Goal: Task Accomplishment & Management: Complete application form

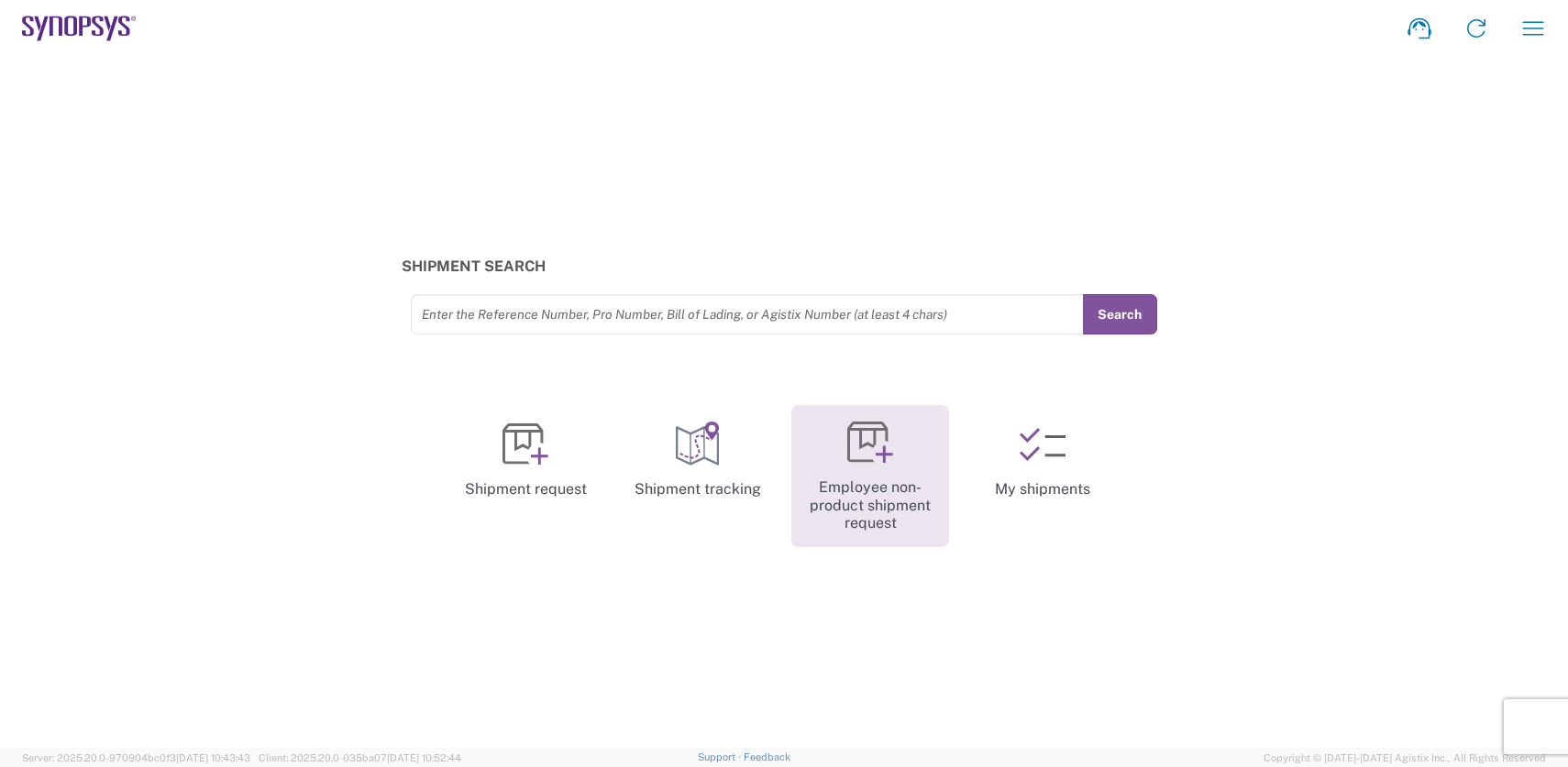
click at [885, 478] on link "Employee non-product shipment request" at bounding box center [870, 476] width 158 height 142
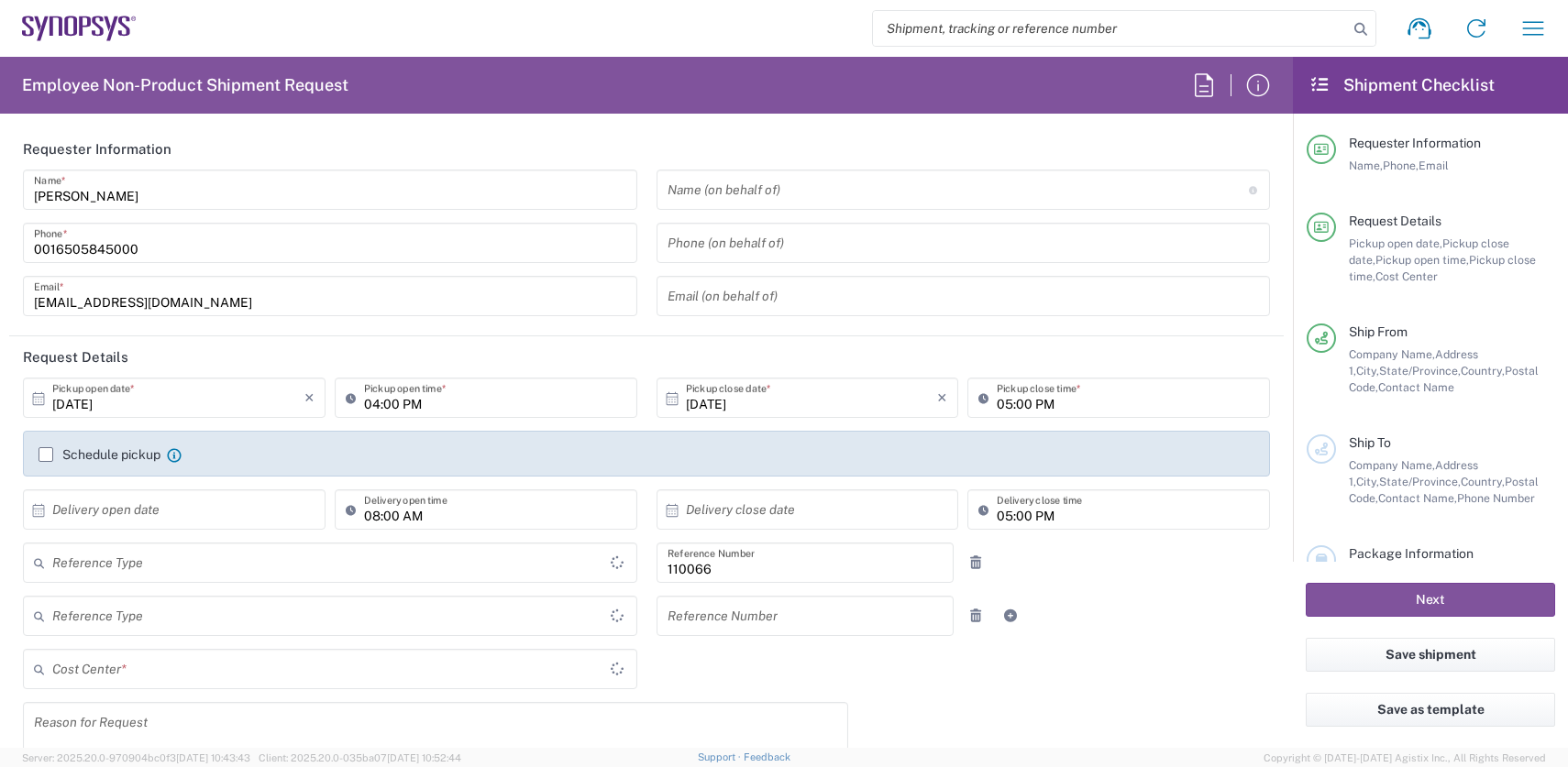
type input "Department"
type input "Delivered at Place"
type input "United States"
type input "US01, CIO, IT, ESS2 110066"
type input "California"
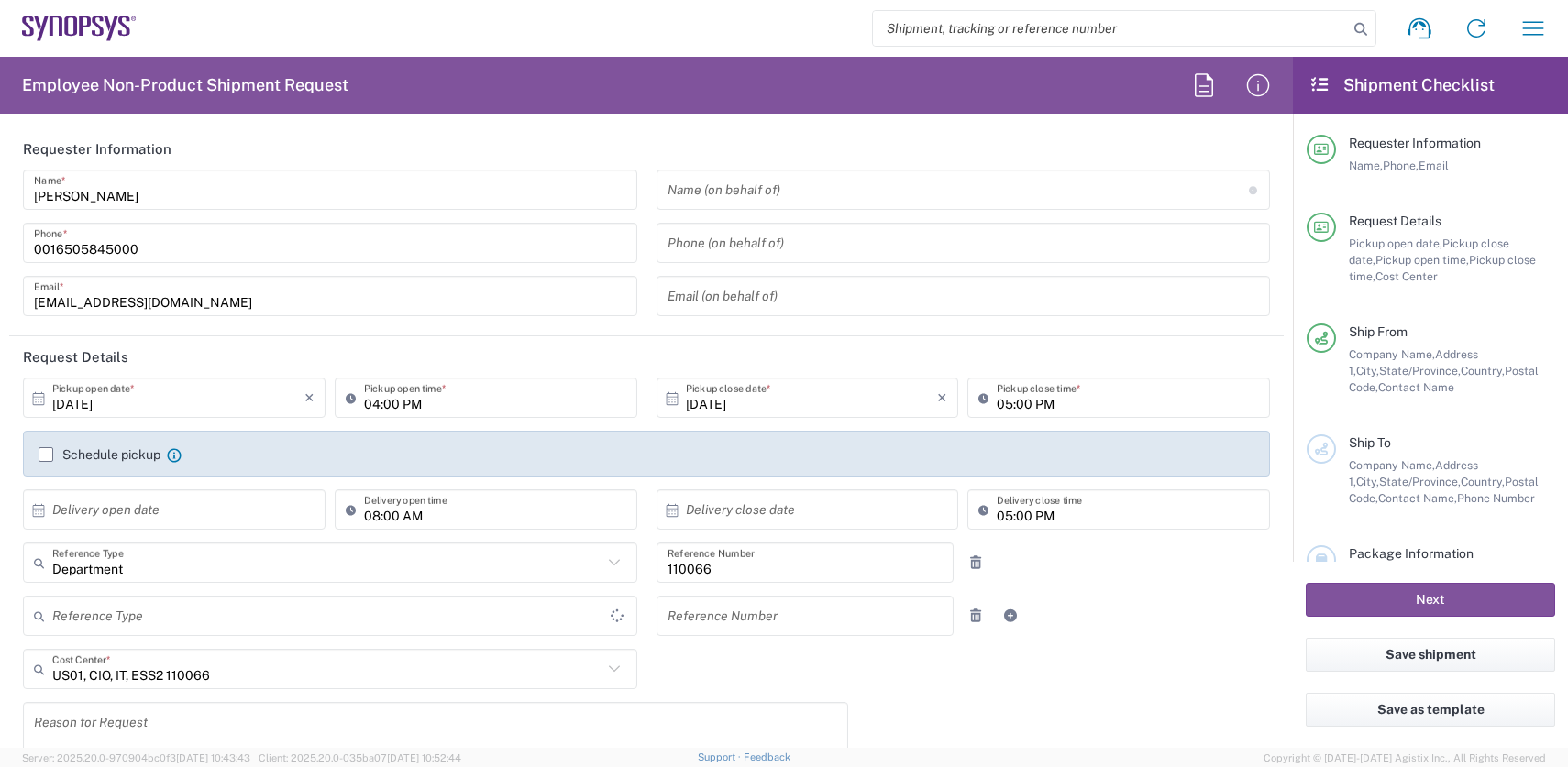
type input "United States"
type input "Headquarters USSV"
click at [729, 190] on input "text" at bounding box center [958, 190] width 581 height 32
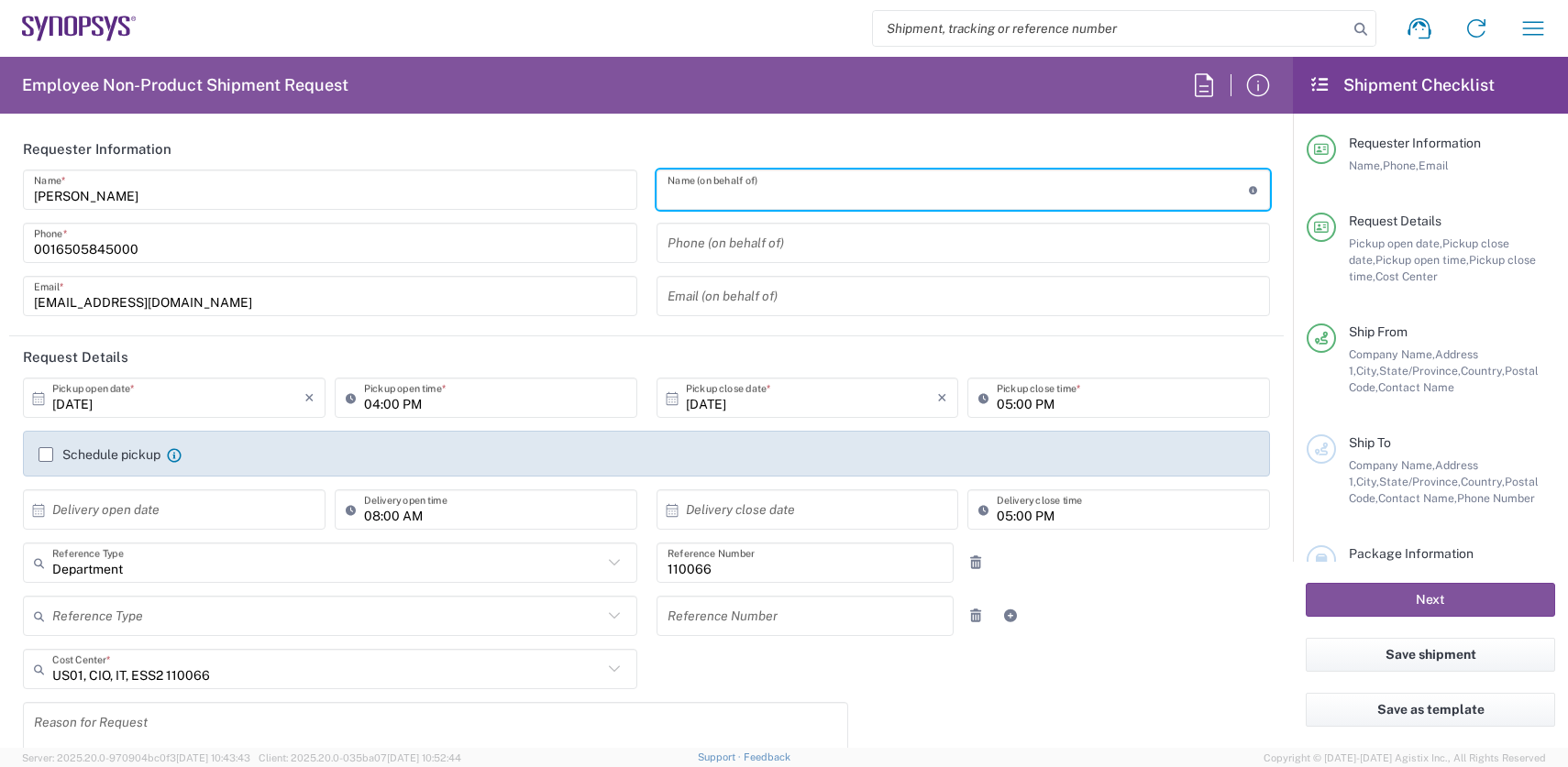
paste input "Paul Townley-Smith"
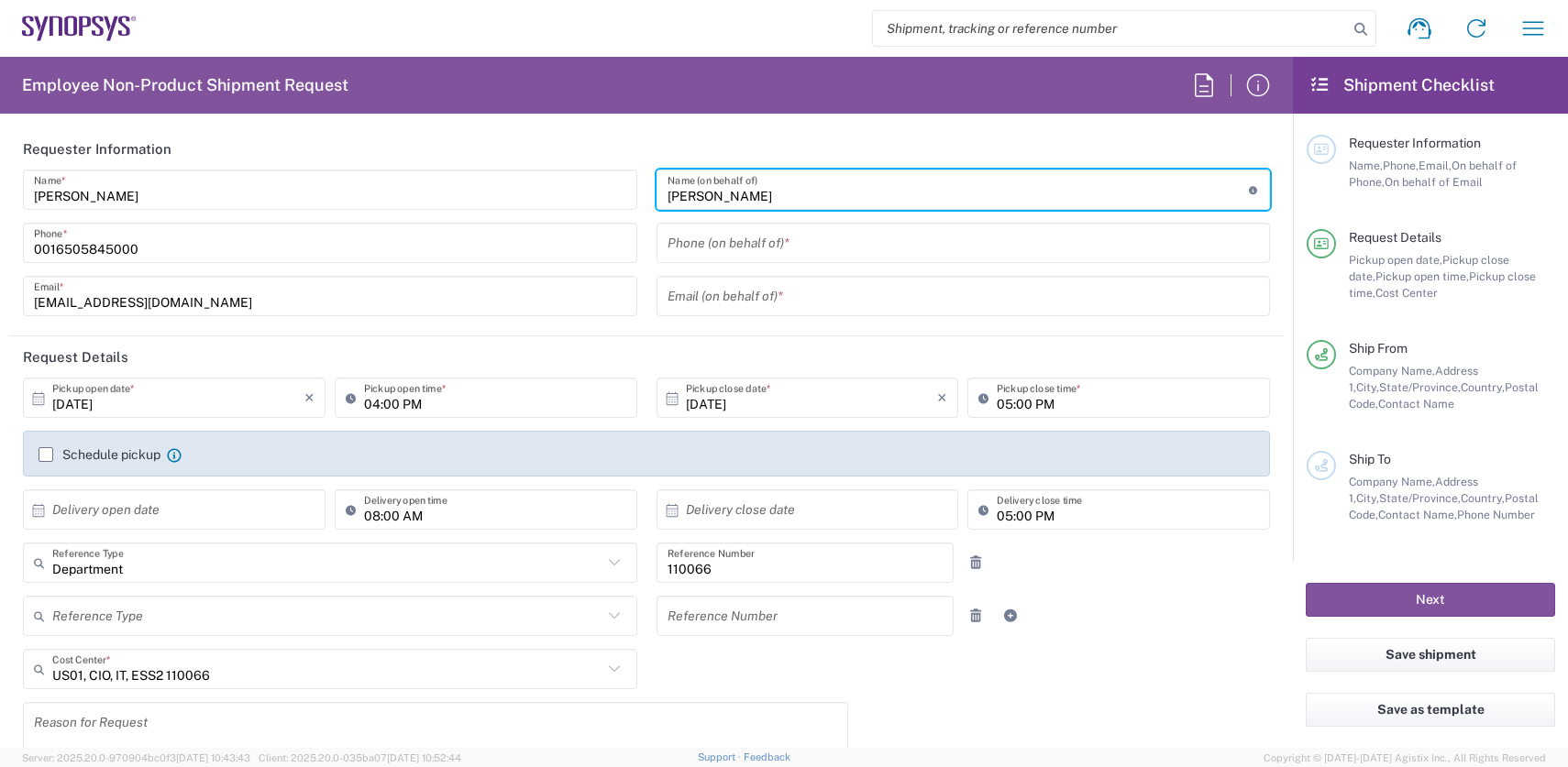
type input "Paul Townley-Smith"
click at [768, 253] on input "tel" at bounding box center [963, 243] width 592 height 32
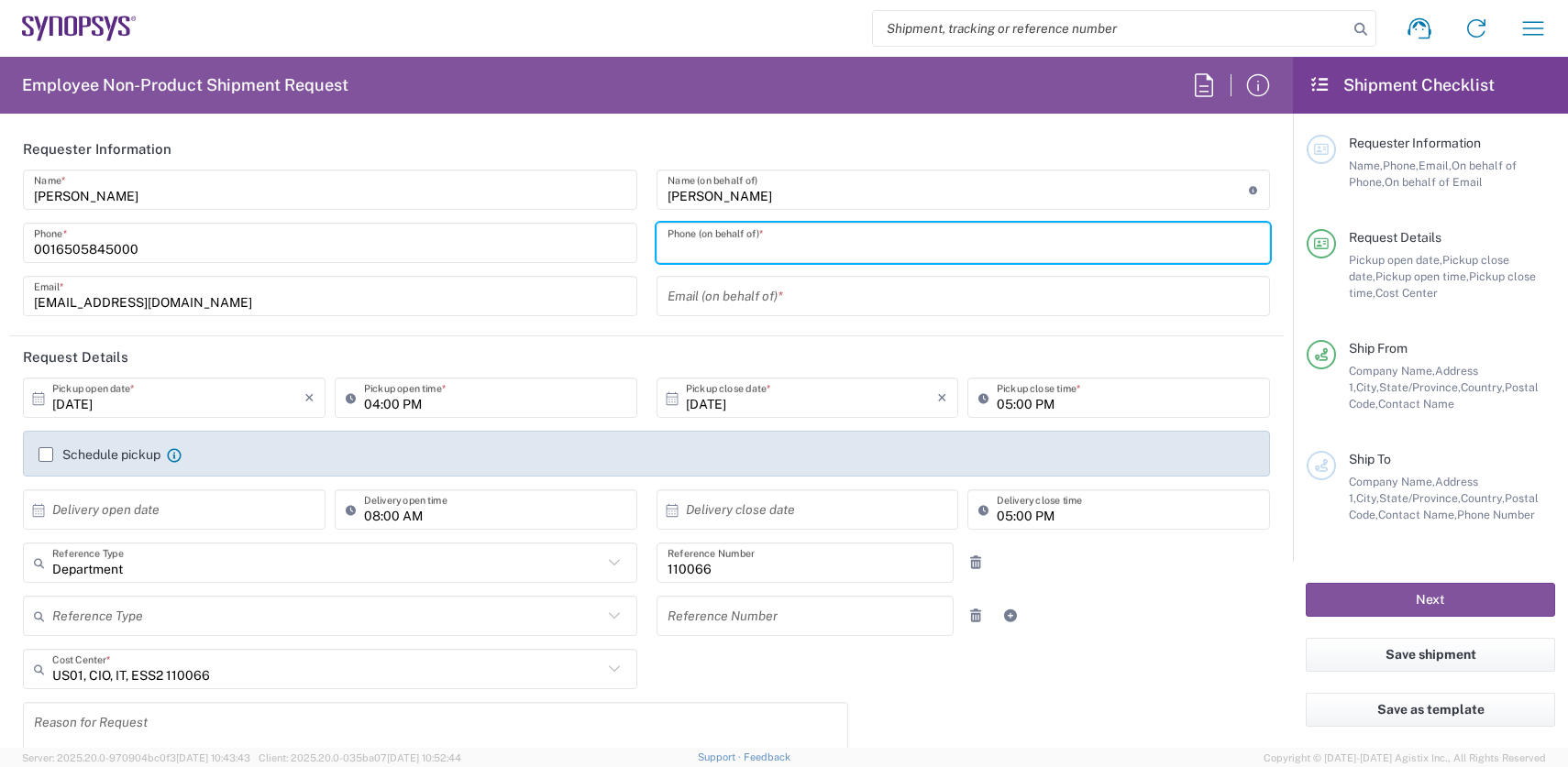
paste input "[PHONE_NUMBER]"
type input "[PHONE_NUMBER]"
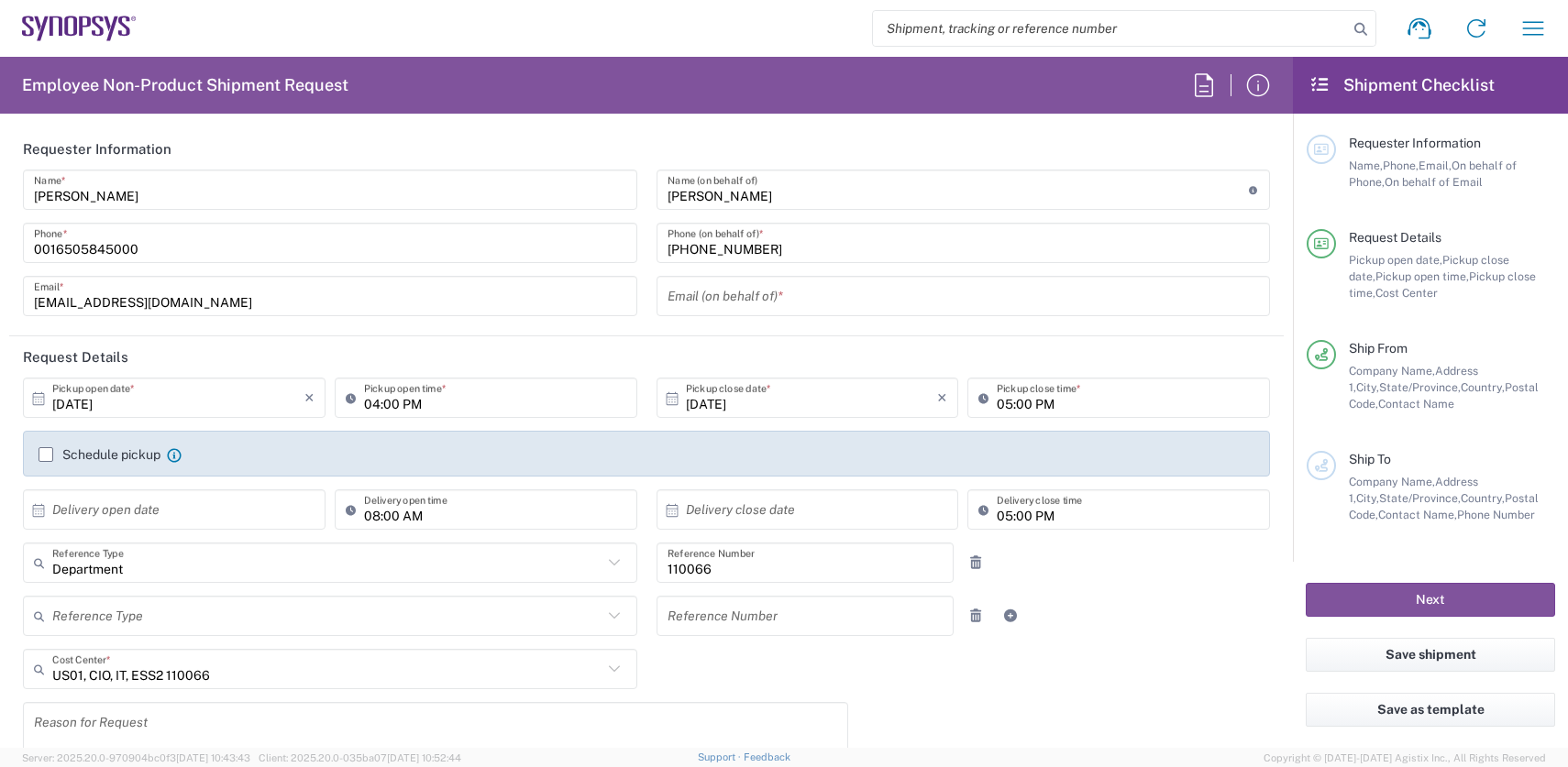
click at [743, 300] on input "text" at bounding box center [963, 296] width 592 height 32
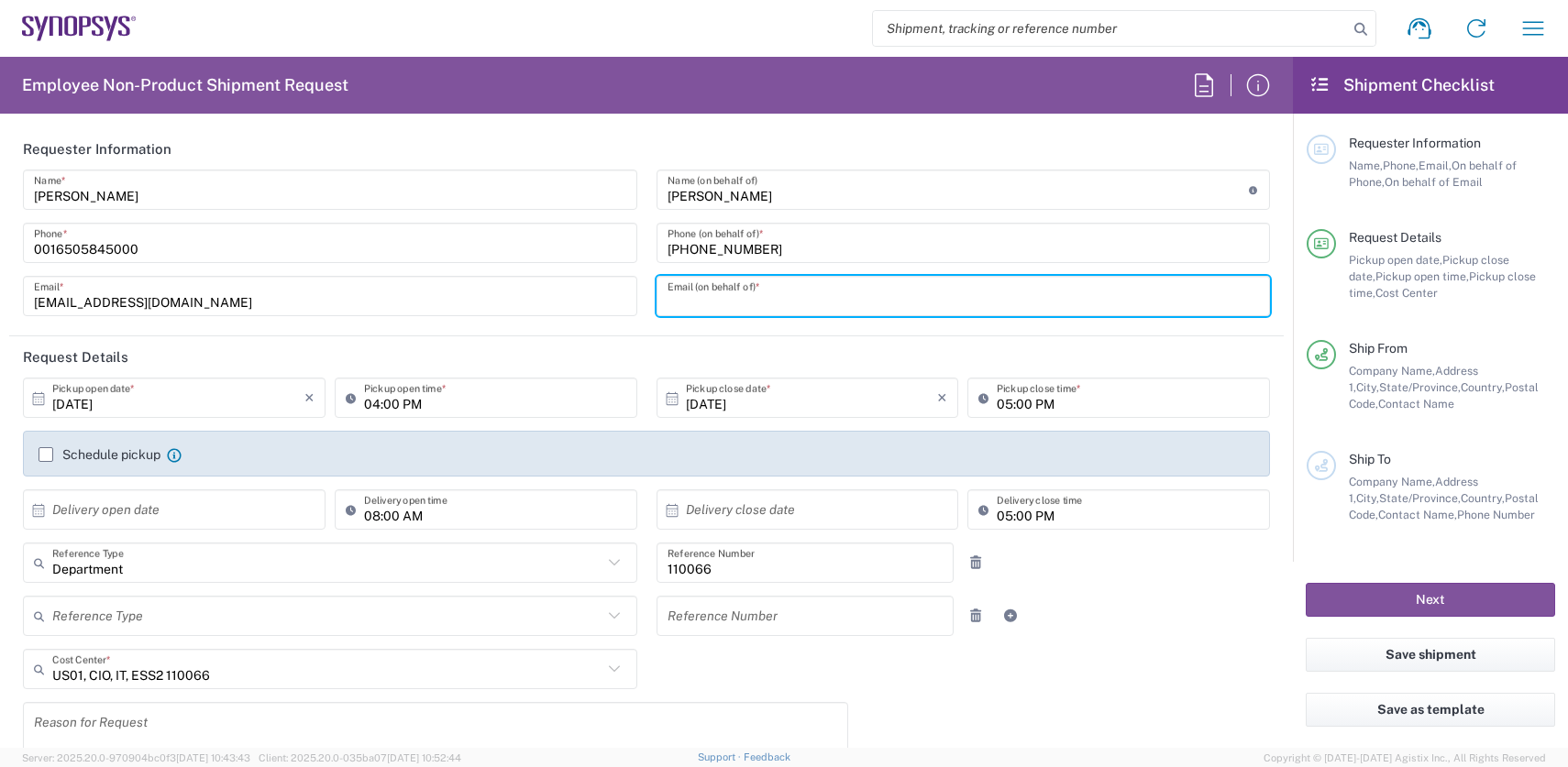
paste input "[PERSON_NAME][EMAIL_ADDRESS][DOMAIN_NAME]"
type input "[PERSON_NAME][EMAIL_ADDRESS][DOMAIN_NAME]"
click at [976, 202] on input "[PERSON_NAME]" at bounding box center [958, 190] width 581 height 32
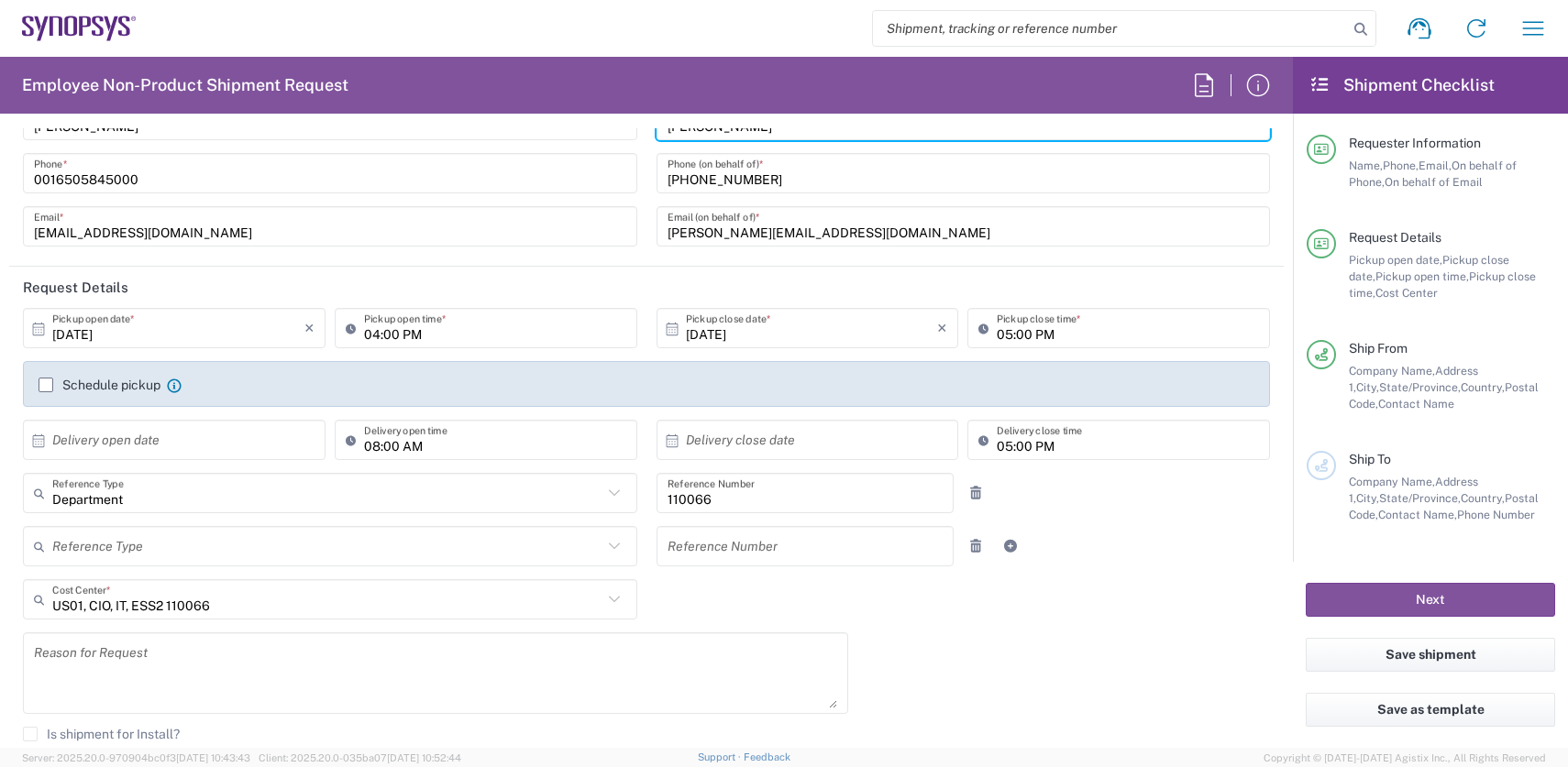
scroll to position [74, 0]
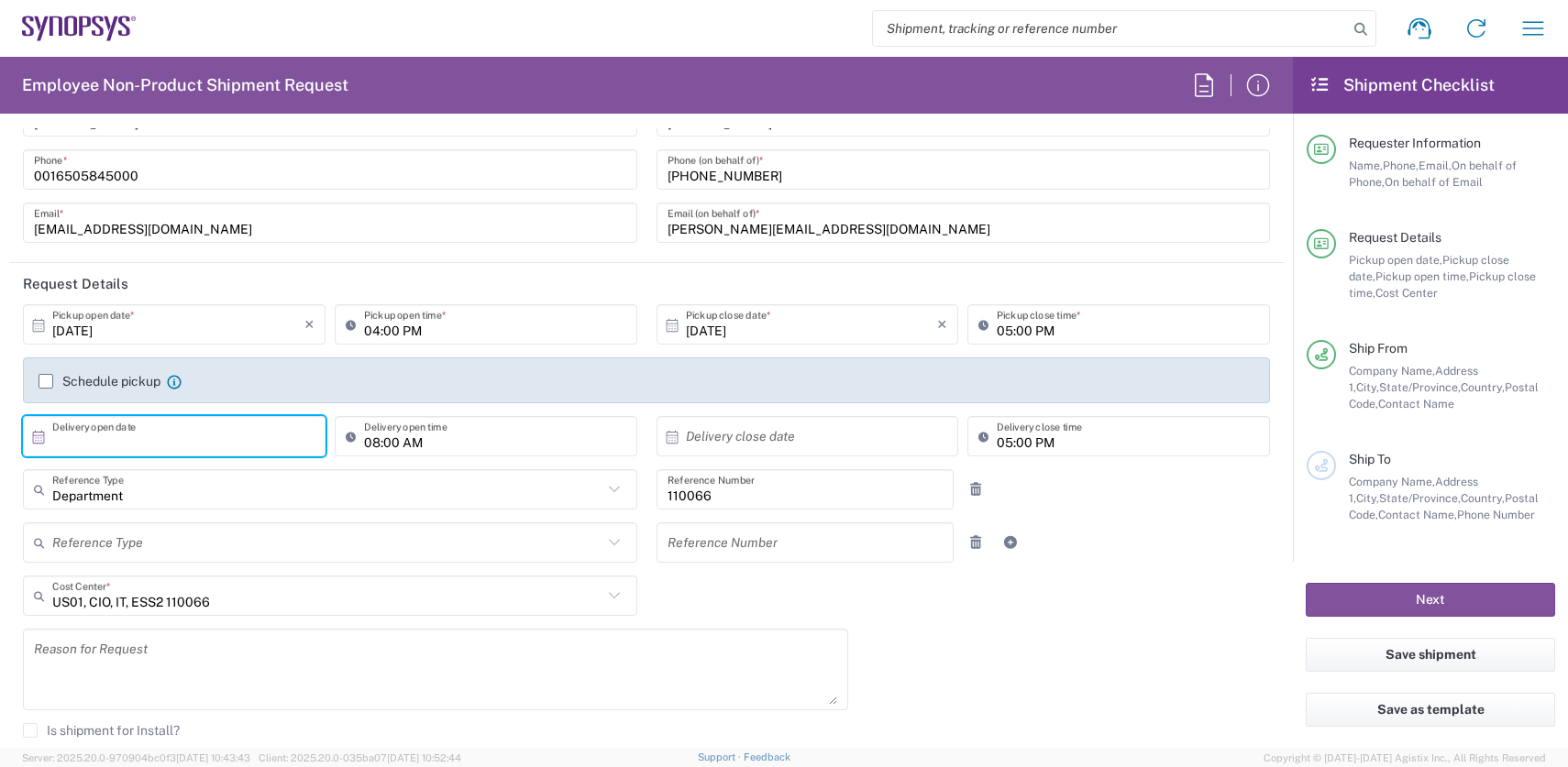
click at [117, 441] on input "text" at bounding box center [178, 436] width 252 height 32
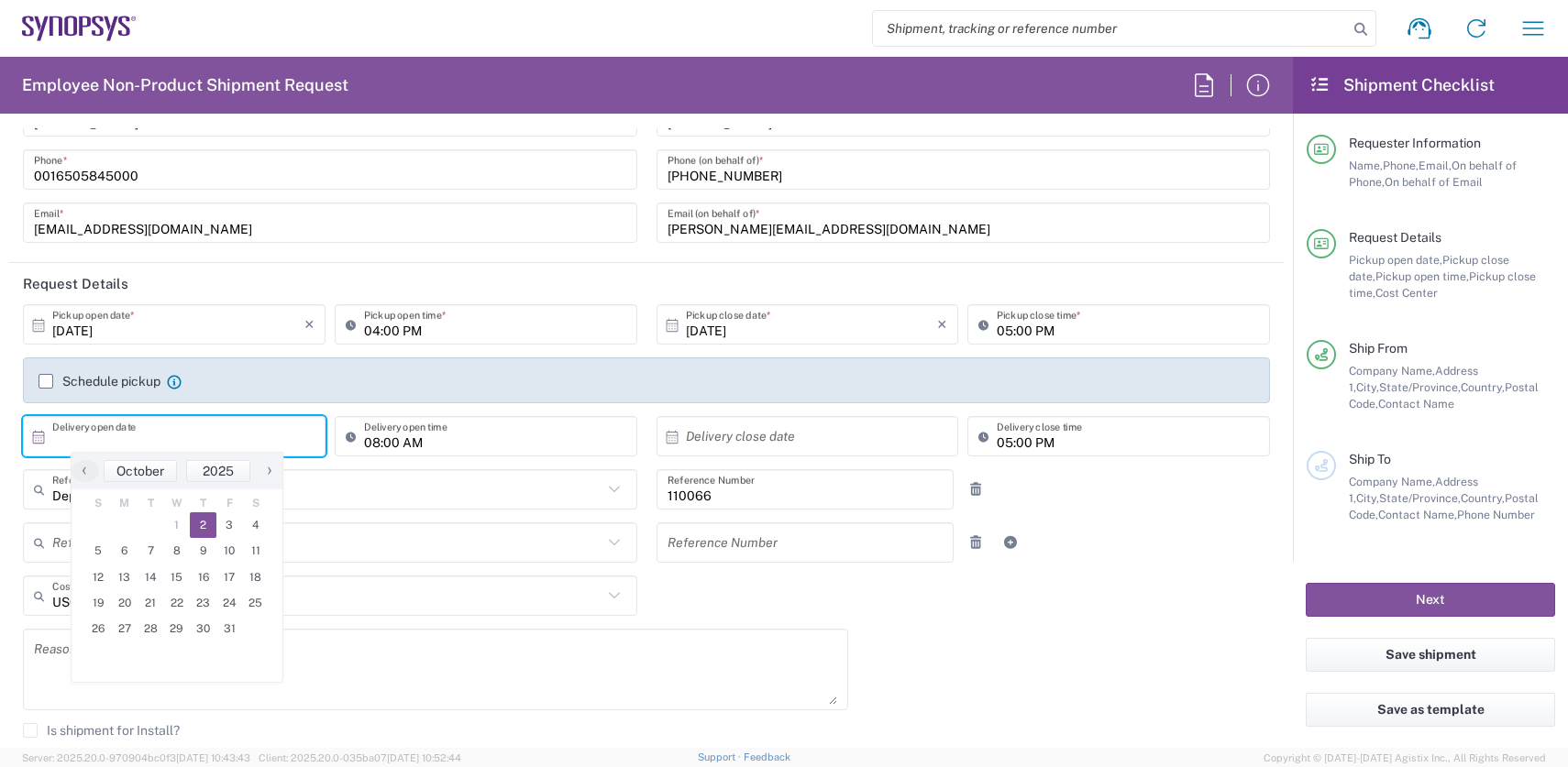
click at [201, 529] on span "2" at bounding box center [202, 525] width 26 height 26
type input "[DATE]"
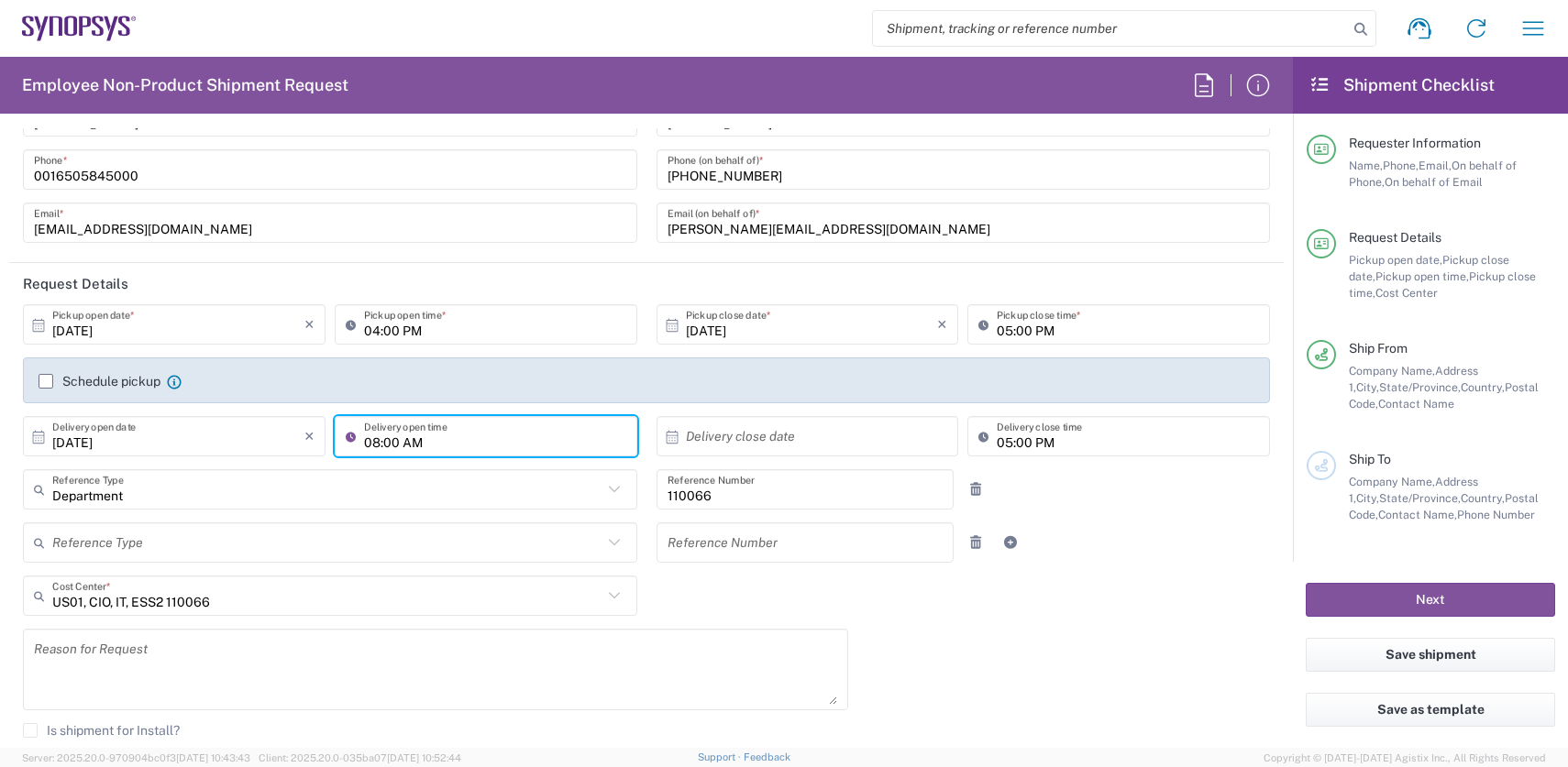
click at [506, 440] on input "08:00 AM" at bounding box center [494, 436] width 262 height 32
click at [420, 444] on input "04:00 AM" at bounding box center [494, 436] width 262 height 32
type input "04:00 PM"
click at [811, 441] on input "text" at bounding box center [812, 436] width 252 height 32
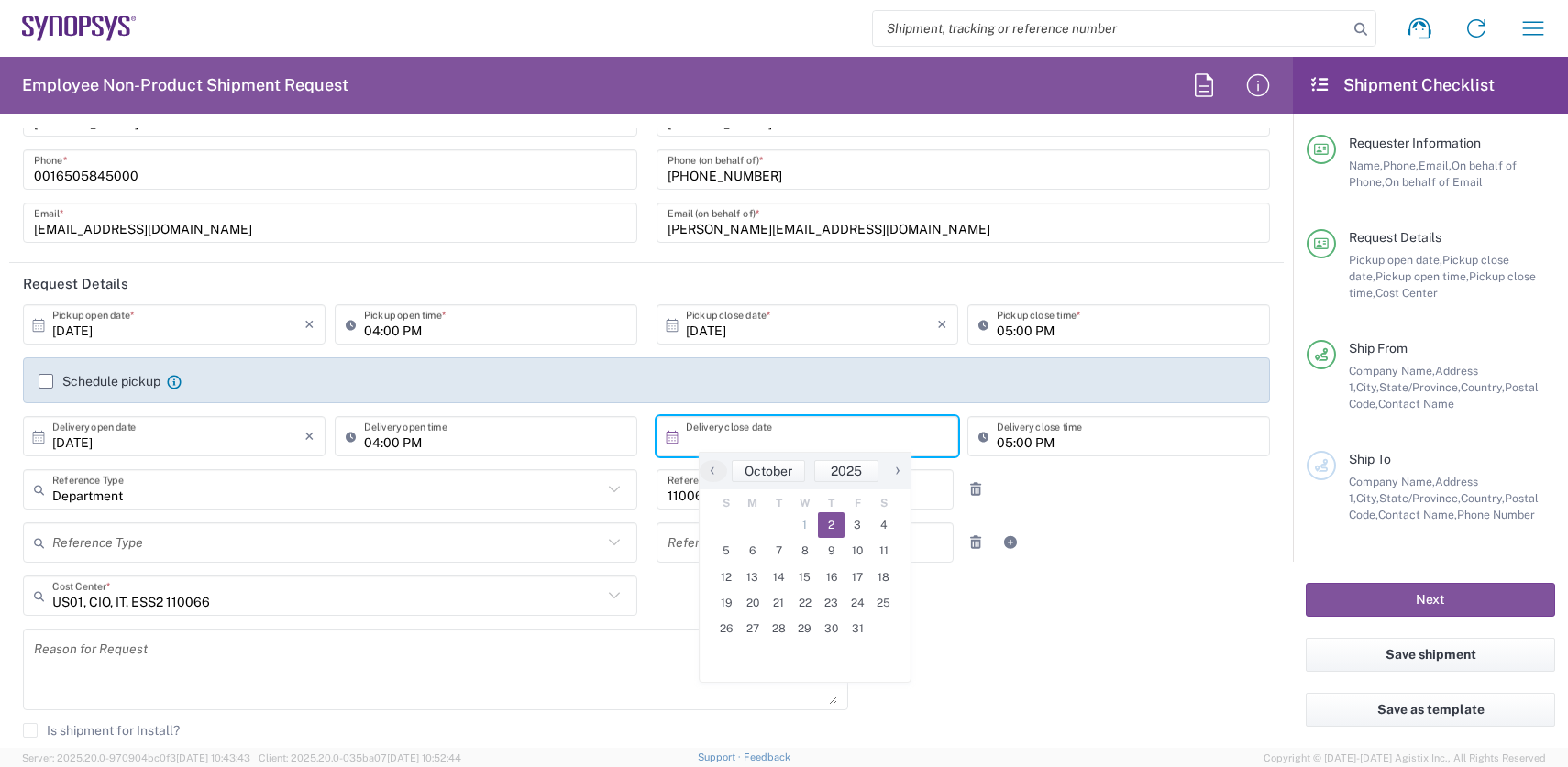
click at [836, 519] on span "2" at bounding box center [831, 525] width 26 height 26
type input "[DATE]"
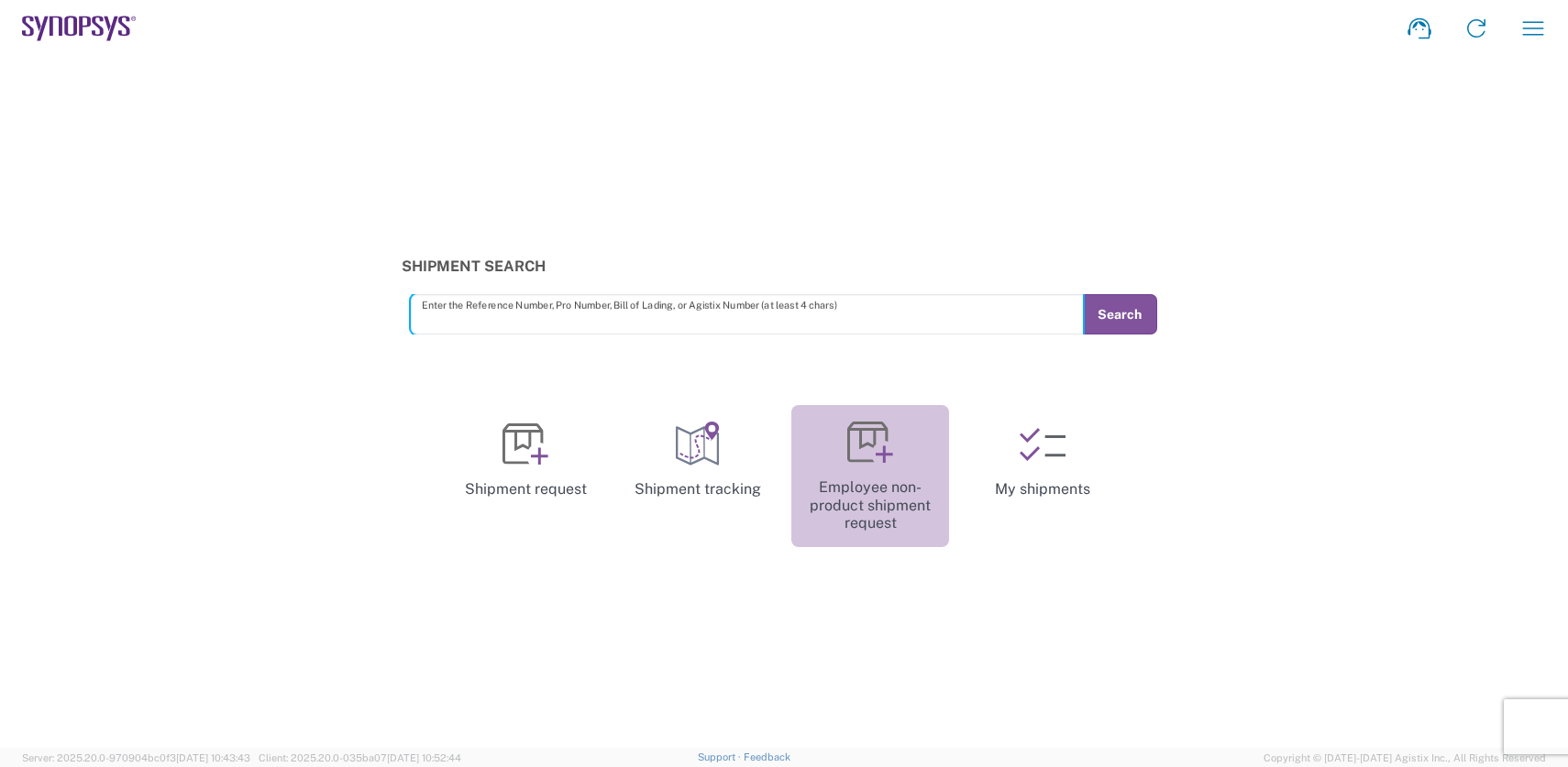
click at [888, 465] on icon at bounding box center [870, 442] width 45 height 45
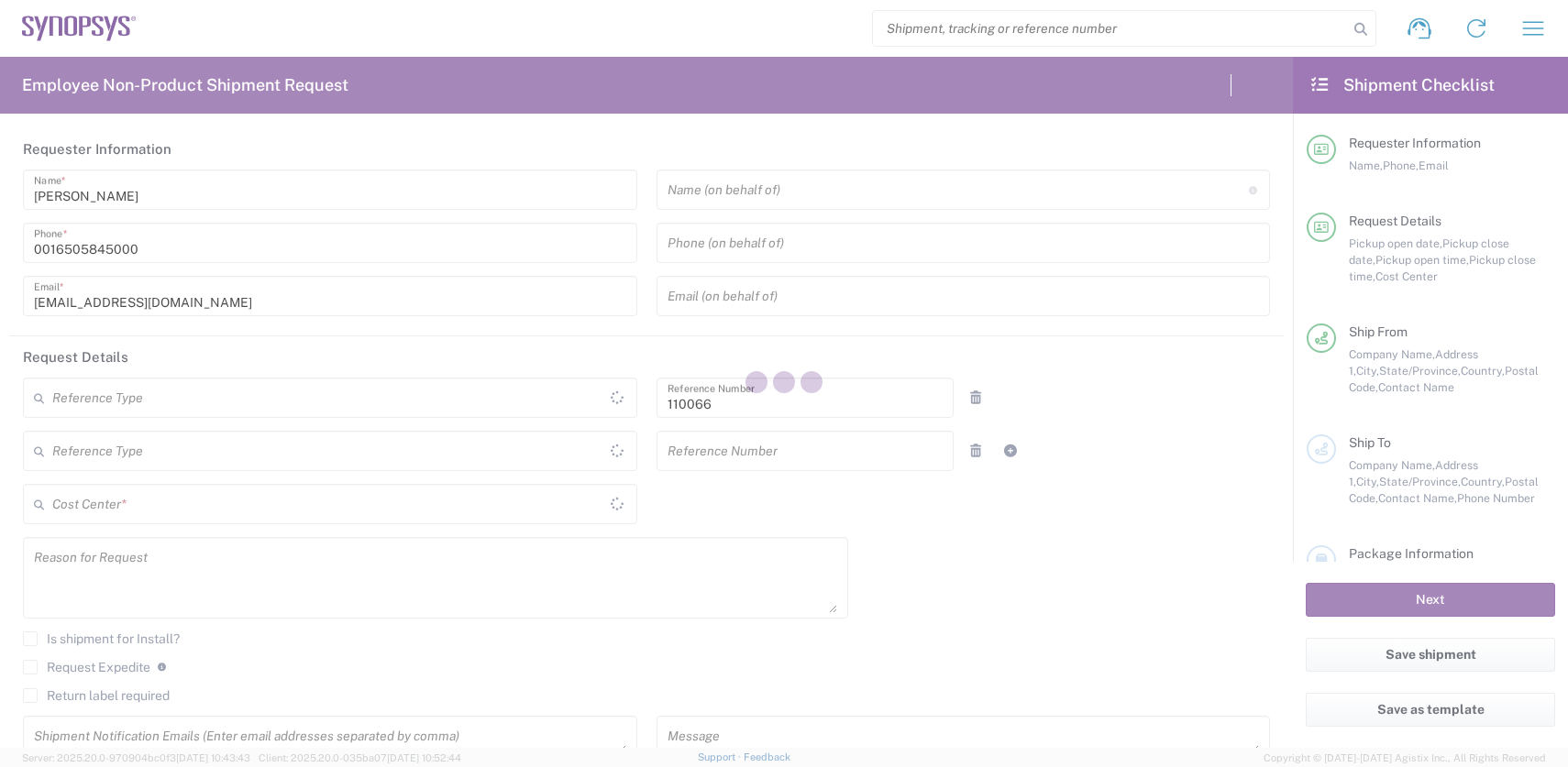
type input "Department"
type input "United States"
type input "Delivered at Place"
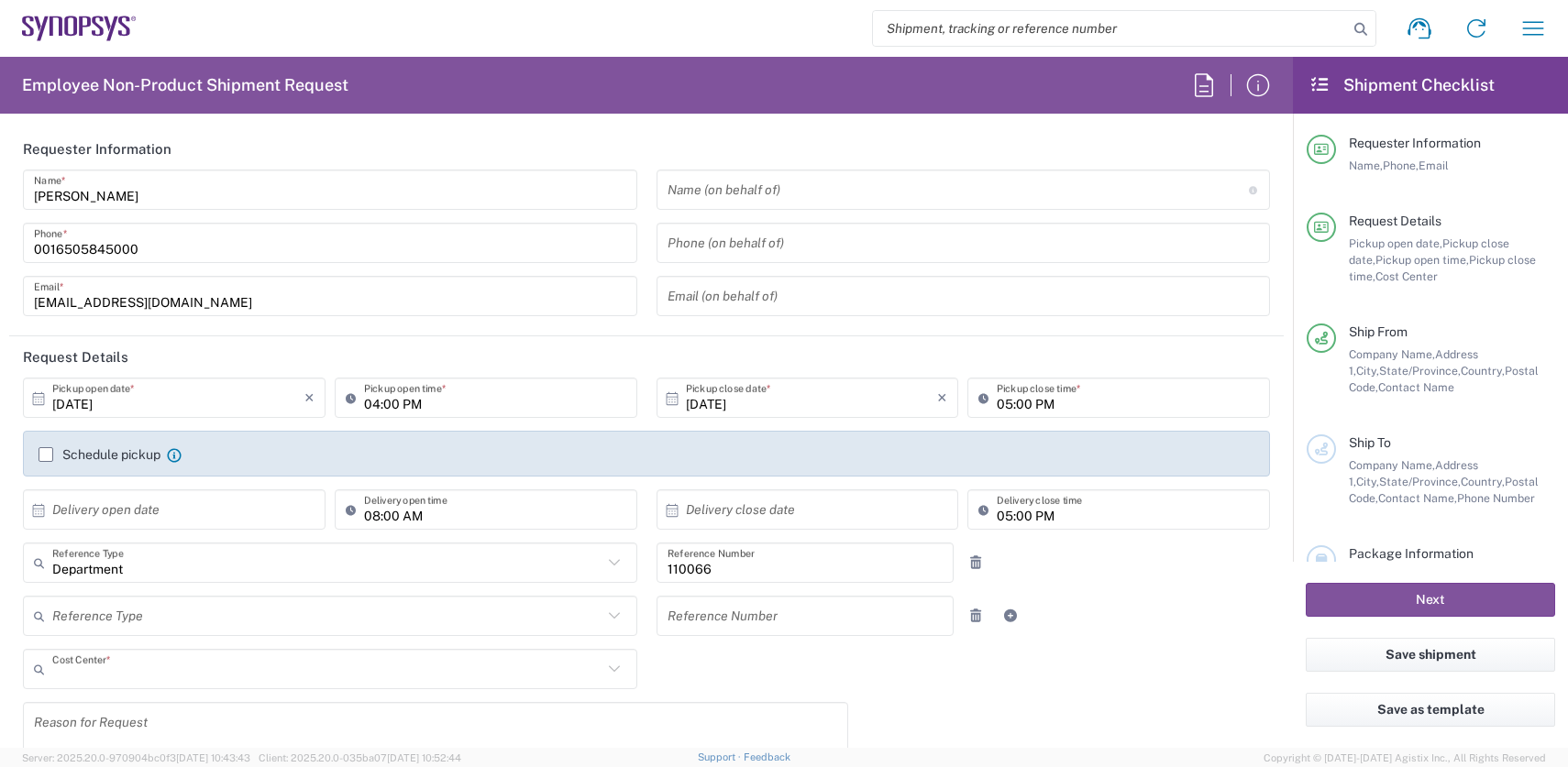
type input "US01, CIO, IT, ESS2 110066"
type input "California"
type input "United States"
click at [799, 186] on input "text" at bounding box center [958, 190] width 581 height 32
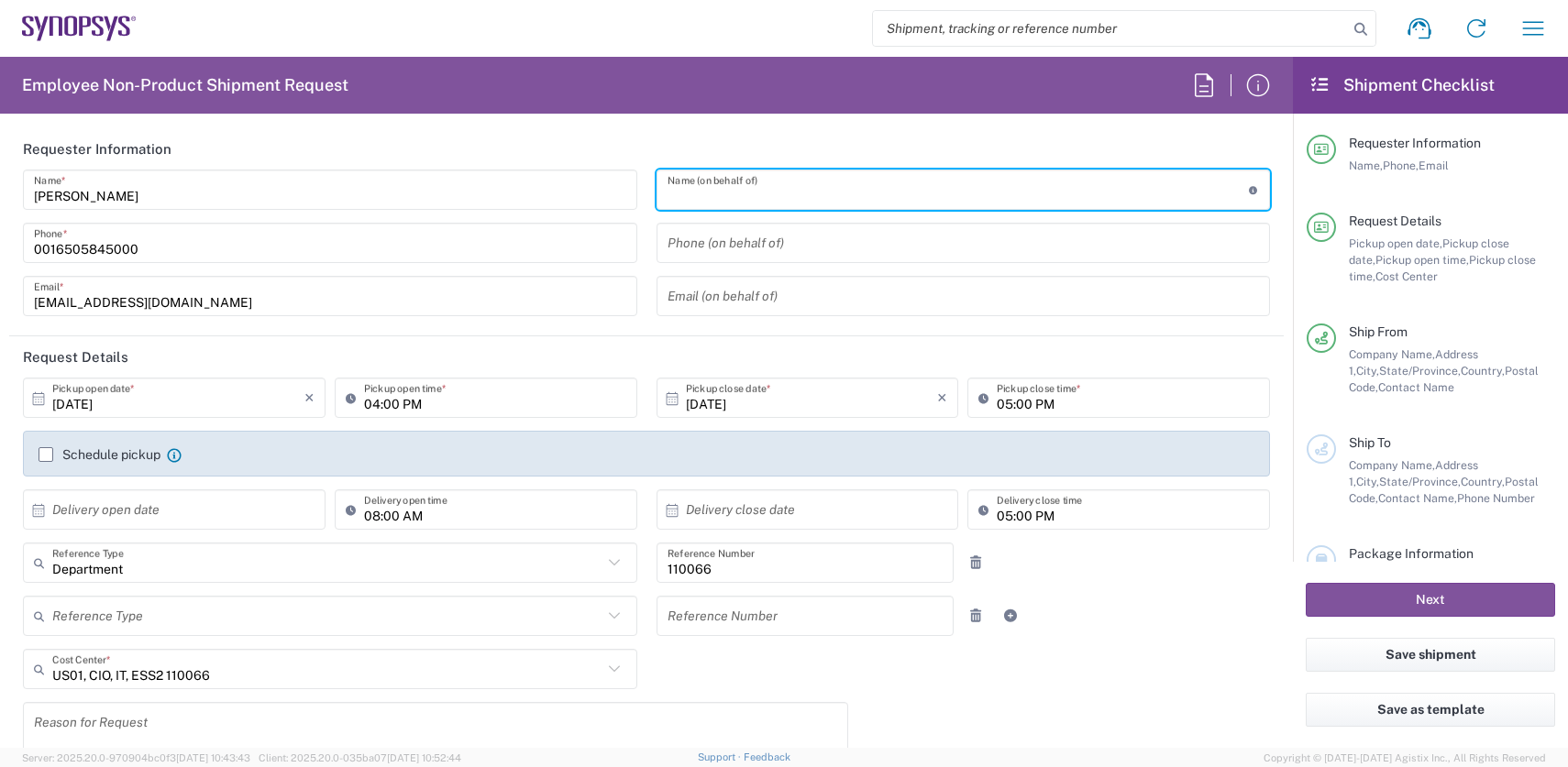
type input "Headquarters USSV"
click at [768, 291] on input "text" at bounding box center [963, 296] width 592 height 32
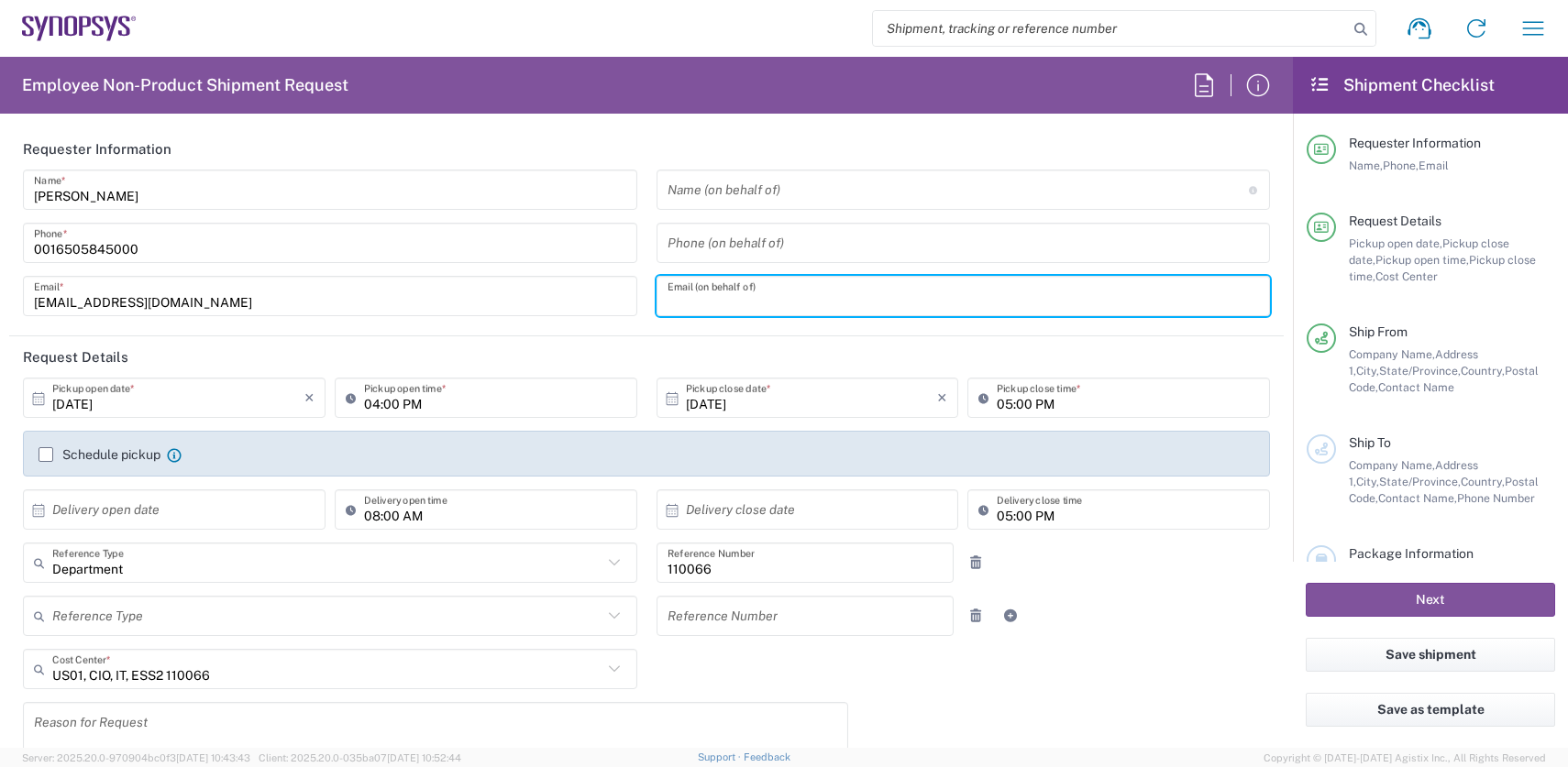
paste input "paulat@synopsys.com"
type input "paulat@synopsys.com"
click at [790, 193] on input "text" at bounding box center [958, 190] width 581 height 32
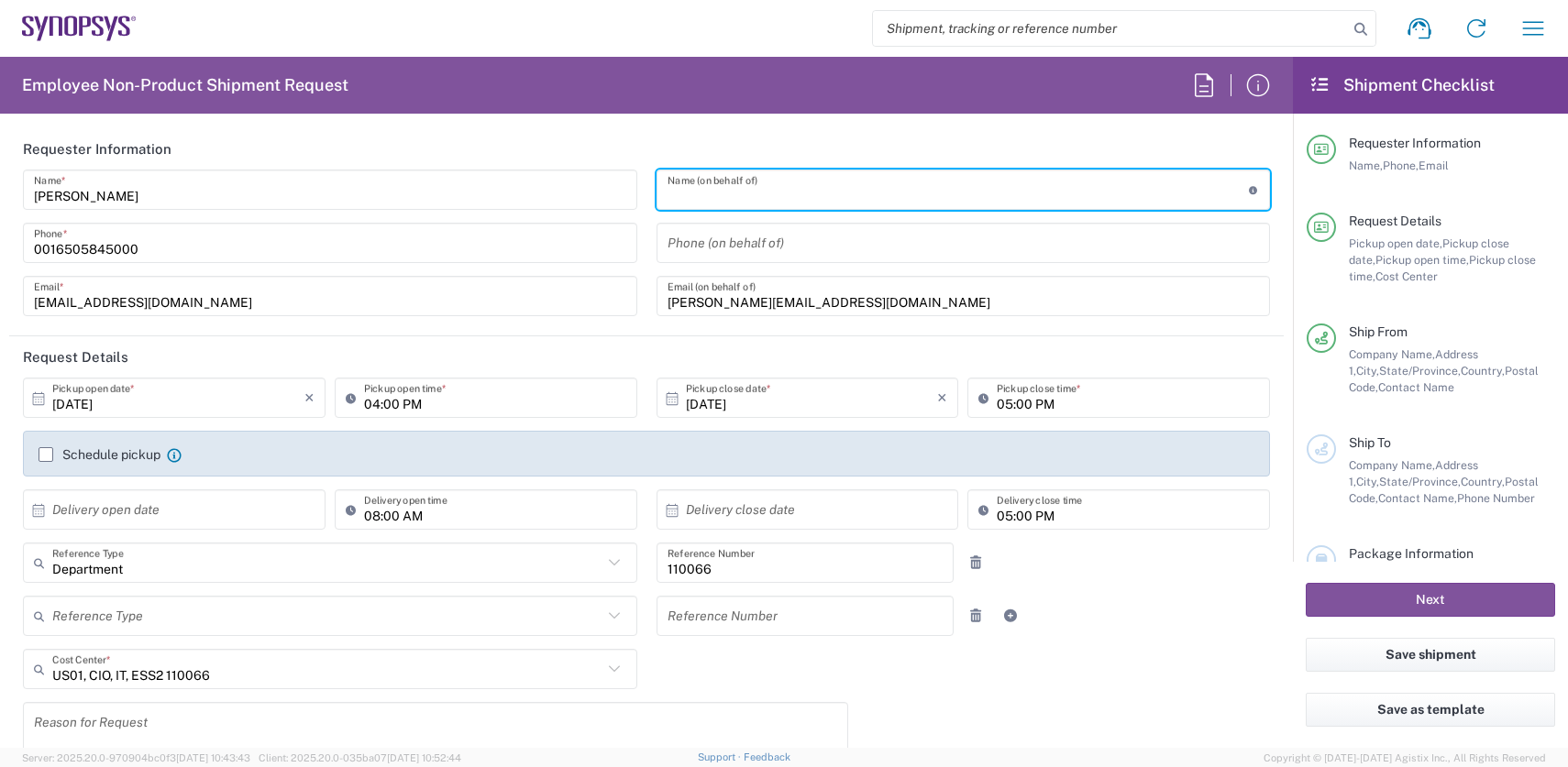
paste input "[PERSON_NAME]"
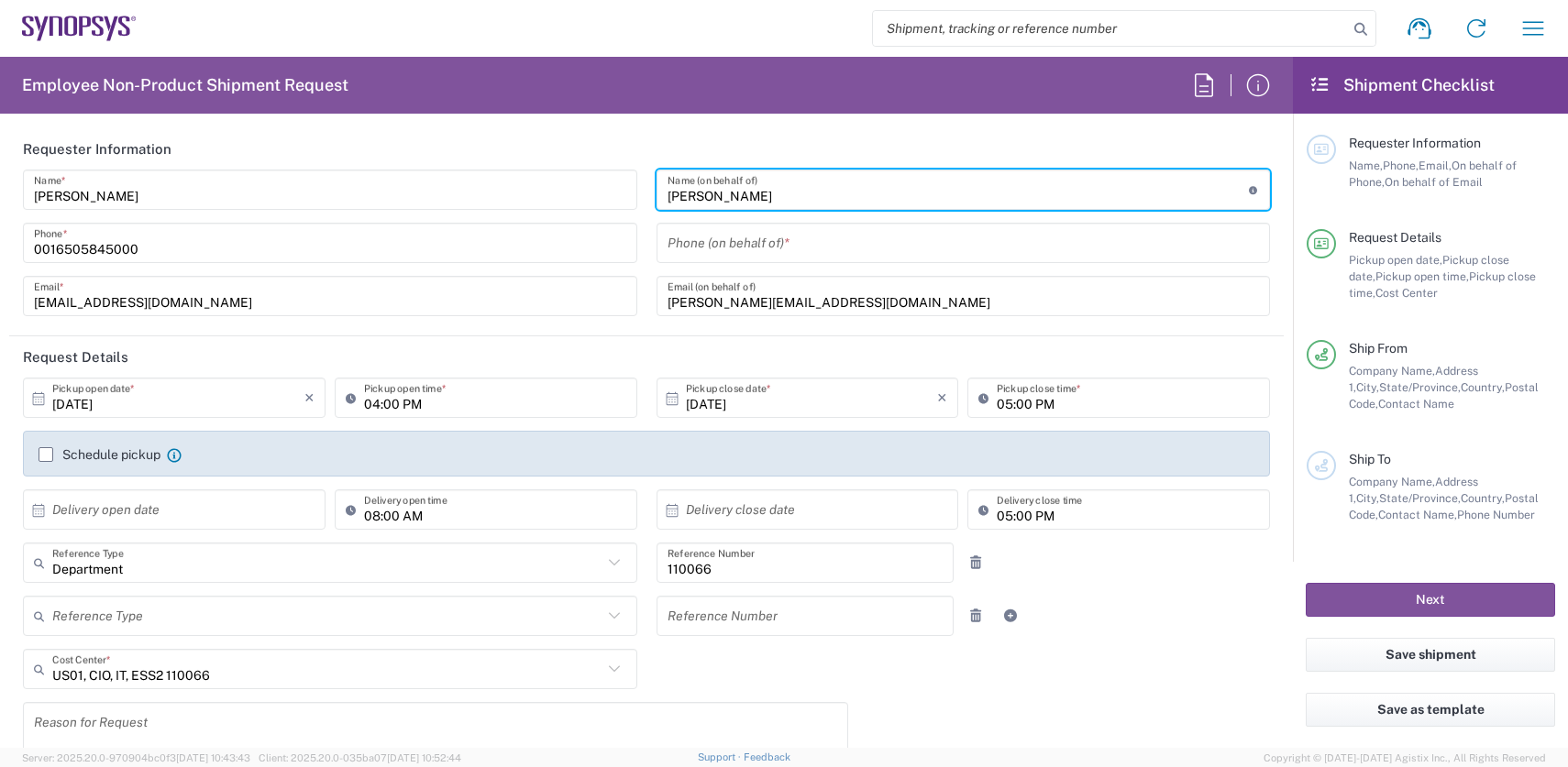
type input "[PERSON_NAME]"
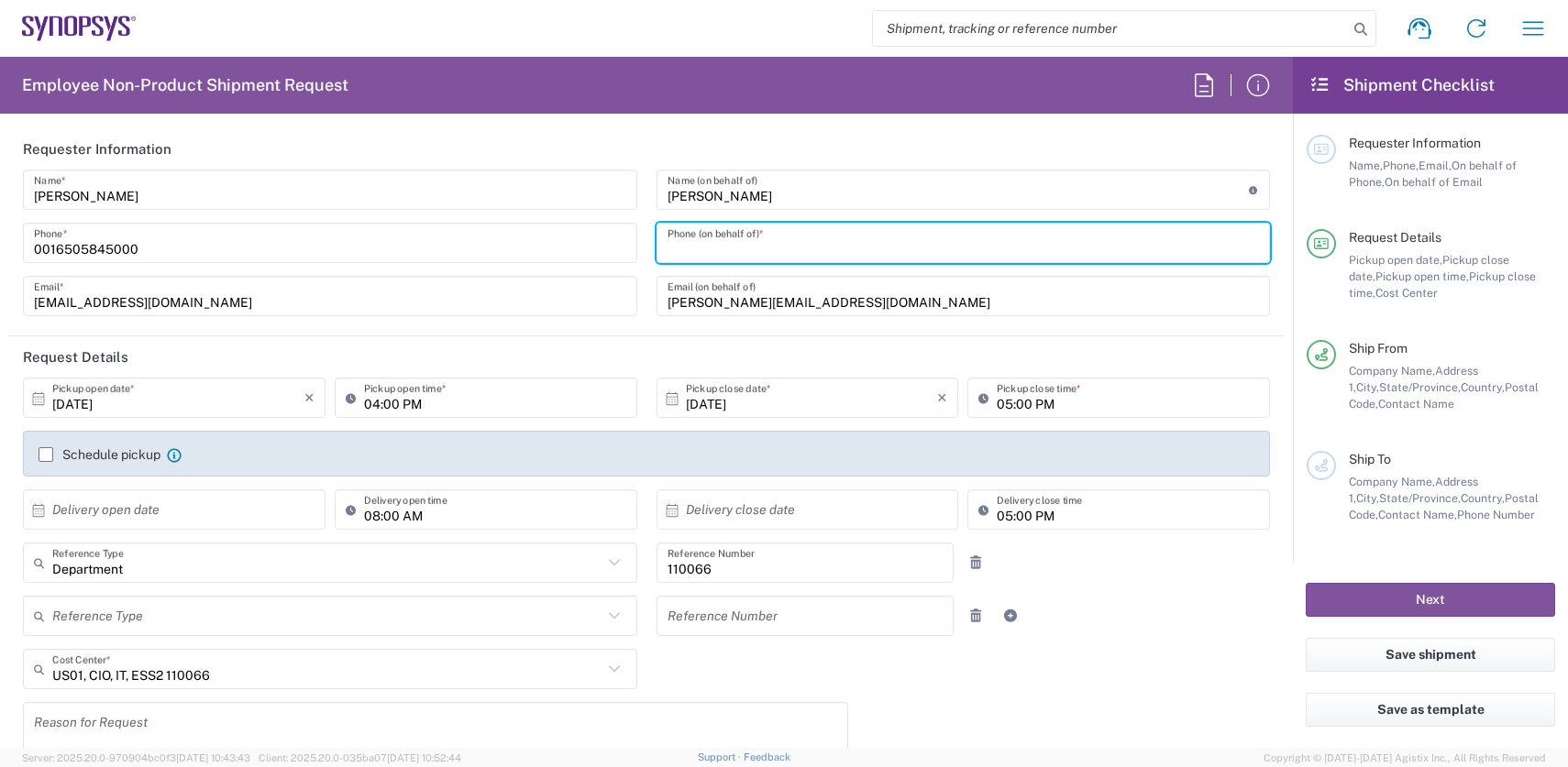
click at [764, 249] on input "tel" at bounding box center [963, 243] width 592 height 32
paste input "[PHONE_NUMBER]"
type input "[PHONE_NUMBER]"
click at [178, 513] on input "text" at bounding box center [178, 510] width 252 height 32
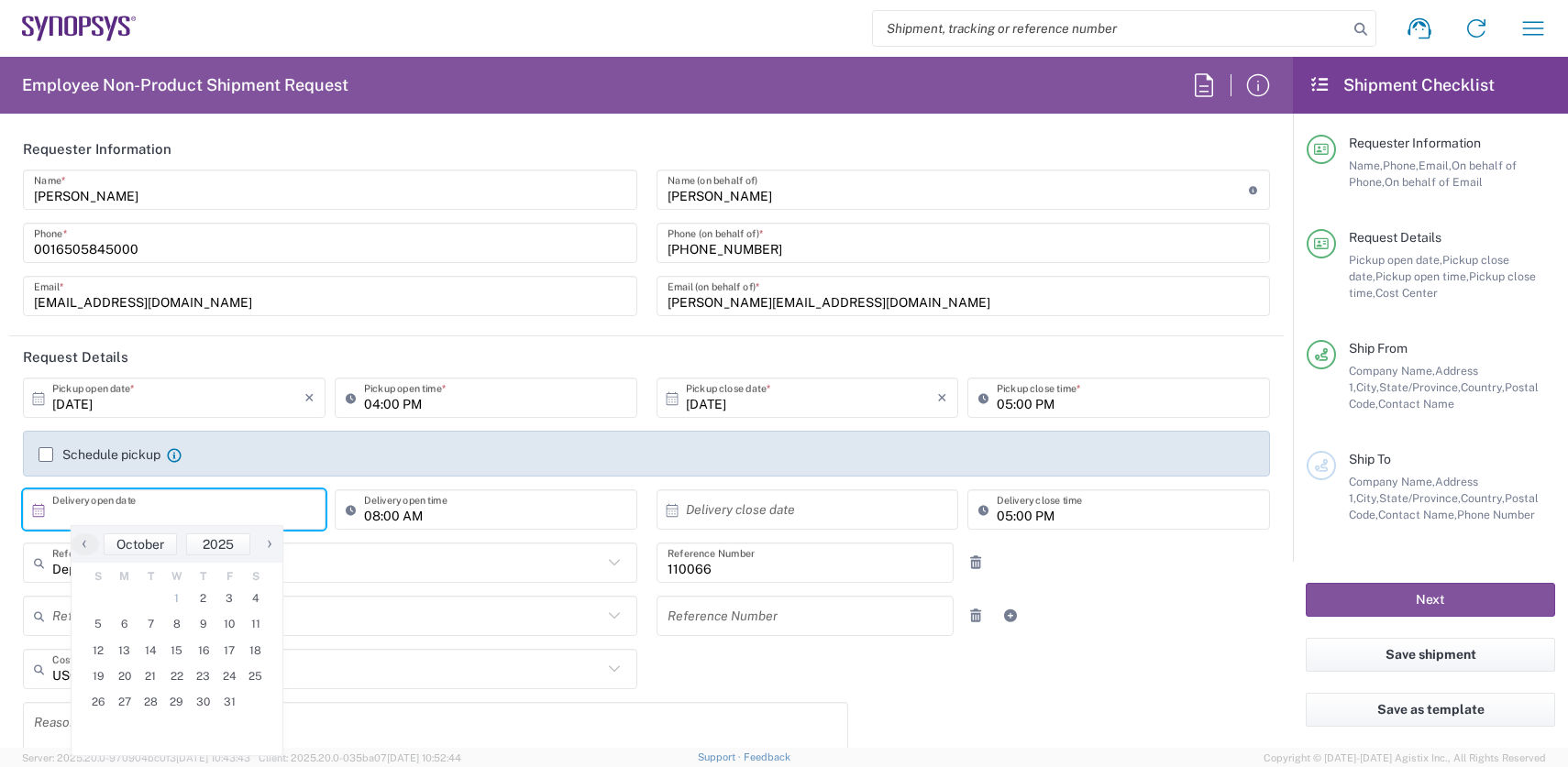
click at [180, 512] on input "text" at bounding box center [178, 510] width 252 height 32
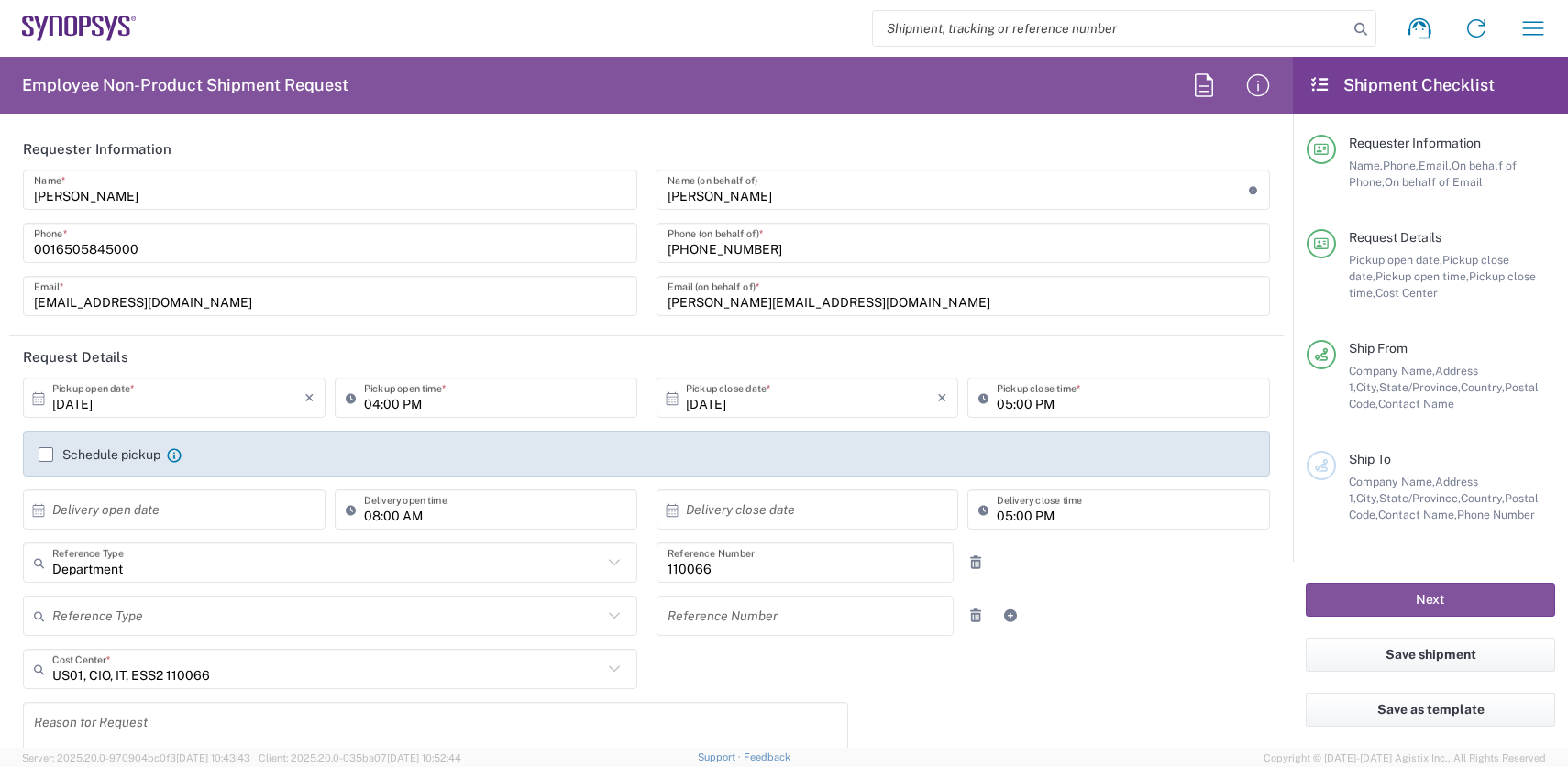
click at [180, 512] on input "text" at bounding box center [178, 510] width 252 height 32
click at [195, 598] on span "2" at bounding box center [202, 599] width 26 height 26
type input "[DATE]"
click at [398, 519] on input "08:00 AM" at bounding box center [494, 510] width 262 height 32
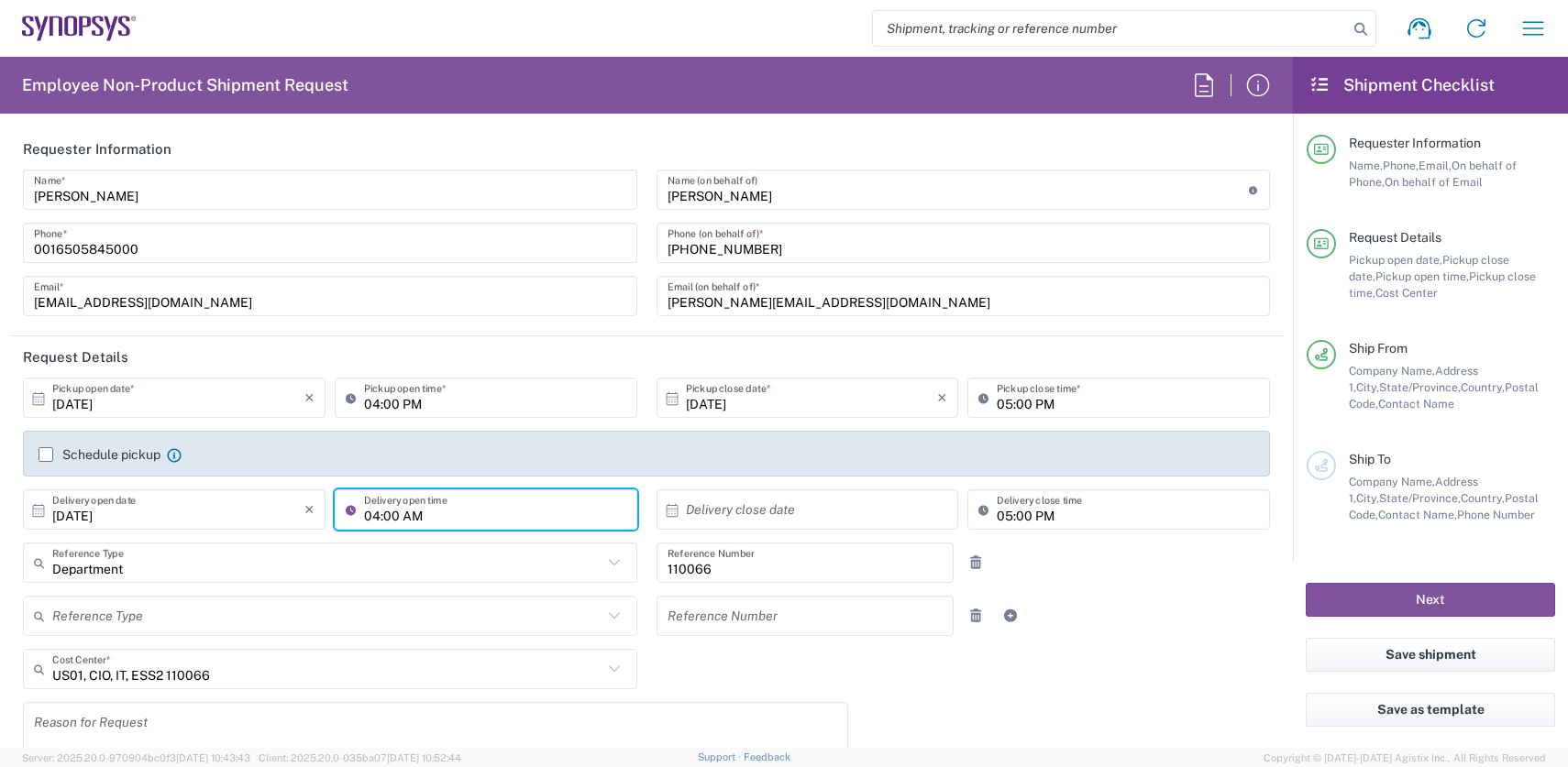
click at [426, 515] on input "04:00 AM" at bounding box center [494, 510] width 262 height 32
type input "04:00 PM"
click at [561, 454] on agx-checkbox-control "Schedule pickup When scheduling a pickup please be sure to meet the following c…" at bounding box center [646, 455] width 1216 height 16
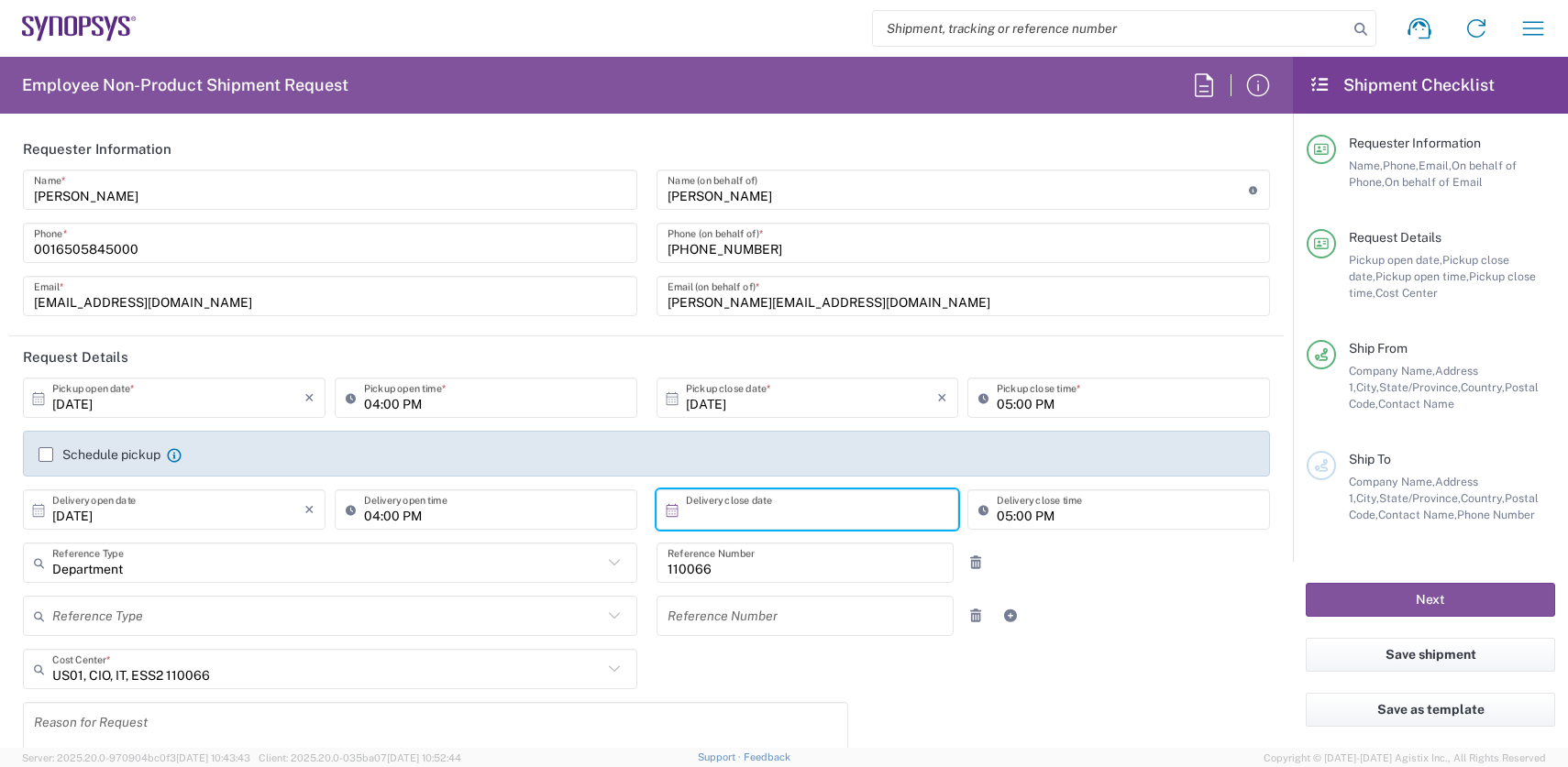
click at [755, 515] on input "text" at bounding box center [812, 510] width 252 height 32
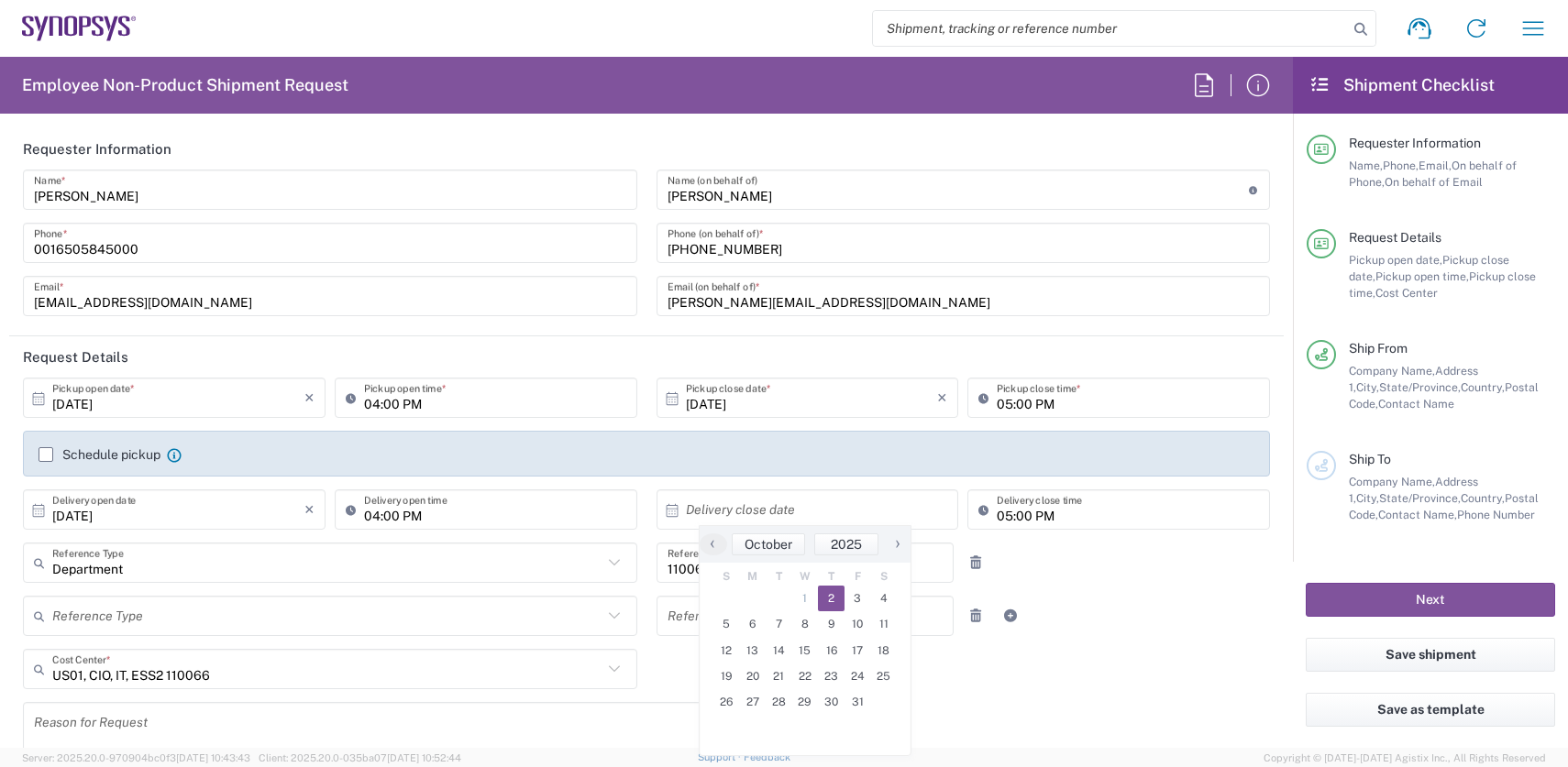
click at [830, 600] on span "2" at bounding box center [831, 599] width 26 height 26
type input "[DATE]"
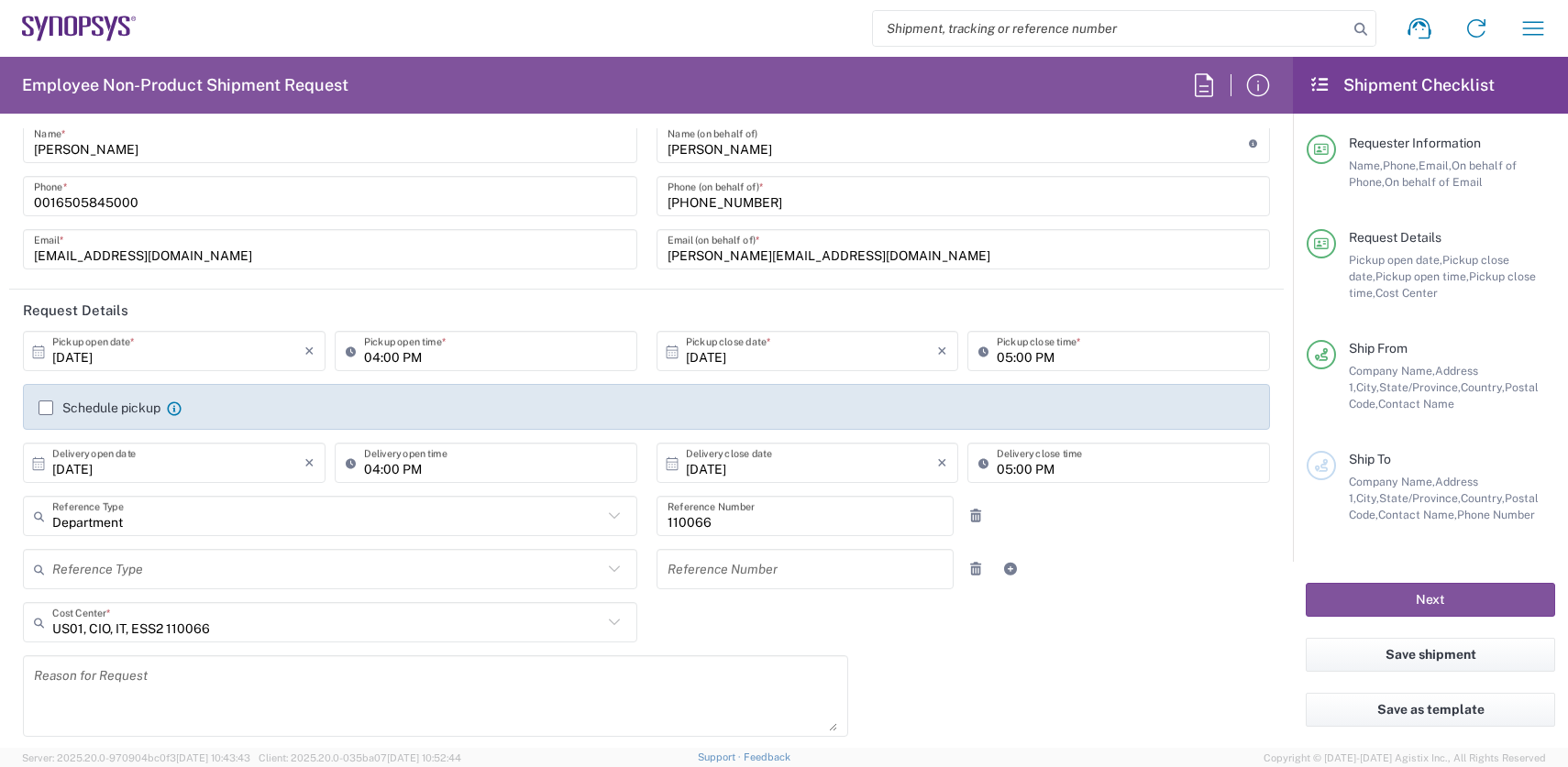
scroll to position [74, 0]
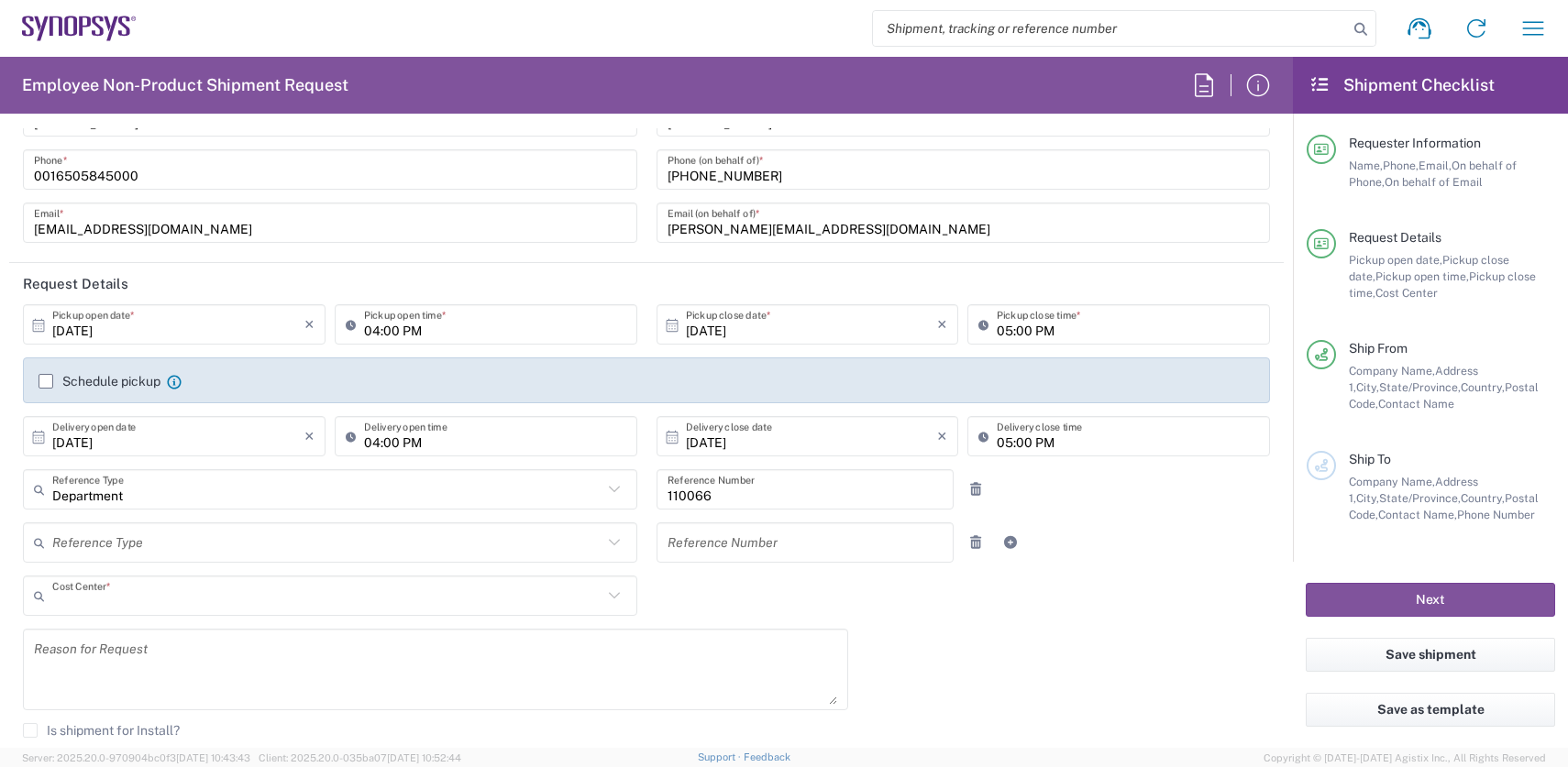
click at [266, 606] on input "text" at bounding box center [327, 596] width 550 height 32
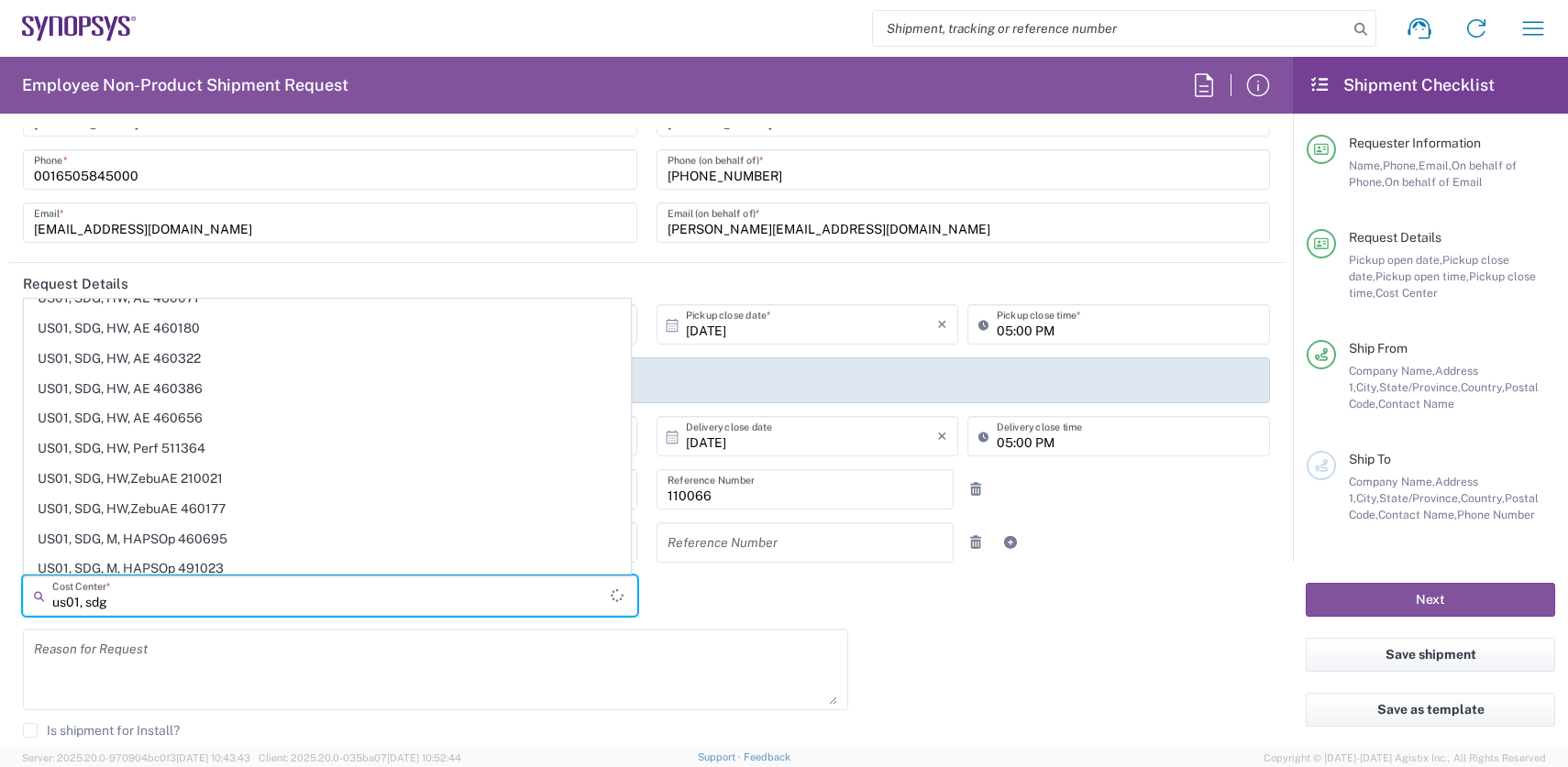
scroll to position [1197, 0]
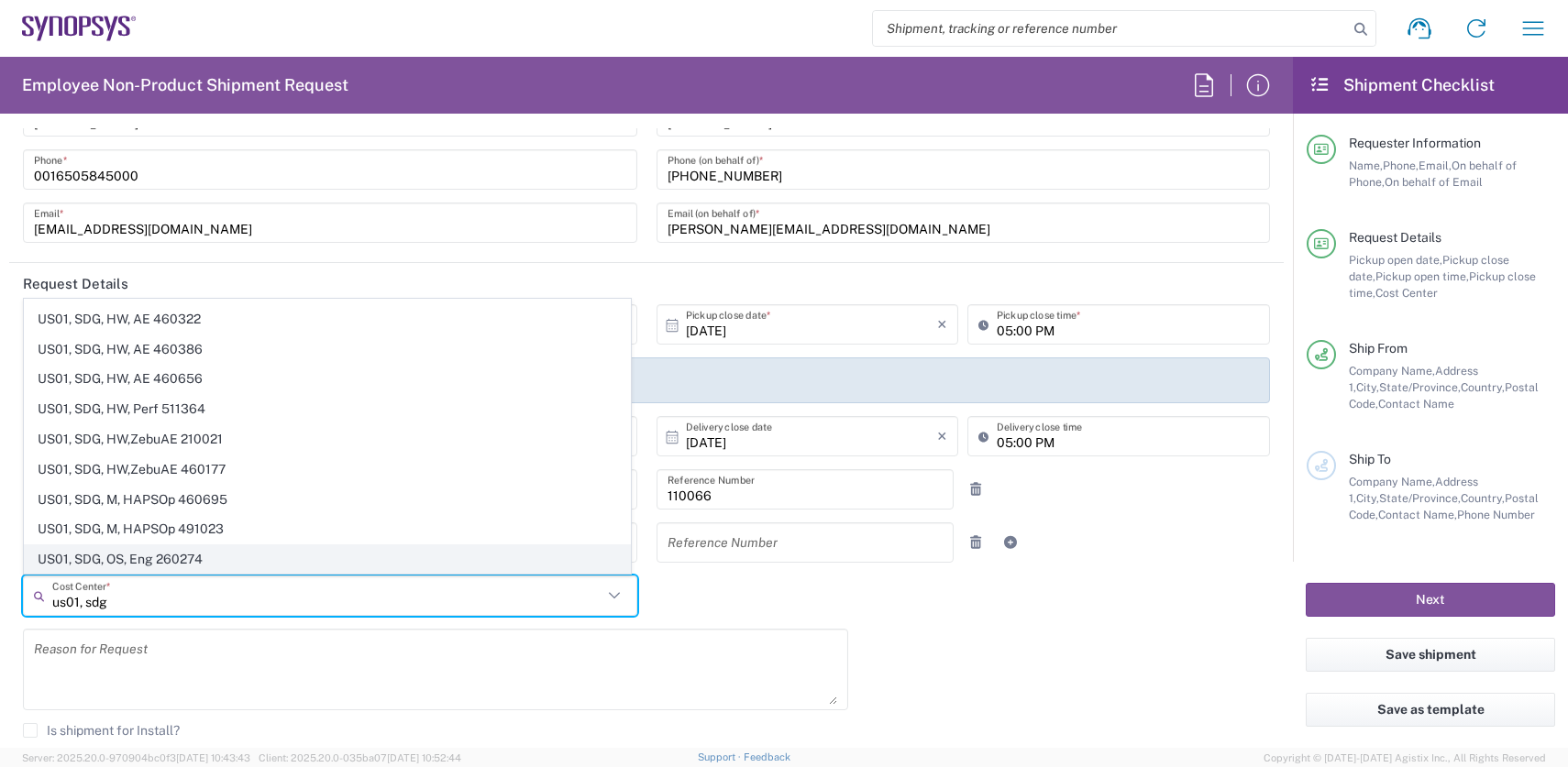
type input "us01, sdg"
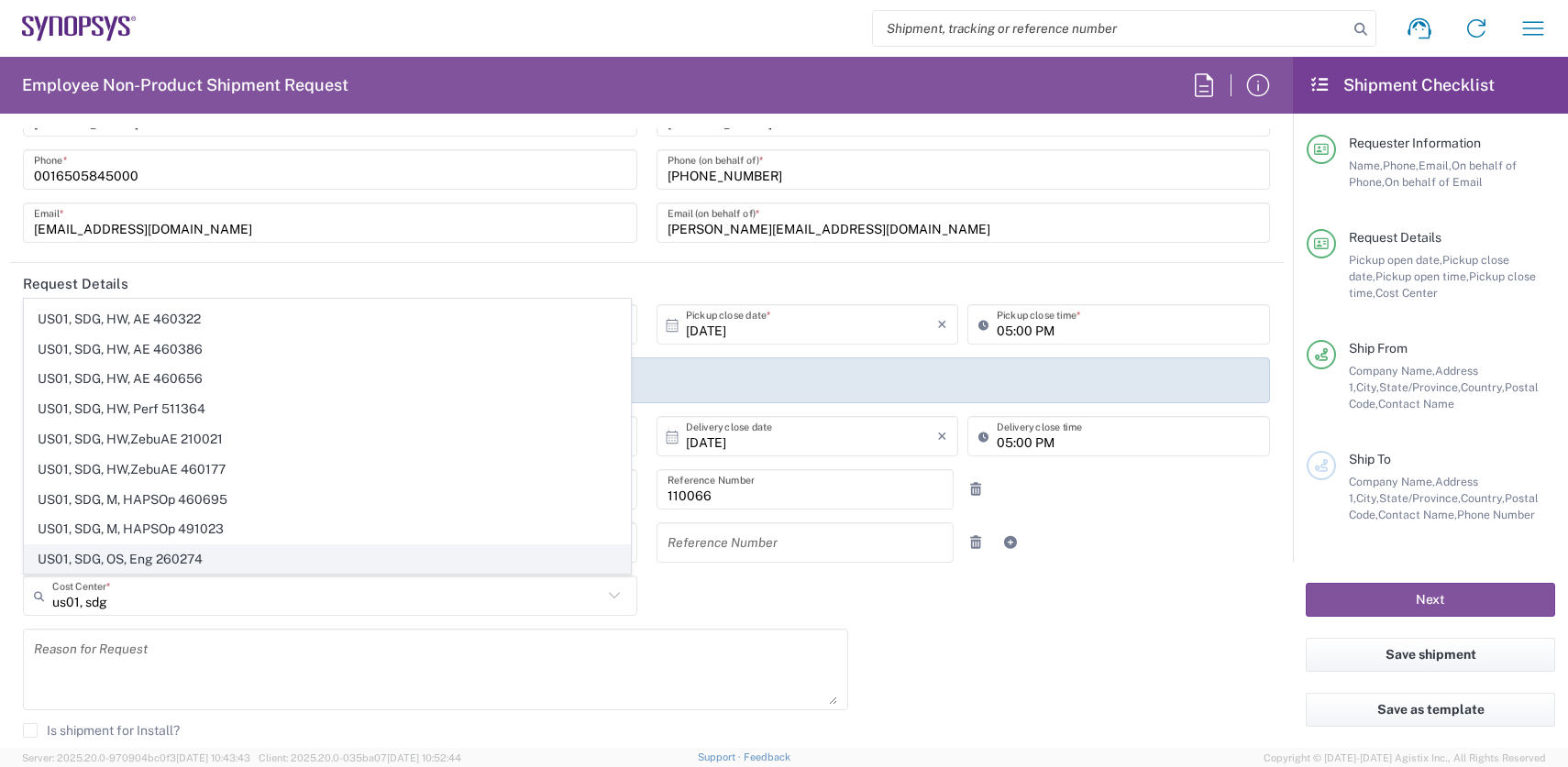
click at [164, 546] on span "US01, SDG, OS, Eng 260274" at bounding box center [328, 559] width 606 height 28
type input "260274"
type input "US01, SDG, OS, Eng 260274"
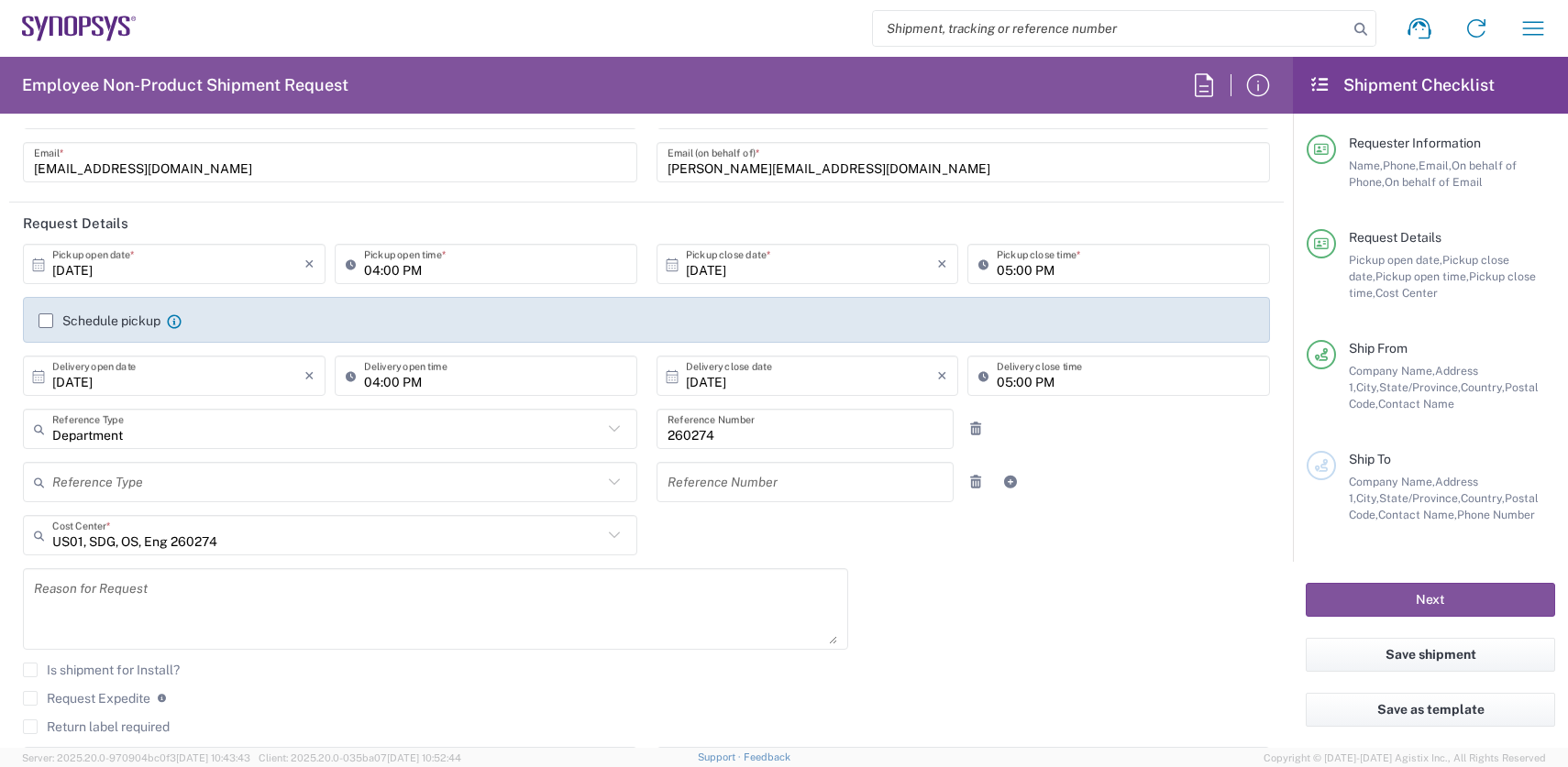
scroll to position [220, 0]
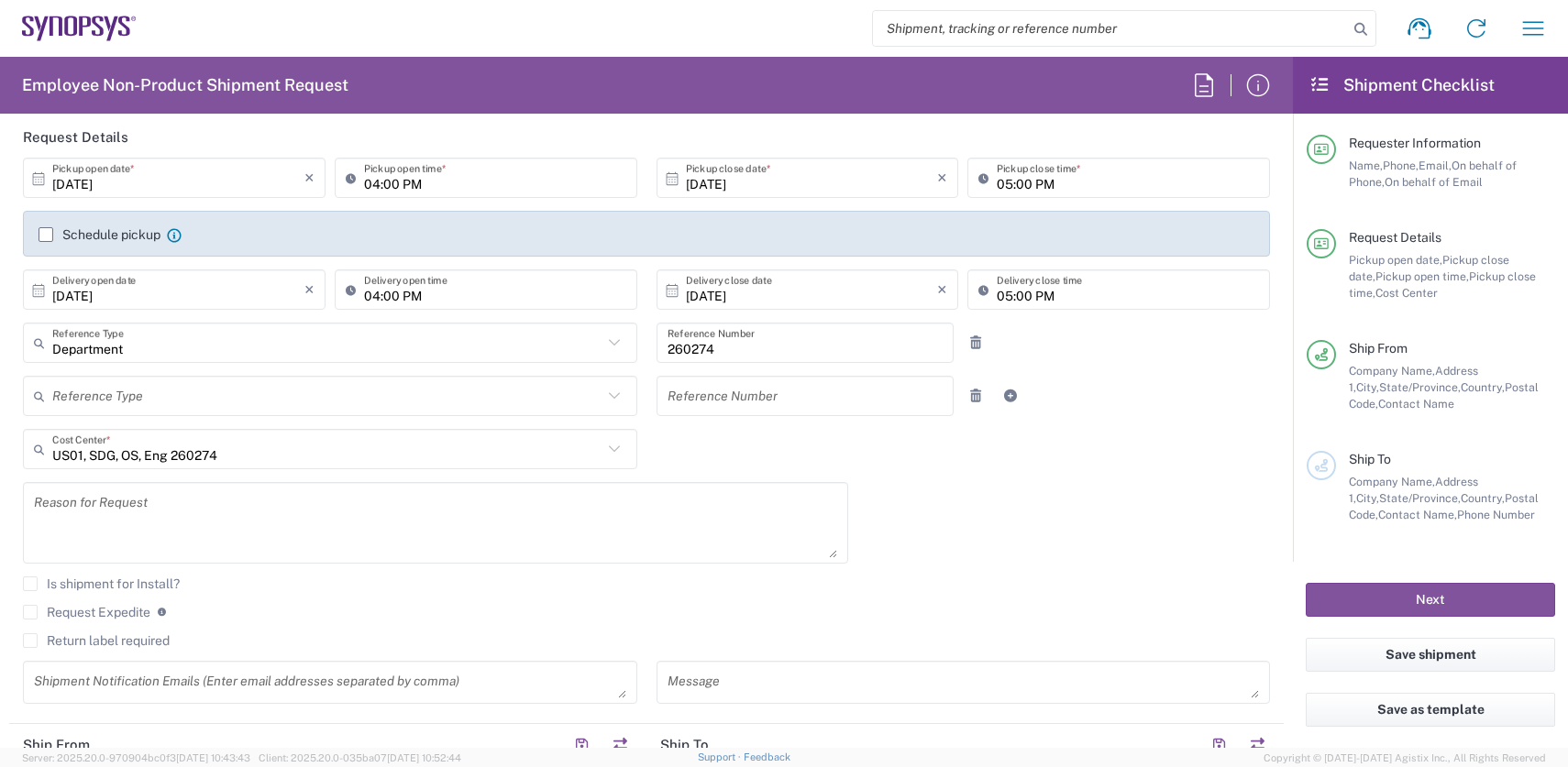
click at [285, 516] on textarea at bounding box center [435, 522] width 803 height 71
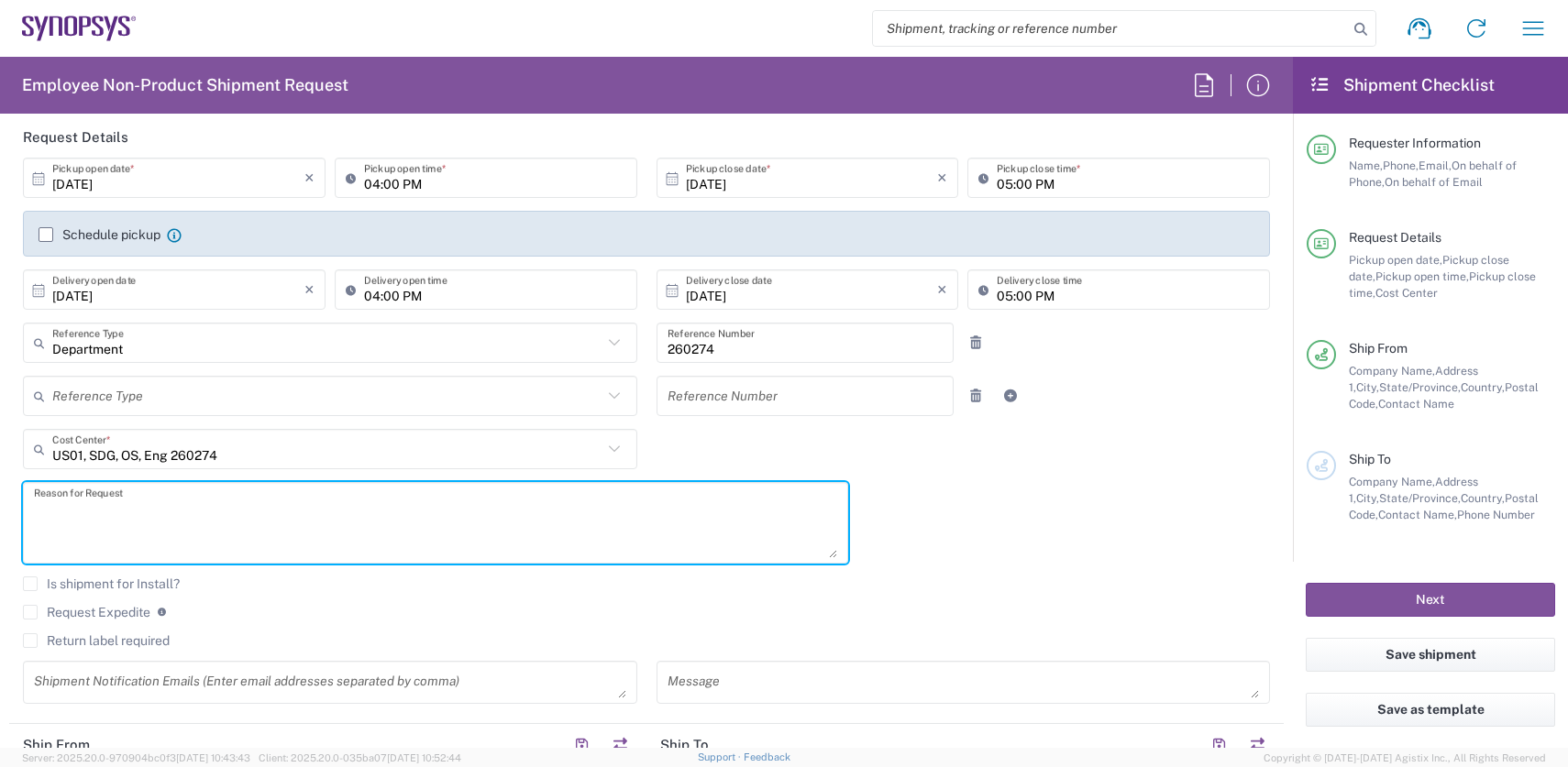
click at [26, 642] on label "Return label required" at bounding box center [97, 640] width 147 height 15
click at [30, 641] on input "Return label required" at bounding box center [30, 641] width 0 height 0
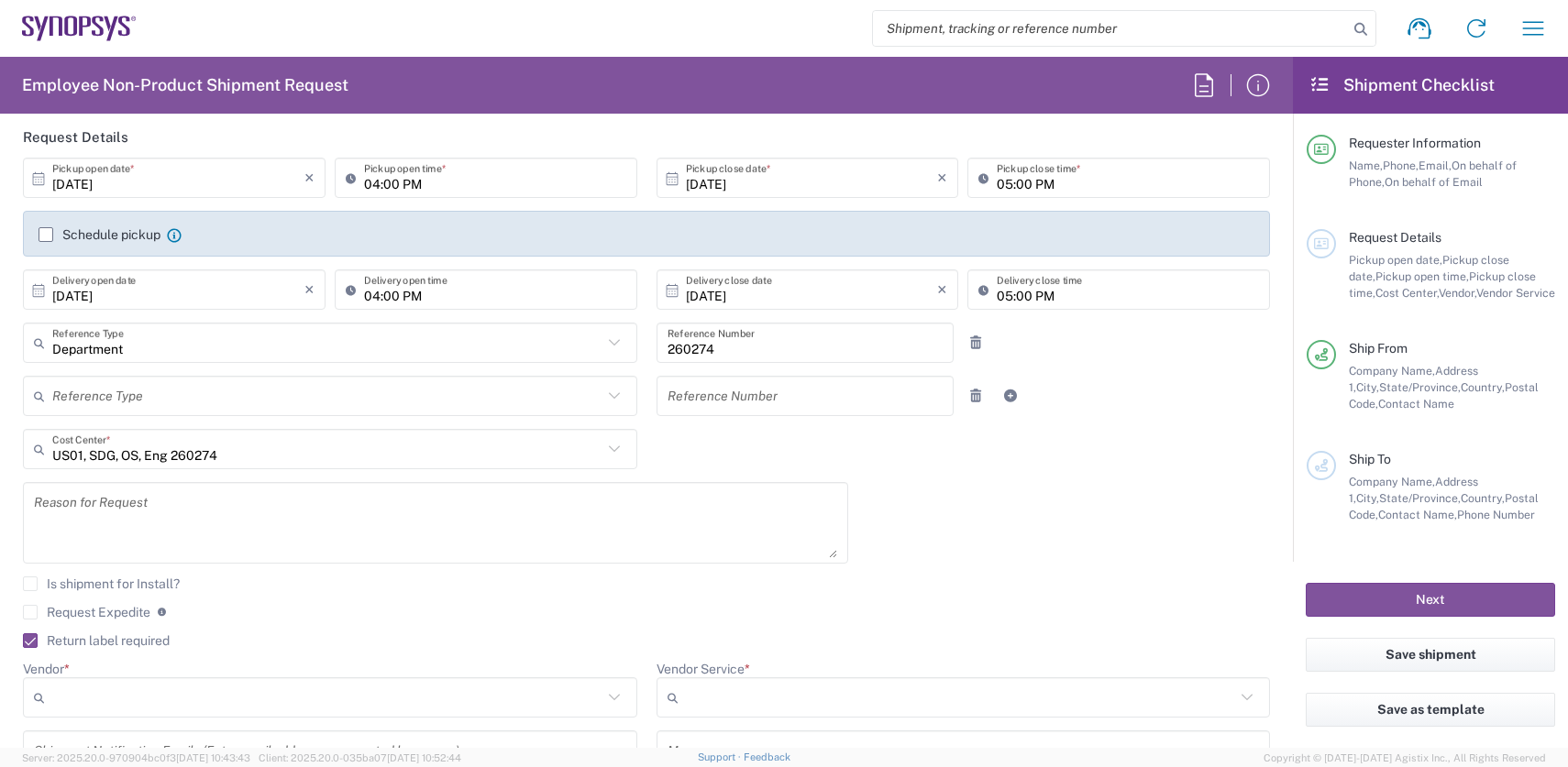
scroll to position [0, 0]
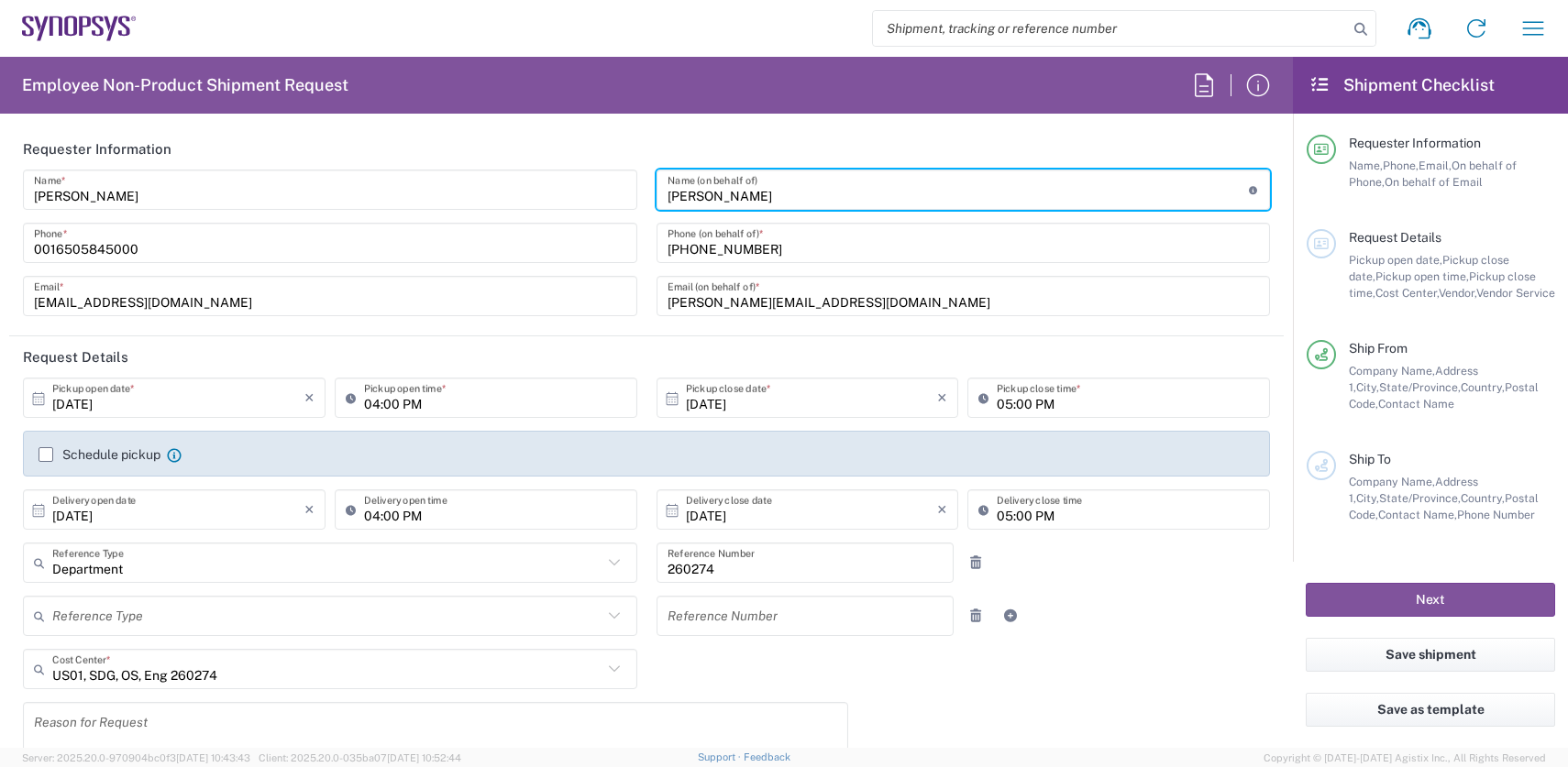
drag, startPoint x: 816, startPoint y: 196, endPoint x: 645, endPoint y: 183, distance: 171.5
click at [646, 183] on div "Paul Townley-Smith Name (on behalf of) Expedite requests must include authorize…" at bounding box center [962, 249] width 634 height 160
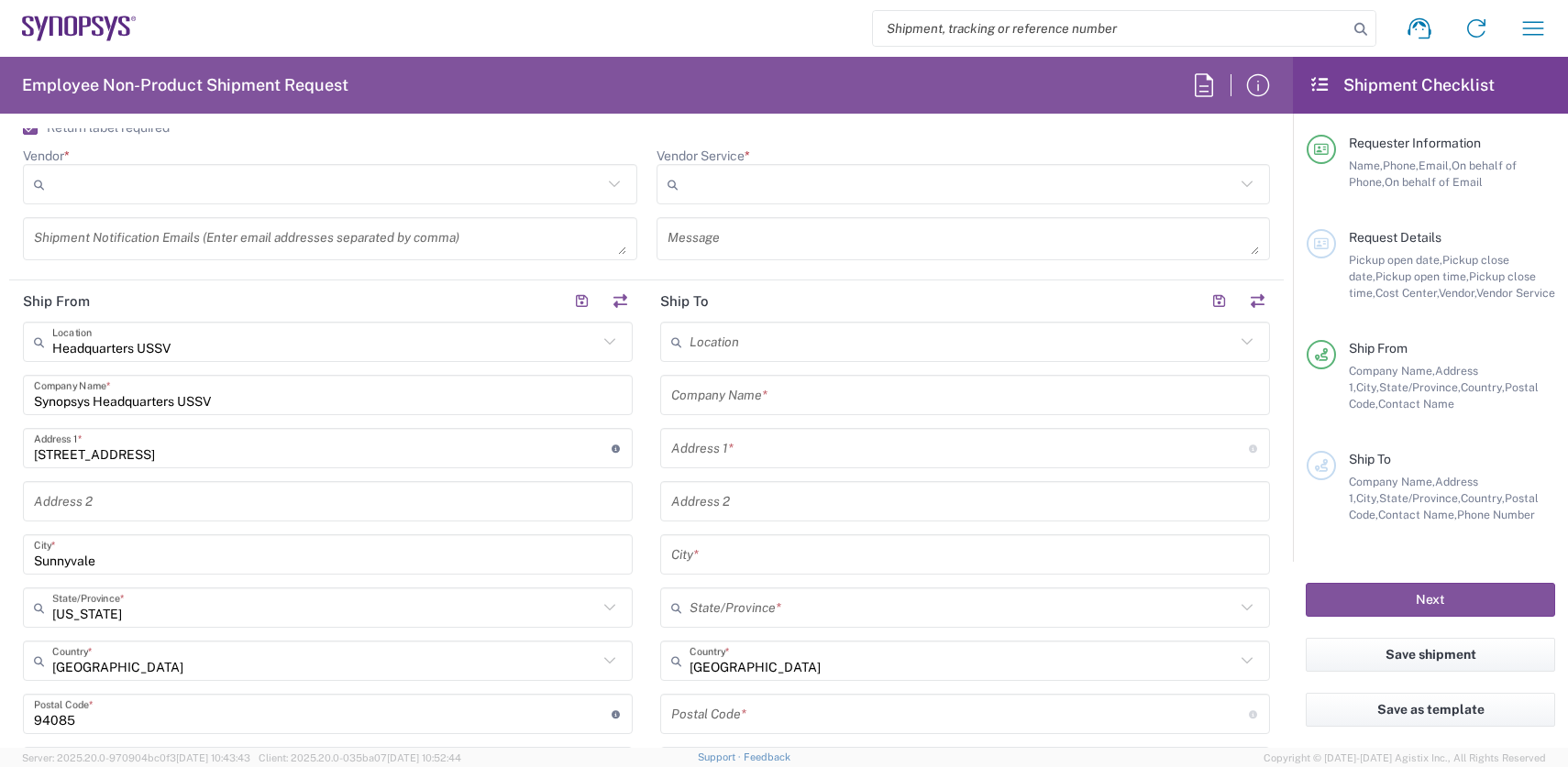
scroll to position [514, 0]
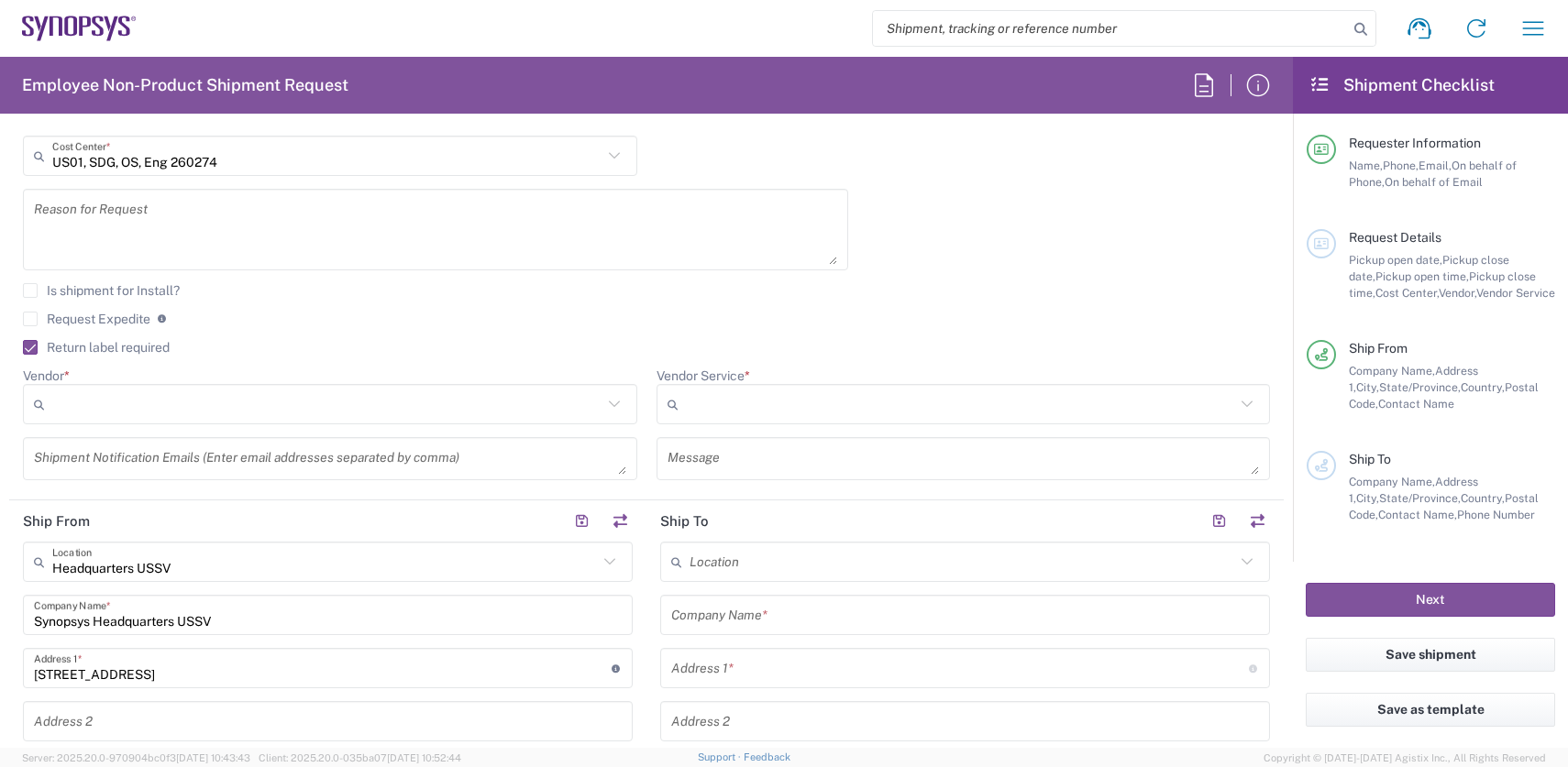
click at [234, 396] on input "Vendor *" at bounding box center [327, 404] width 550 height 29
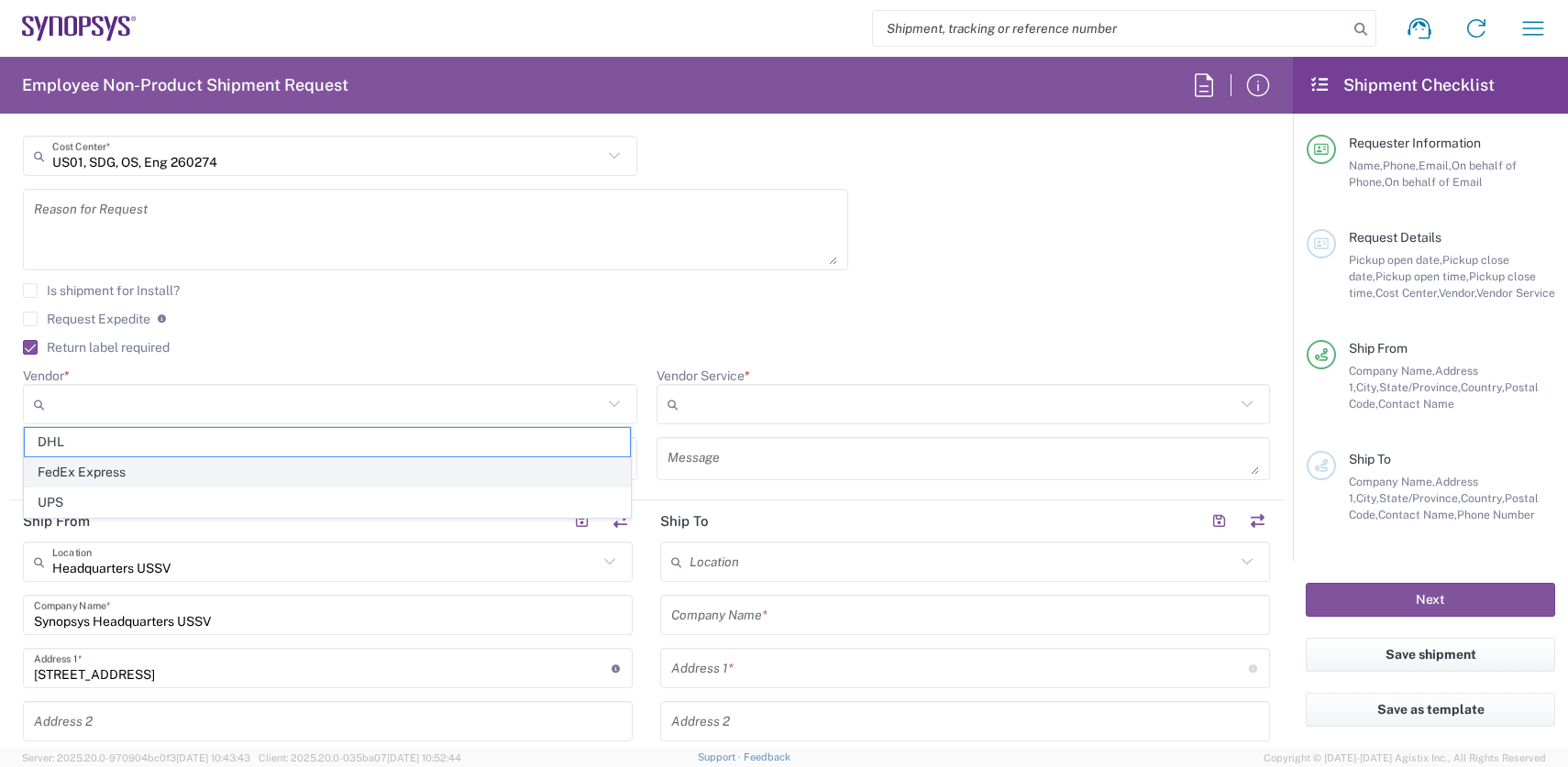
click at [135, 470] on span "FedEx Express" at bounding box center [328, 472] width 606 height 28
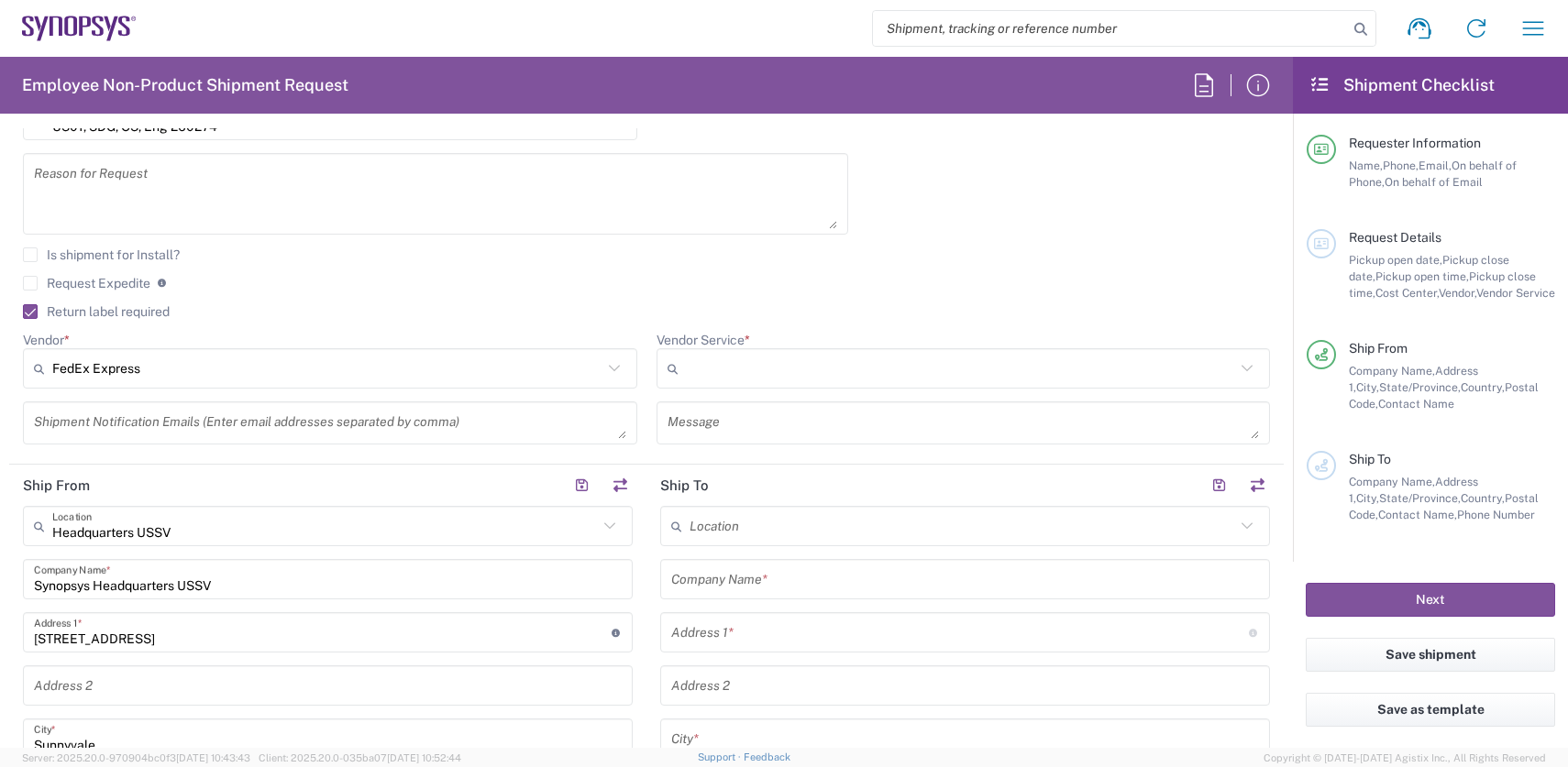
scroll to position [587, 0]
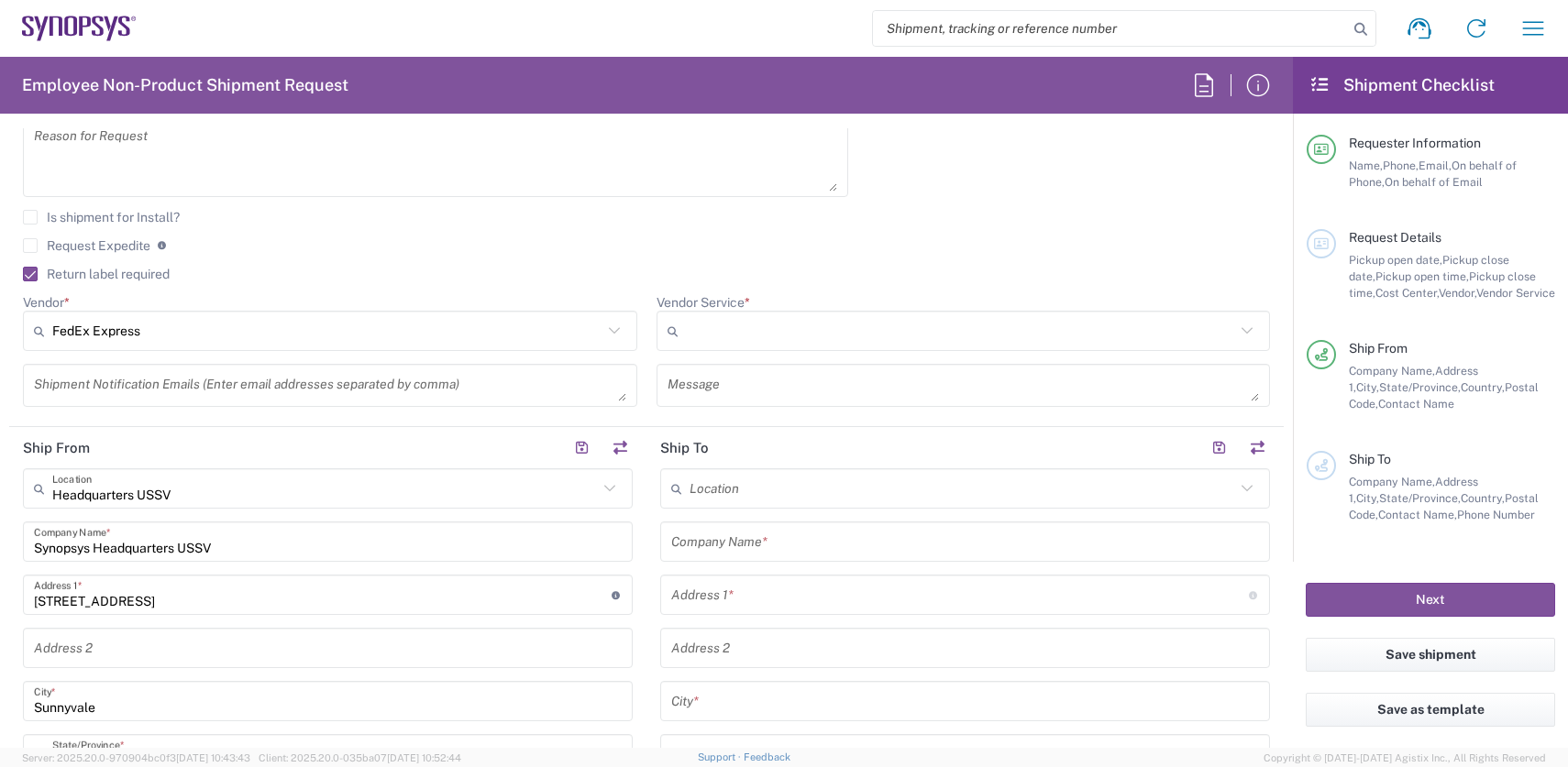
click at [777, 335] on input "Vendor Service *" at bounding box center [961, 331] width 550 height 29
click at [1239, 330] on icon at bounding box center [1247, 331] width 24 height 24
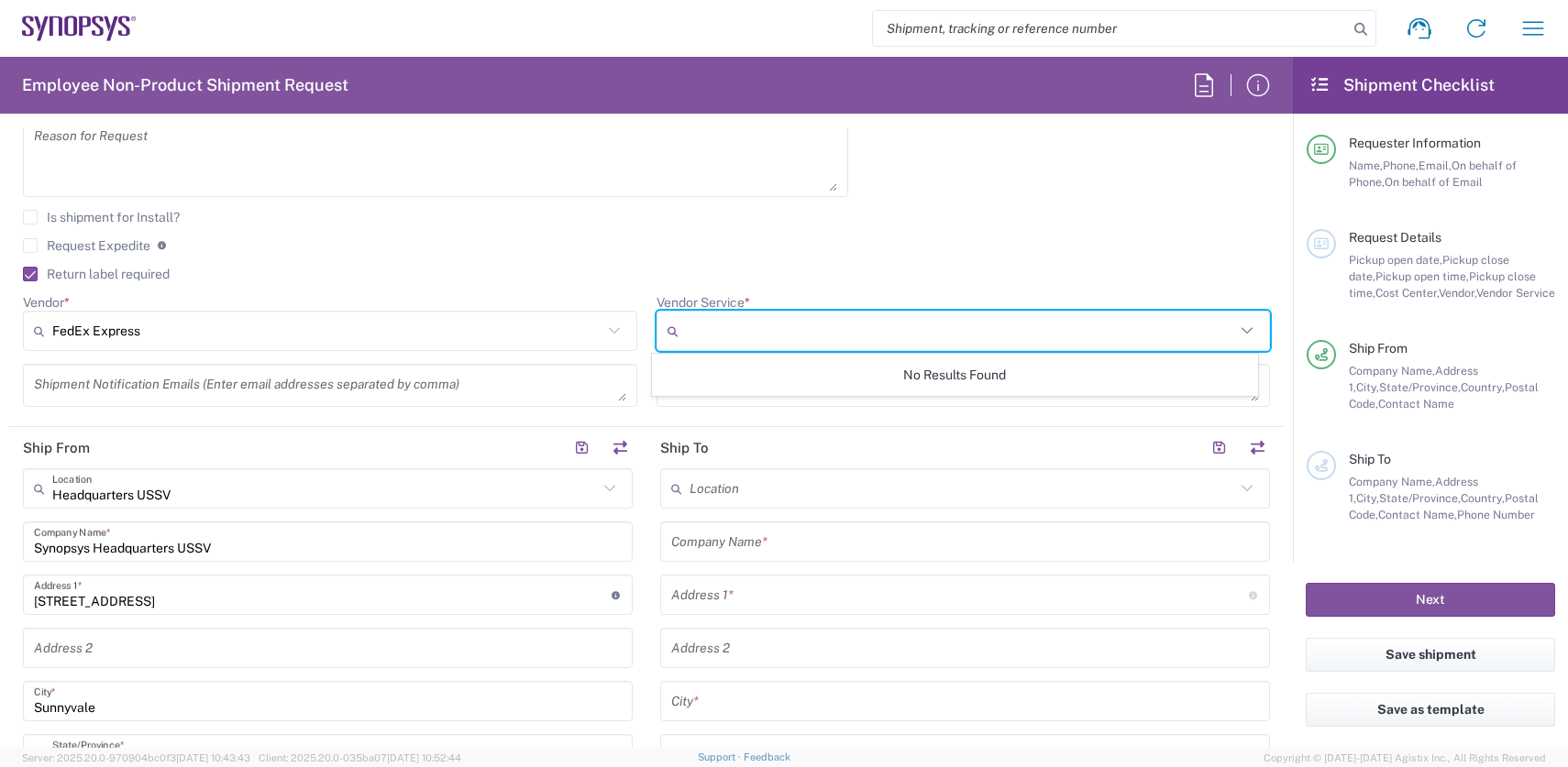
type input "FedEx Express"
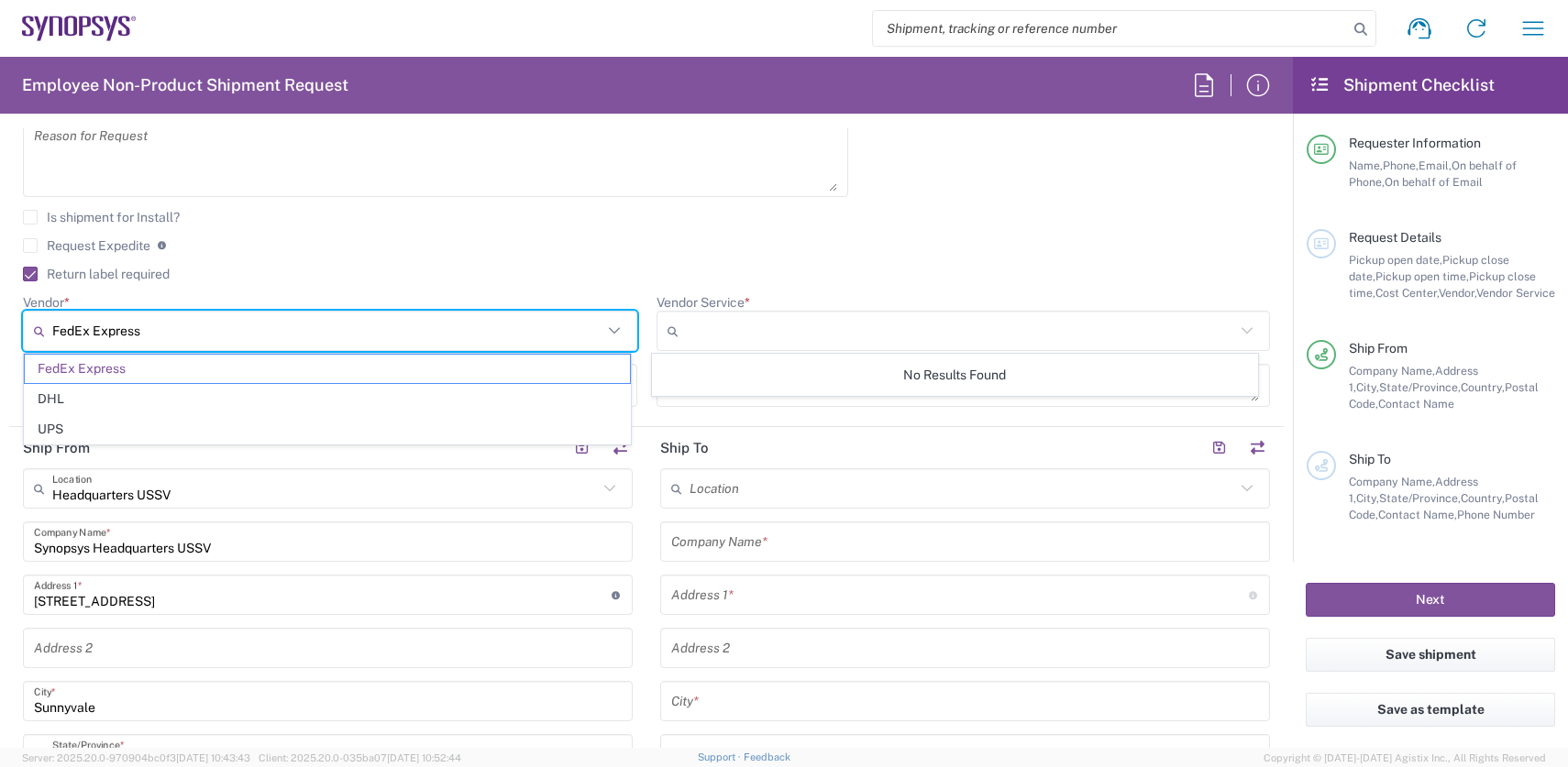
click at [326, 331] on input "FedEx Express" at bounding box center [327, 331] width 550 height 29
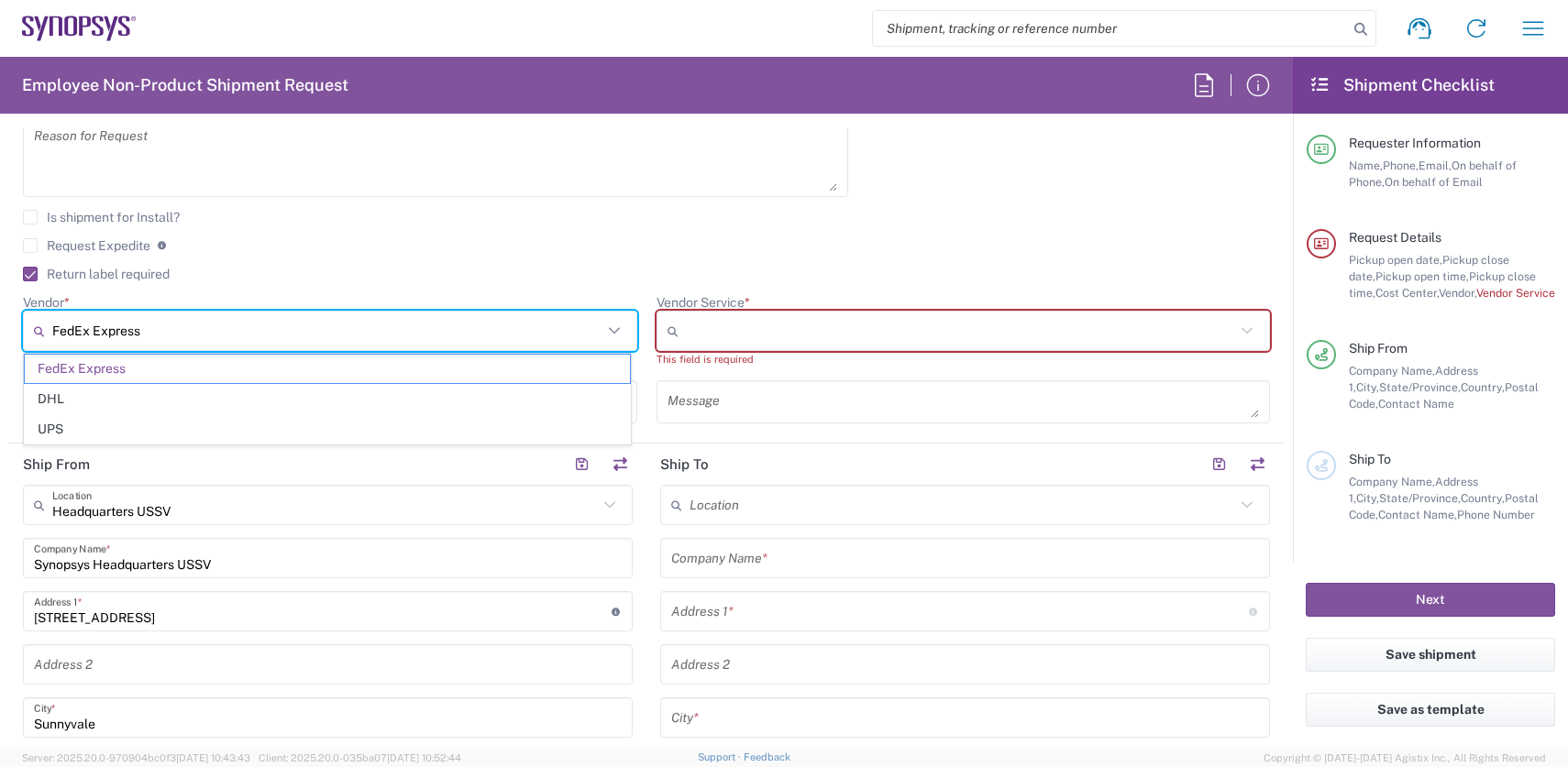
click at [836, 331] on input "Vendor Service *" at bounding box center [961, 331] width 550 height 29
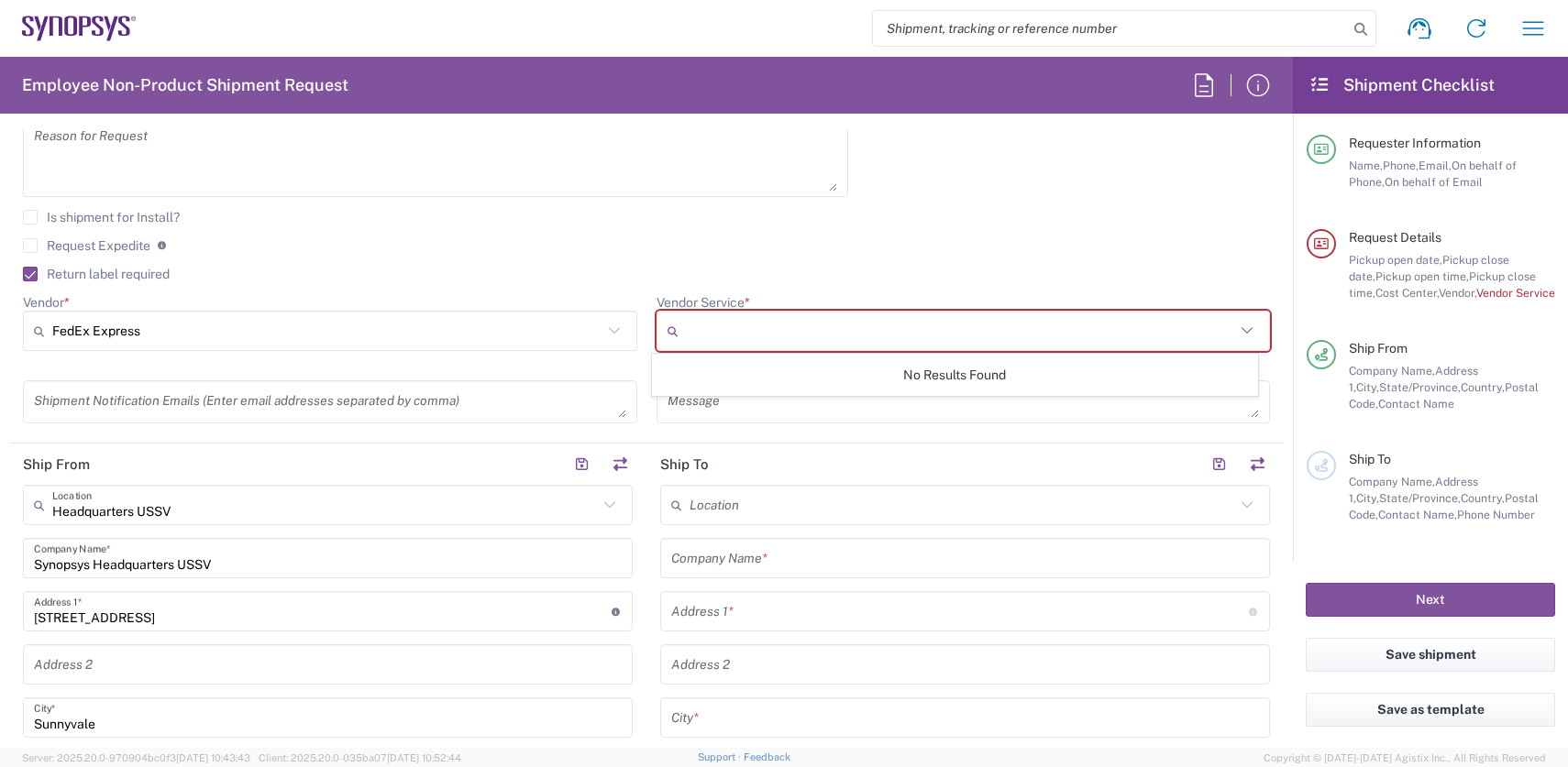
click at [836, 331] on input "Vendor Service *" at bounding box center [961, 331] width 550 height 29
click at [277, 496] on input "text" at bounding box center [325, 505] width 546 height 32
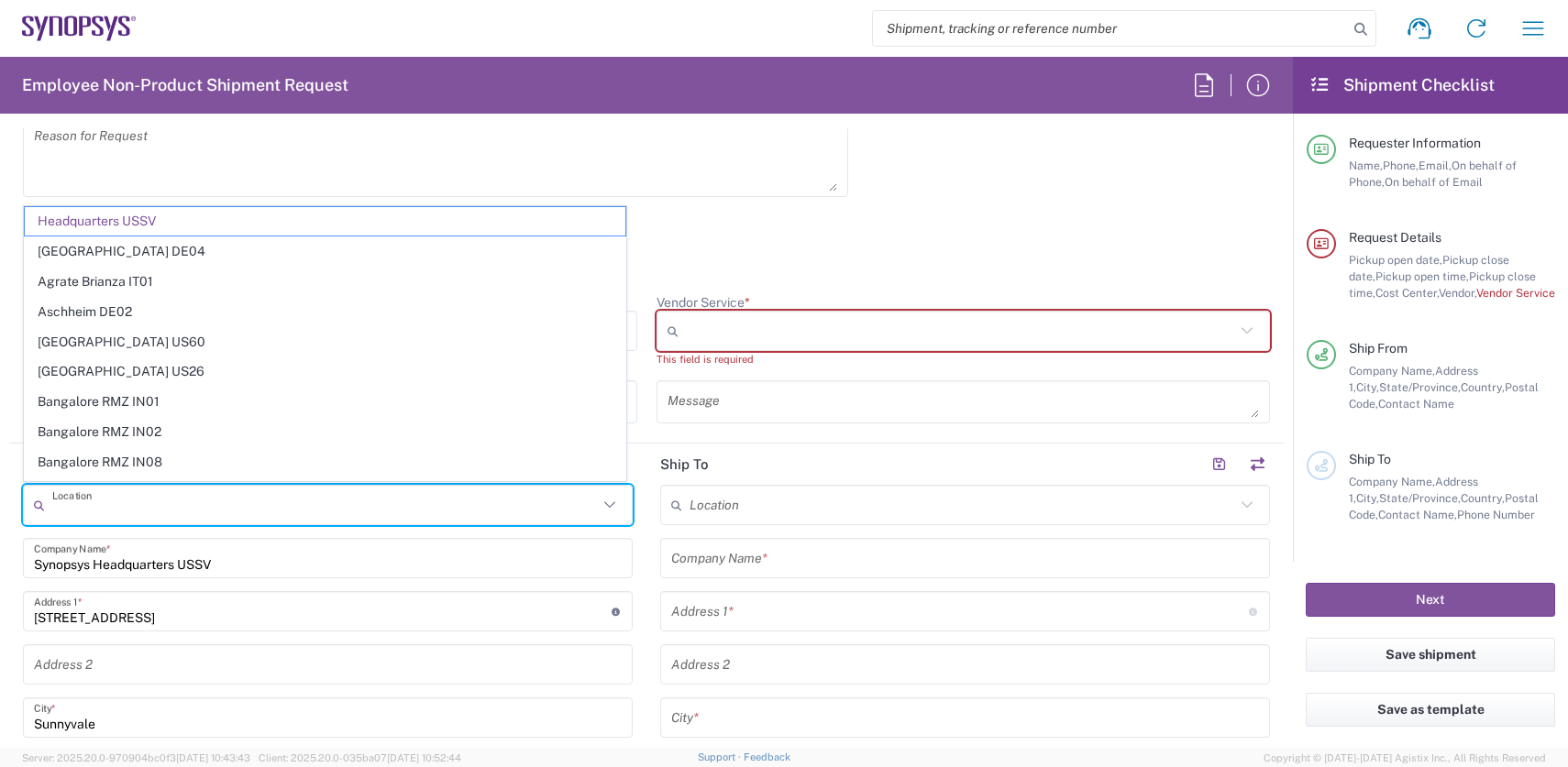
click at [892, 489] on input "text" at bounding box center [962, 505] width 546 height 32
type input "Headquarters USSV"
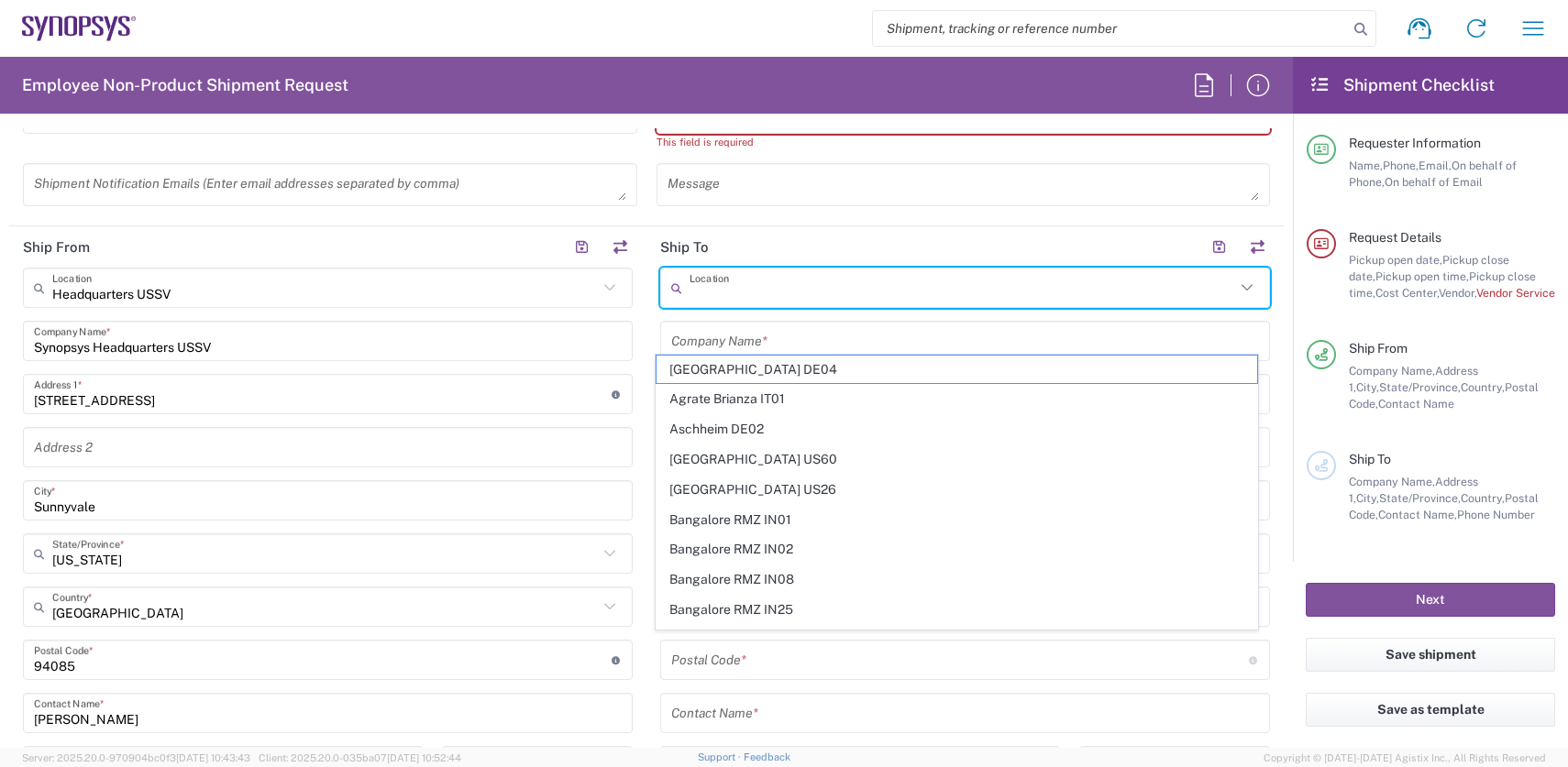
scroll to position [807, 0]
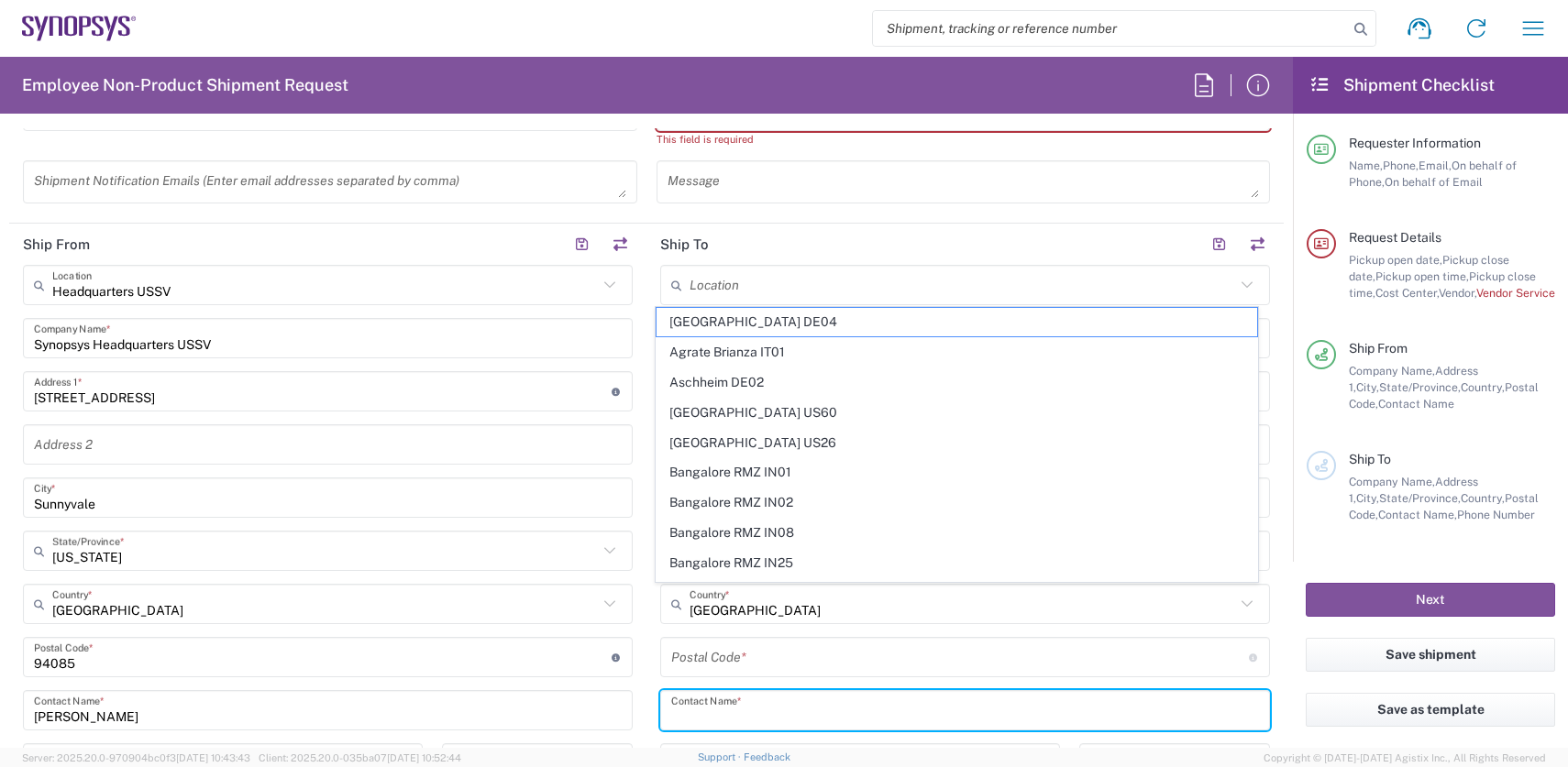
click at [911, 712] on input "text" at bounding box center [965, 710] width 588 height 32
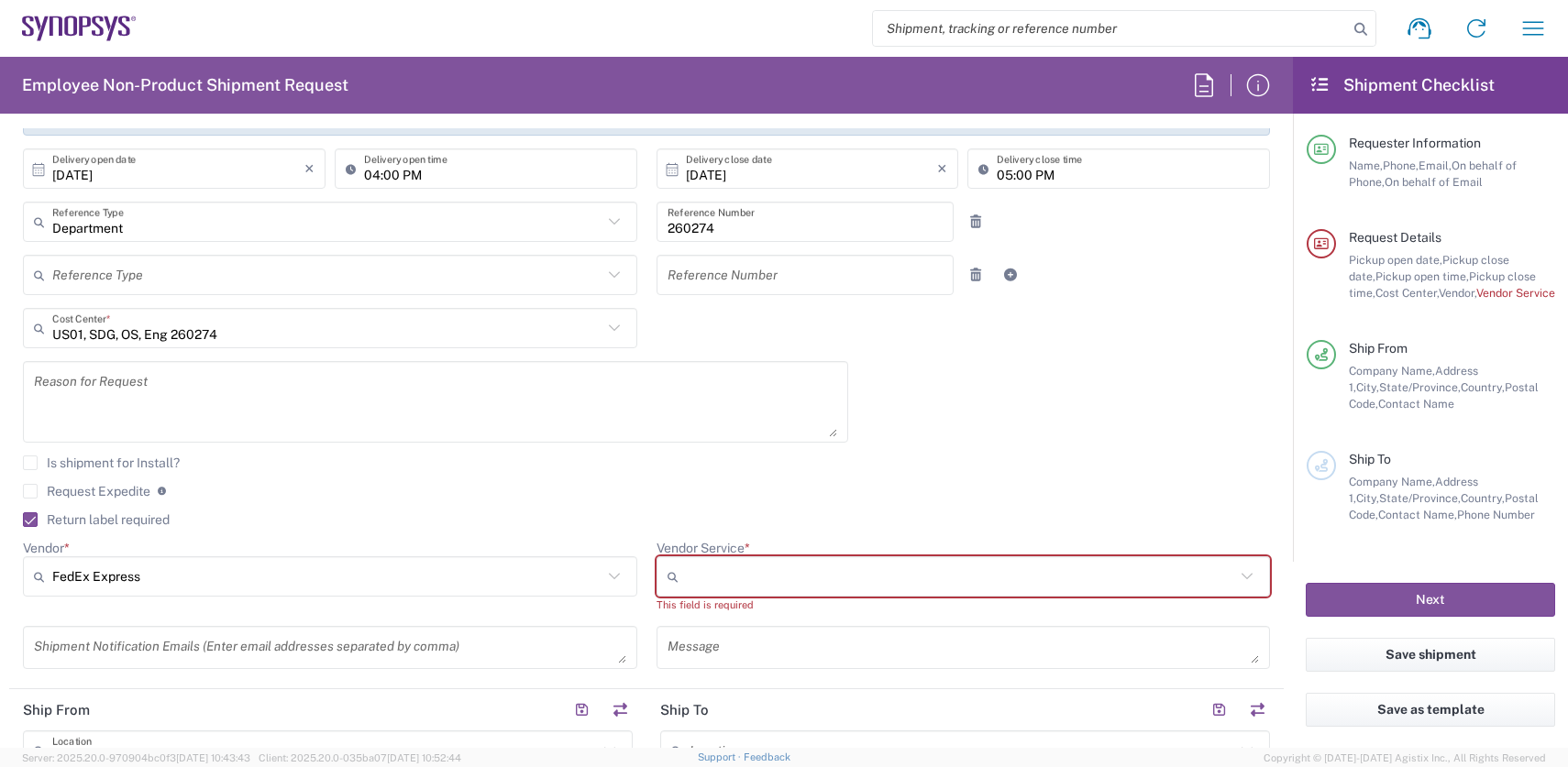
scroll to position [514, 0]
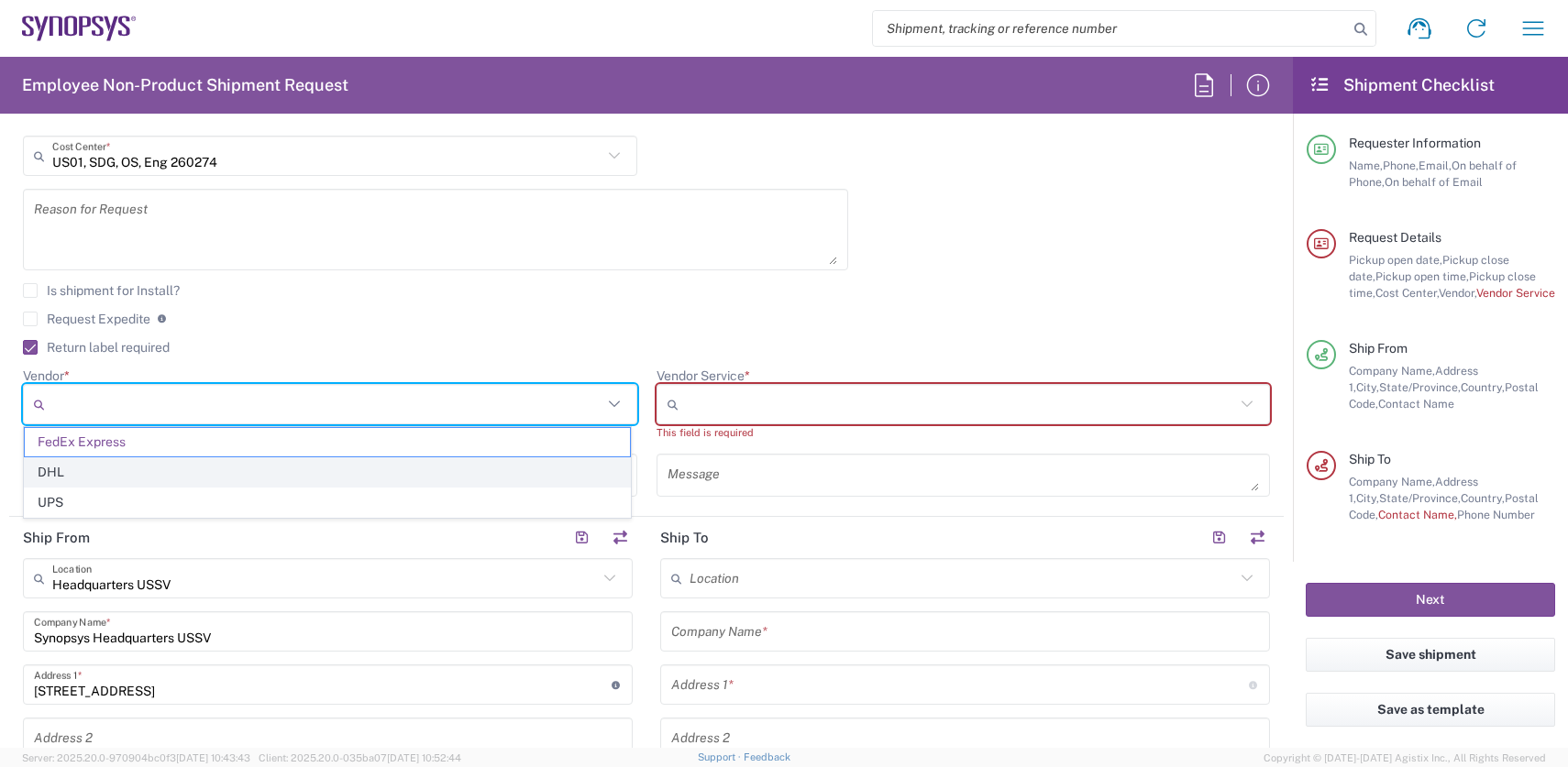
click at [260, 398] on input "Vendor *" at bounding box center [327, 404] width 550 height 29
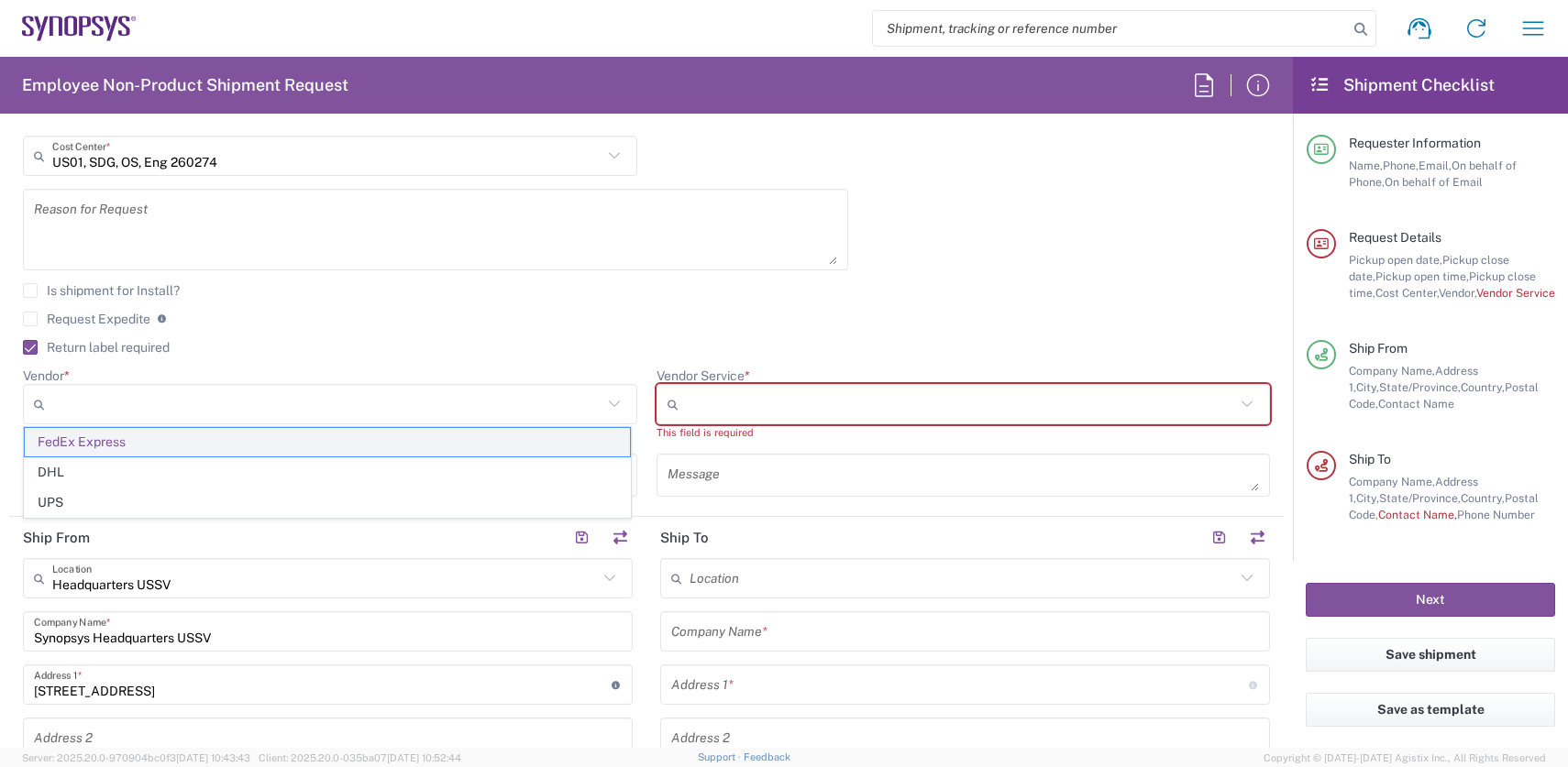
click at [123, 441] on span "FedEx Express" at bounding box center [328, 442] width 606 height 28
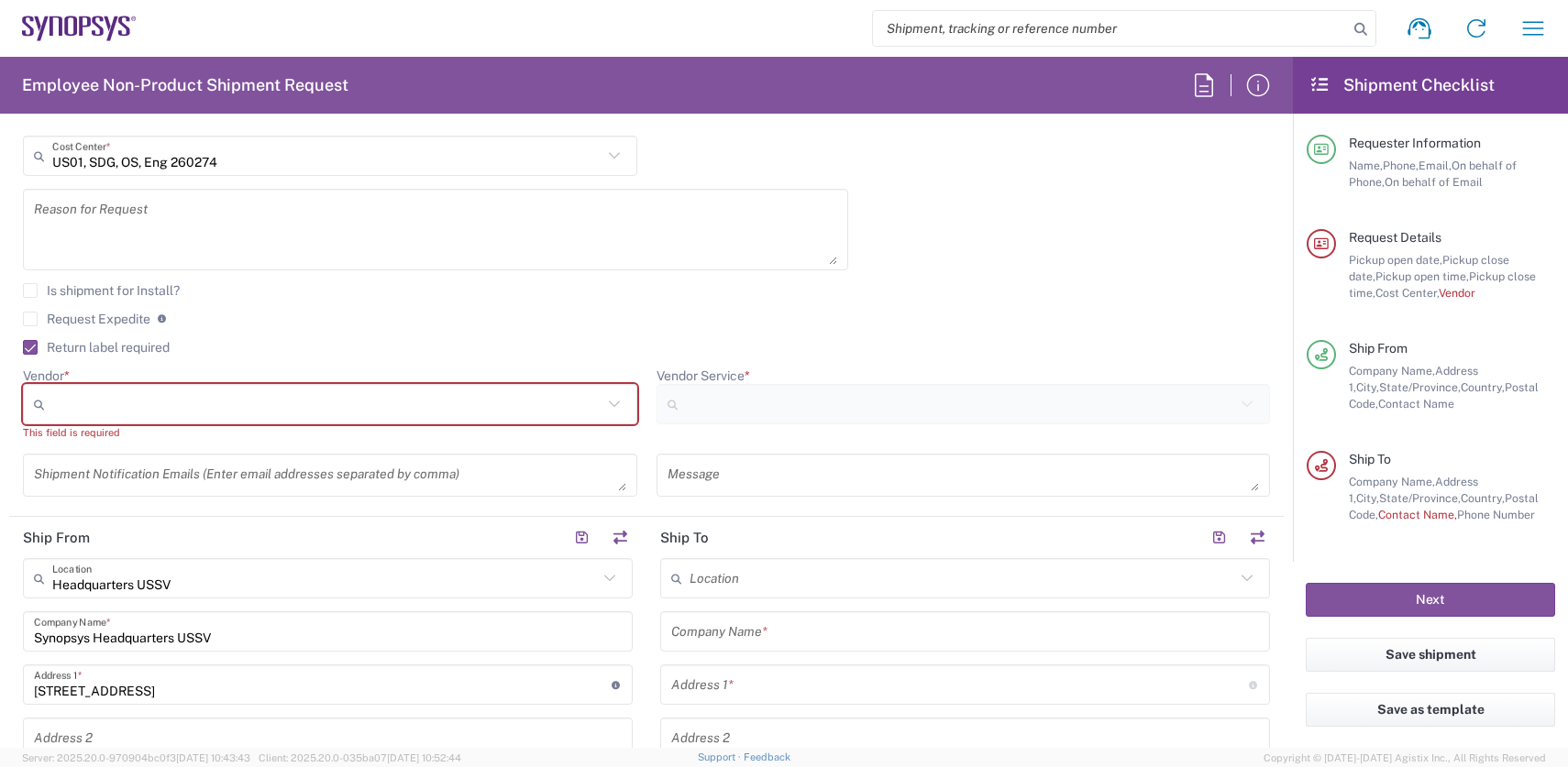
click at [1234, 414] on div at bounding box center [963, 404] width 614 height 41
click at [606, 398] on icon at bounding box center [614, 404] width 24 height 24
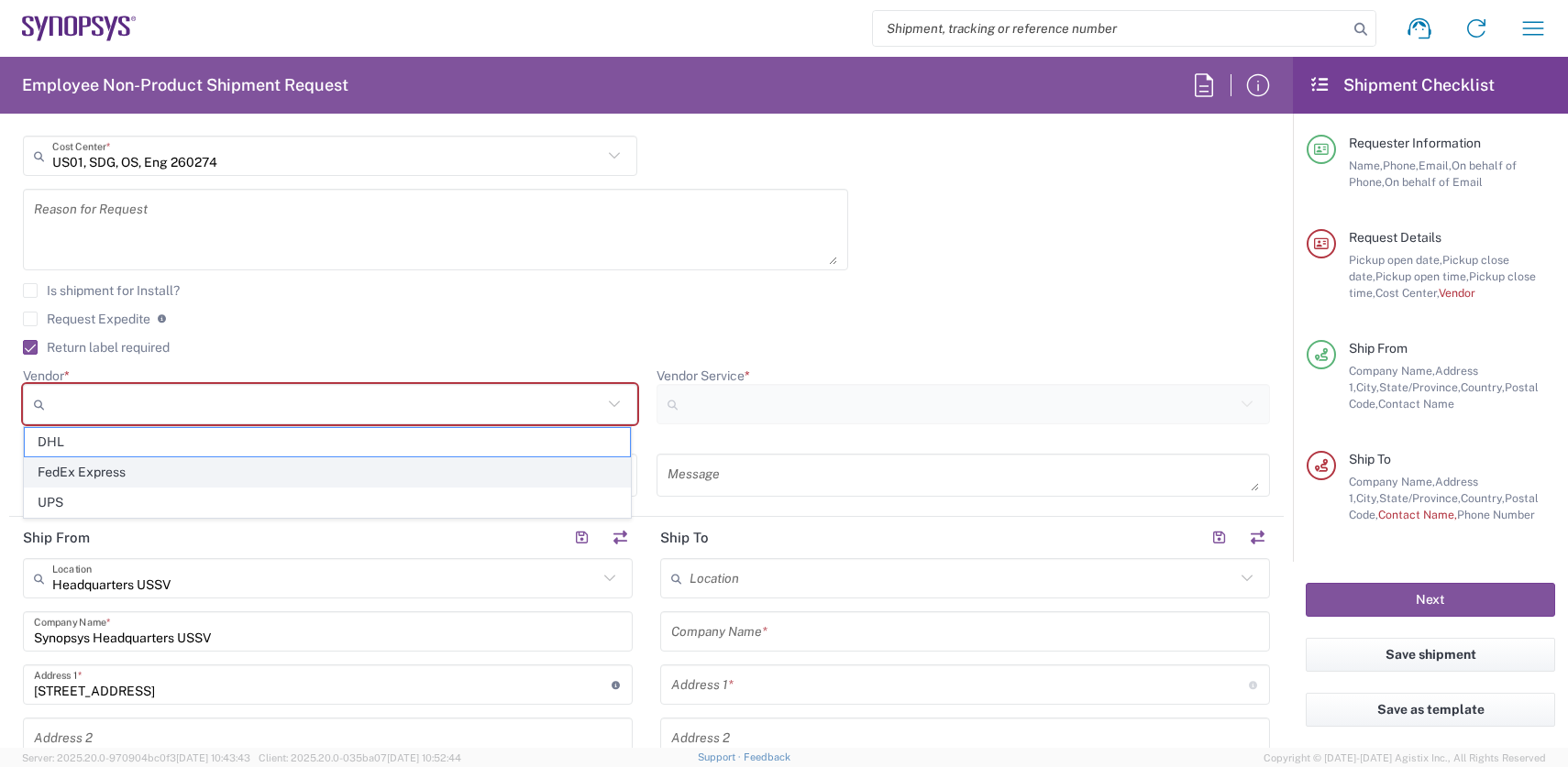
click at [62, 466] on span "FedEx Express" at bounding box center [328, 472] width 606 height 28
type input "FedEx Express"
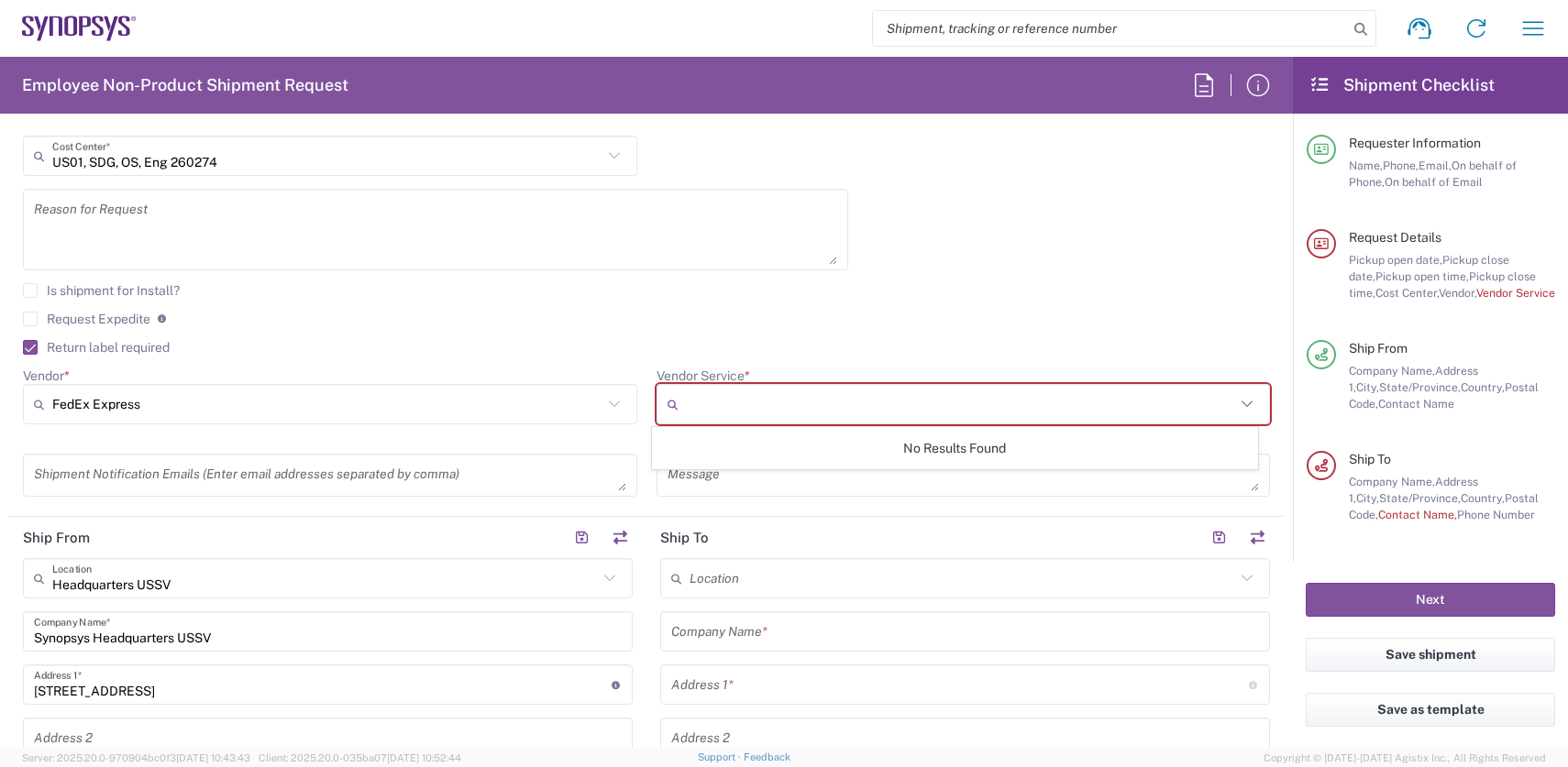
click at [925, 400] on input "Vendor Service *" at bounding box center [961, 404] width 550 height 29
type input "2"
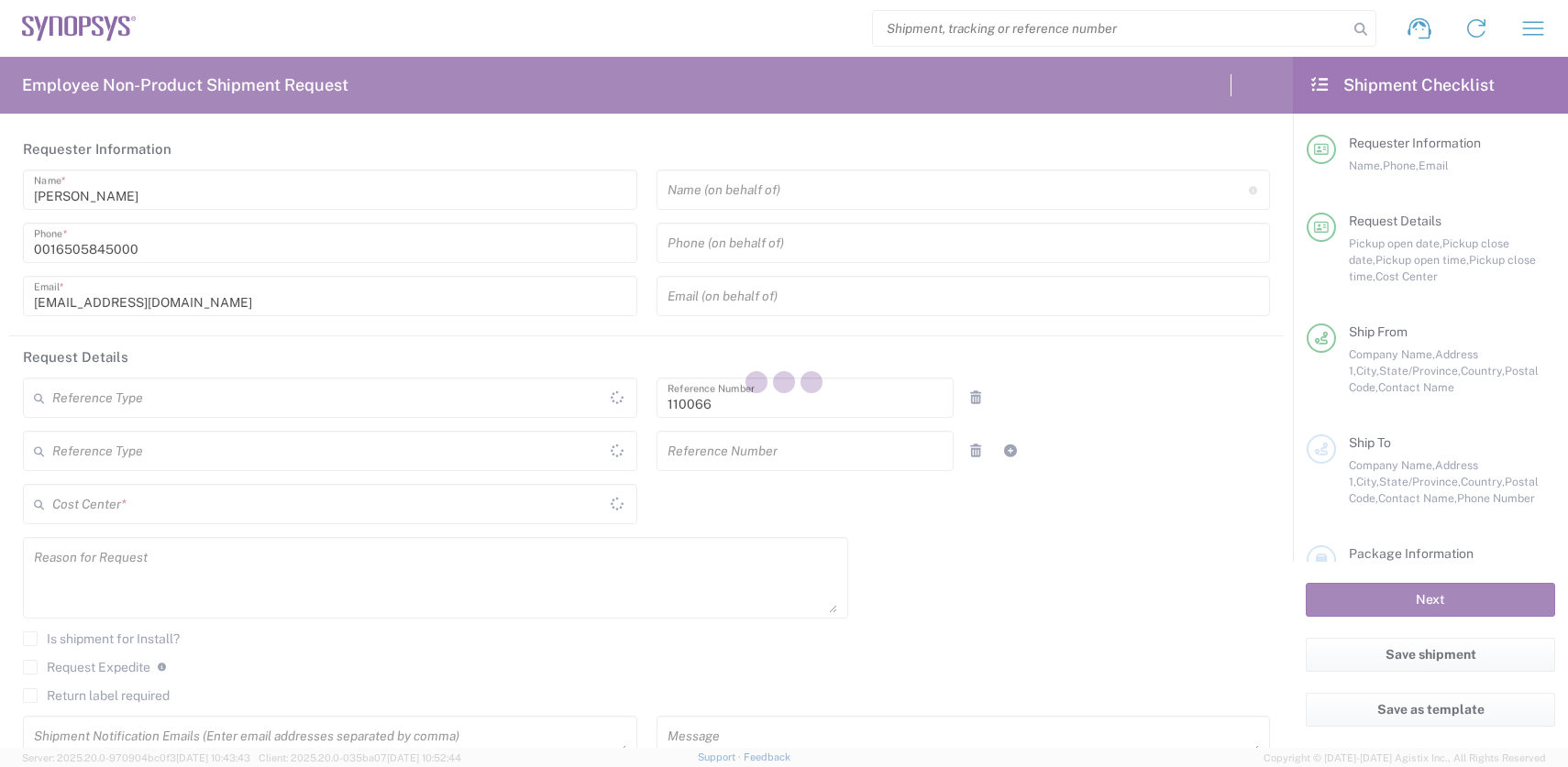
type input "US01, CIO, IT, ESS2 110066"
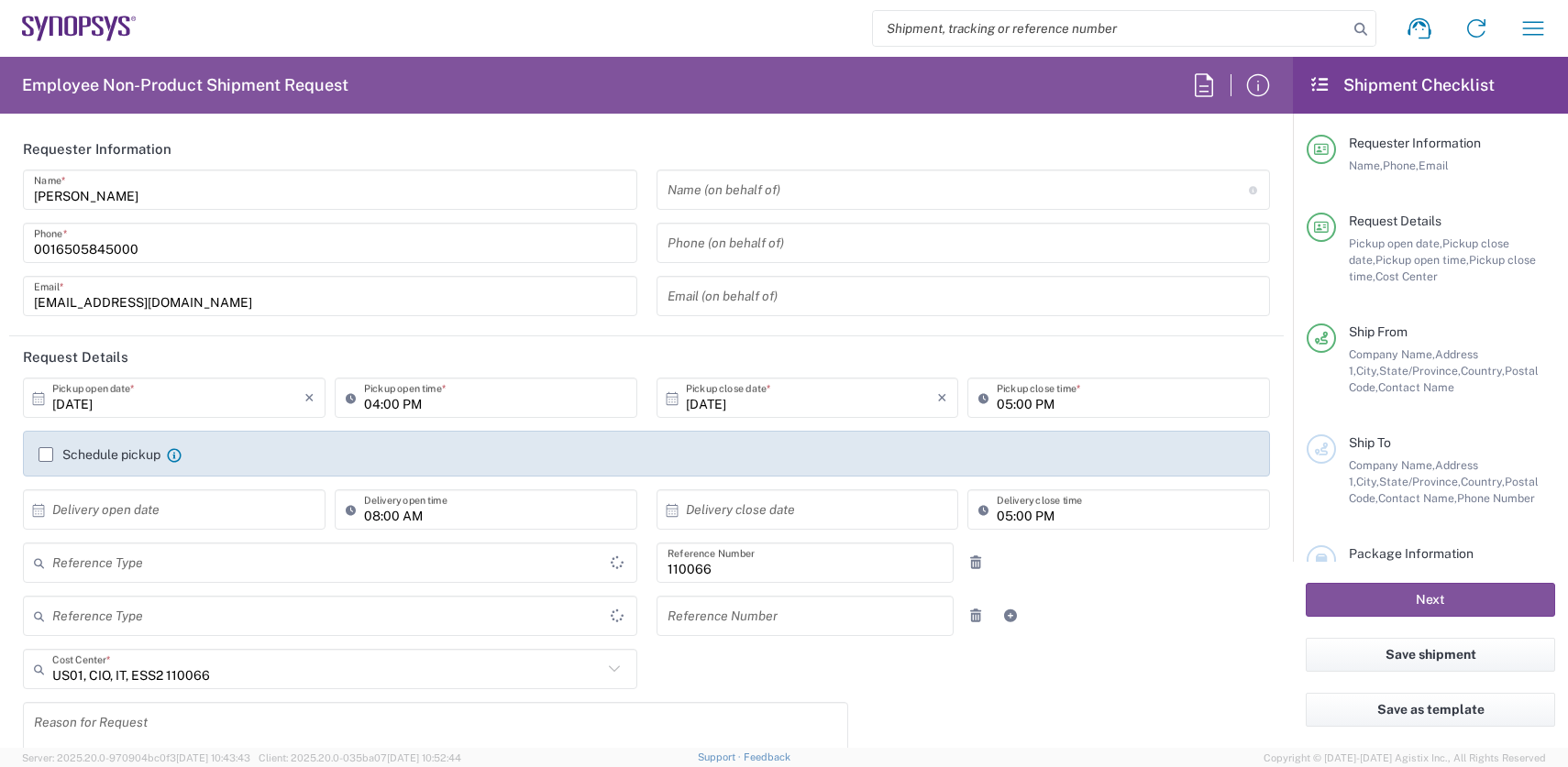
type input "Department"
type input "[GEOGRAPHIC_DATA]"
type input "Delivered at Place"
type input "[US_STATE]"
type input "[GEOGRAPHIC_DATA]"
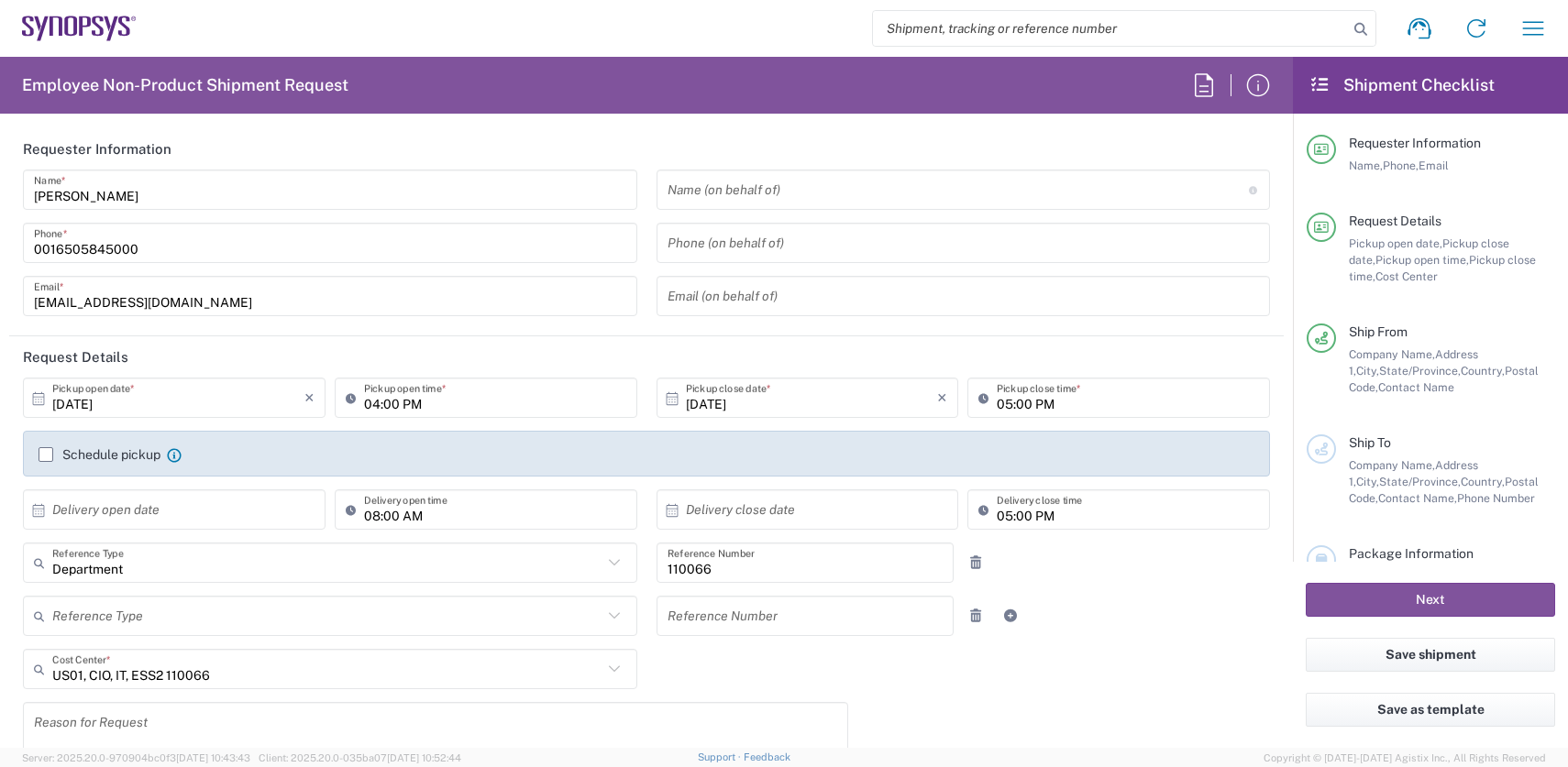
type input "Headquarters USSV"
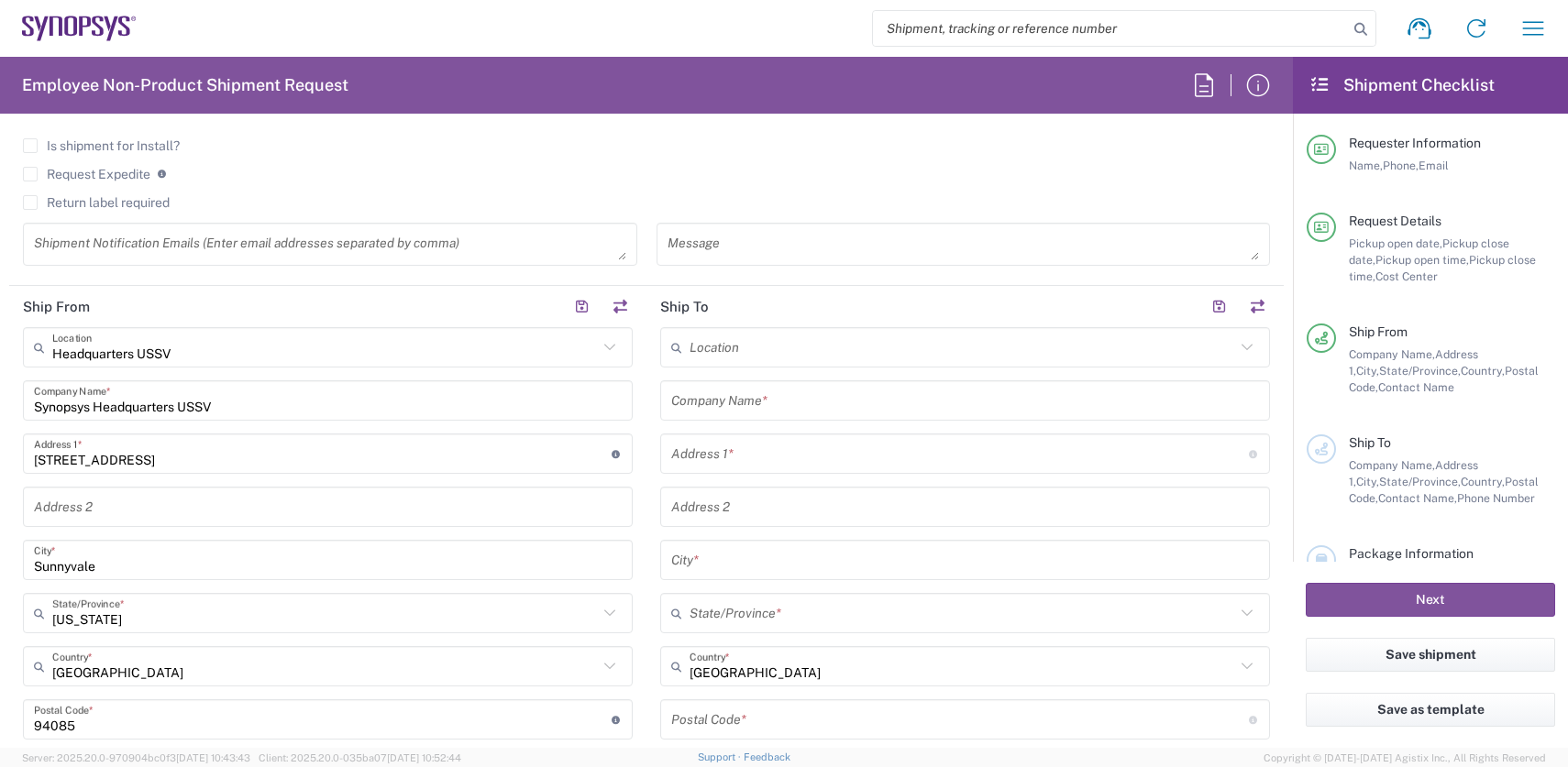
scroll to position [660, 0]
click at [117, 203] on label "Return label required" at bounding box center [97, 200] width 147 height 15
click at [30, 201] on input "Return label required" at bounding box center [30, 201] width 0 height 0
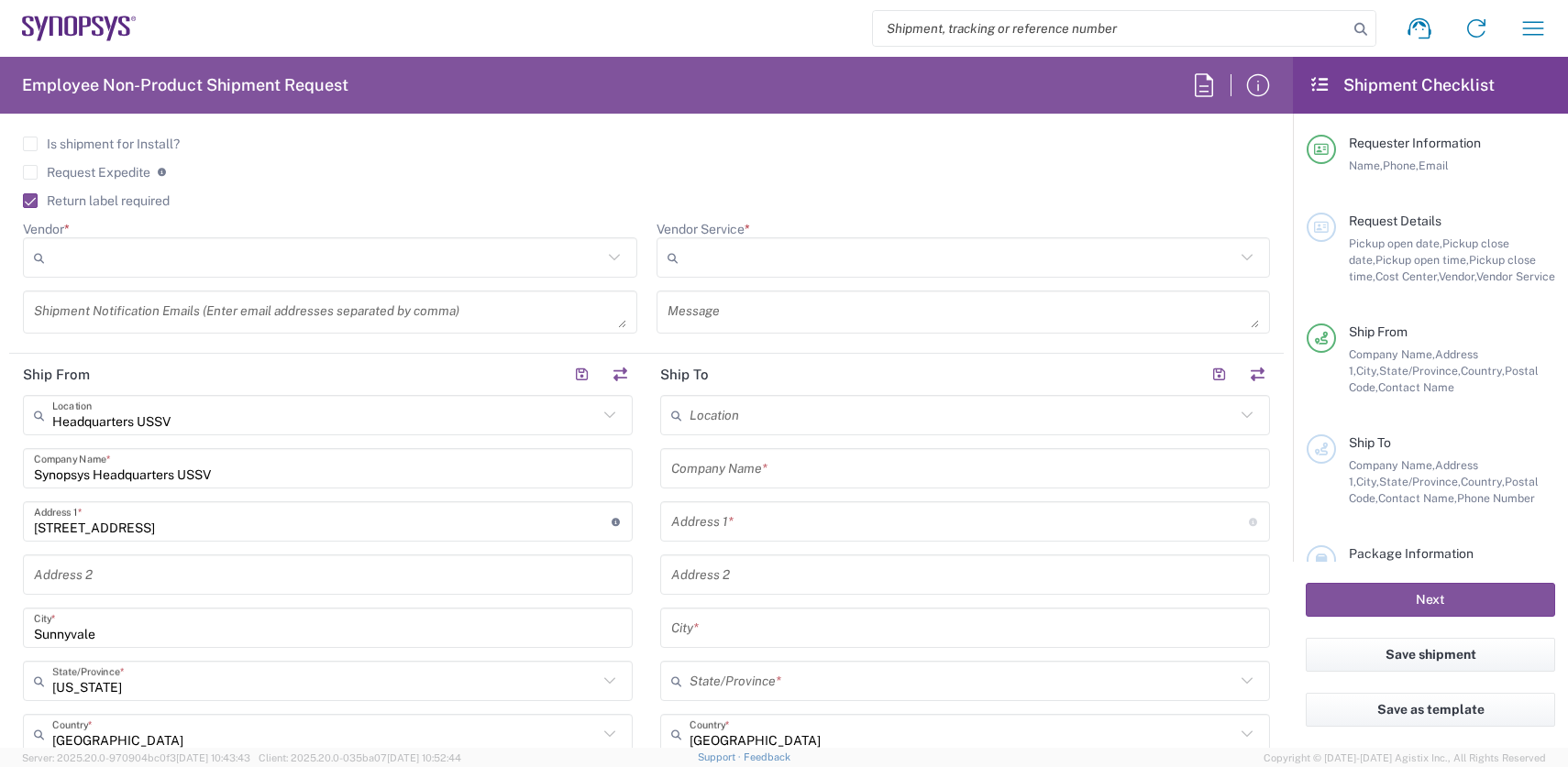
click at [240, 245] on input "Vendor *" at bounding box center [327, 257] width 550 height 29
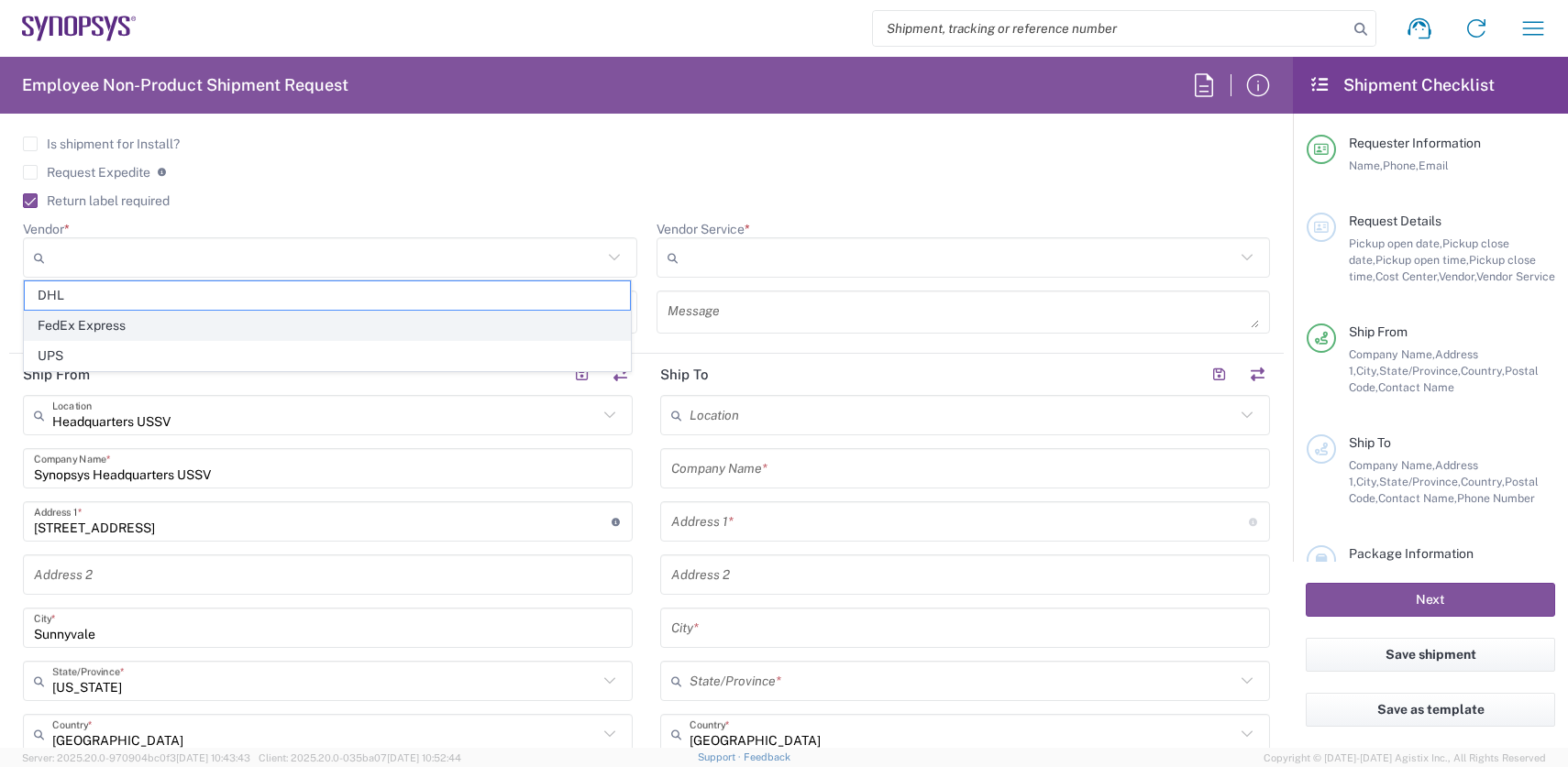
click at [165, 317] on span "FedEx Express" at bounding box center [328, 325] width 606 height 28
type input "FedEx Express"
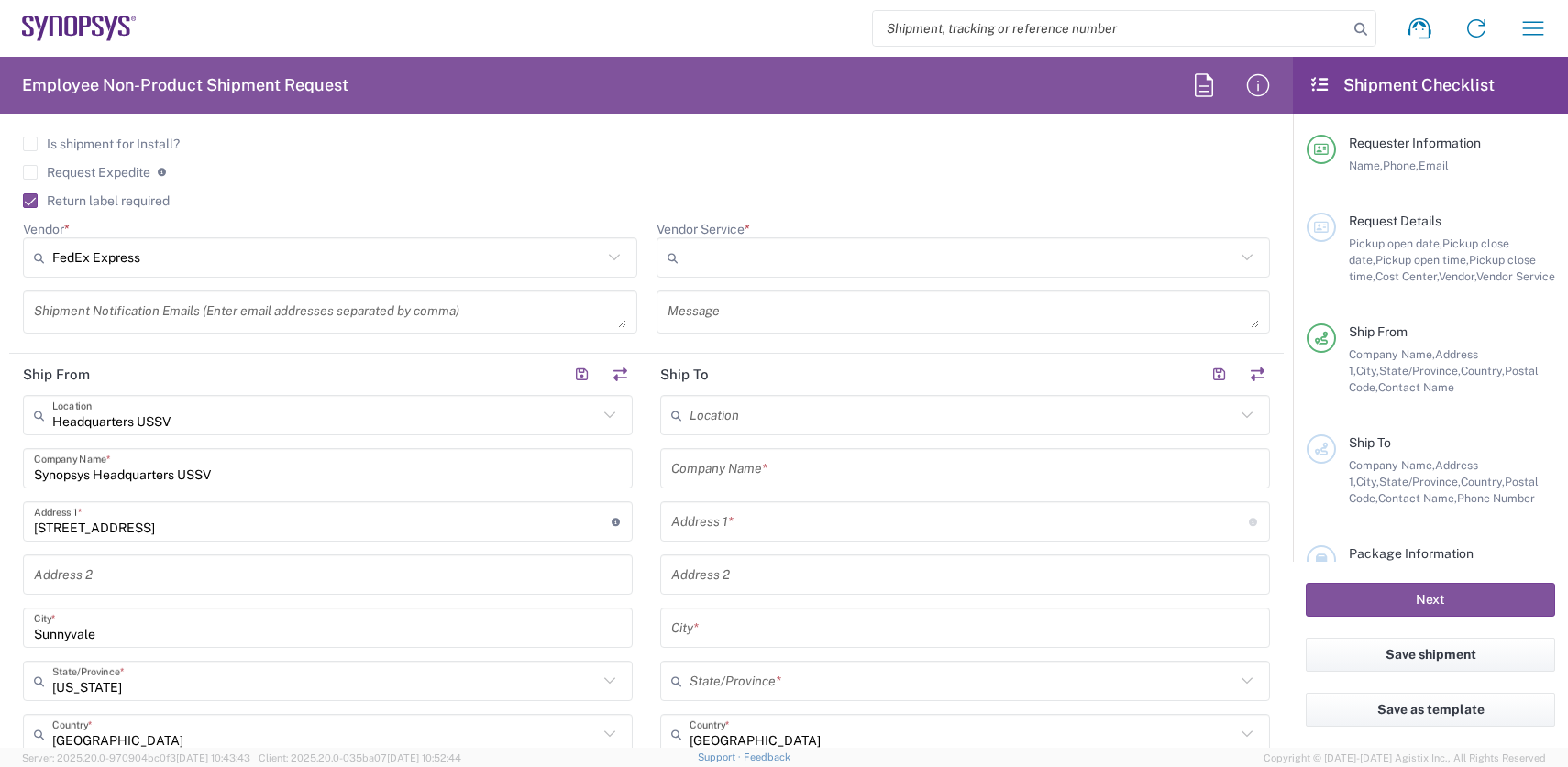
click at [825, 251] on input "Vendor Service *" at bounding box center [961, 257] width 550 height 29
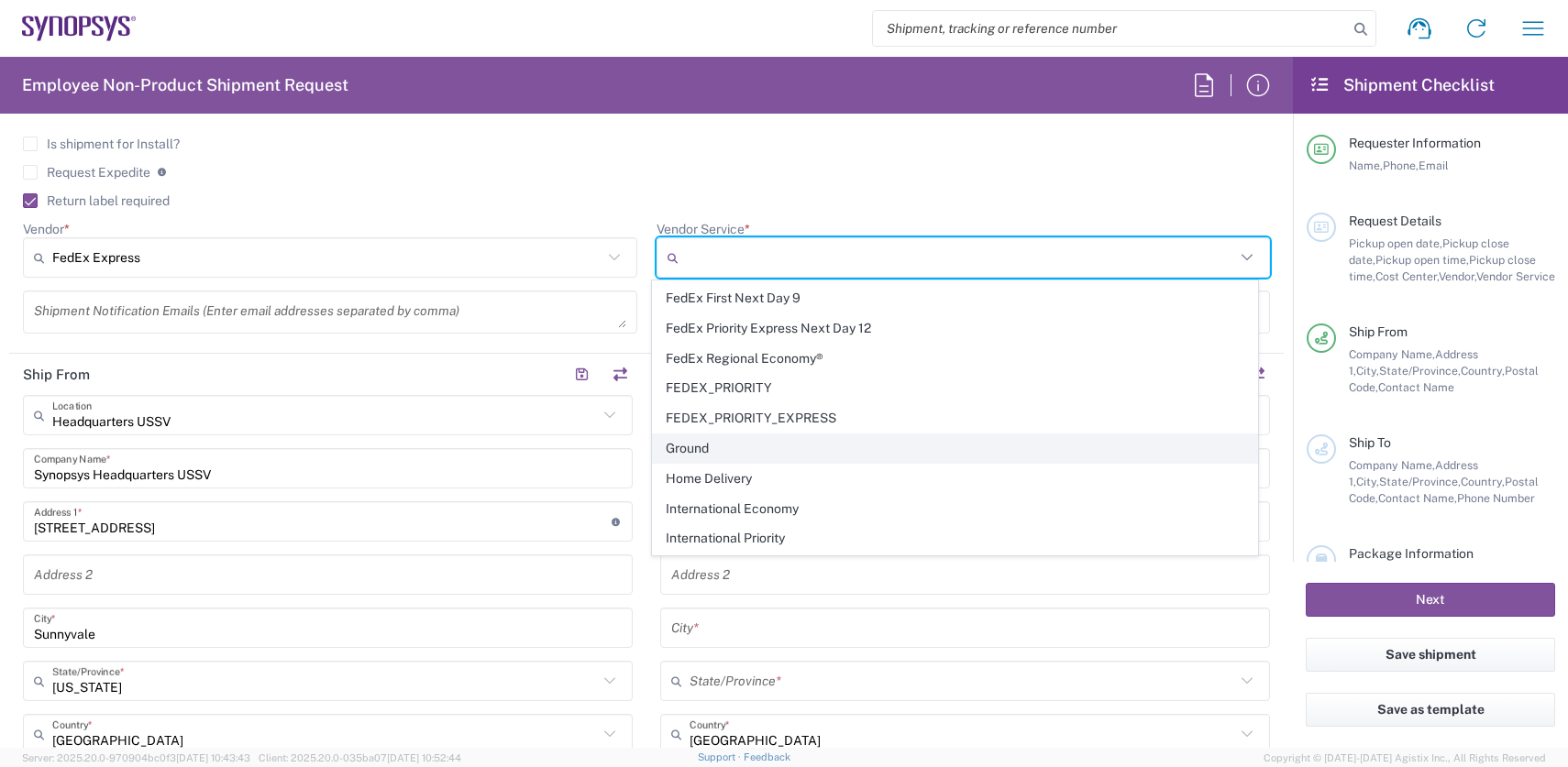
scroll to position [137, 0]
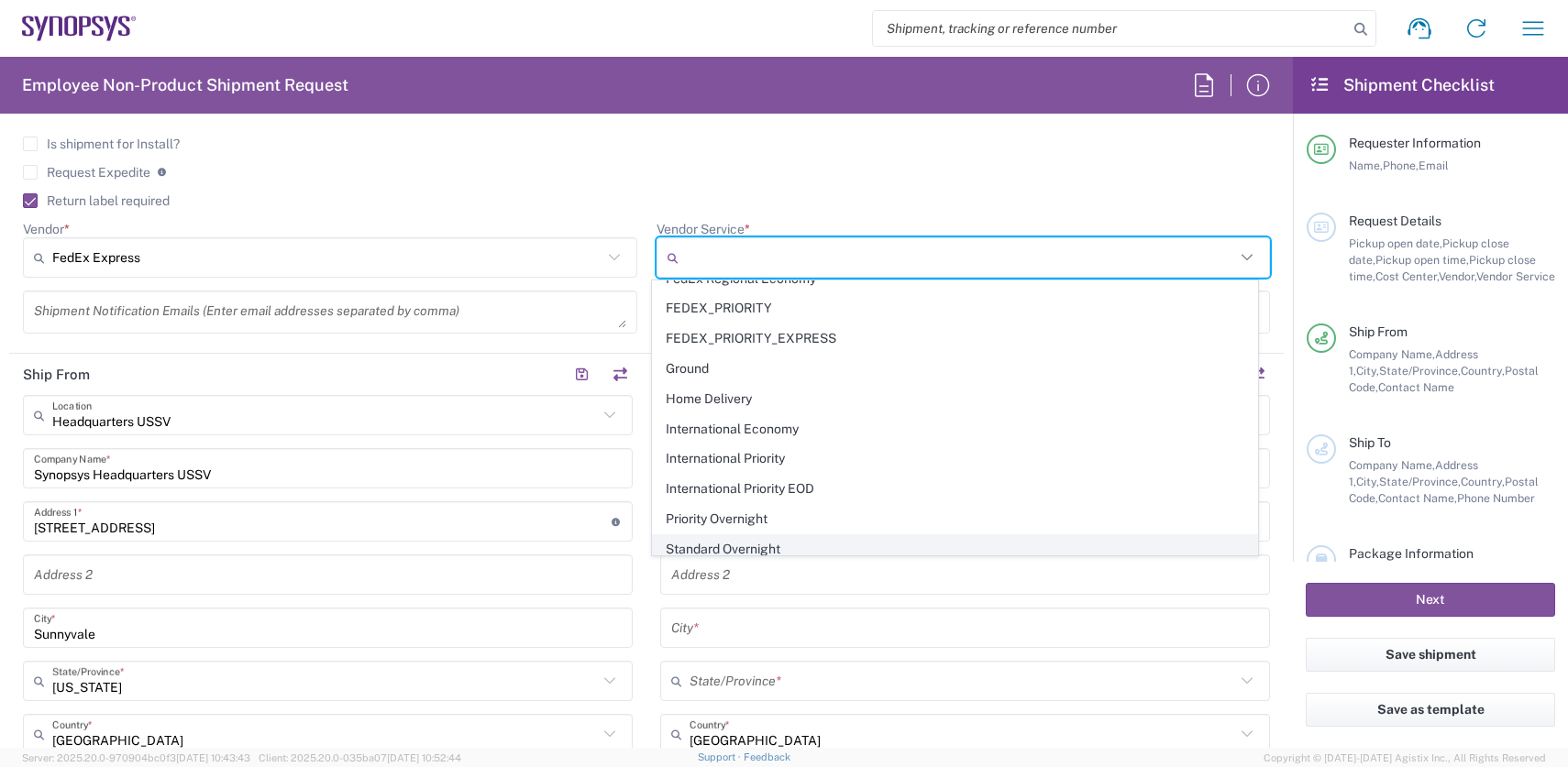
click at [761, 538] on span "Standard Overnight" at bounding box center [956, 549] width 606 height 28
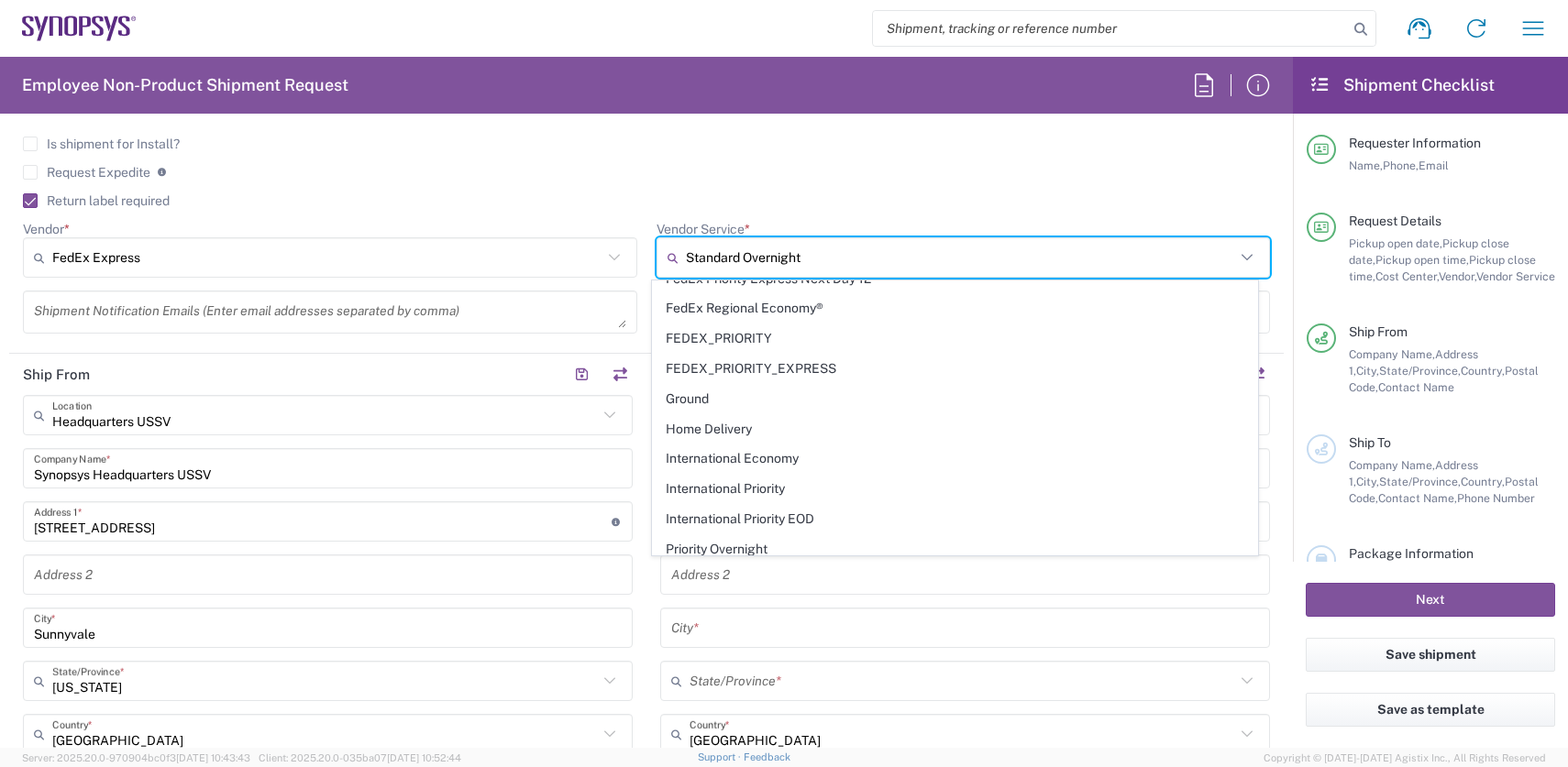
click at [886, 255] on input "Standard Overnight" at bounding box center [961, 257] width 550 height 29
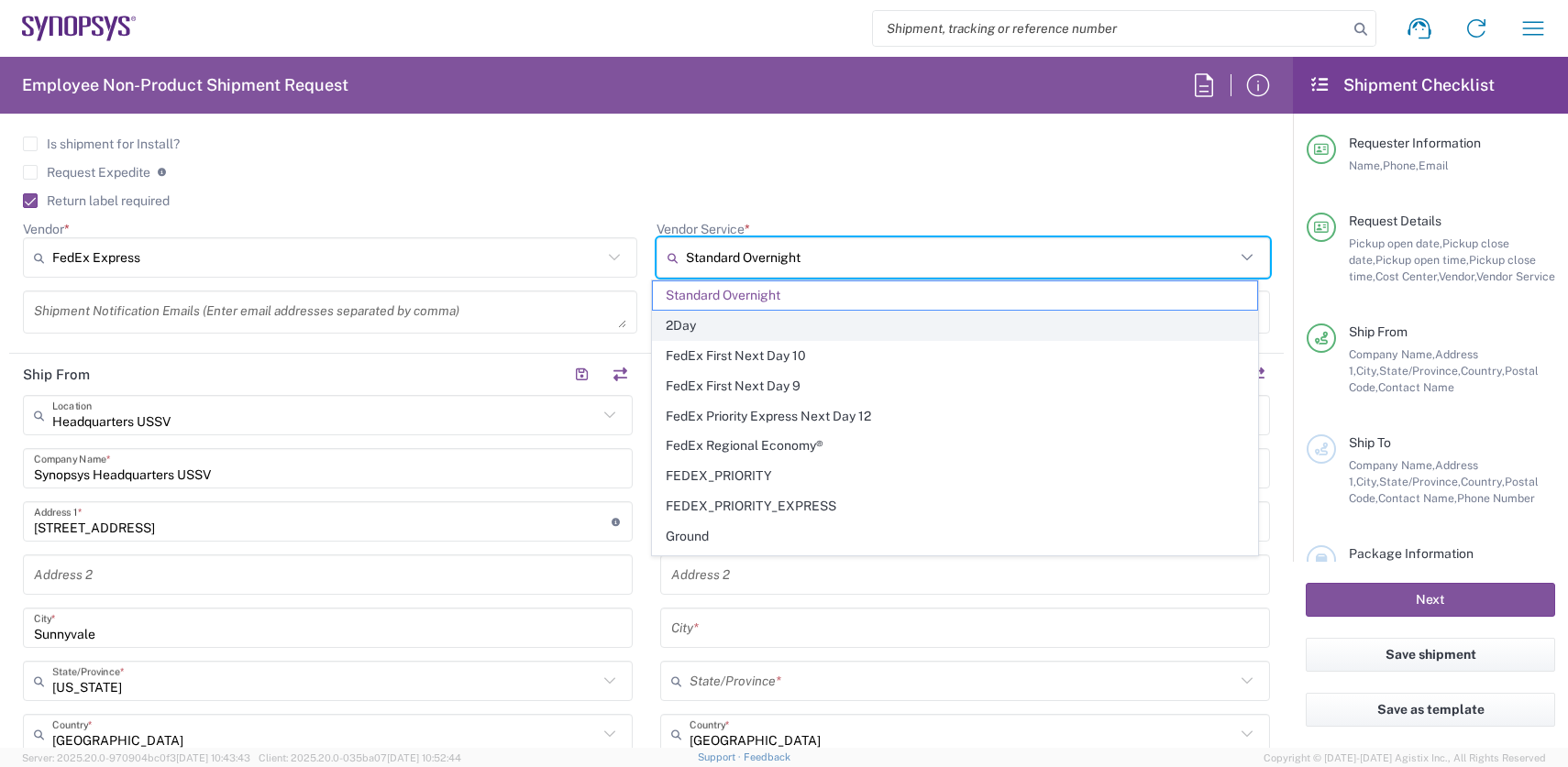
click at [874, 331] on span "2Day" at bounding box center [956, 325] width 606 height 28
type input "2Day"
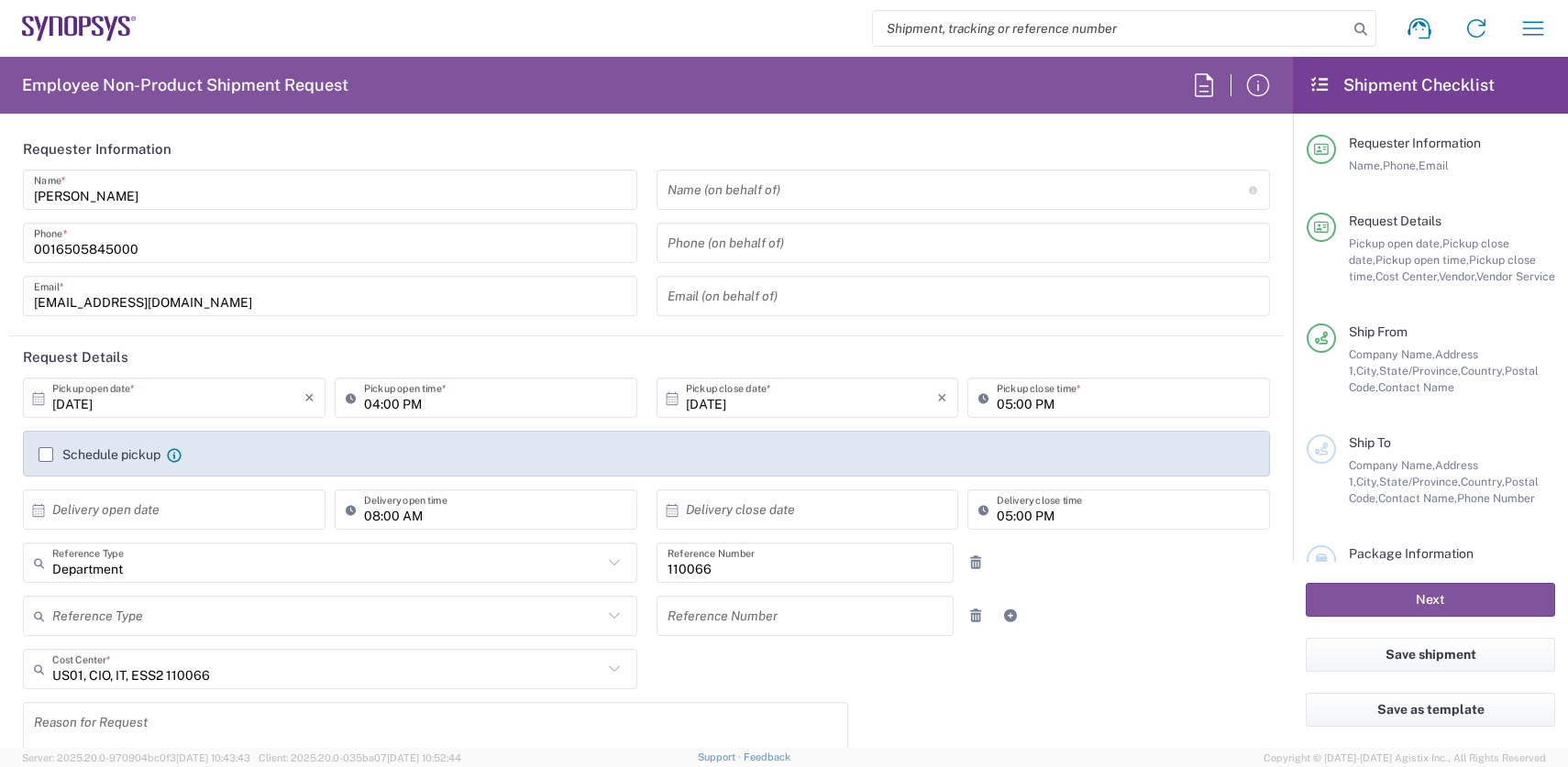
click at [783, 193] on input "text" at bounding box center [958, 190] width 581 height 32
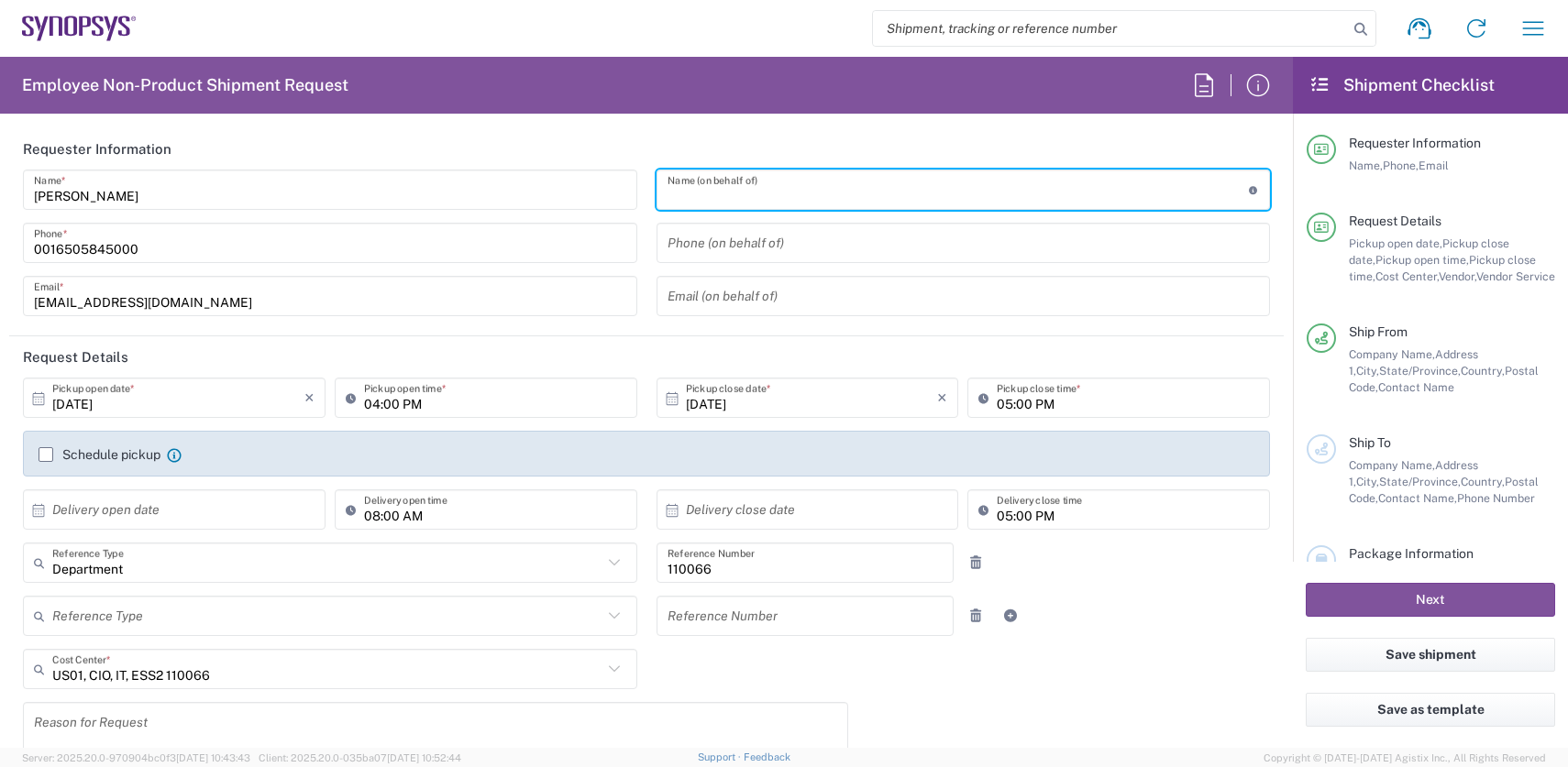
paste input "[PERSON_NAME]"
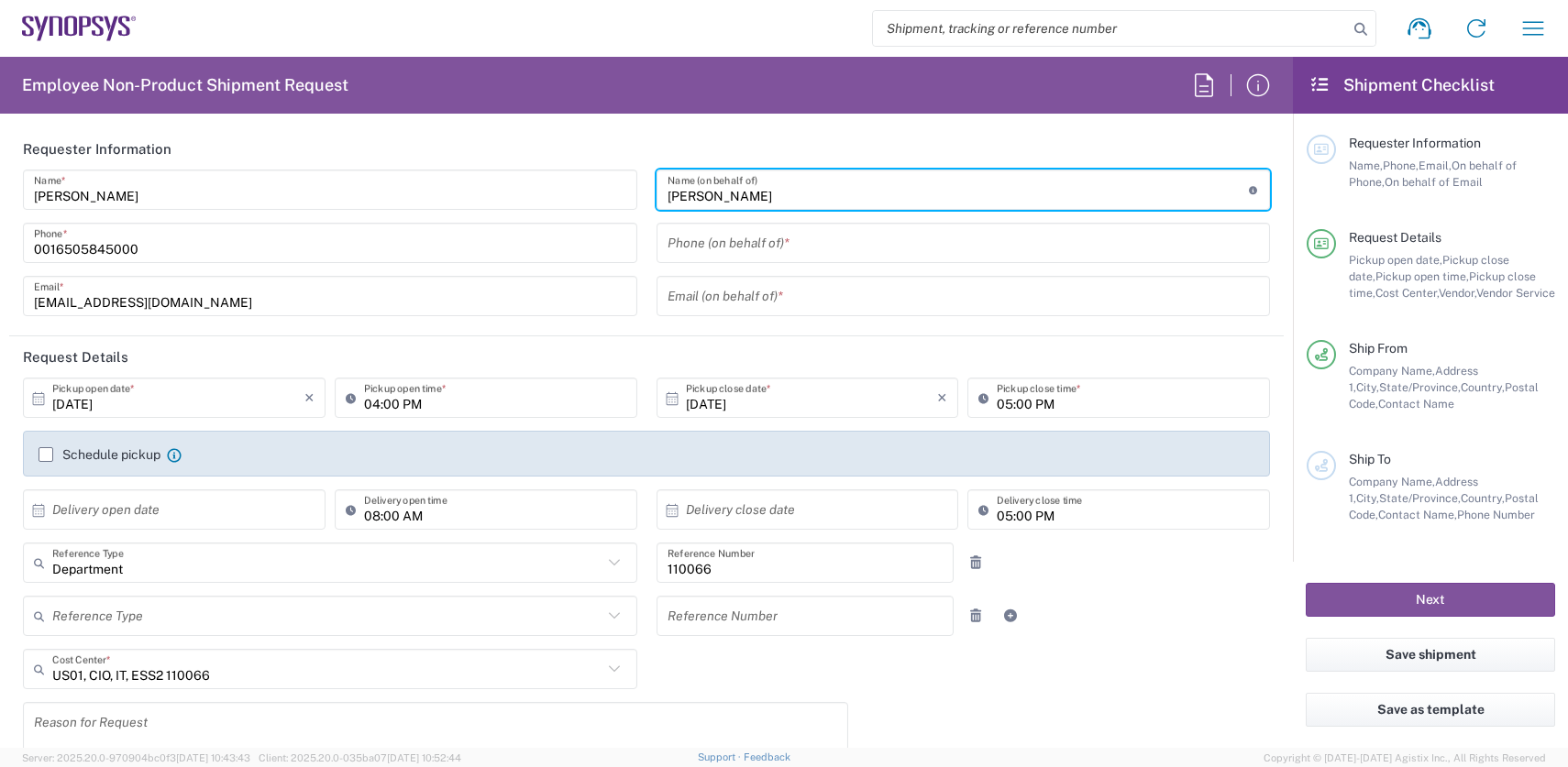
type input "[PERSON_NAME]"
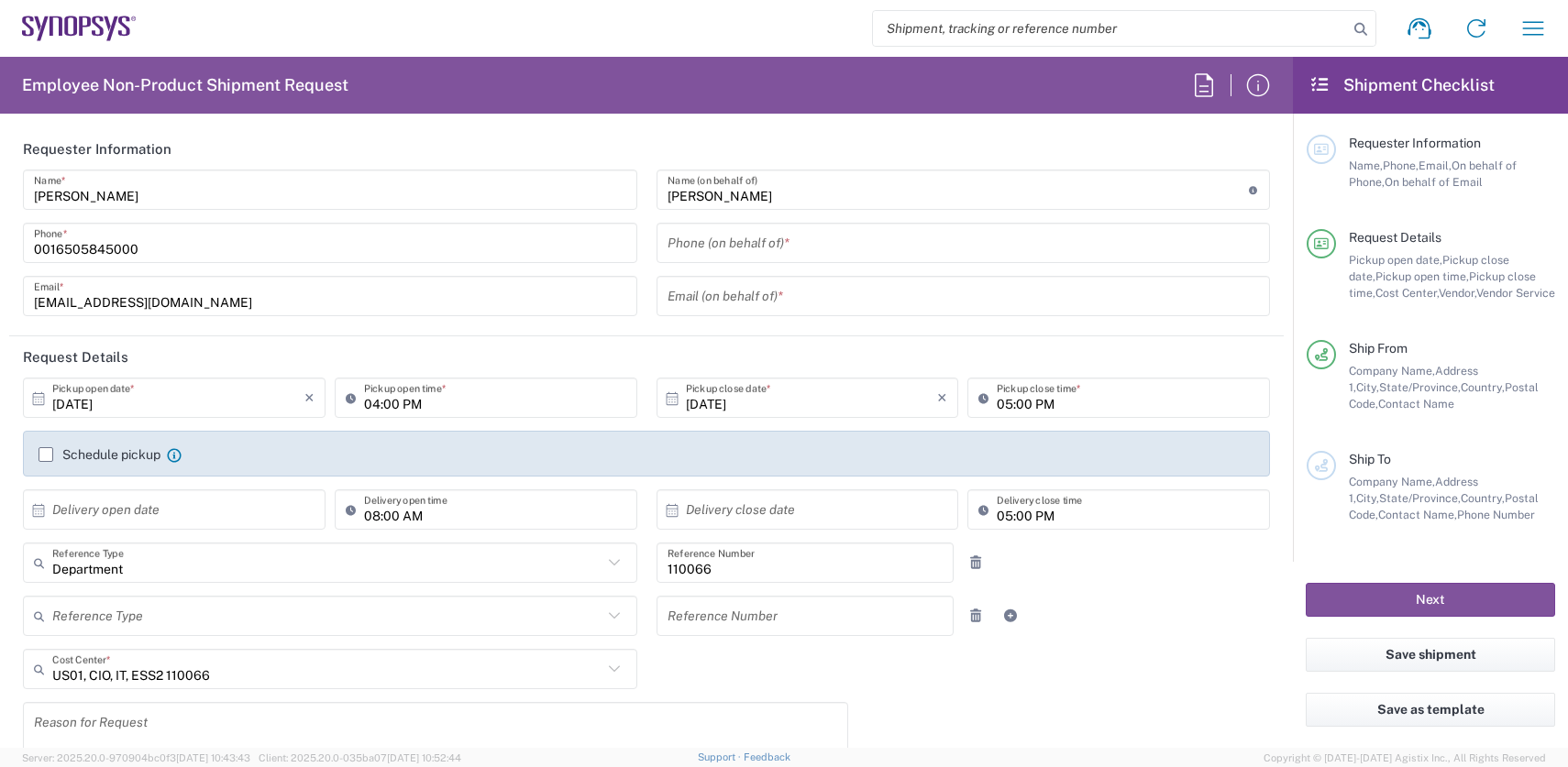
click at [772, 239] on input "tel" at bounding box center [963, 243] width 592 height 32
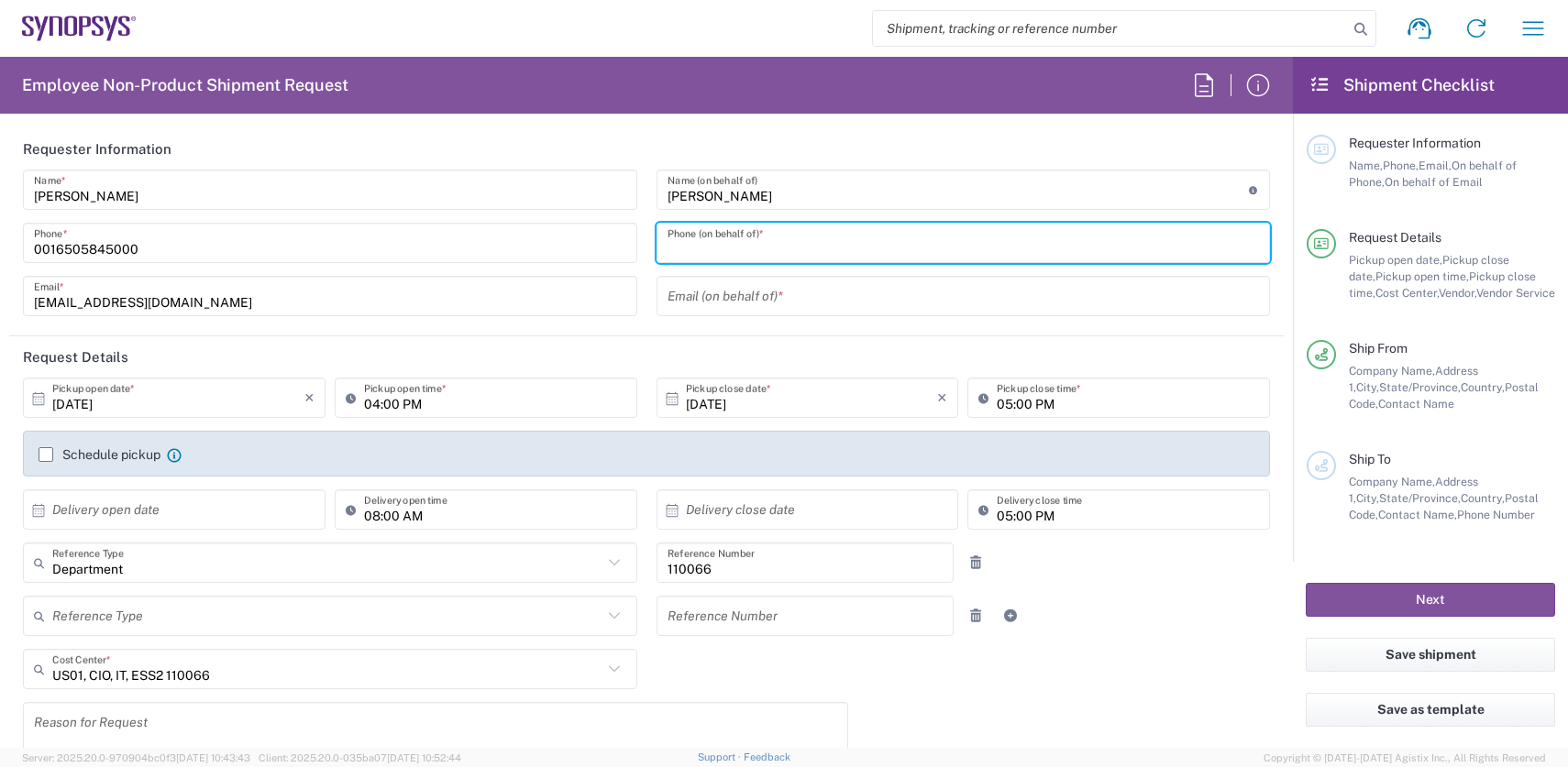
paste input "[PHONE_NUMBER]"
type input "[PHONE_NUMBER]"
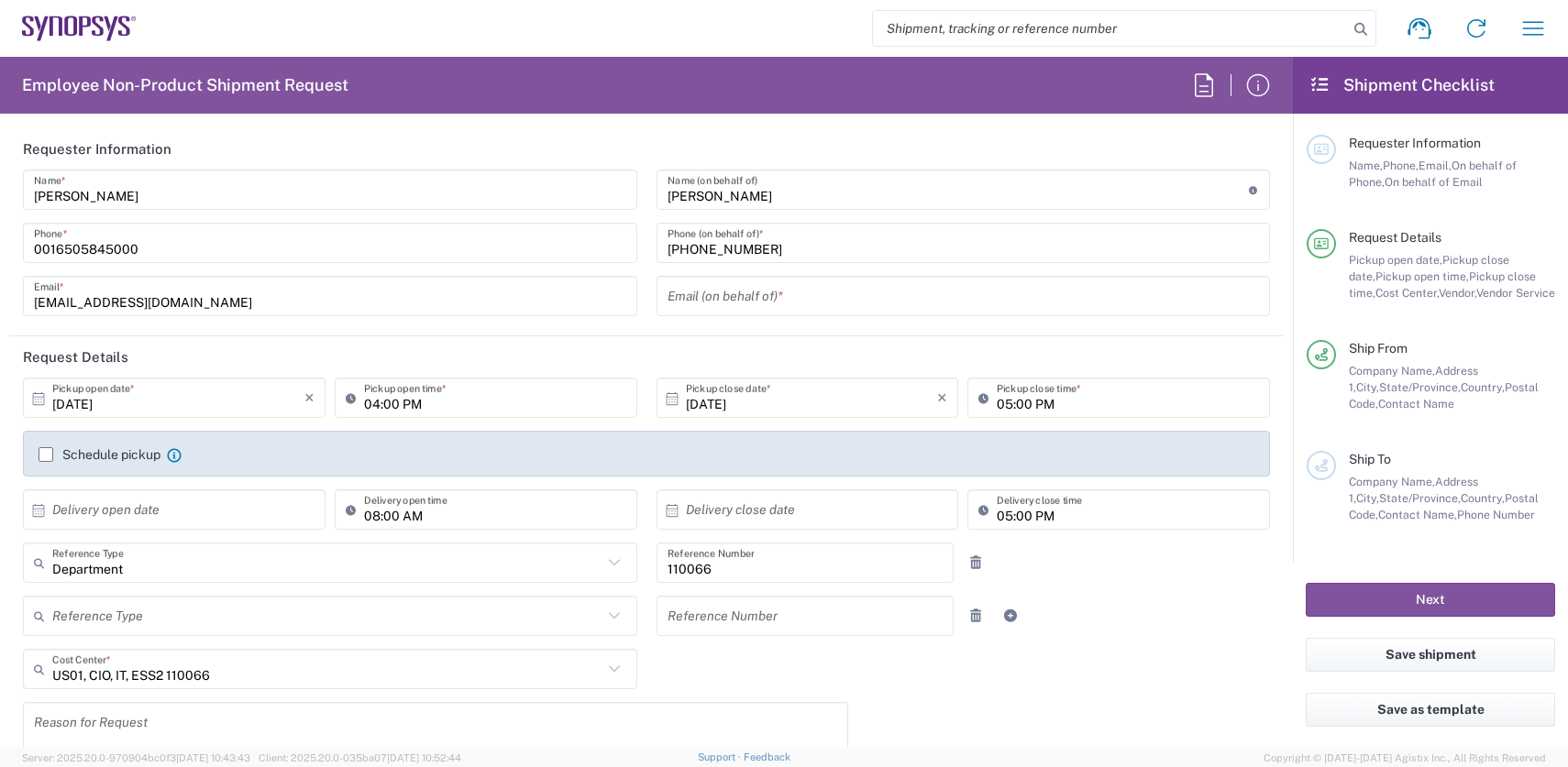
click at [755, 296] on input "text" at bounding box center [963, 296] width 592 height 32
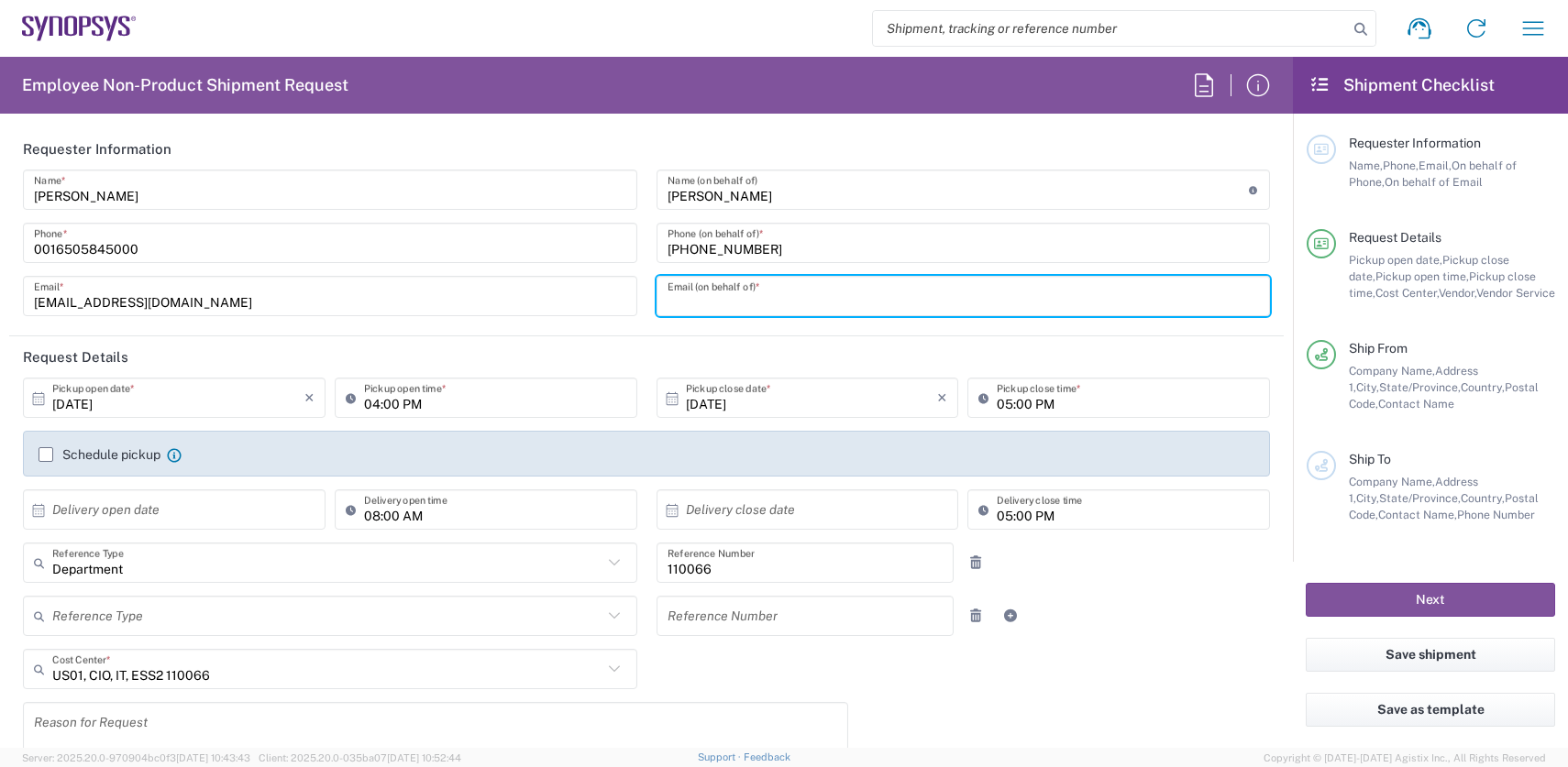
paste input "[PERSON_NAME][EMAIL_ADDRESS][DOMAIN_NAME]"
type input "[PERSON_NAME][EMAIL_ADDRESS][DOMAIN_NAME]"
click at [96, 515] on input "text" at bounding box center [178, 510] width 252 height 32
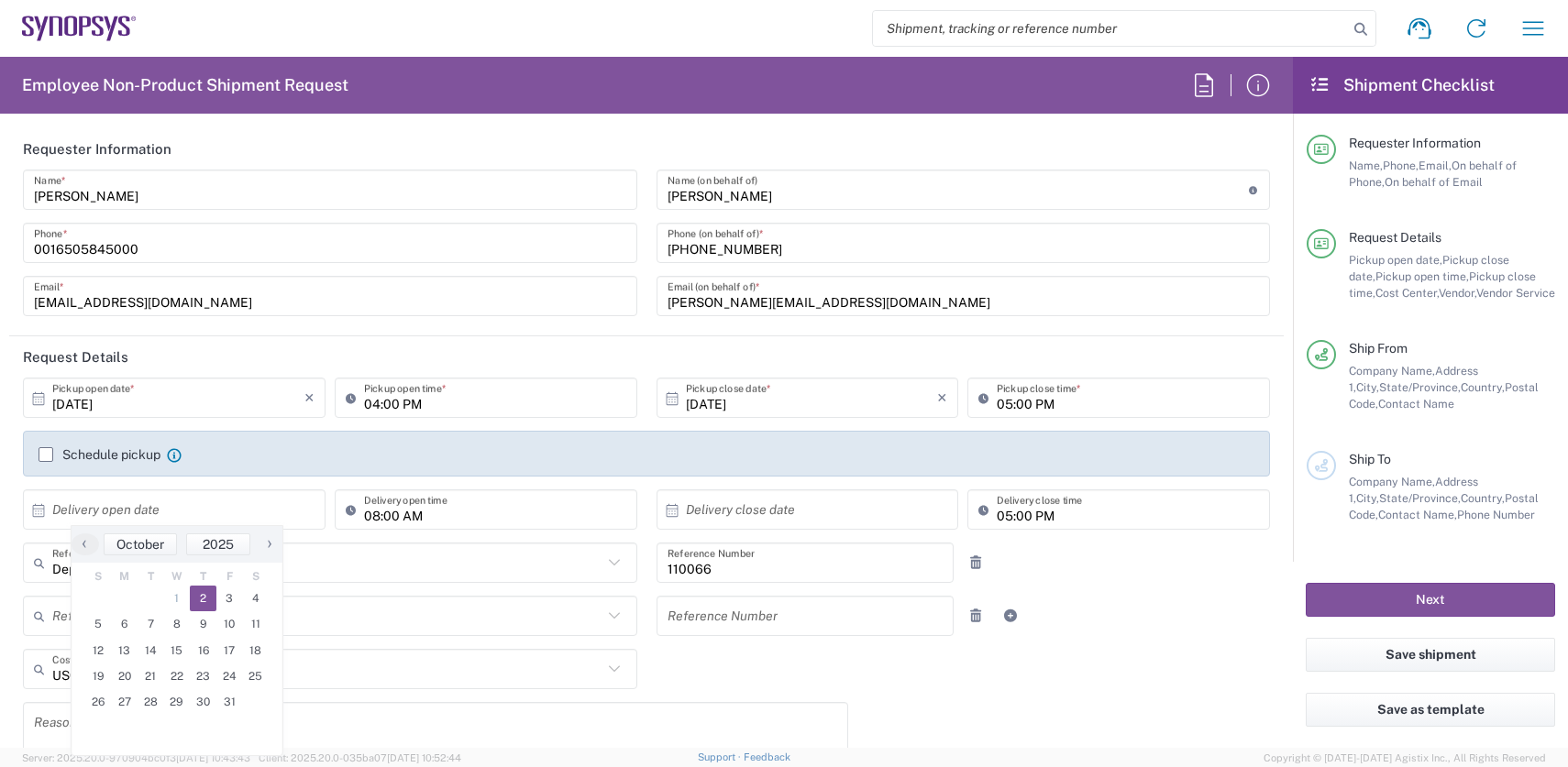
click at [196, 599] on span "2" at bounding box center [202, 599] width 26 height 26
type input "[DATE]"
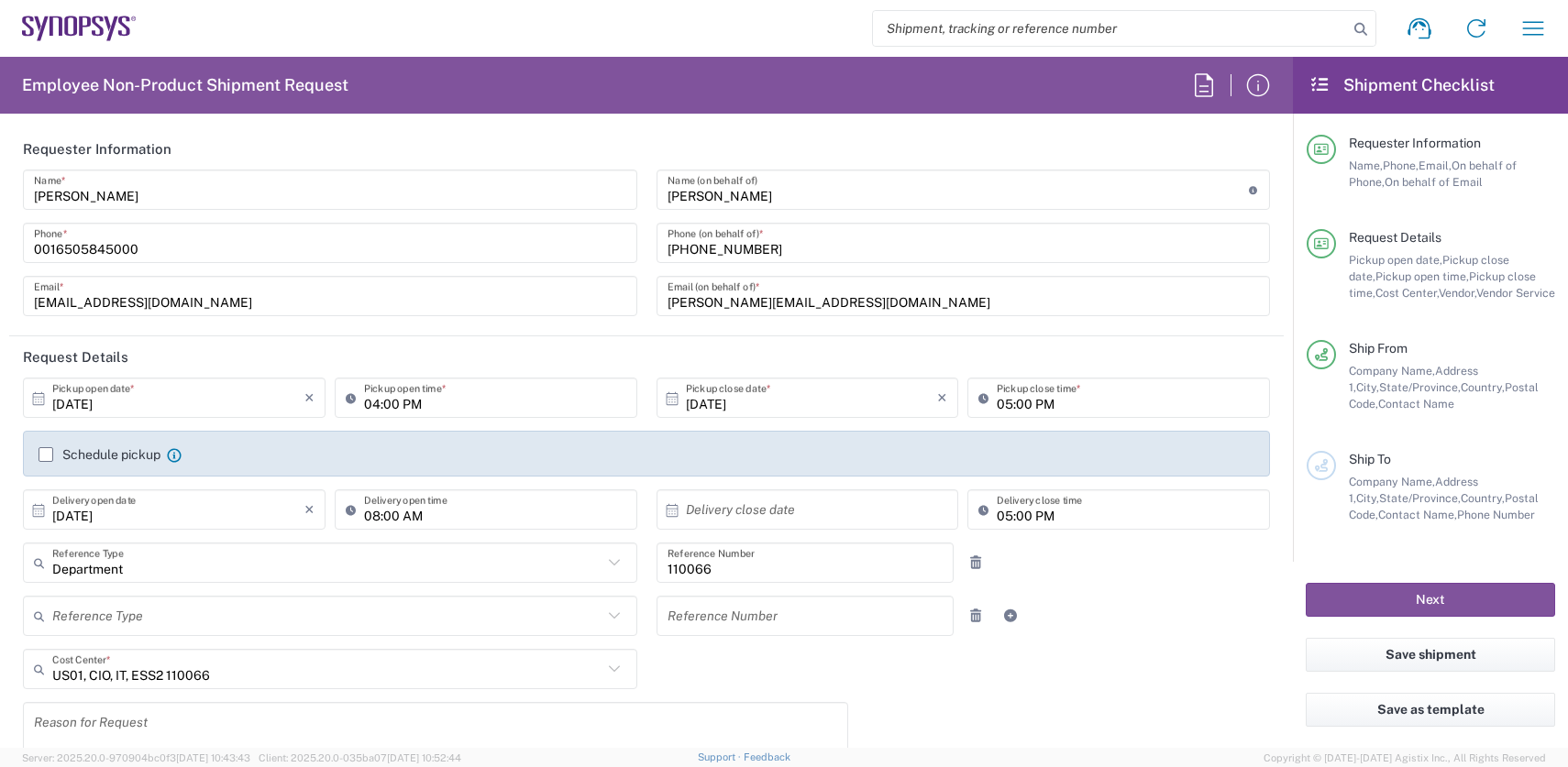
click at [512, 516] on input "08:00 AM" at bounding box center [494, 510] width 262 height 32
click at [470, 523] on input "04:00 AM" at bounding box center [494, 510] width 262 height 32
type input "04:00 PM"
click at [843, 516] on input "text" at bounding box center [812, 510] width 252 height 32
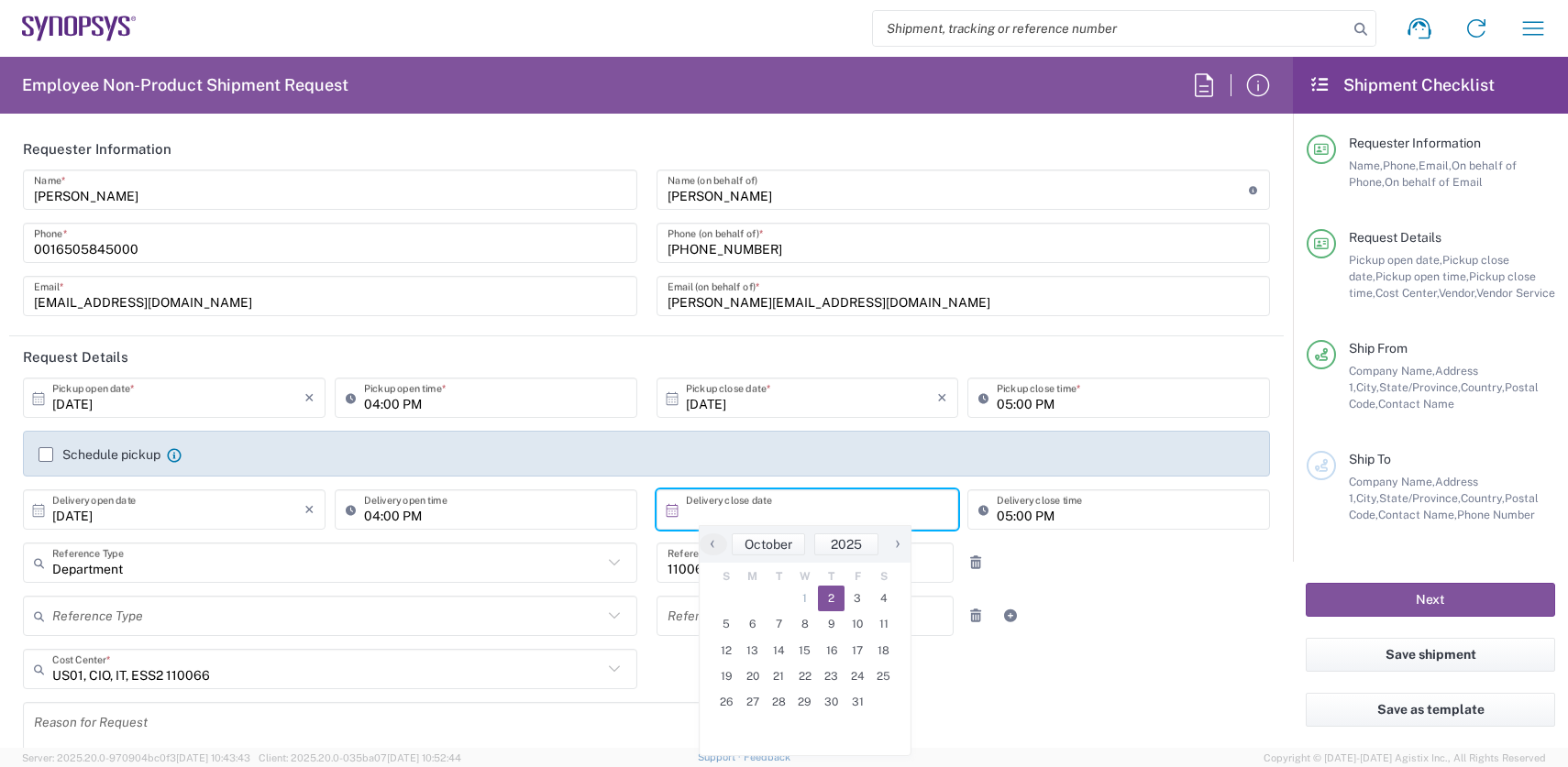
click at [836, 599] on span "2" at bounding box center [831, 599] width 26 height 26
type input "[DATE]"
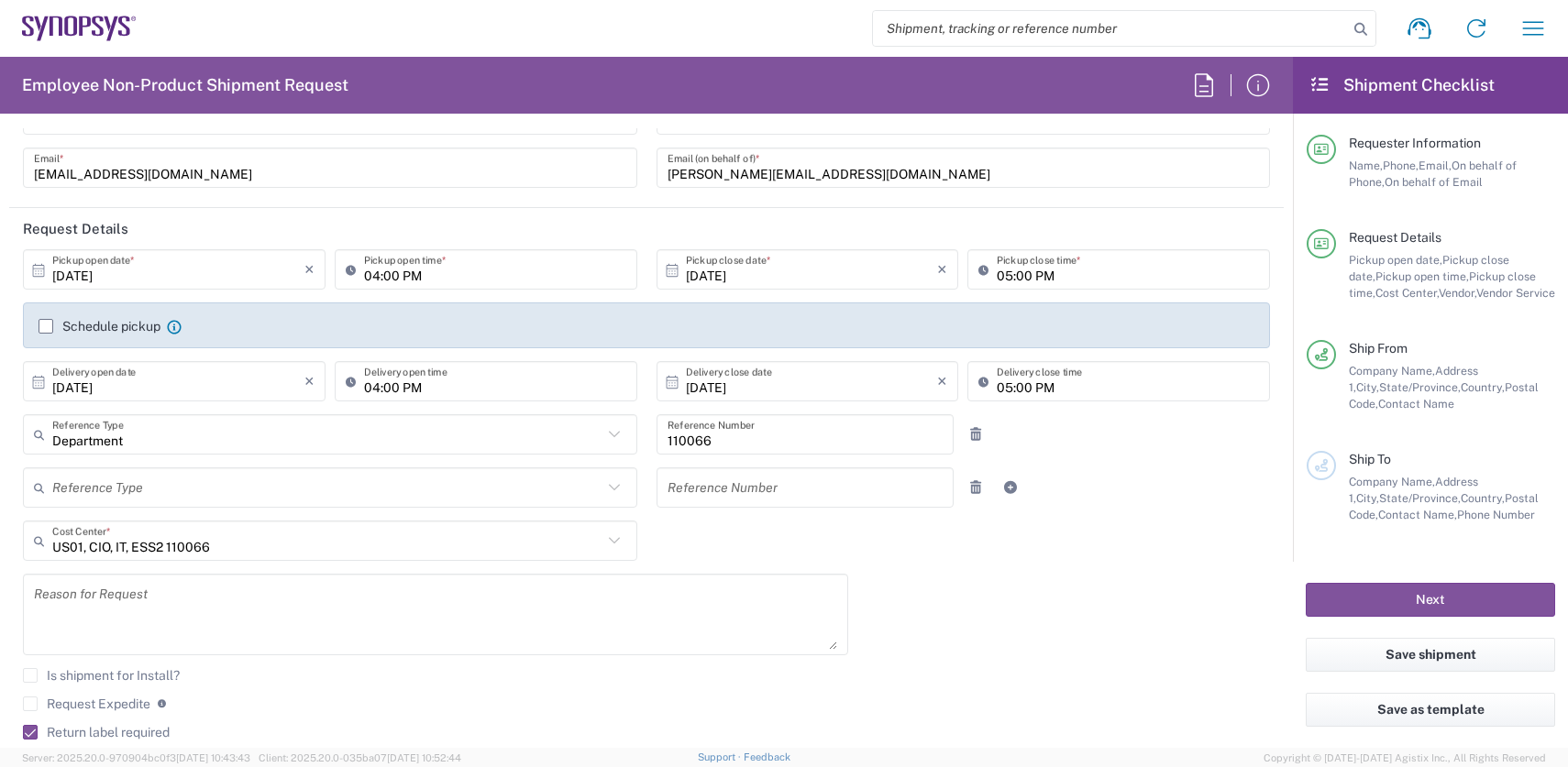
scroll to position [147, 0]
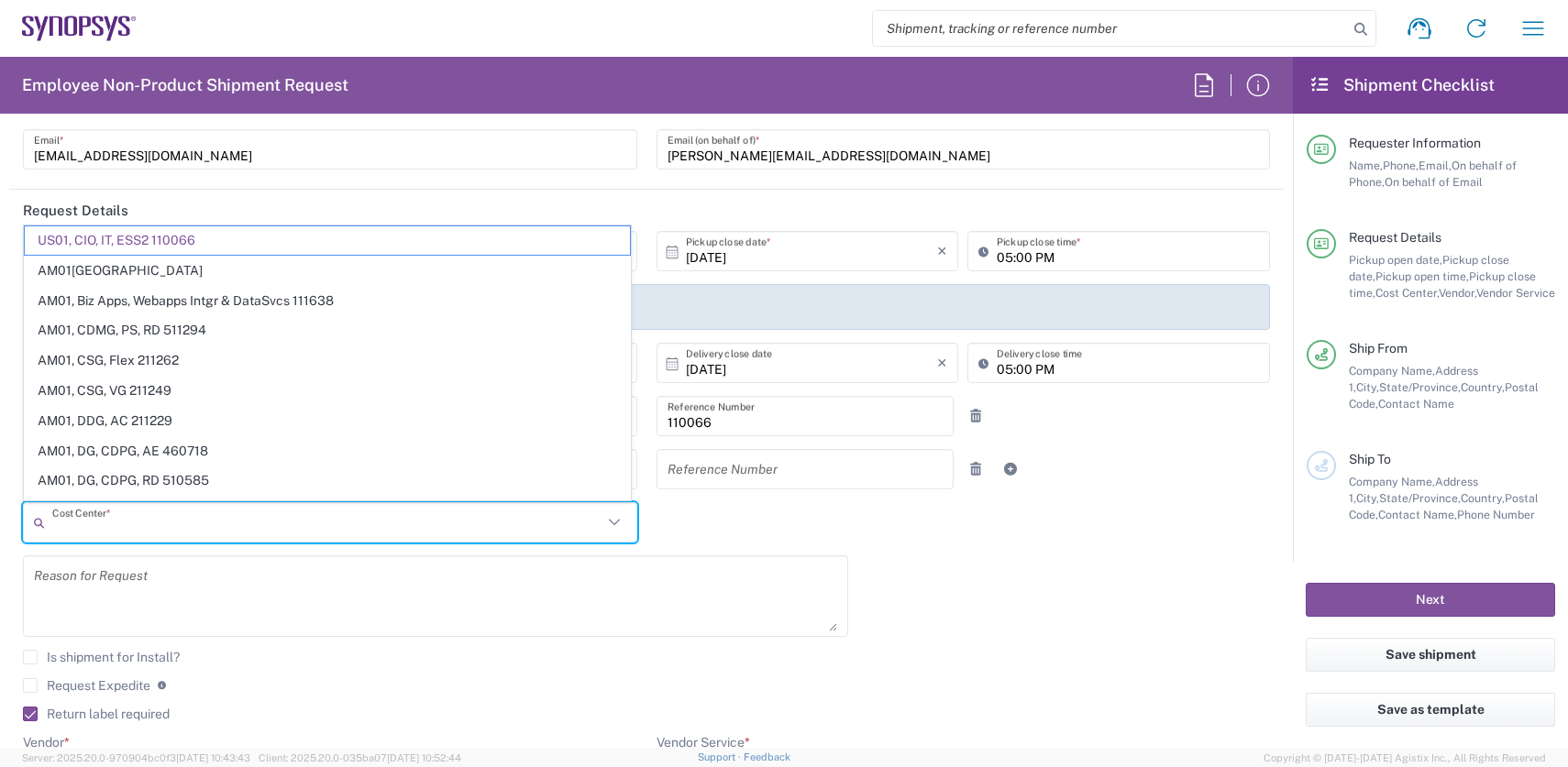
click at [268, 526] on input "text" at bounding box center [327, 522] width 550 height 32
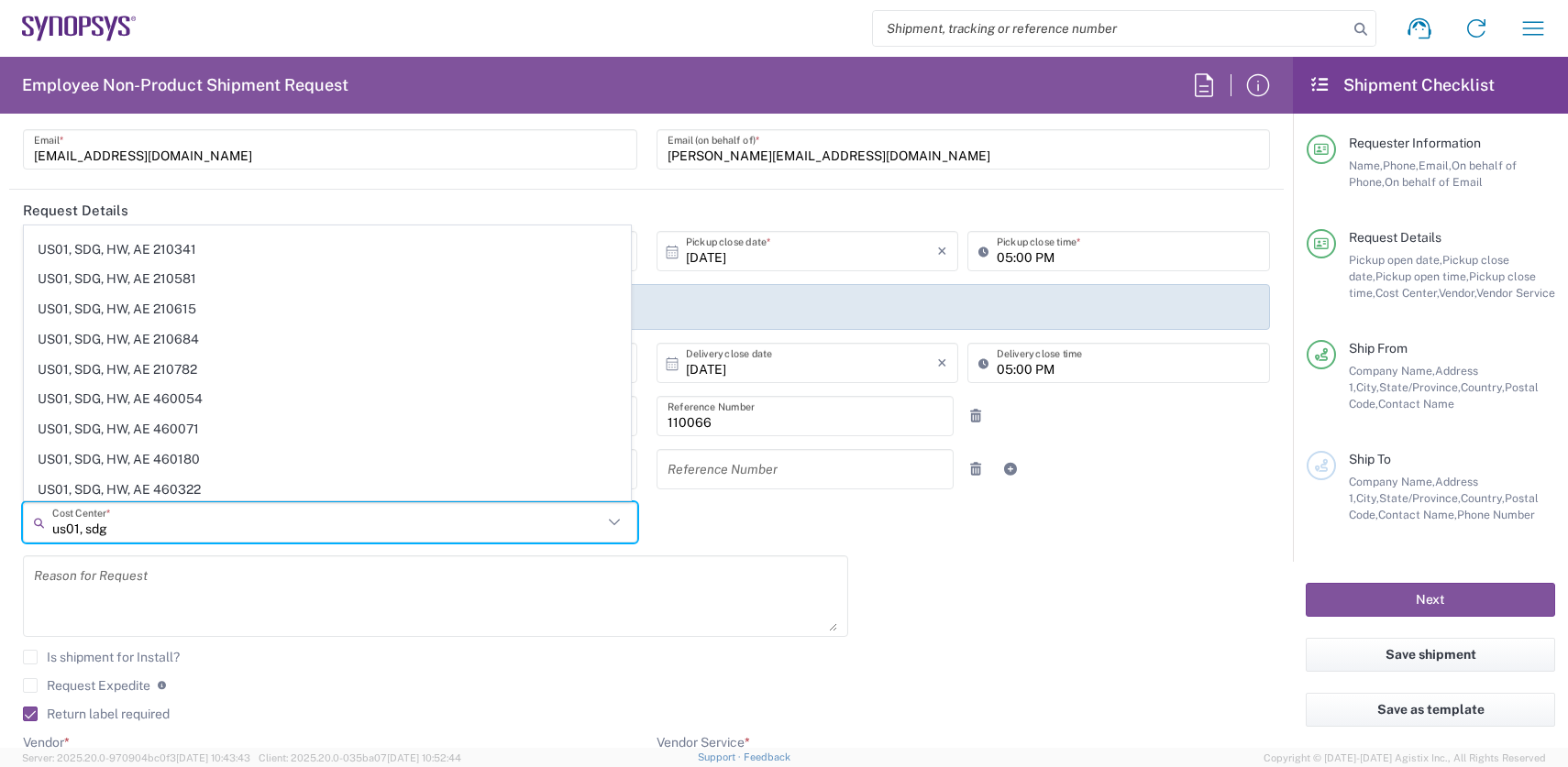
scroll to position [1197, 0]
type input "us01, sdg"
click at [207, 502] on span "US01, SDG, OS, Eng 510763" at bounding box center [328, 516] width 606 height 28
type input "510763"
type input "US01, SDG, OS, Eng 510763"
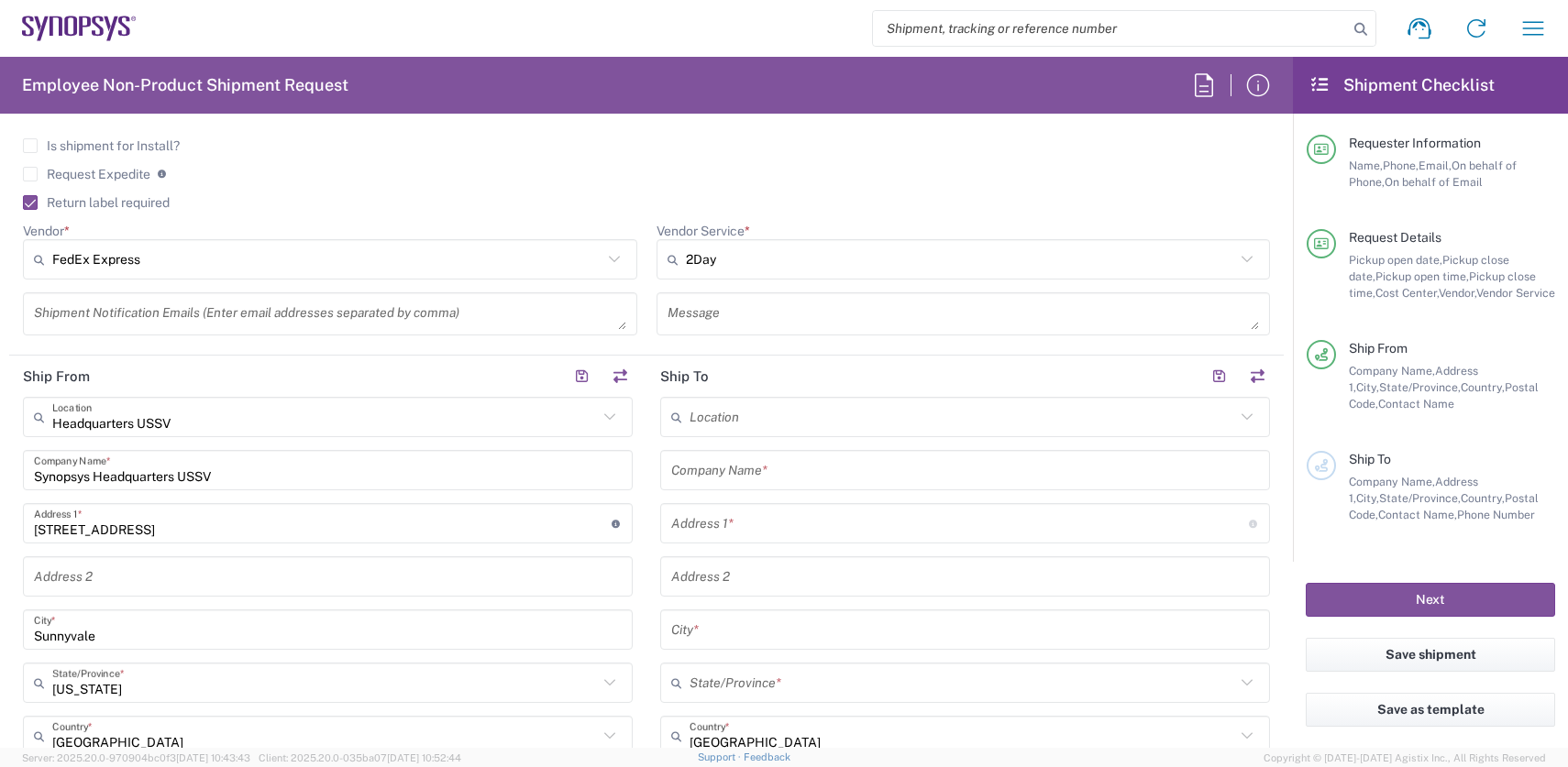
scroll to position [660, 0]
click at [706, 528] on input "text" at bounding box center [960, 521] width 577 height 32
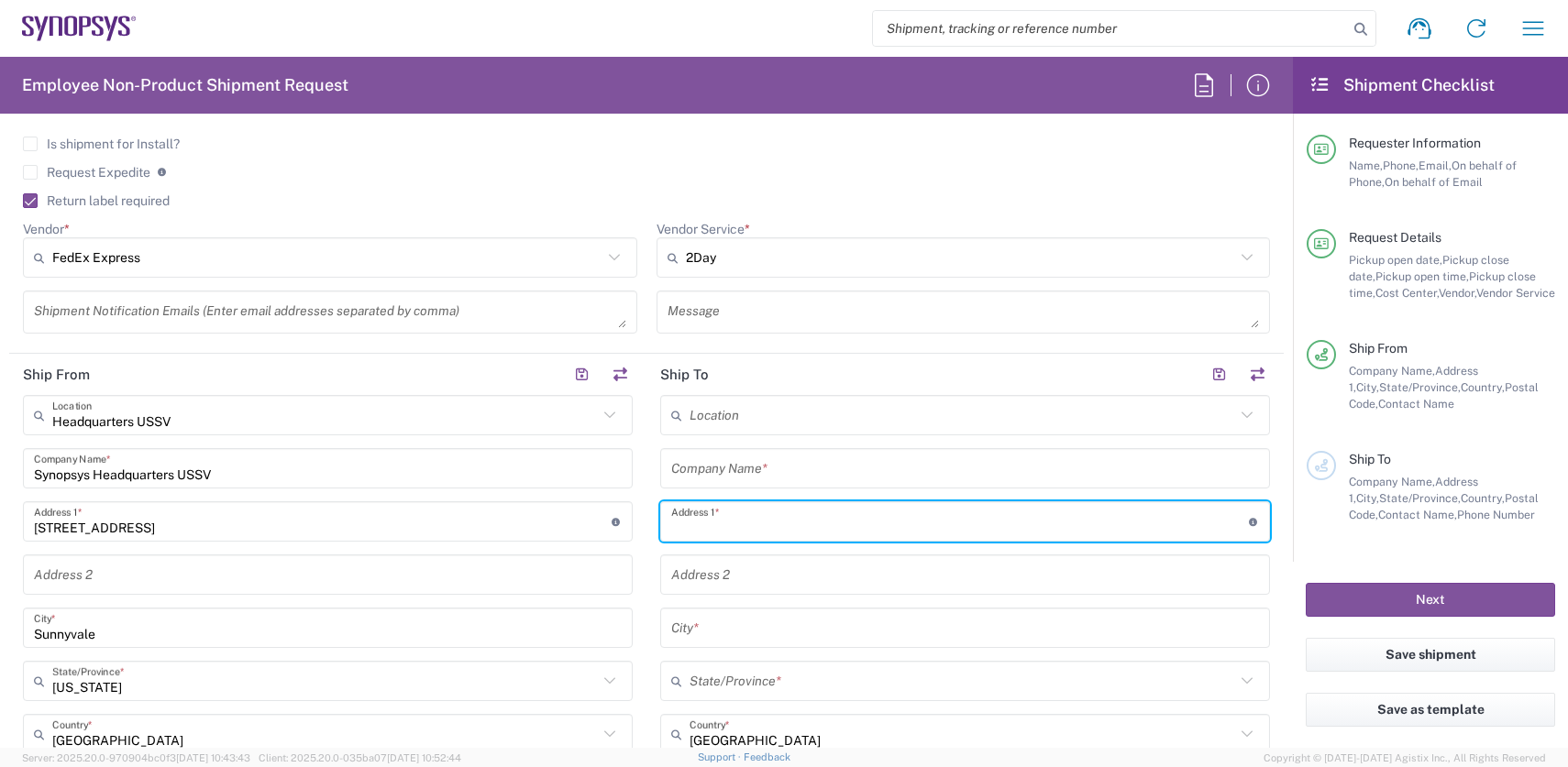
paste input "3 [PERSON_NAME]"
type input "3 [PERSON_NAME]"
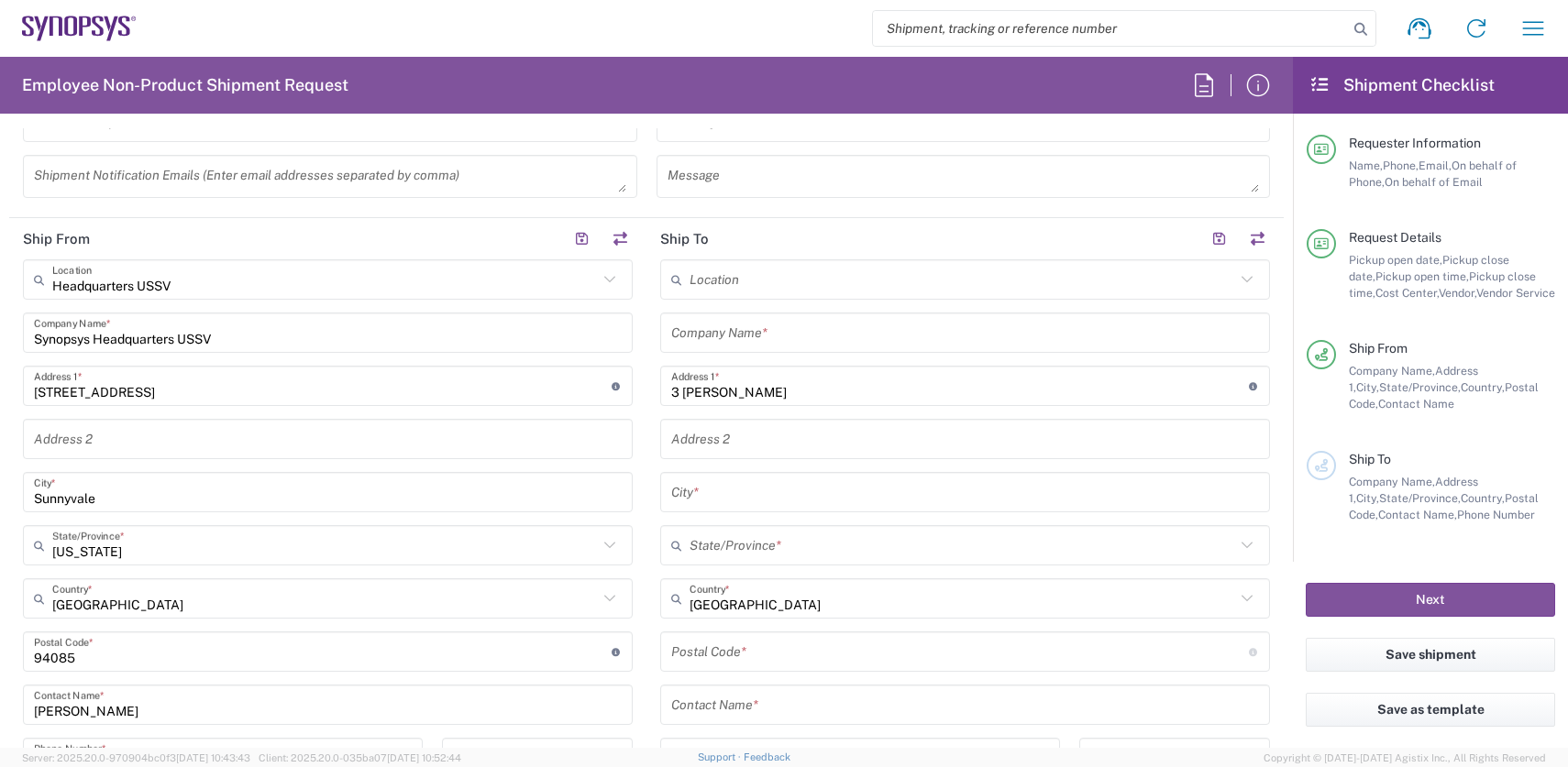
scroll to position [807, 0]
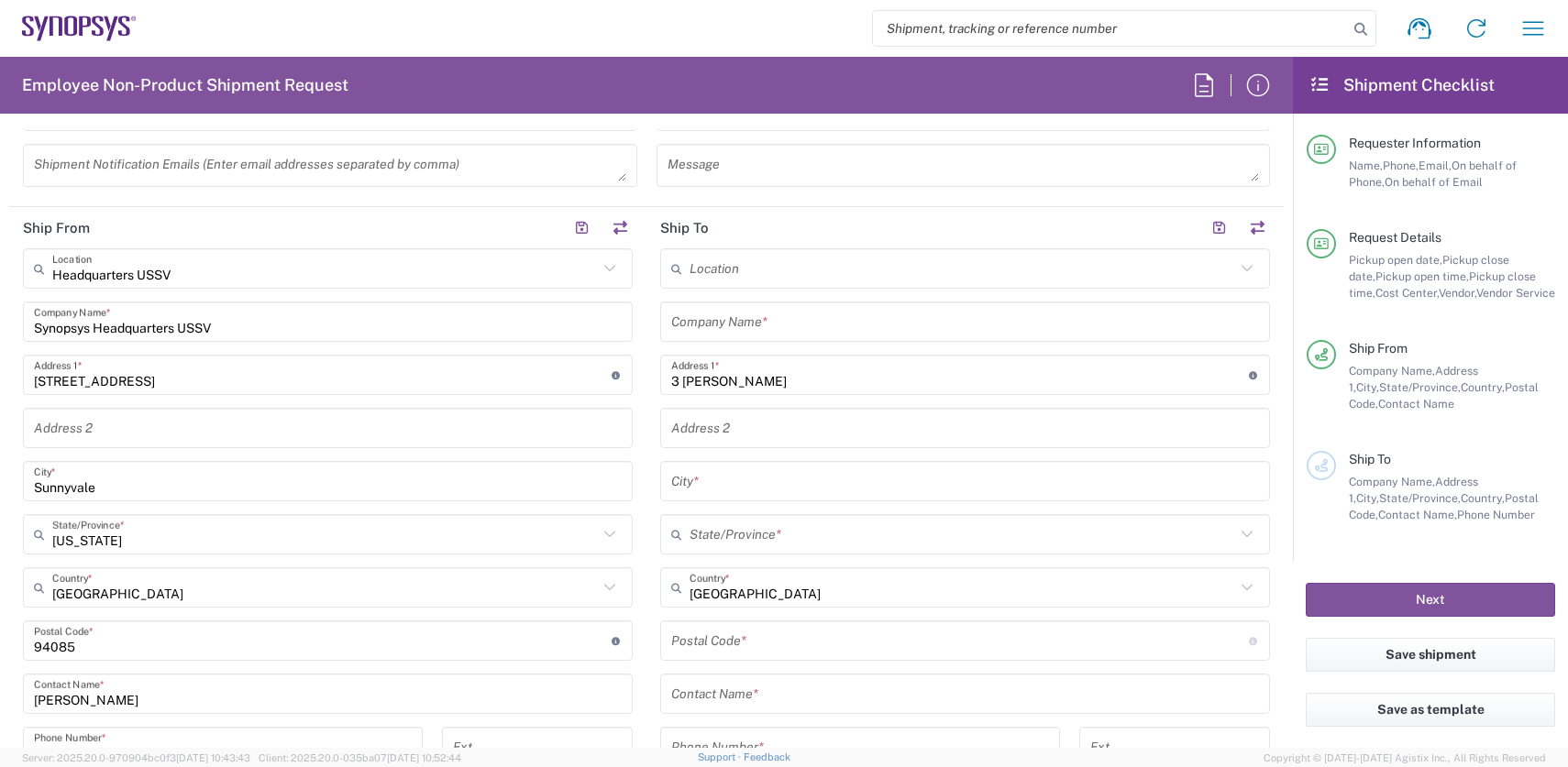
click at [717, 637] on input "undefined" at bounding box center [960, 640] width 577 height 32
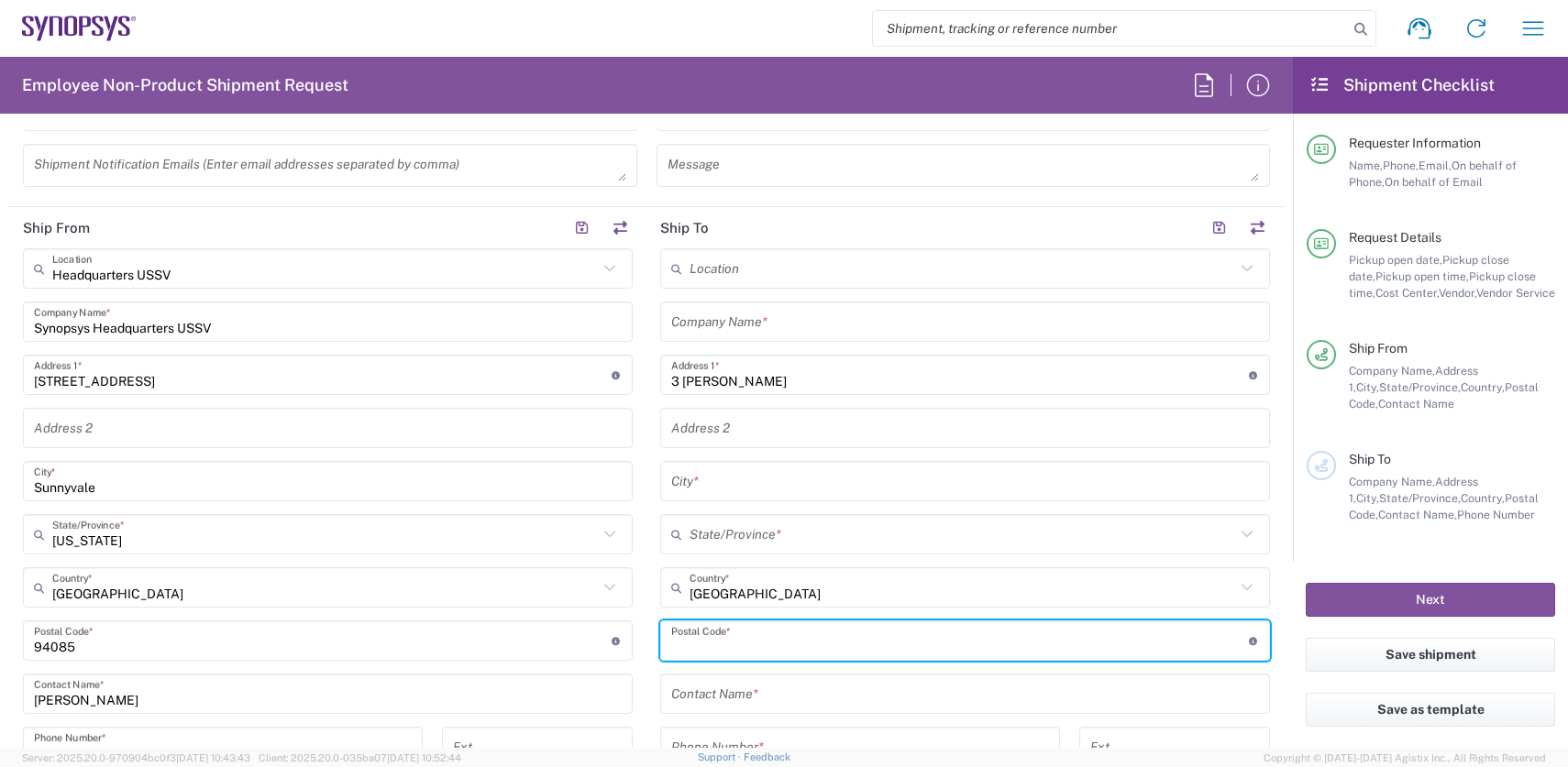
paste input "92656"
type input "92656"
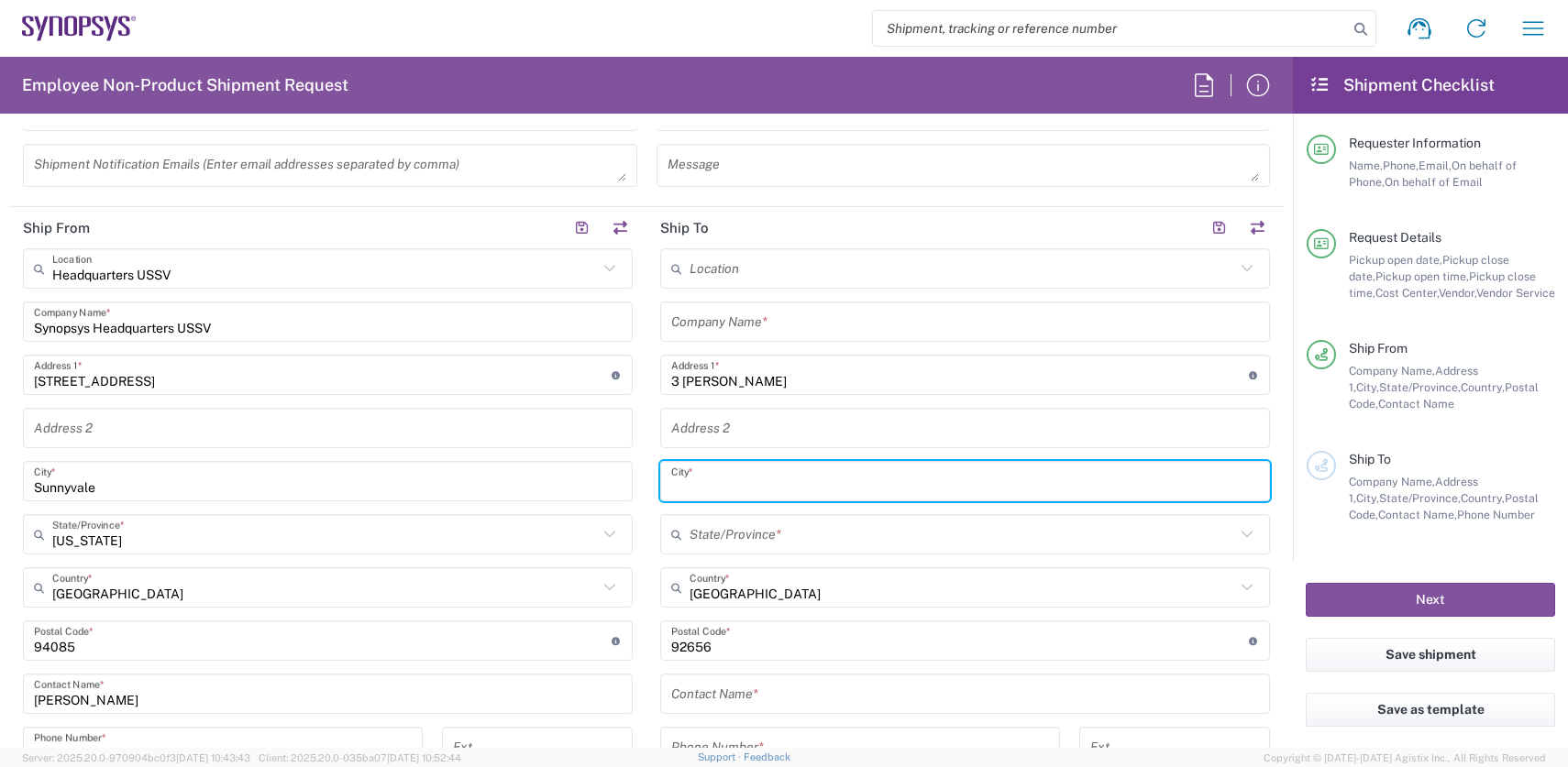
click at [713, 483] on input "text" at bounding box center [965, 482] width 588 height 32
paste input "Aliso Viejo"
type input "Aliso Viejo"
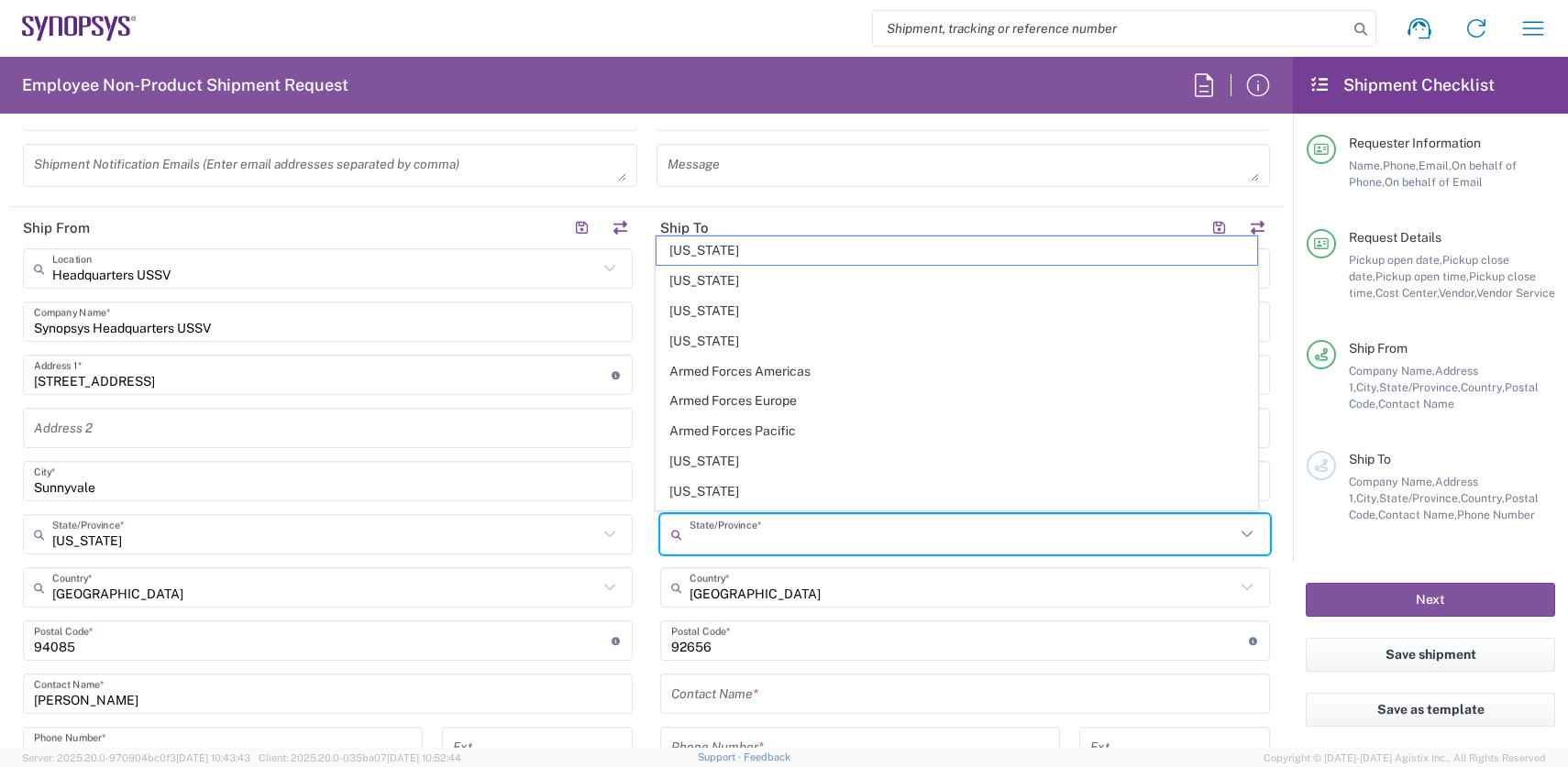
click at [748, 528] on input "text" at bounding box center [962, 535] width 546 height 32
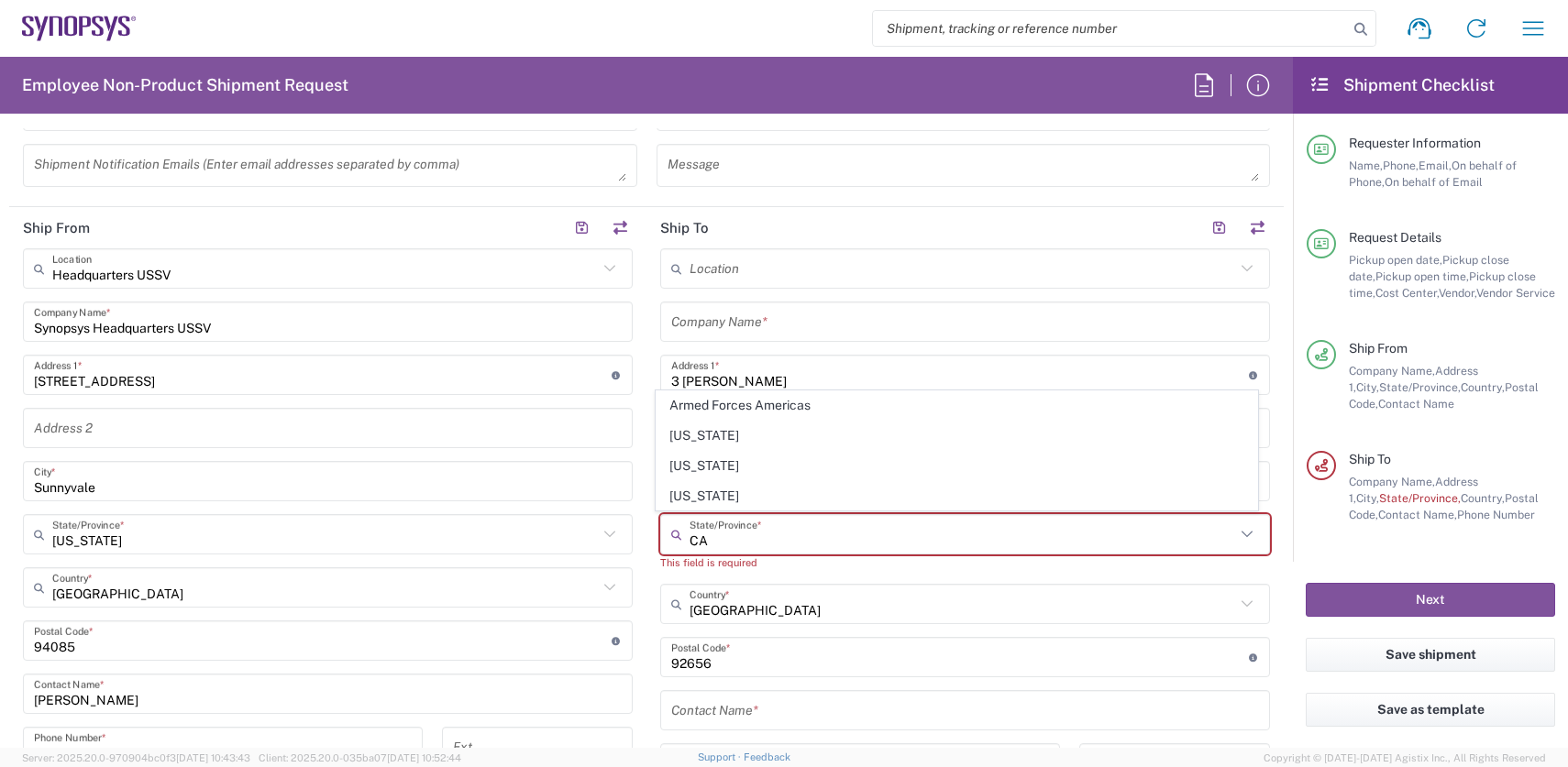
type input "CA"
click at [1273, 491] on form "Requester Information [PERSON_NAME] Name * [PHONE_NUMBER] Phone * [EMAIL_ADDRES…" at bounding box center [646, 438] width 1293 height 620
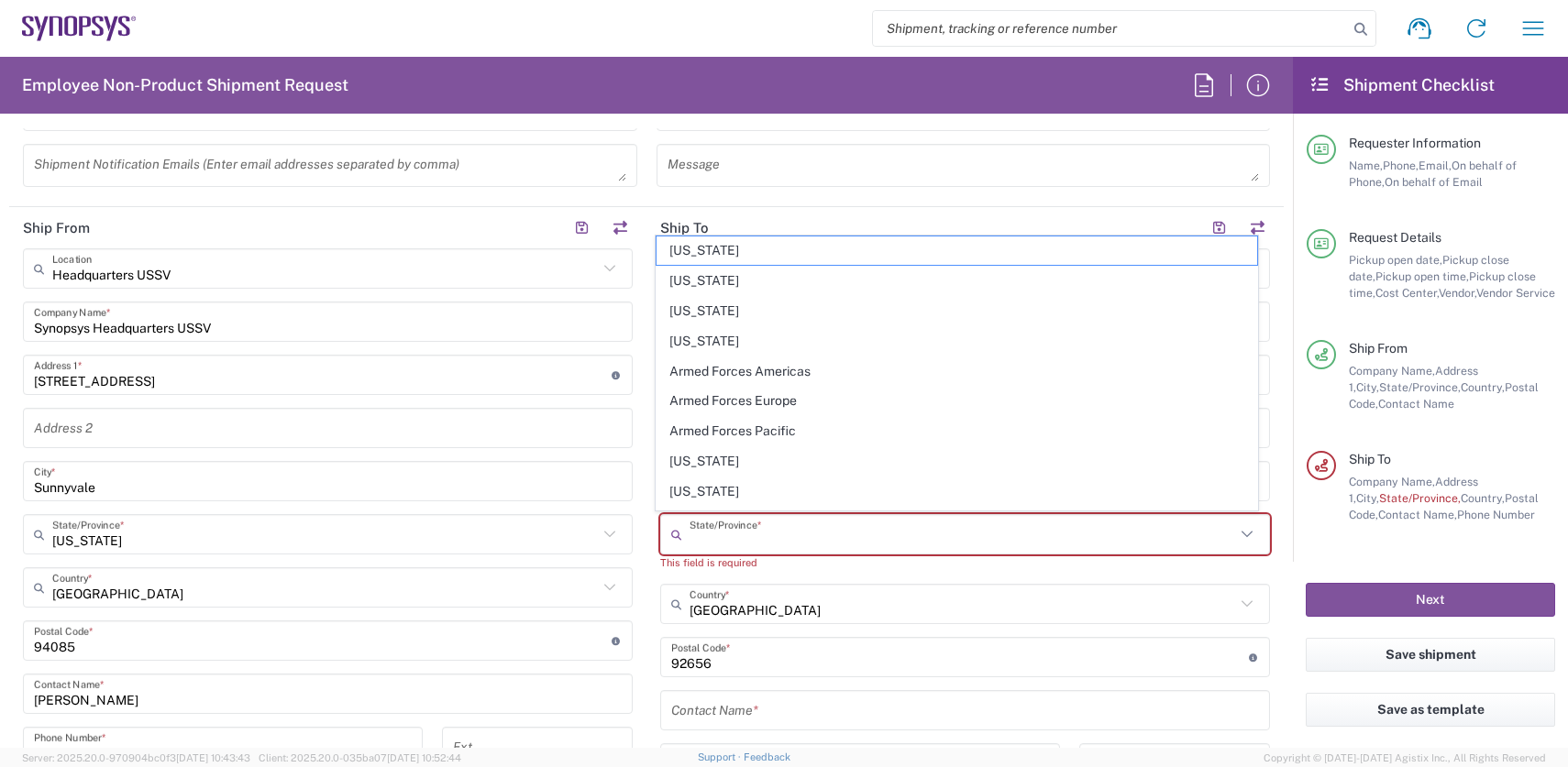
click at [761, 533] on input "text" at bounding box center [962, 535] width 546 height 32
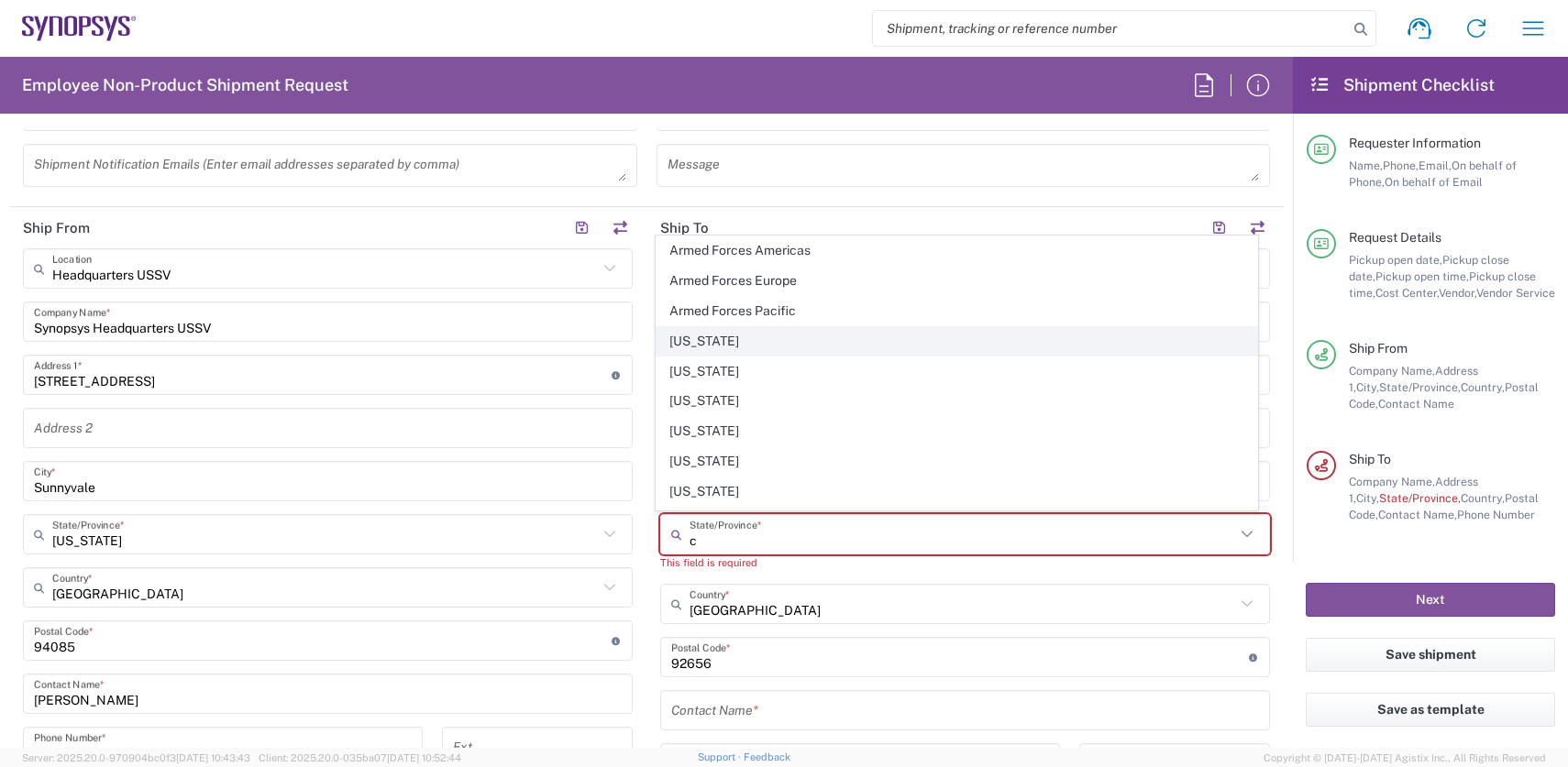
click at [715, 341] on span "[US_STATE]" at bounding box center [957, 340] width 601 height 28
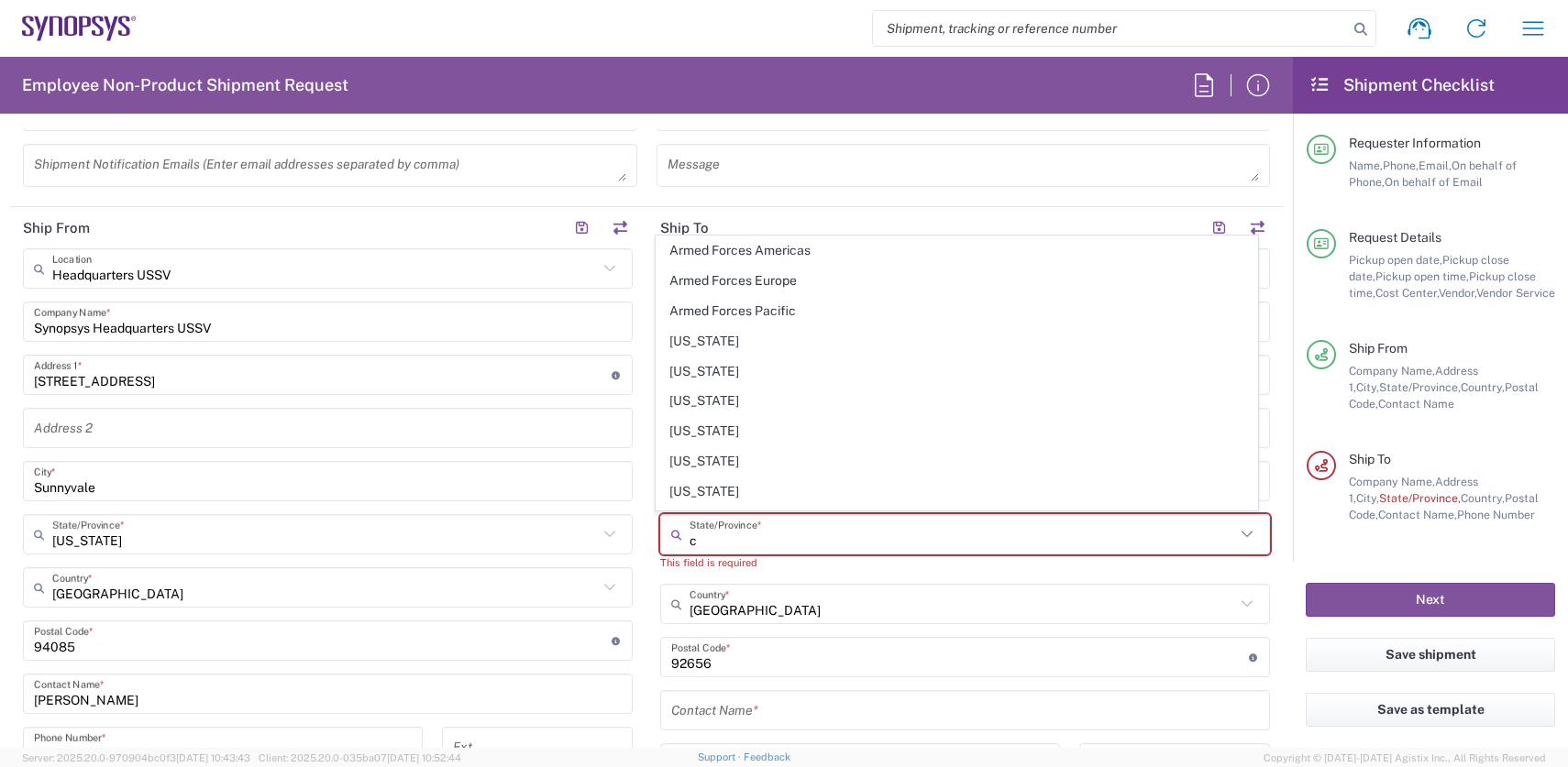
type input "[US_STATE]"
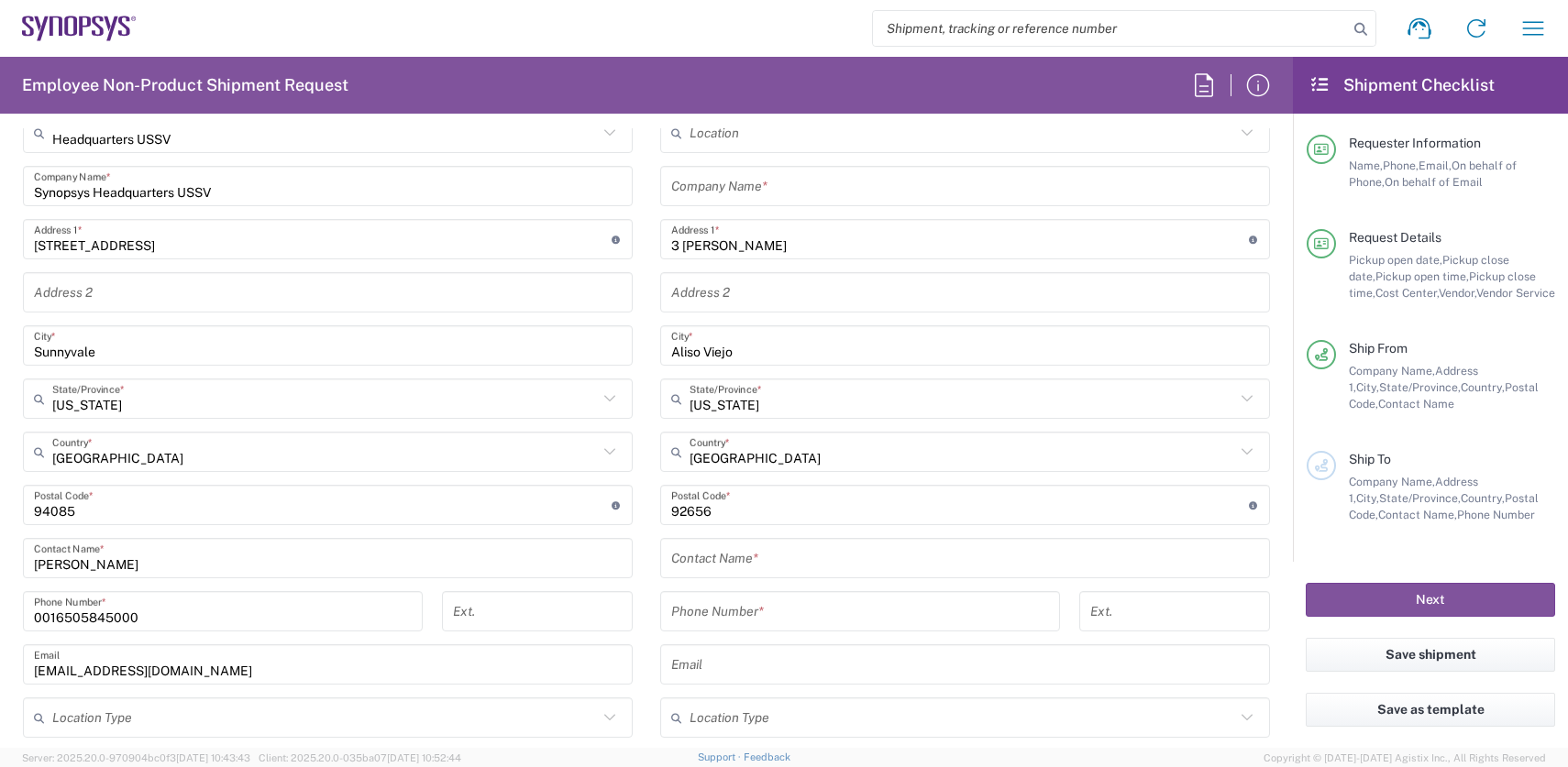
scroll to position [954, 0]
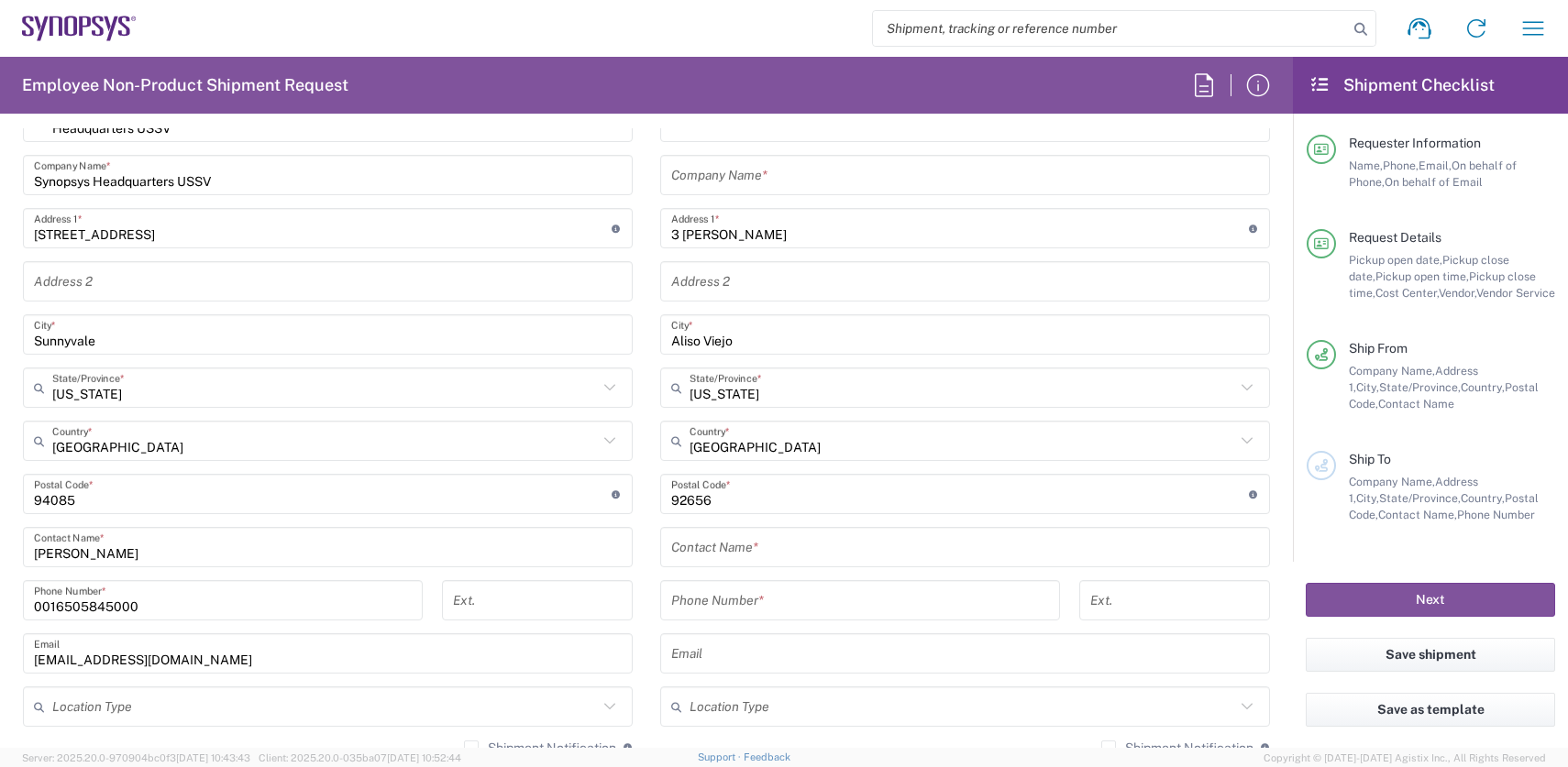
click at [763, 171] on input "text" at bounding box center [965, 175] width 588 height 32
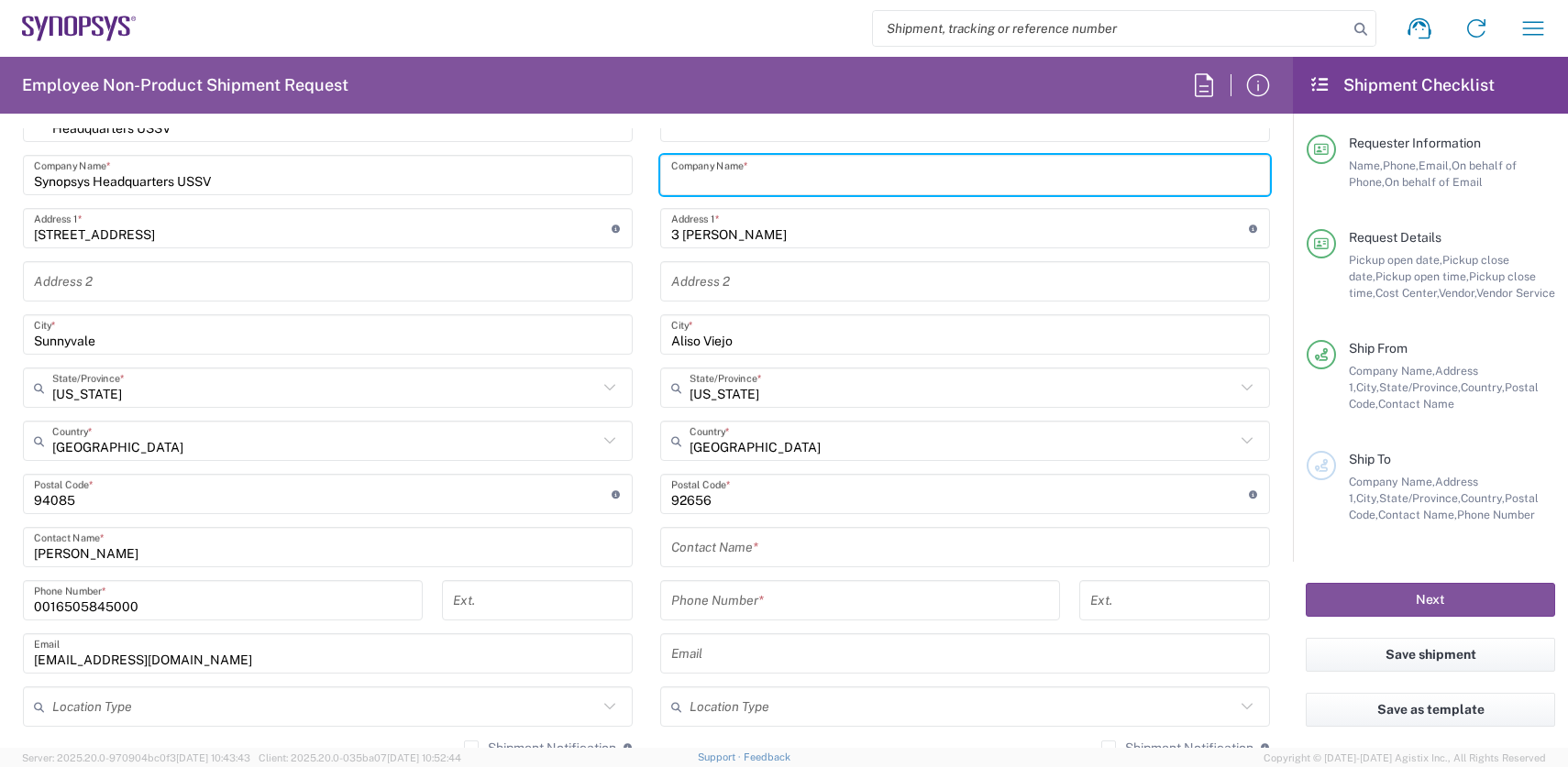
click at [713, 540] on div "Location [GEOGRAPHIC_DATA] DE04 Agrate Brianza IT01 [GEOGRAPHIC_DATA] DE02 [GEO…" at bounding box center [964, 487] width 609 height 770
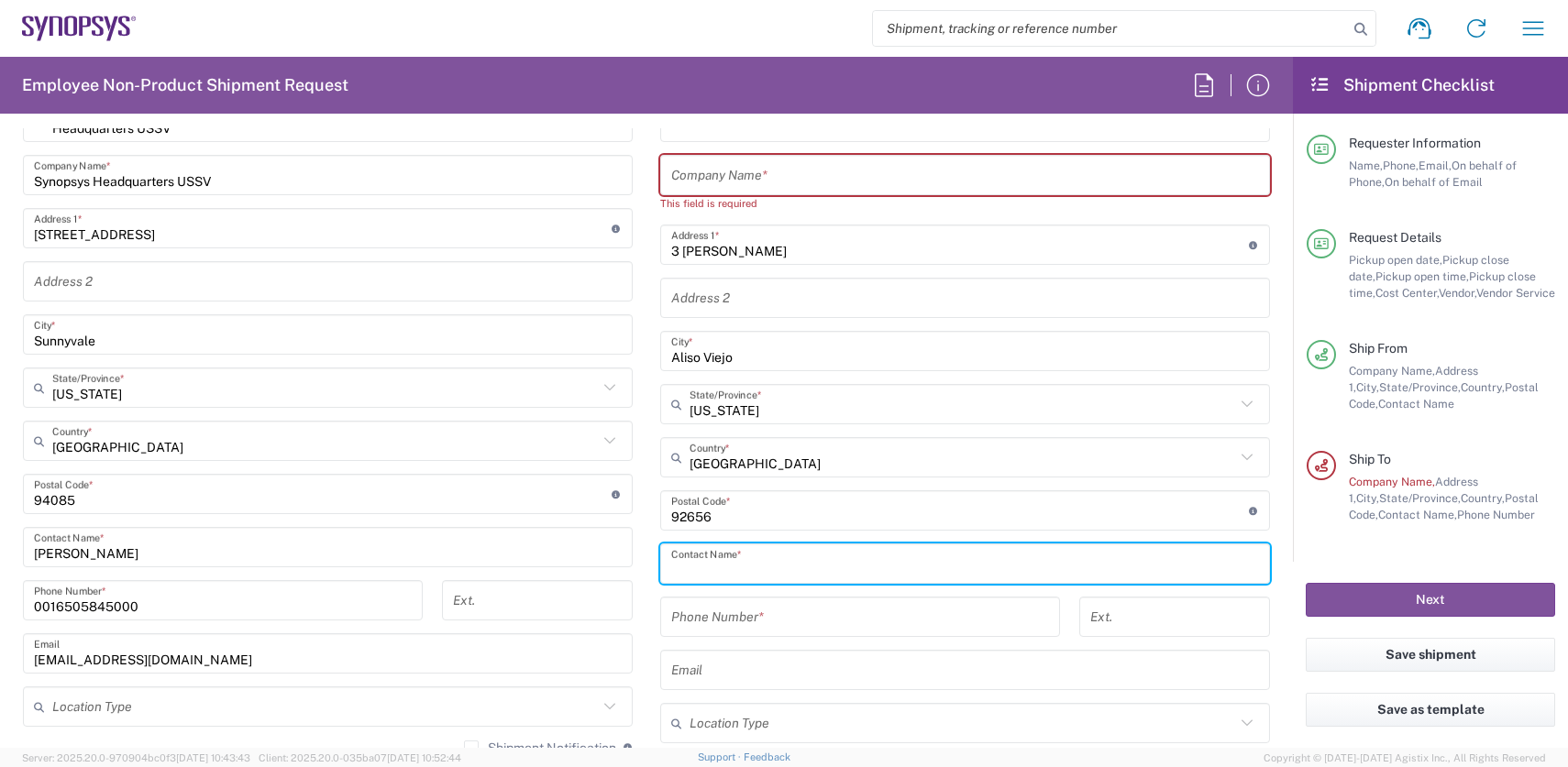
paste input "[PERSON_NAME]"
type input "[PERSON_NAME]"
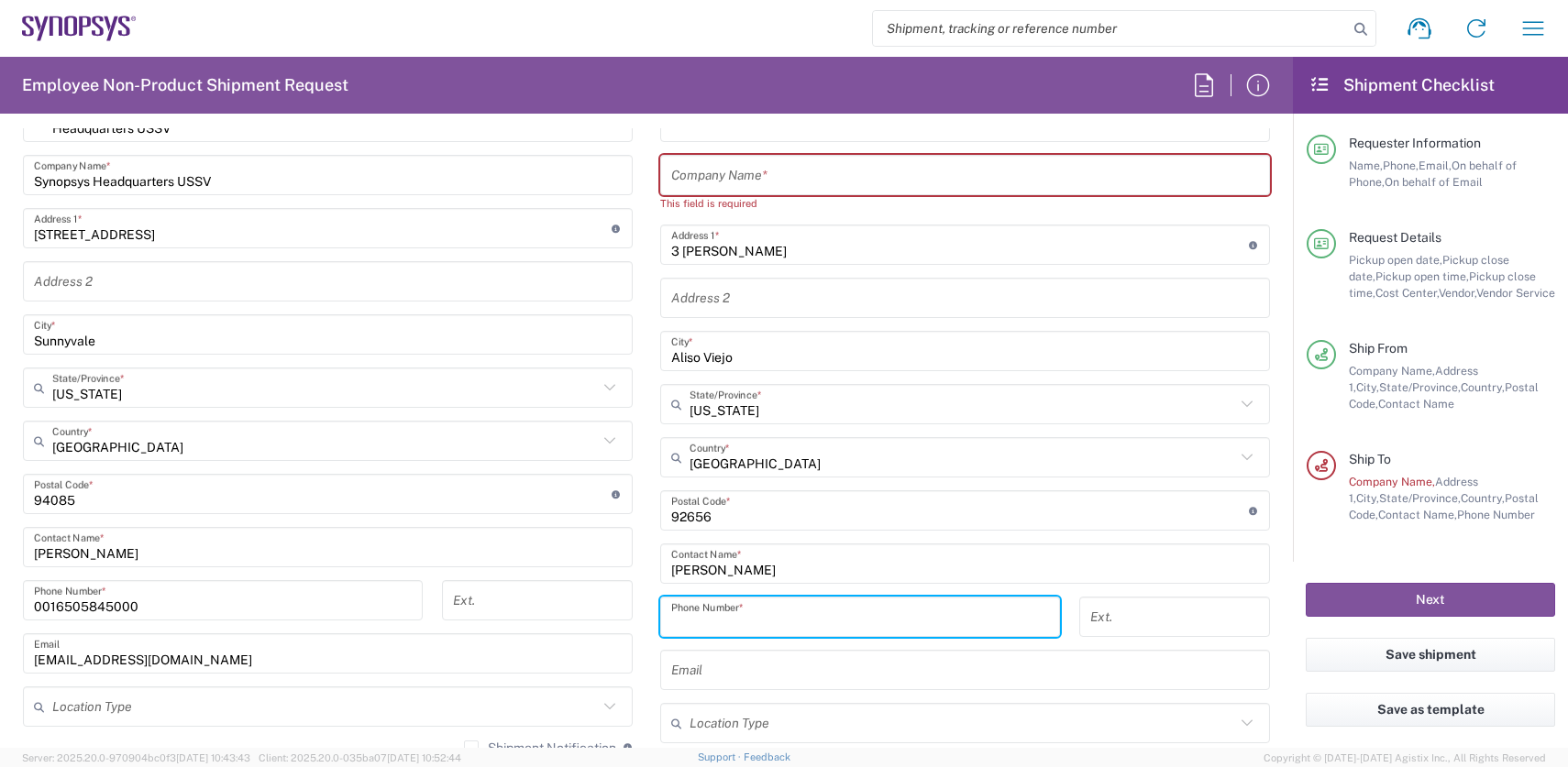
click at [698, 611] on input "tel" at bounding box center [860, 617] width 378 height 32
paste input "[PHONE_NUMBER]"
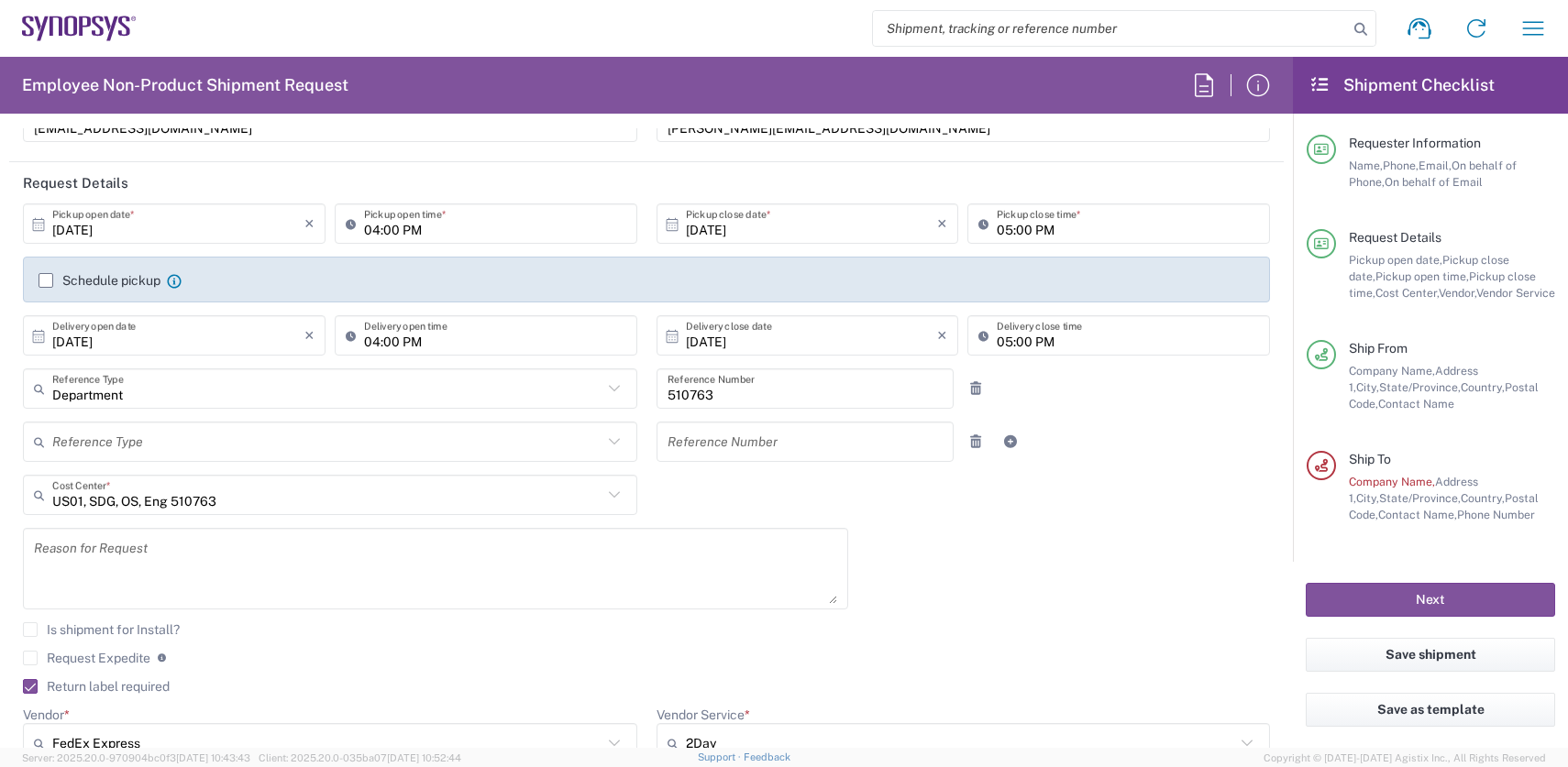
scroll to position [0, 0]
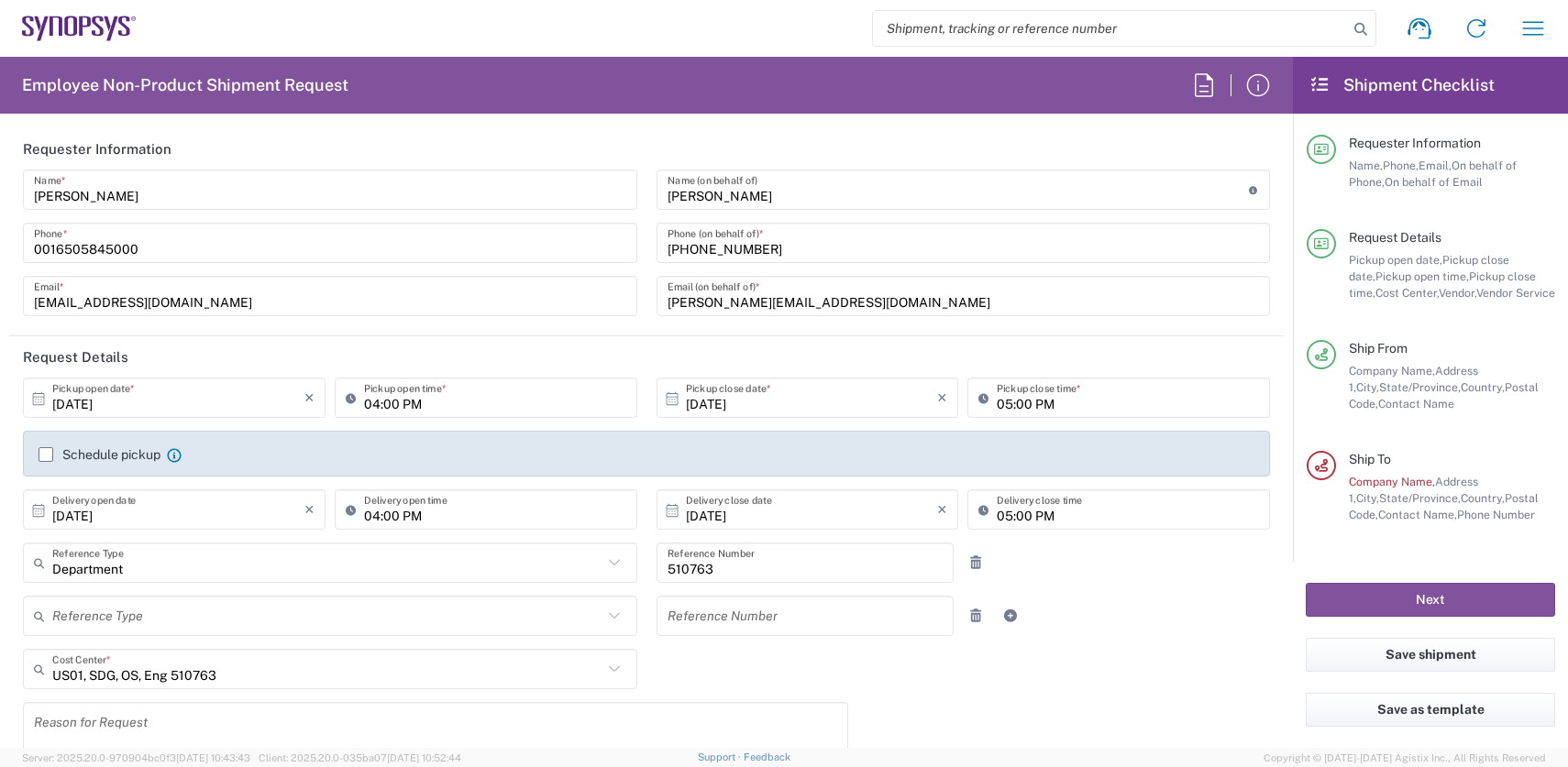
type input "[PHONE_NUMBER]"
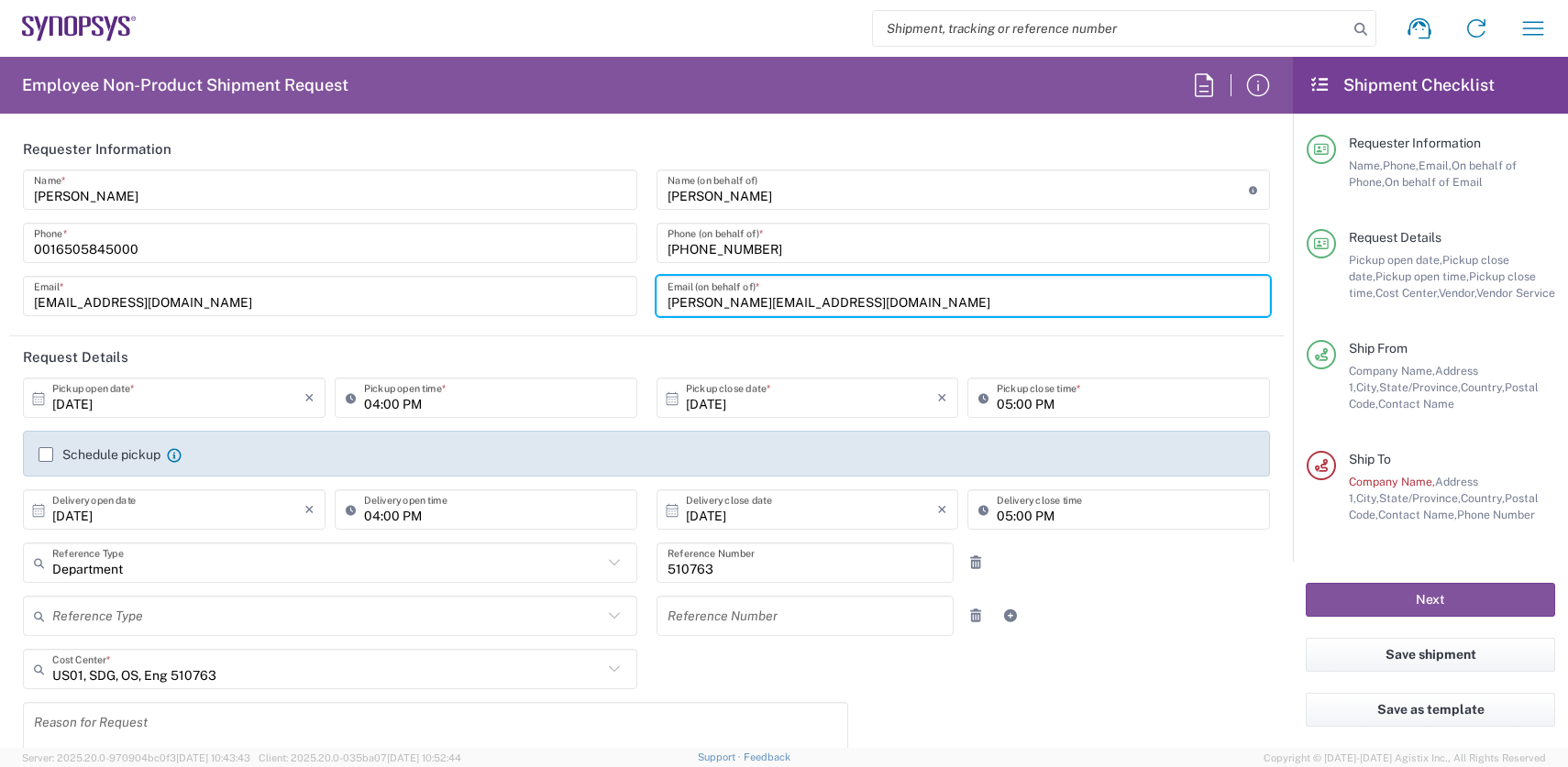
drag, startPoint x: 885, startPoint y: 300, endPoint x: 565, endPoint y: 285, distance: 320.4
click at [565, 285] on div "[PERSON_NAME] Name * [PHONE_NUMBER] Phone * [EMAIL_ADDRESS][DOMAIN_NAME] Email …" at bounding box center [646, 249] width 1266 height 160
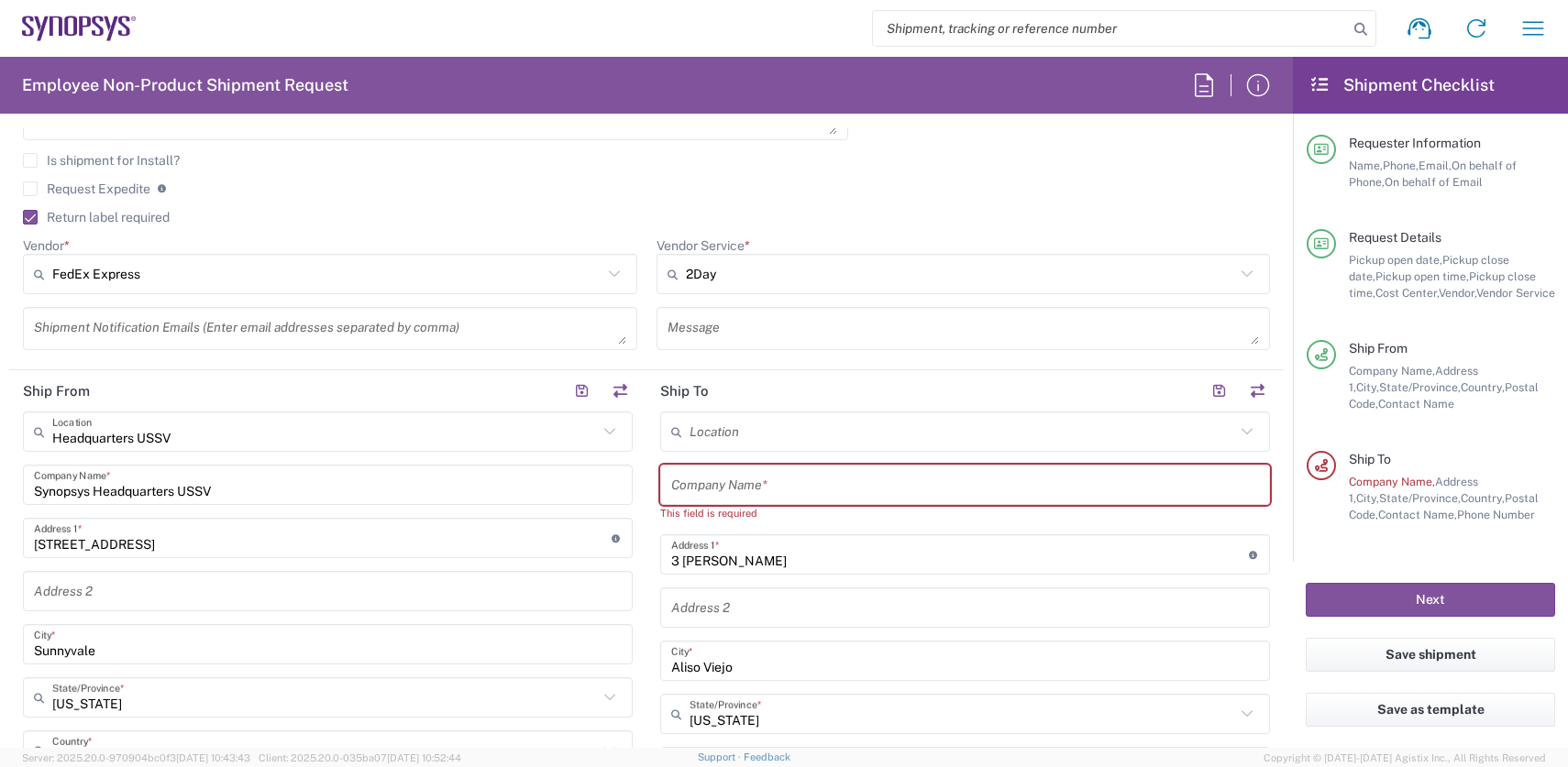
scroll to position [660, 0]
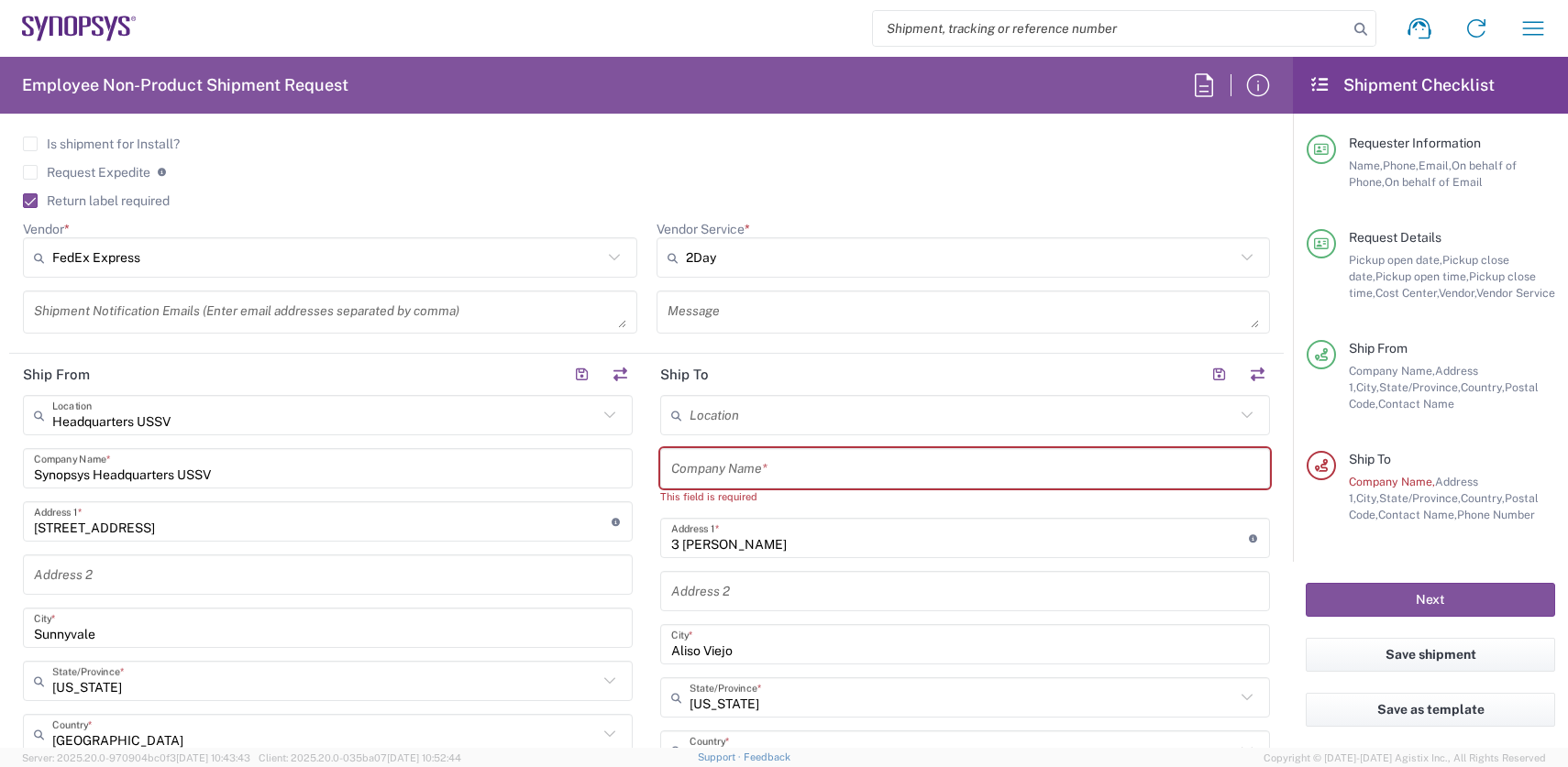
click at [713, 468] on input "text" at bounding box center [965, 468] width 588 height 32
click at [785, 466] on input "text" at bounding box center [965, 468] width 588 height 32
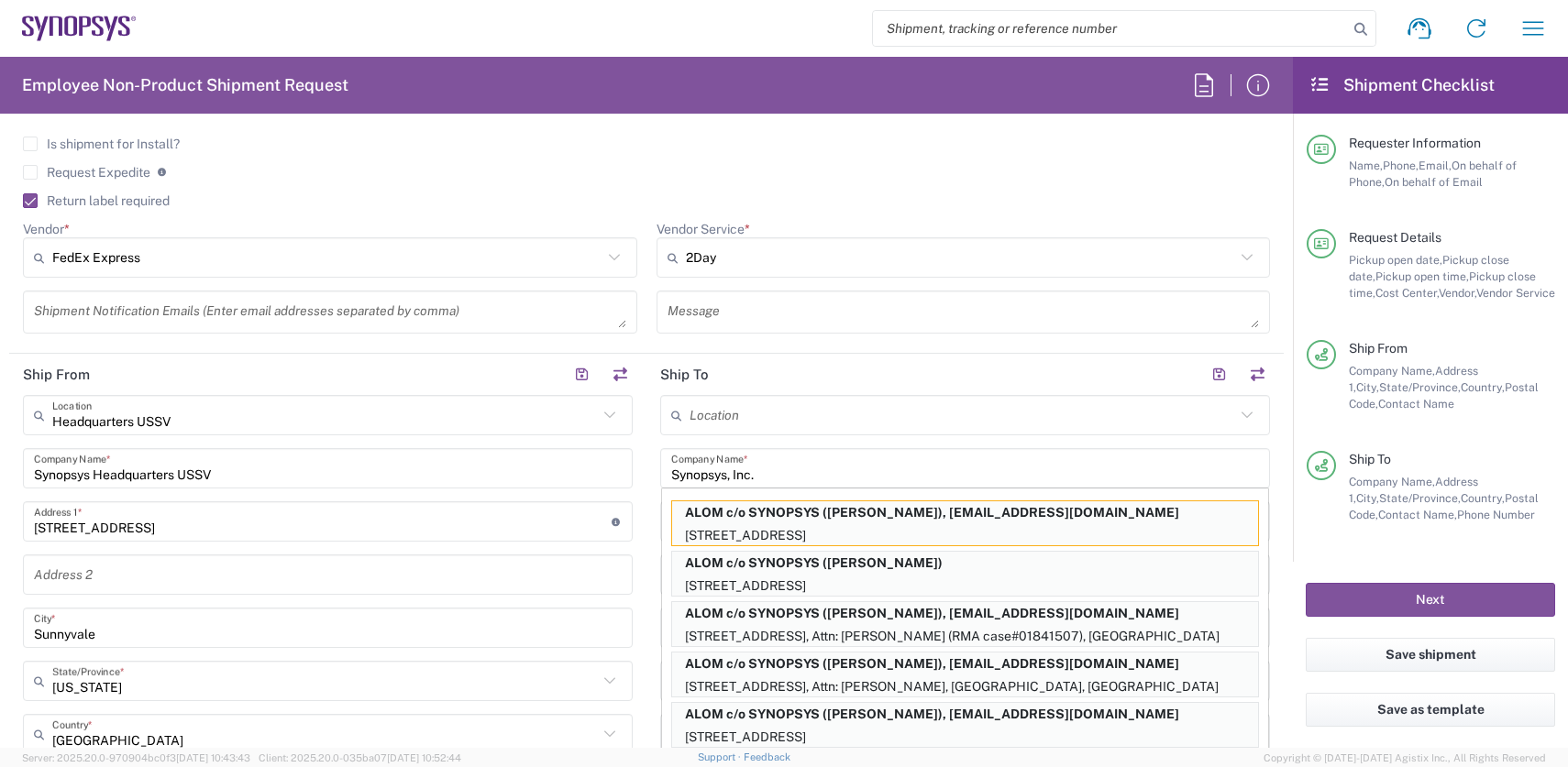
type input "Synopsys, Inc."
click at [1276, 471] on form "Requester Information [PERSON_NAME] Name * [PHONE_NUMBER] Phone * [EMAIL_ADDRES…" at bounding box center [646, 438] width 1293 height 620
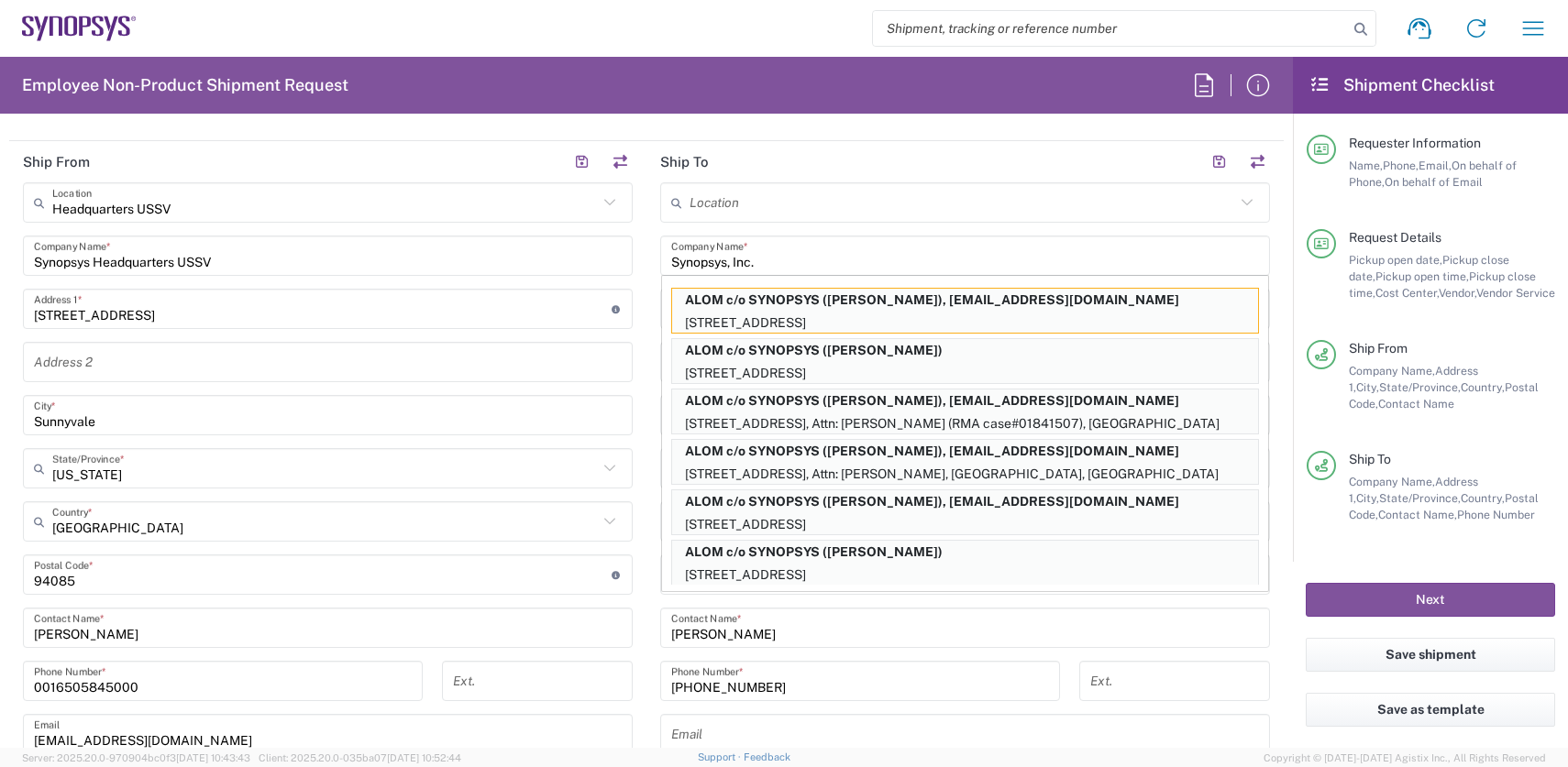
scroll to position [954, 0]
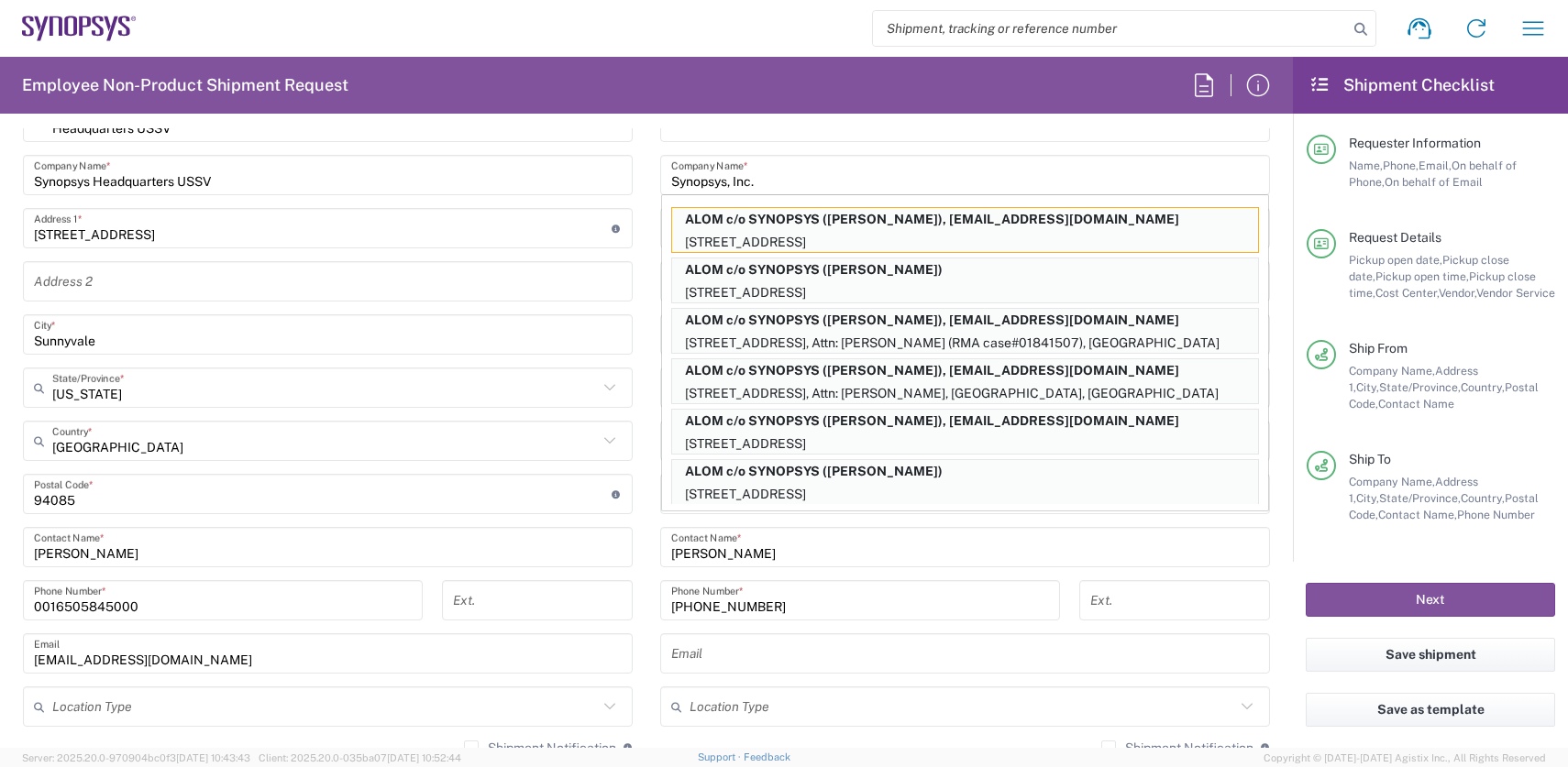
click at [742, 660] on input "text" at bounding box center [965, 654] width 588 height 32
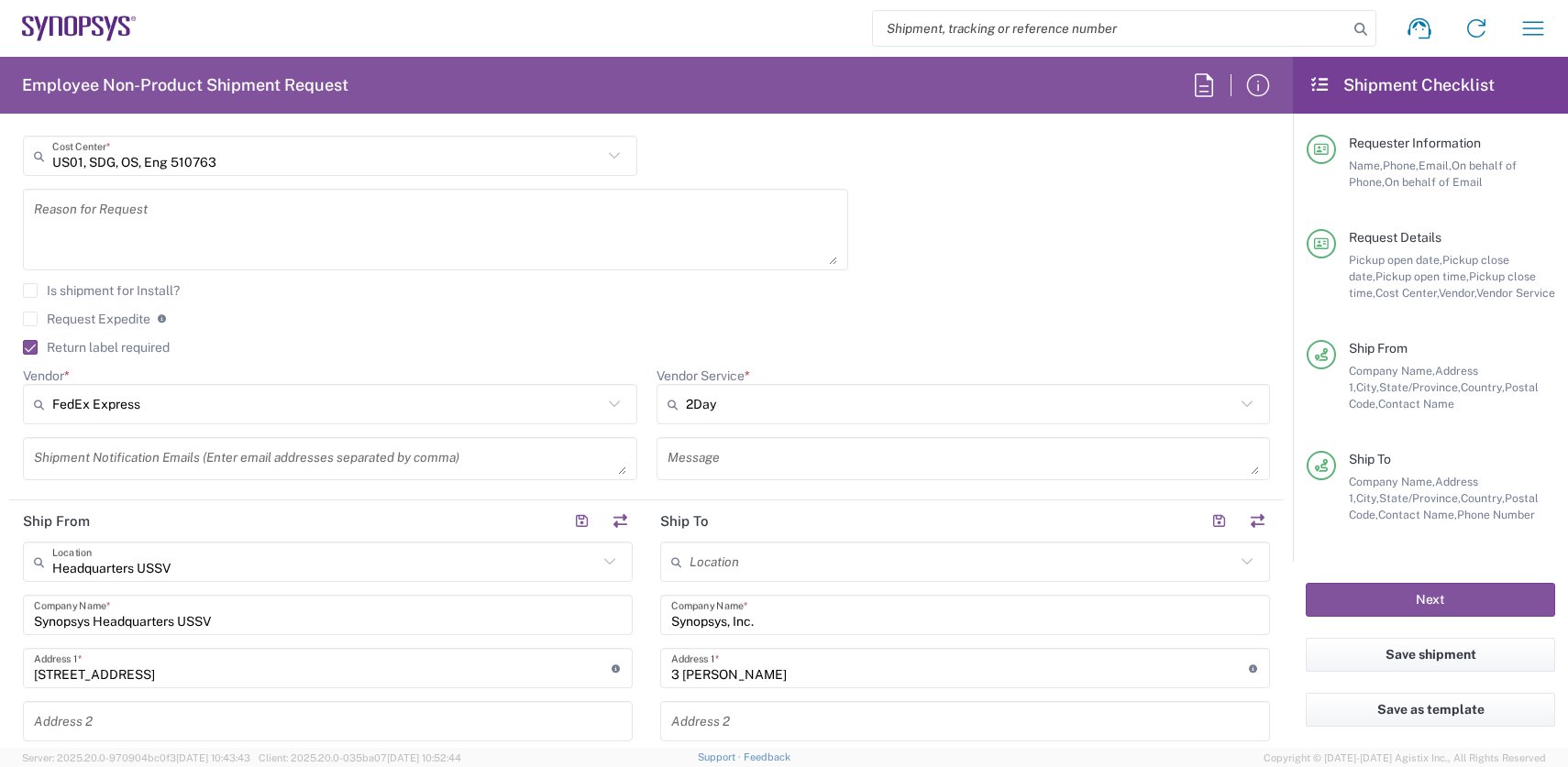
scroll to position [0, 0]
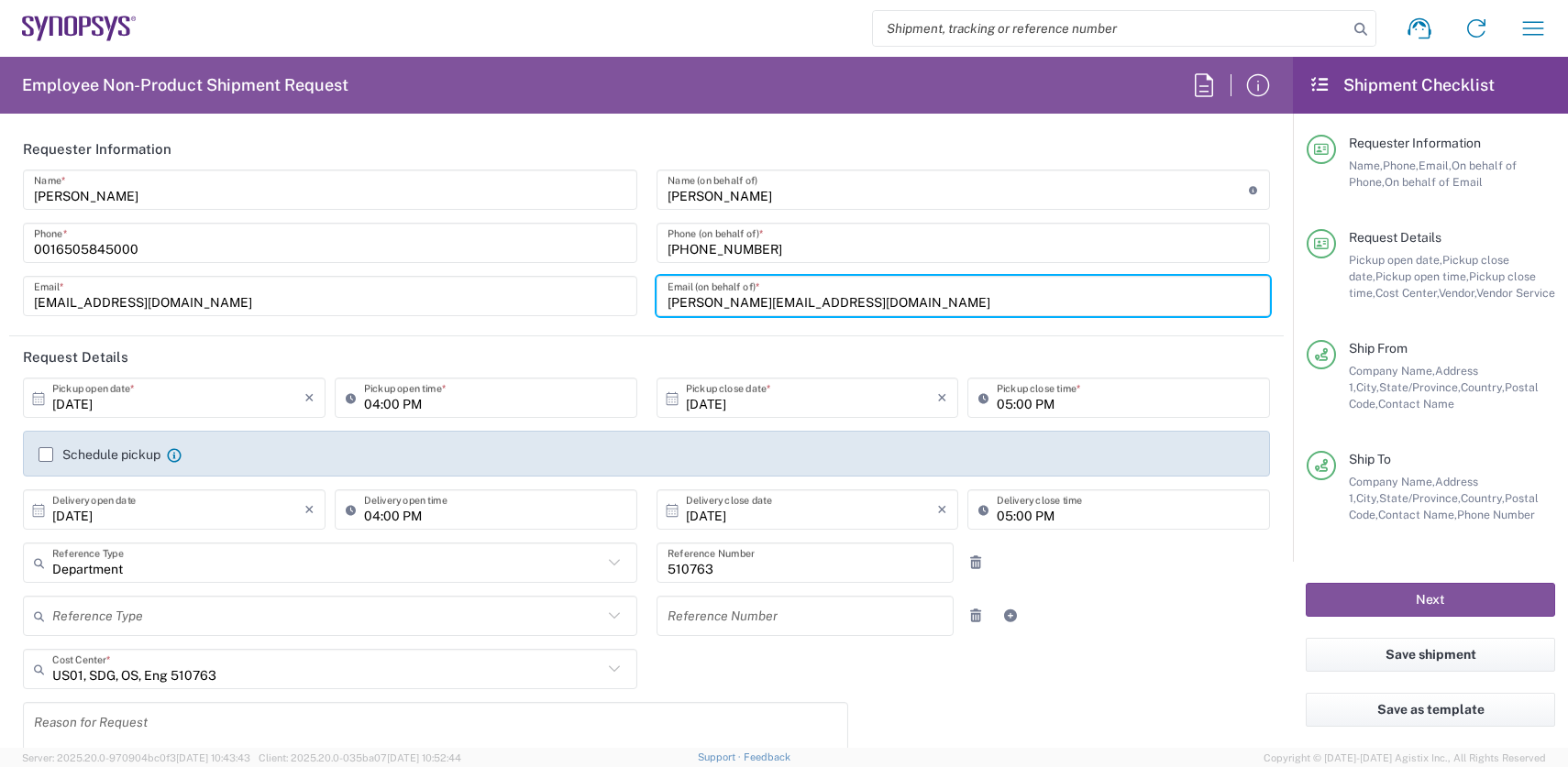
drag, startPoint x: 813, startPoint y: 309, endPoint x: 596, endPoint y: 300, distance: 217.2
click at [596, 300] on div "[PERSON_NAME] Name * [PHONE_NUMBER] Phone * [EMAIL_ADDRESS][DOMAIN_NAME] Email …" at bounding box center [646, 249] width 1266 height 160
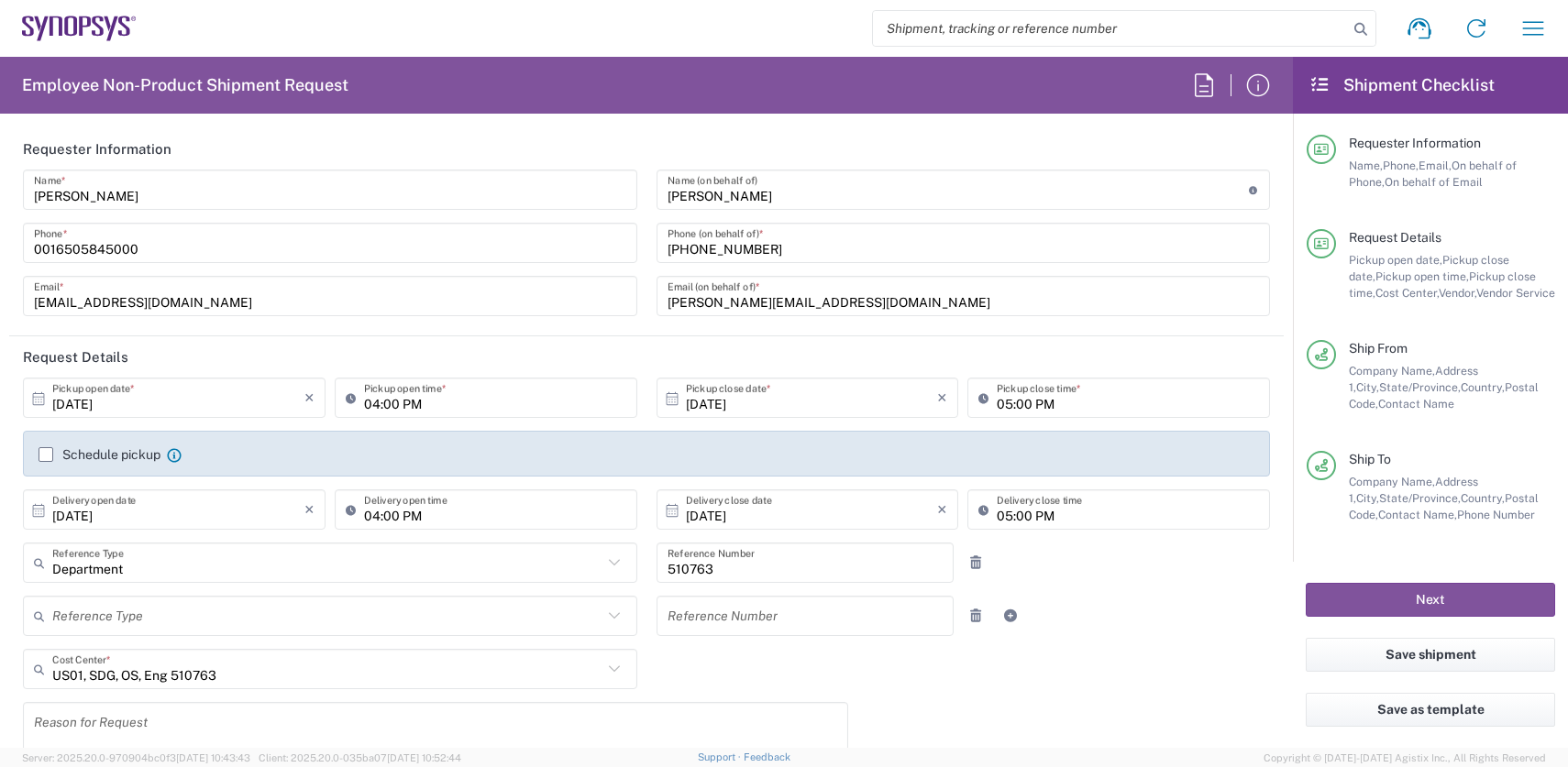
click at [1272, 542] on main "[DATE] × Pickup open date * Cancel Apply 04:00 PM Pickup open time * [DATE] × P…" at bounding box center [646, 693] width 1275 height 629
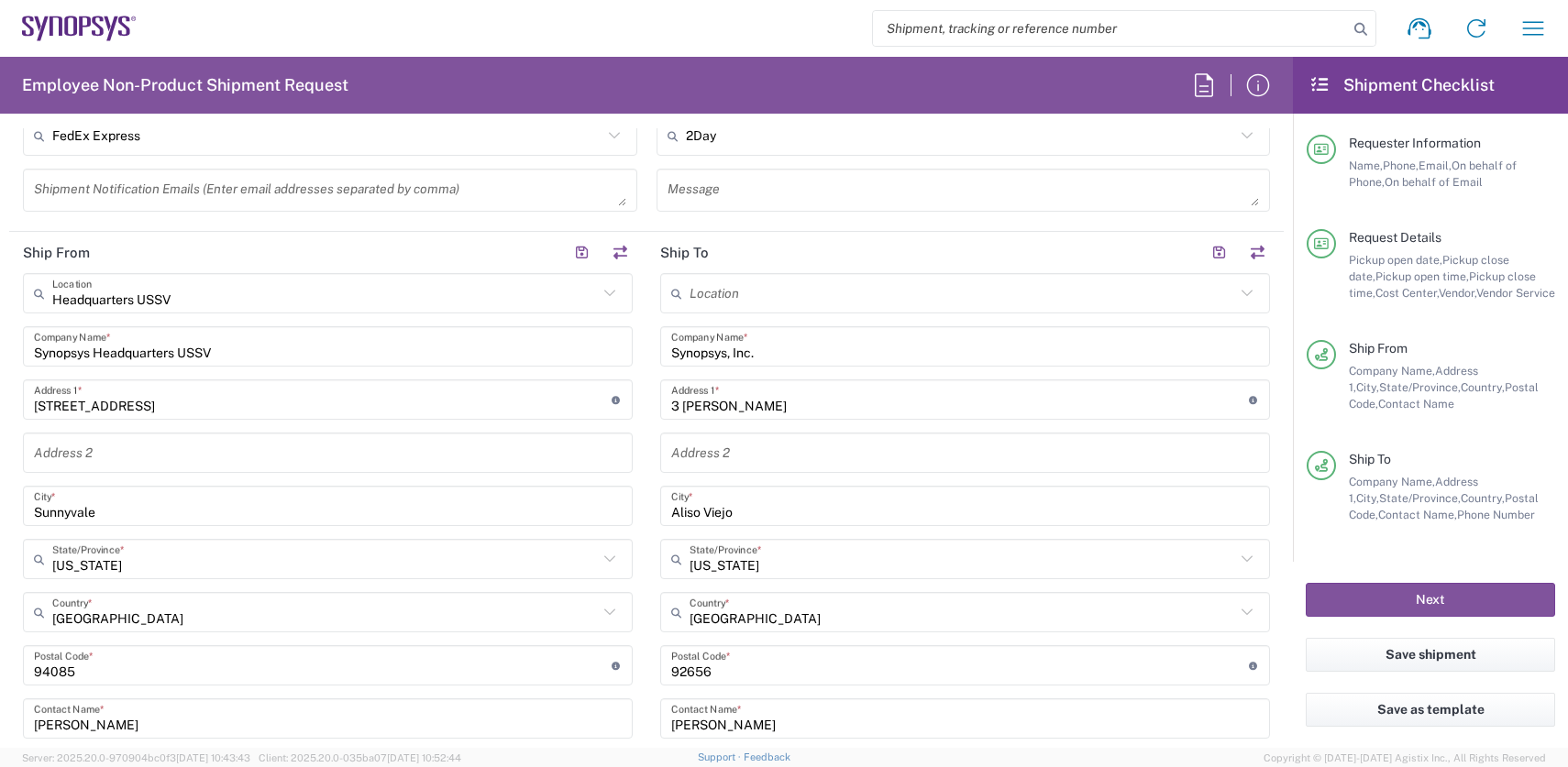
scroll to position [954, 0]
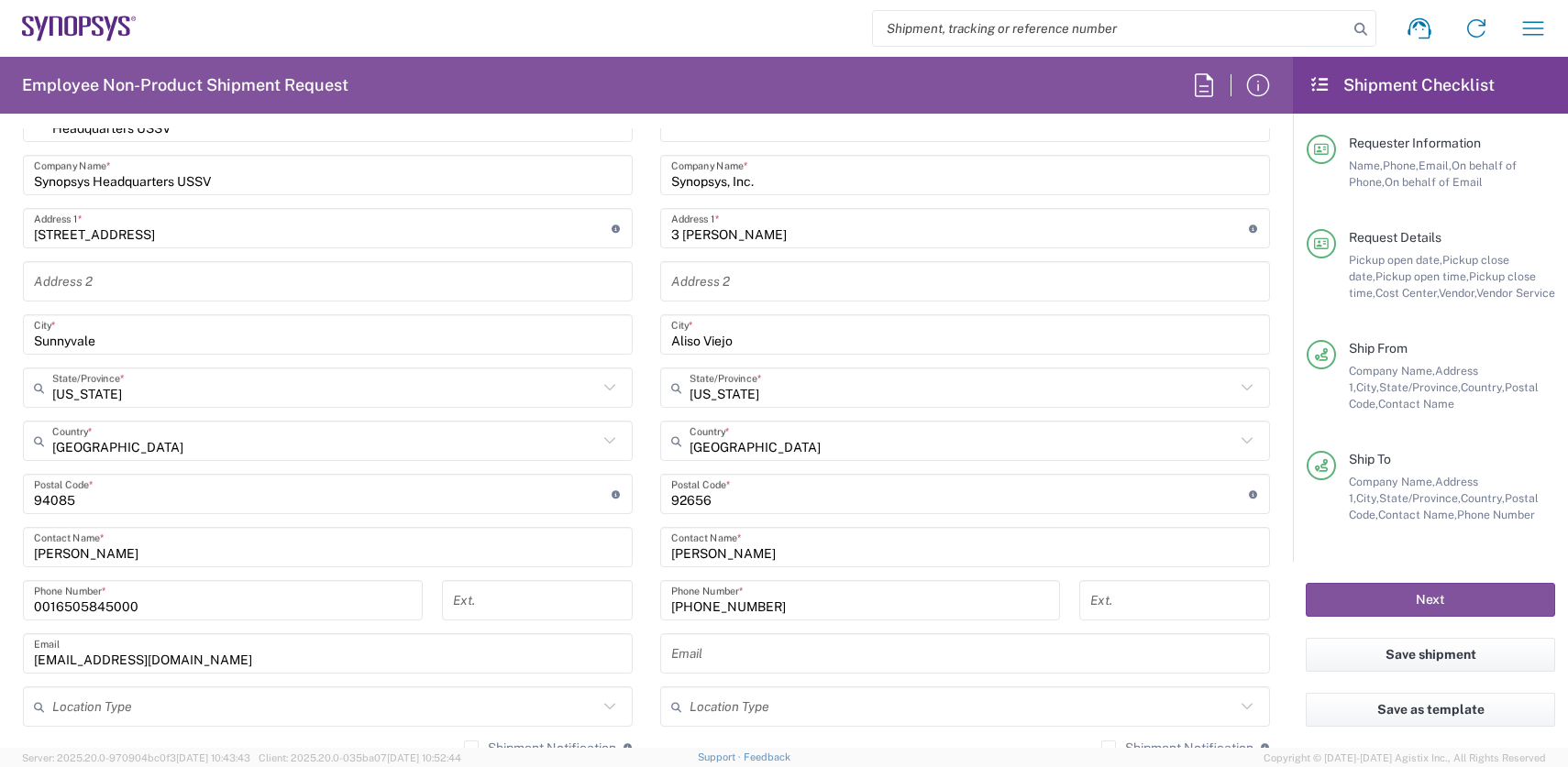
click at [726, 660] on input "text" at bounding box center [965, 654] width 588 height 32
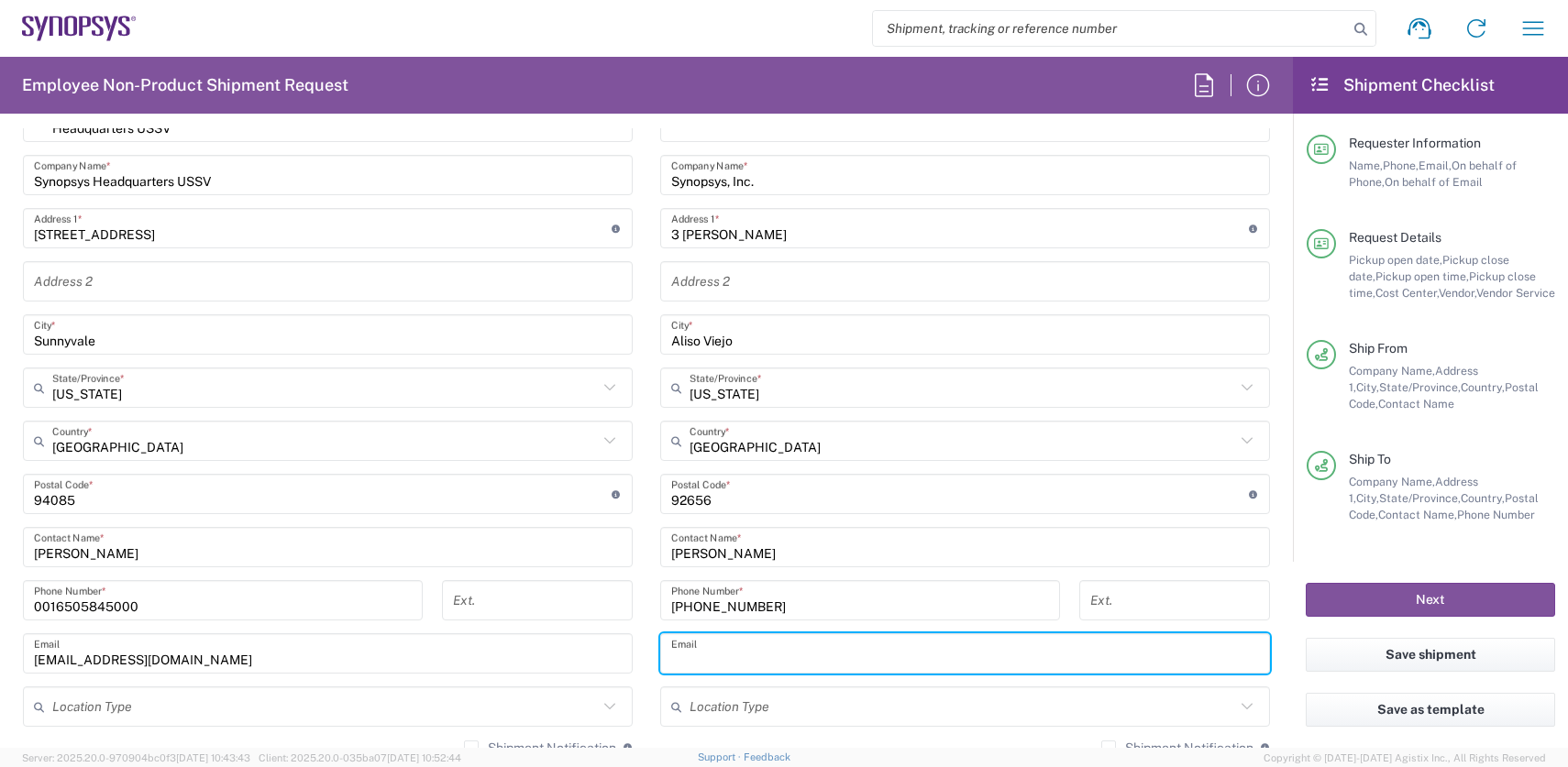
paste input "[PERSON_NAME][EMAIL_ADDRESS][DOMAIN_NAME]"
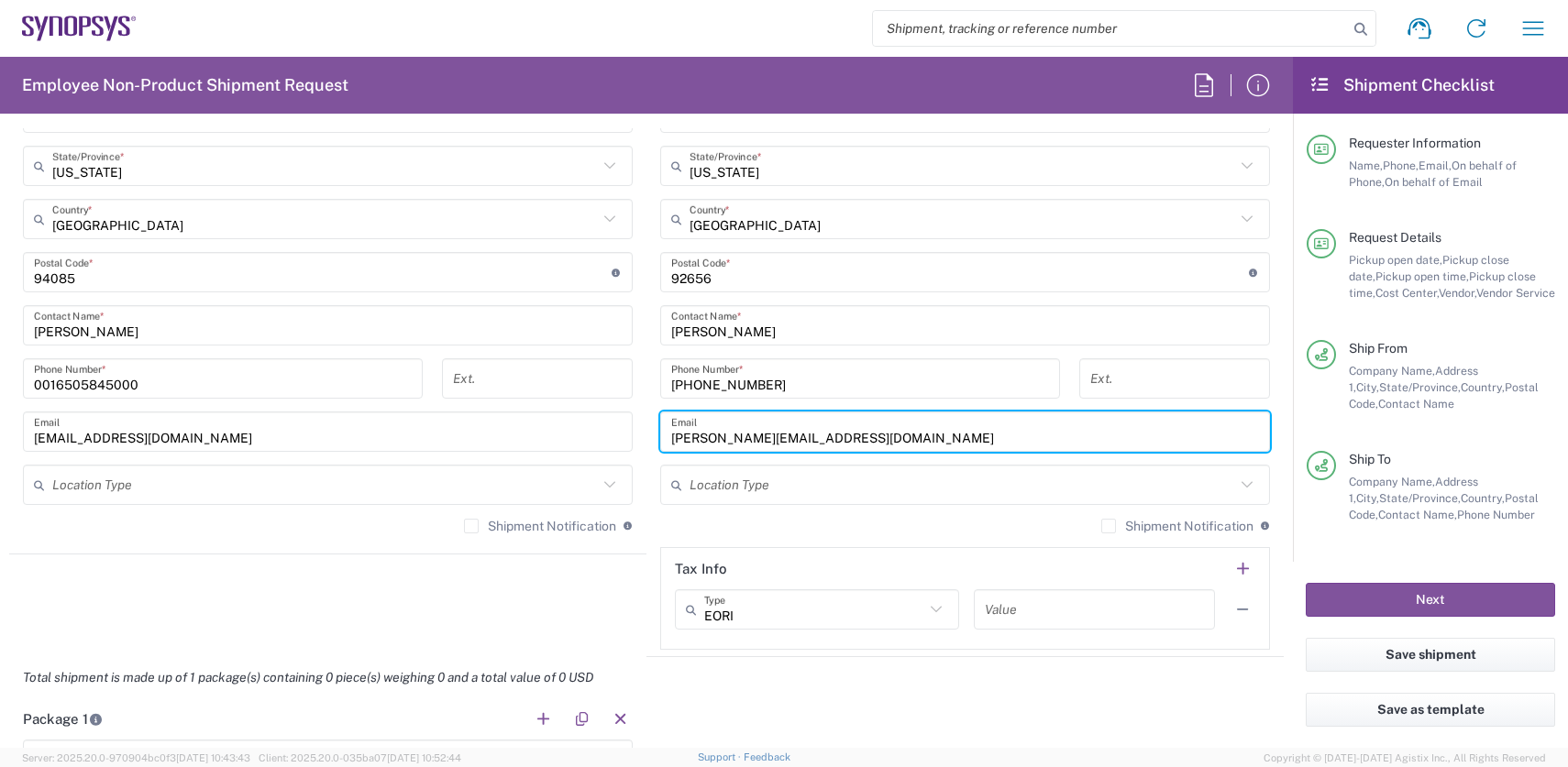
scroll to position [1247, 0]
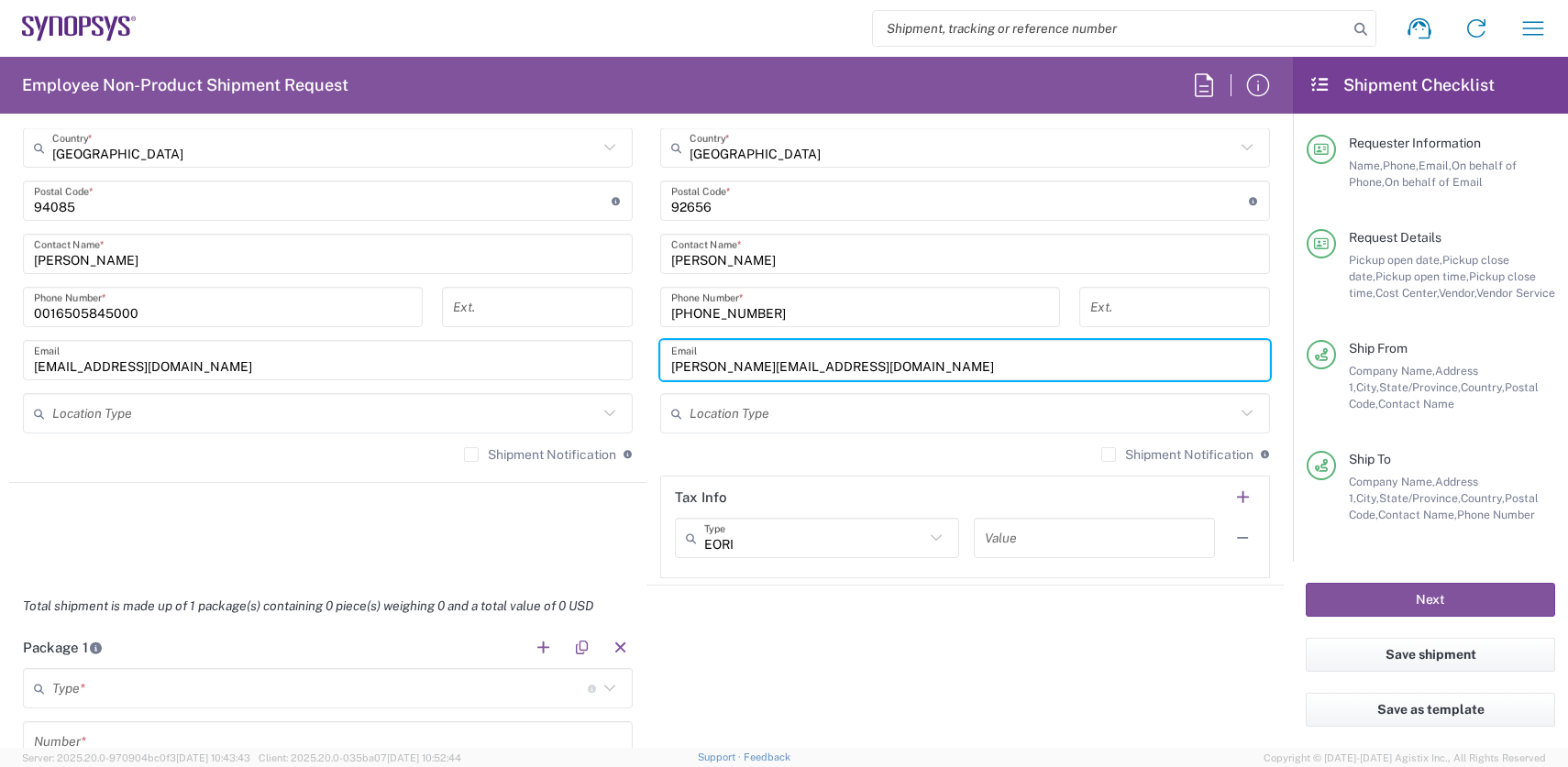
type input "[PERSON_NAME][EMAIL_ADDRESS][DOMAIN_NAME]"
click at [1058, 408] on input "text" at bounding box center [962, 413] width 546 height 32
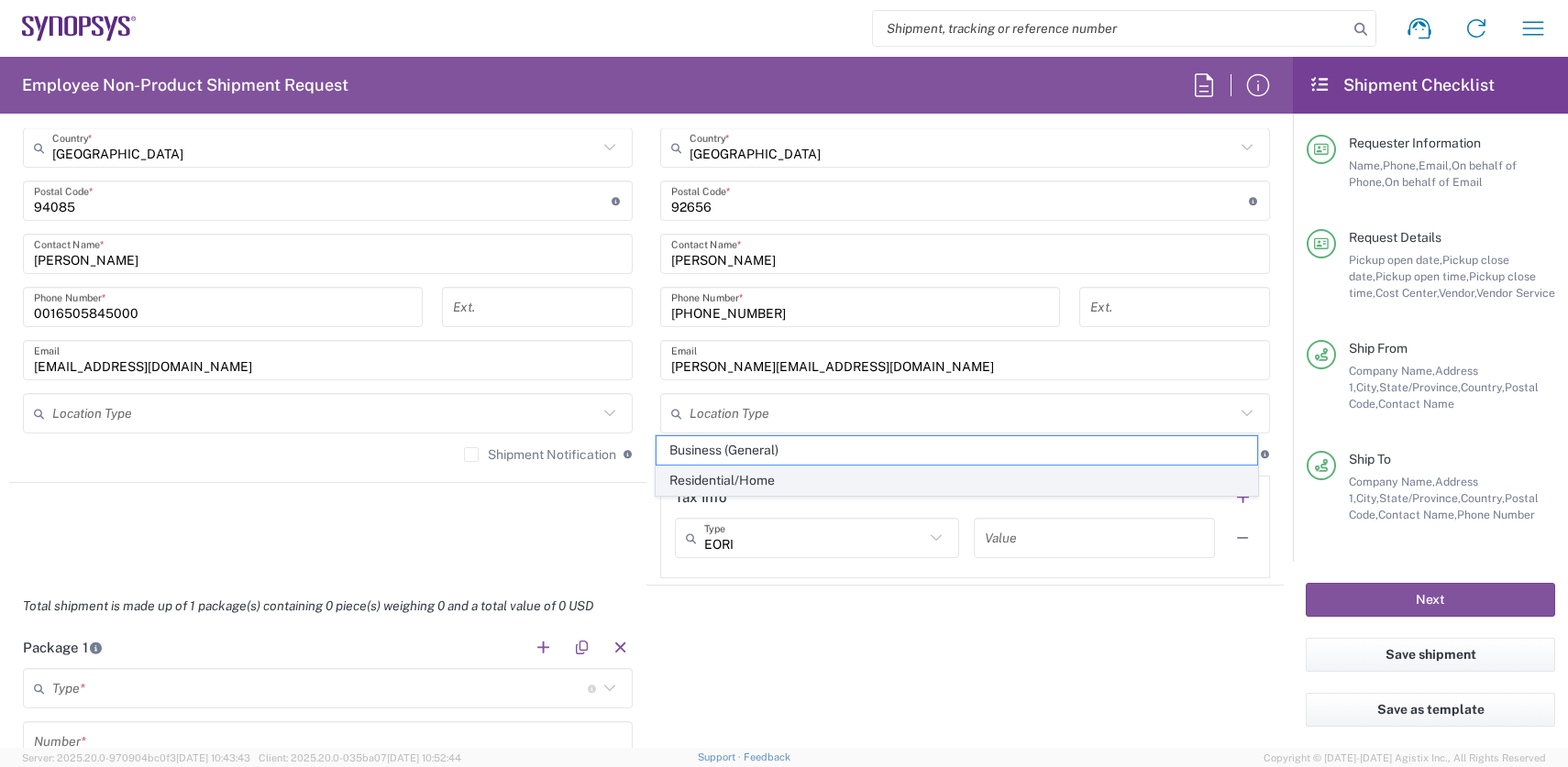
click at [750, 476] on span "Residential/Home" at bounding box center [957, 480] width 601 height 28
type input "Residential/Home"
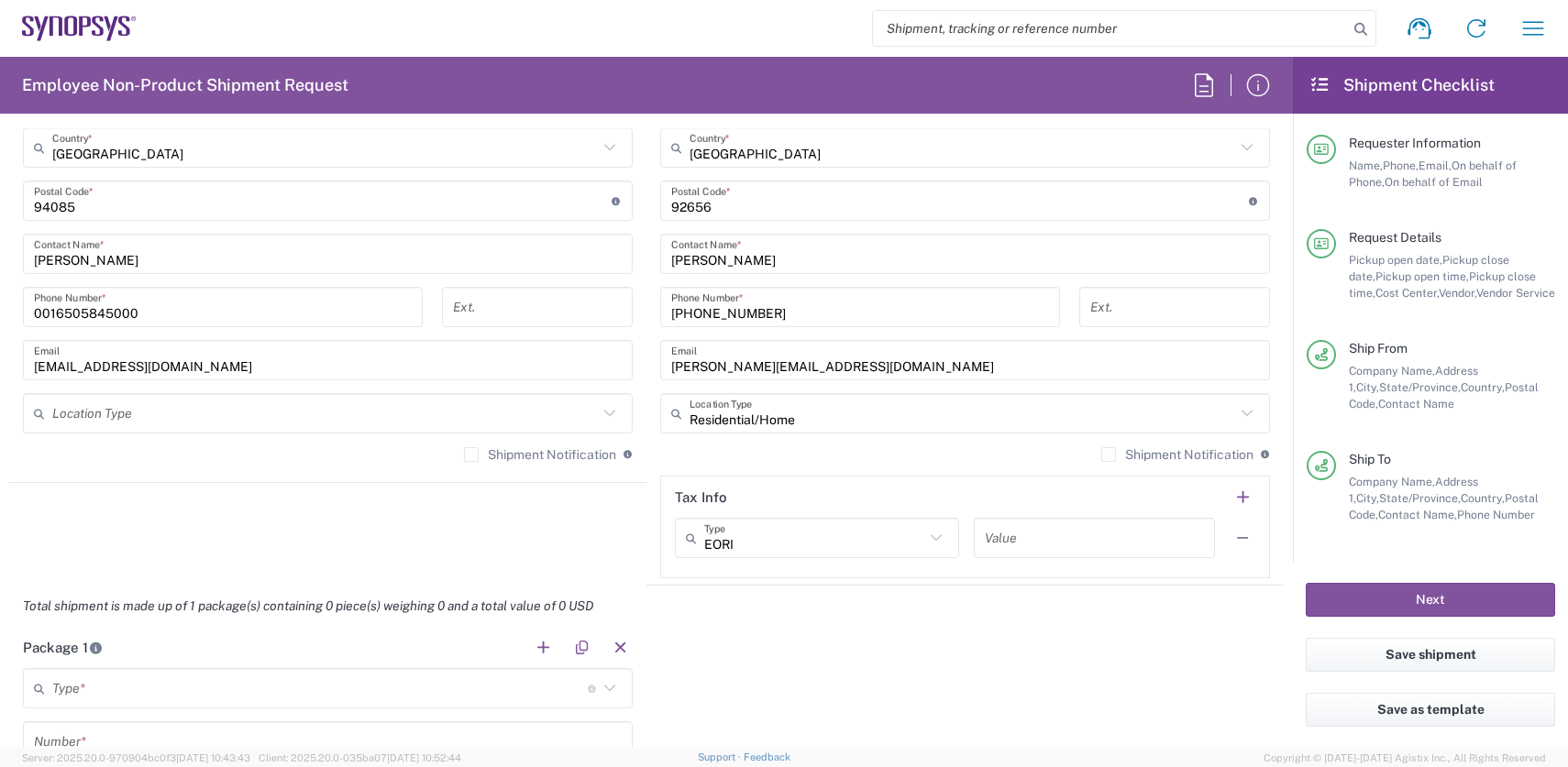
click at [223, 408] on input "text" at bounding box center [325, 413] width 546 height 32
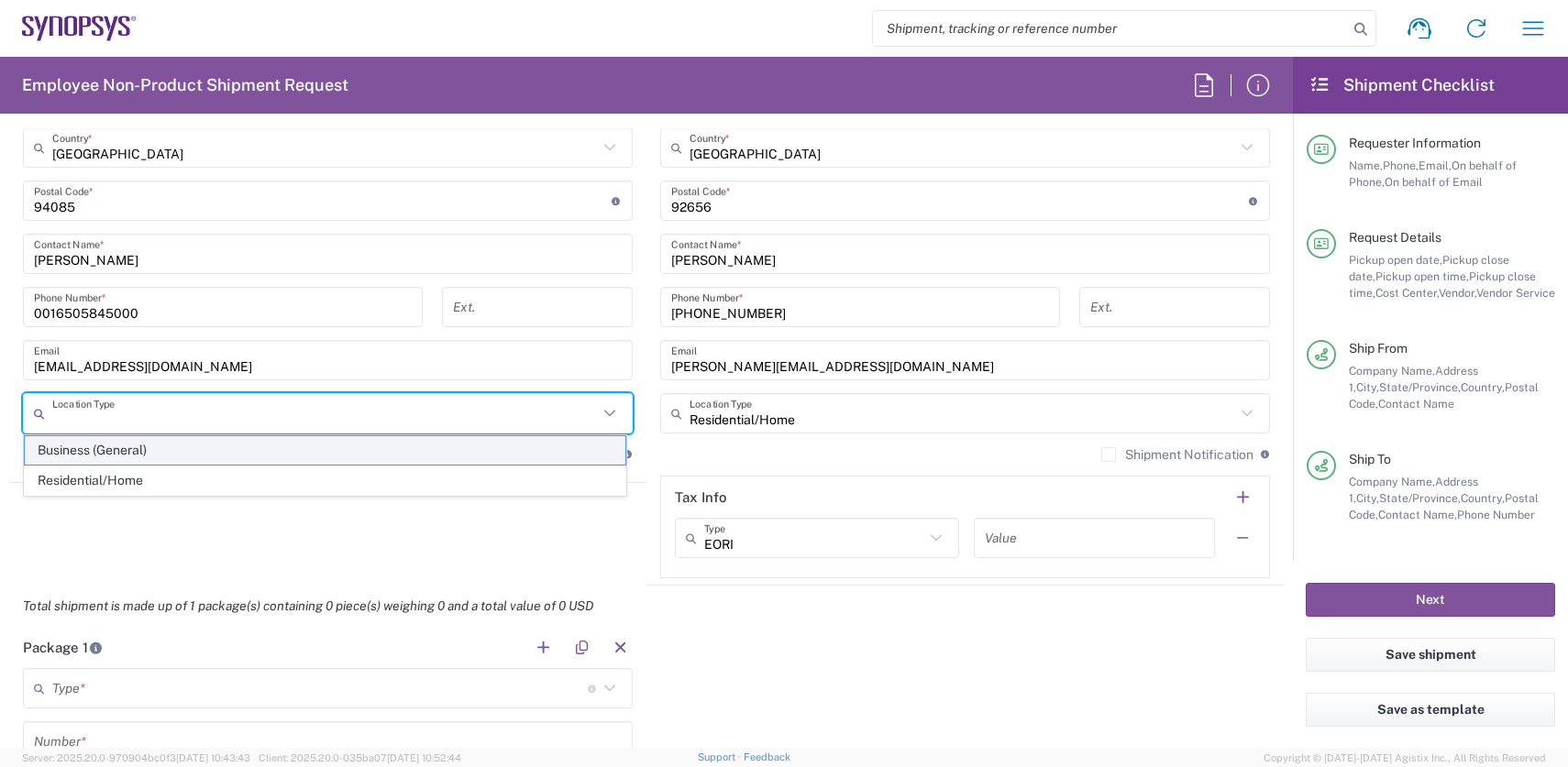
click at [156, 449] on span "Business (General)" at bounding box center [325, 450] width 601 height 28
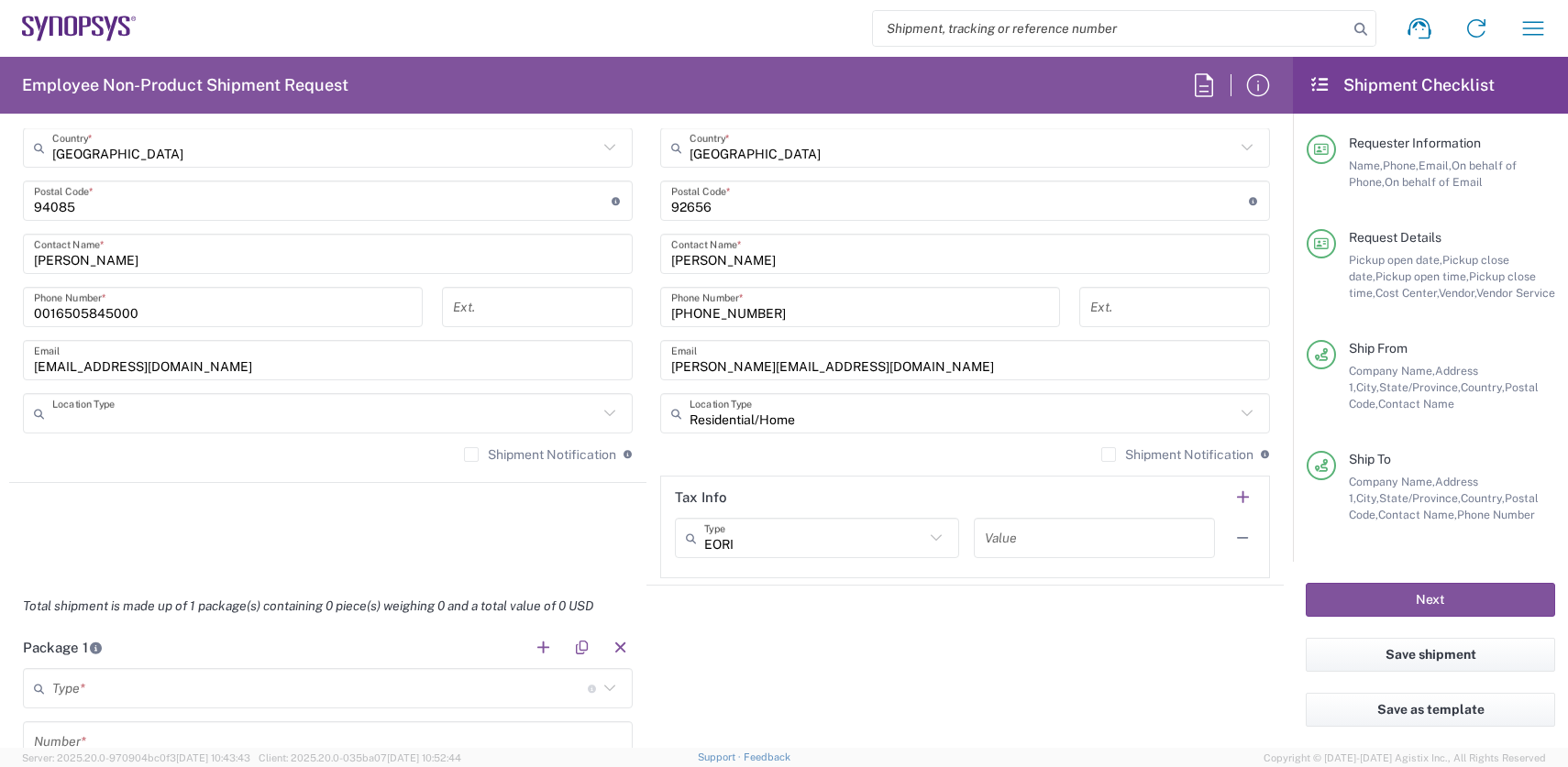
type input "Business (General)"
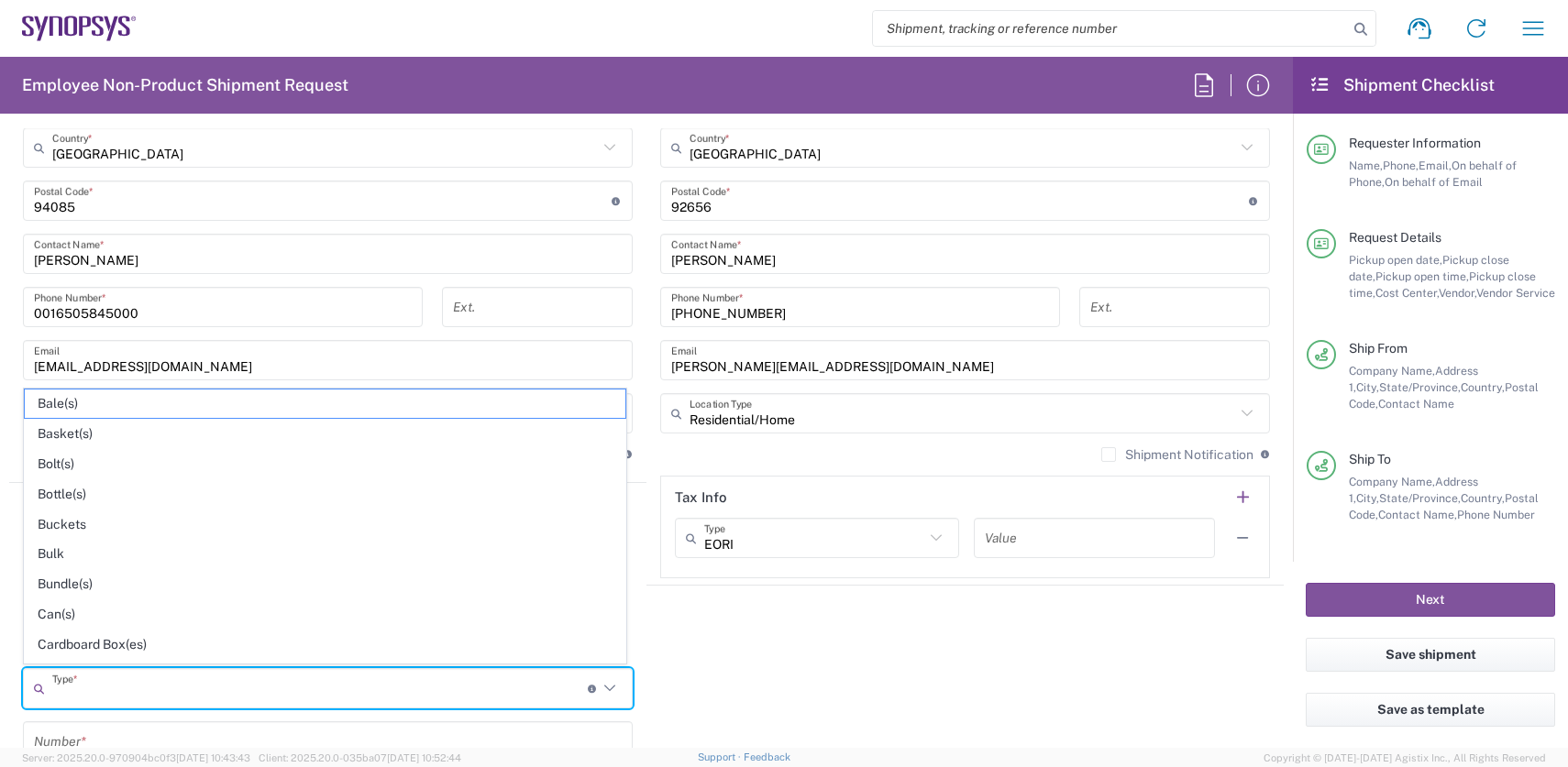
click at [117, 686] on input "text" at bounding box center [320, 689] width 536 height 32
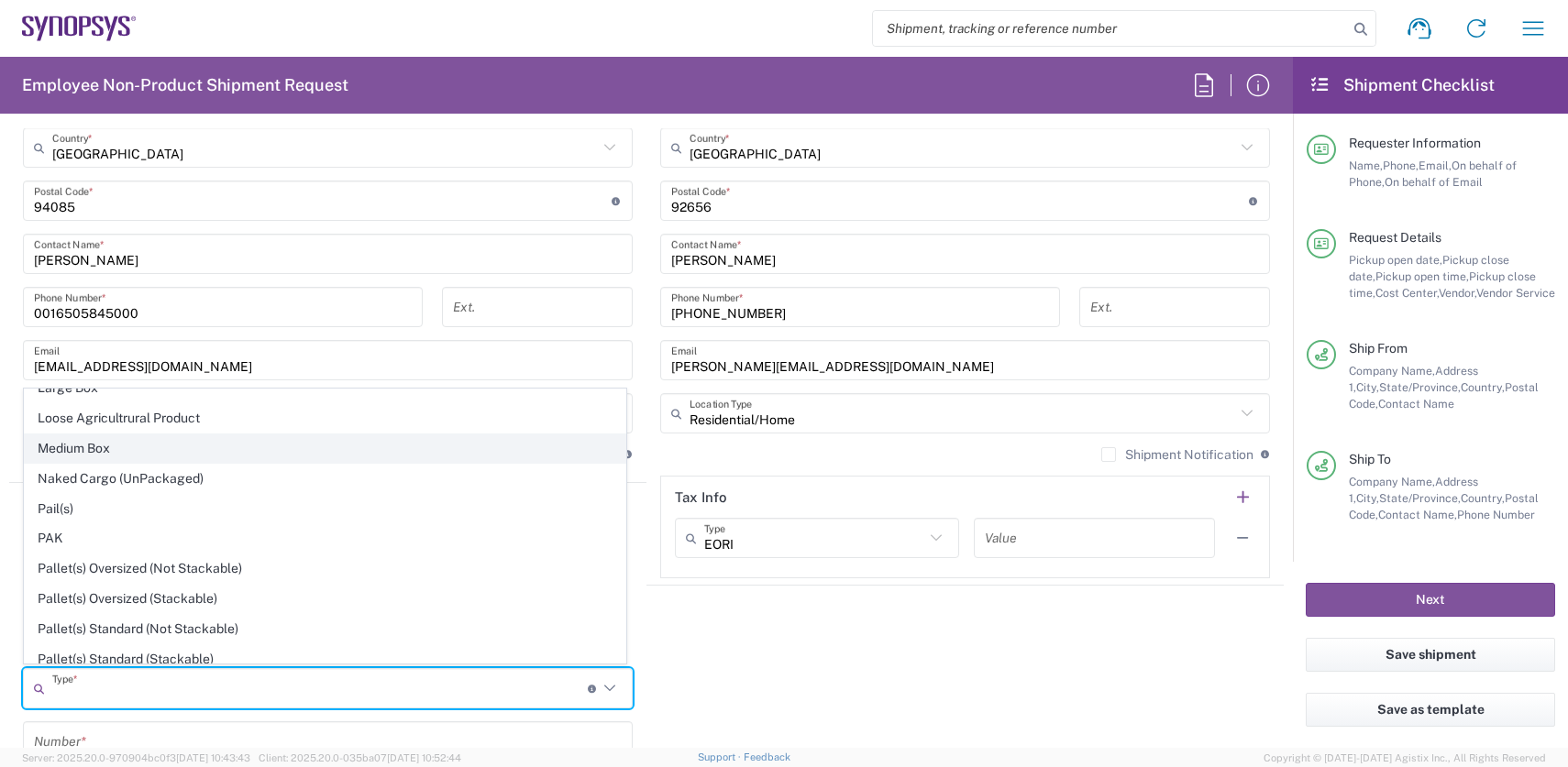
click at [82, 438] on span "Medium Box" at bounding box center [325, 448] width 601 height 28
type input "Medium Box"
type input "13"
type input "11.5"
type input "2.5"
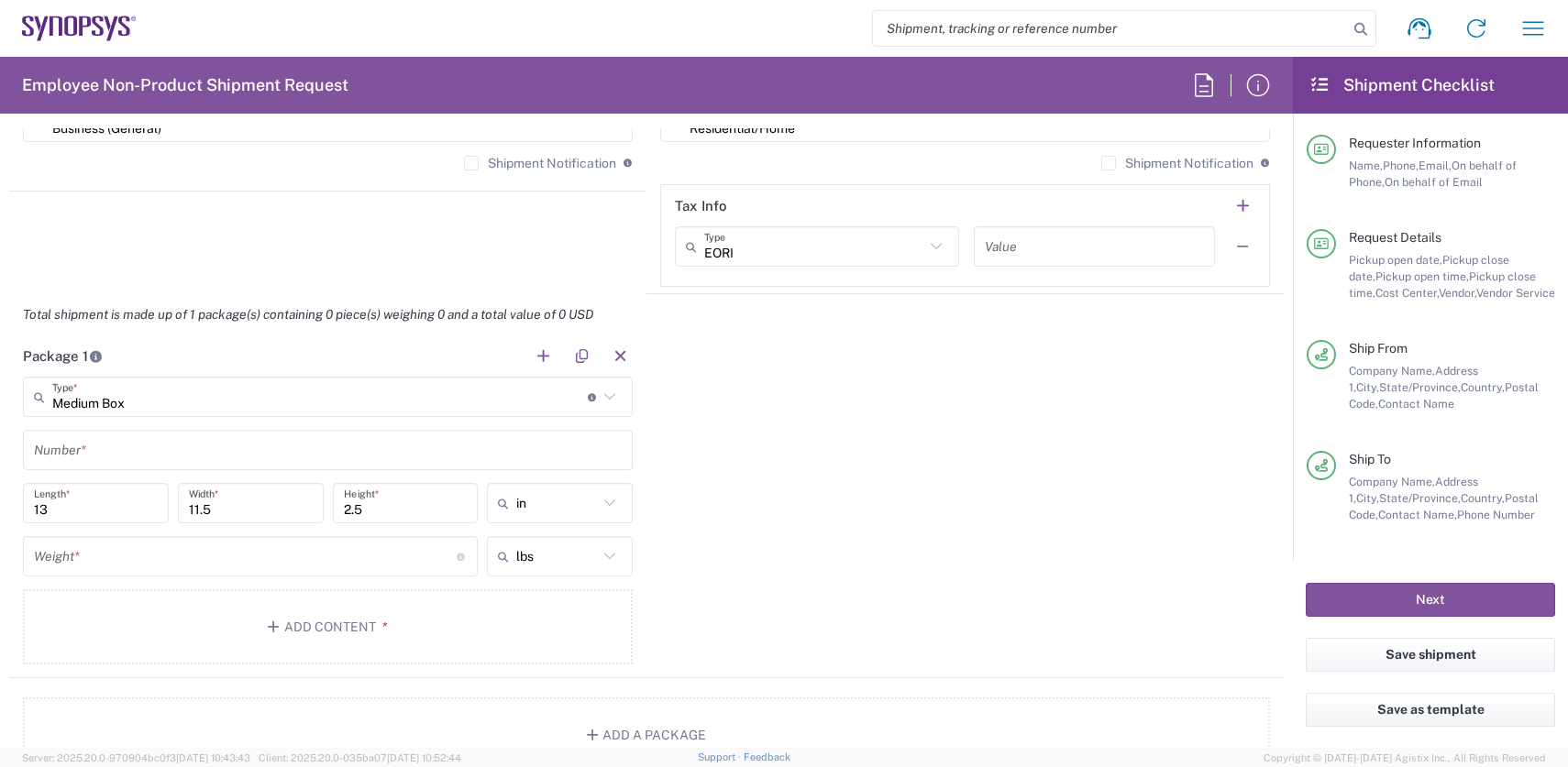
scroll to position [1540, 0]
click at [104, 452] on input "text" at bounding box center [328, 448] width 588 height 32
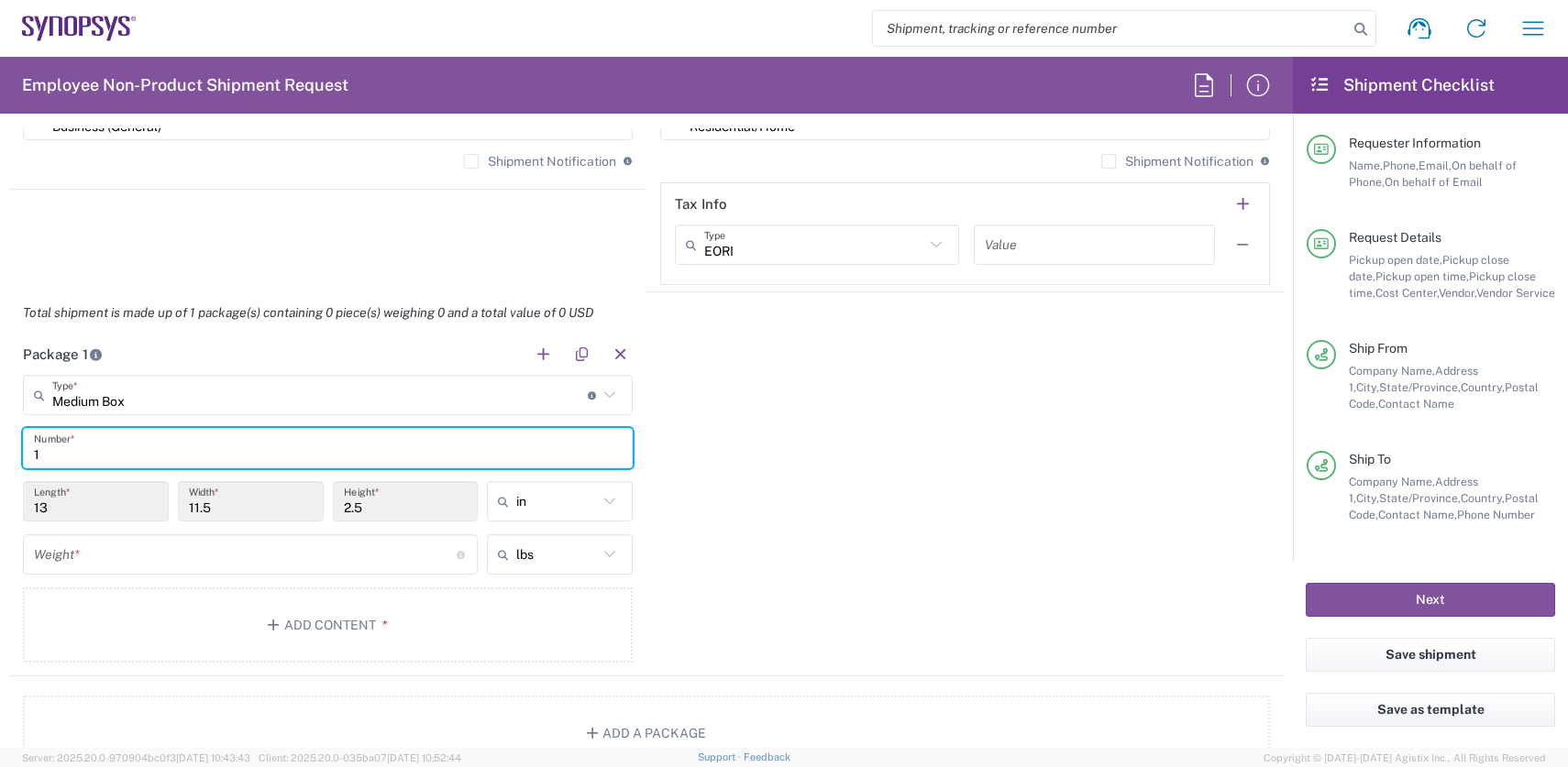
type input "1"
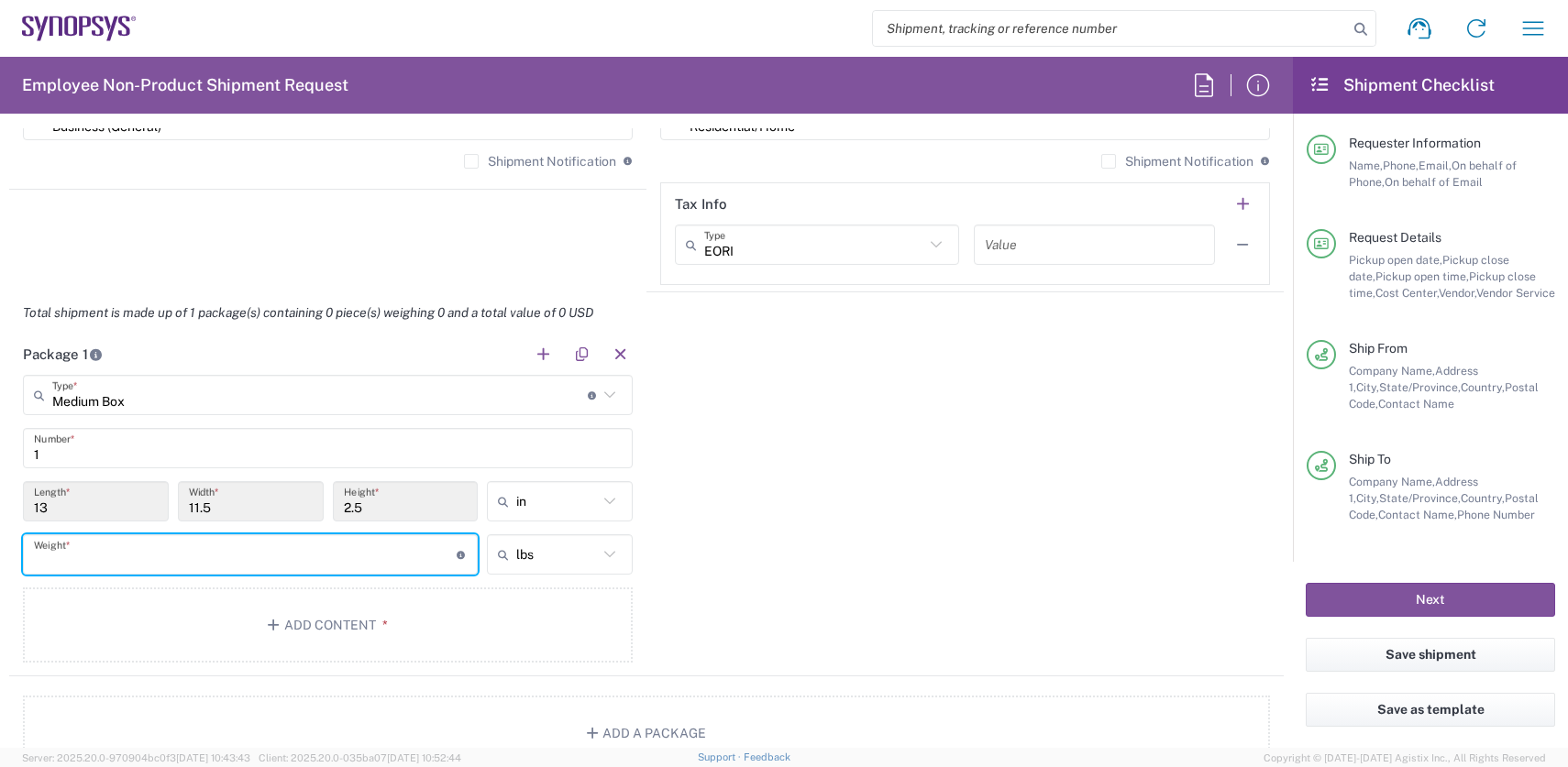
click at [155, 555] on input "number" at bounding box center [245, 554] width 423 height 32
type input "5"
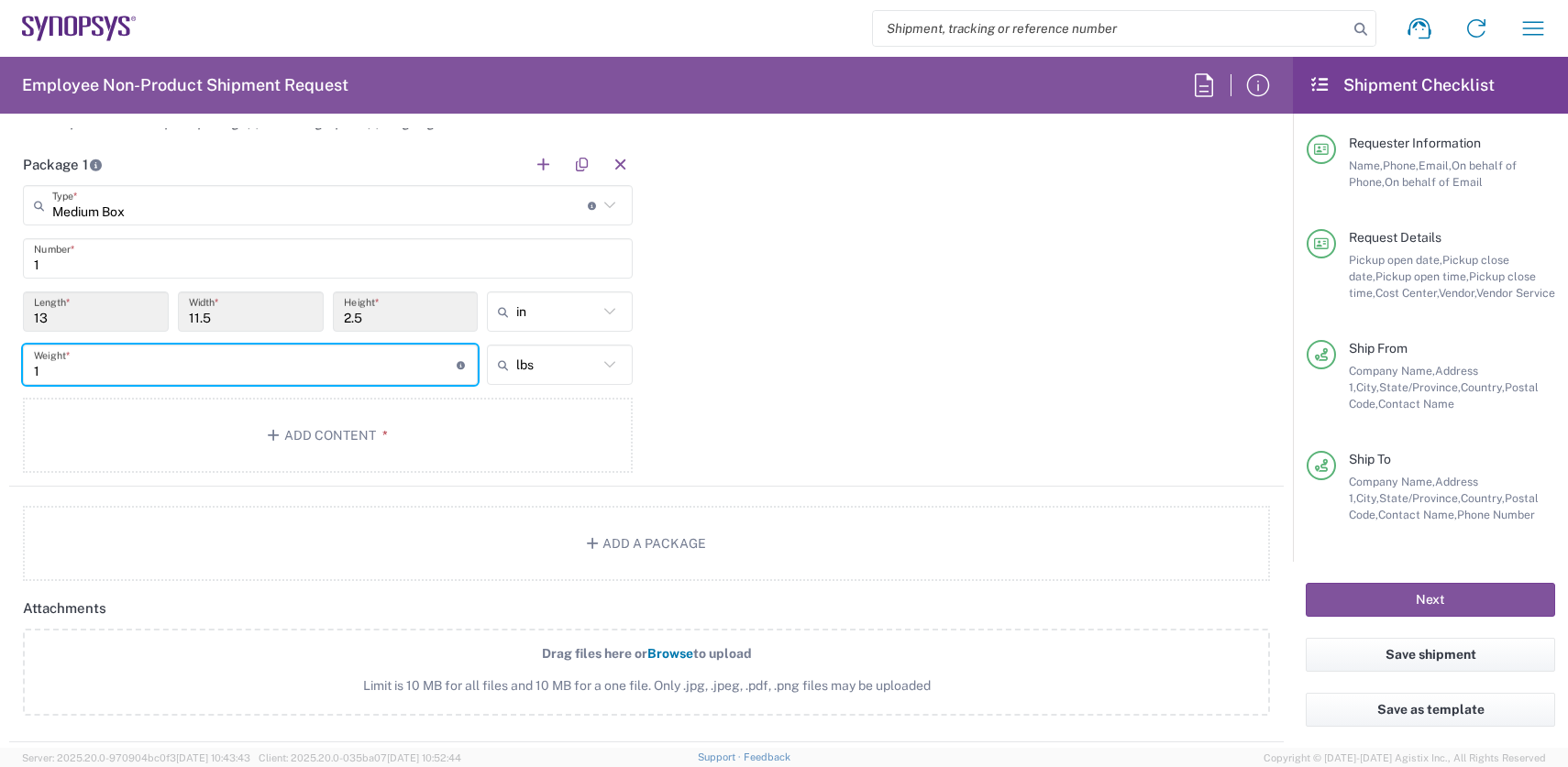
scroll to position [1760, 0]
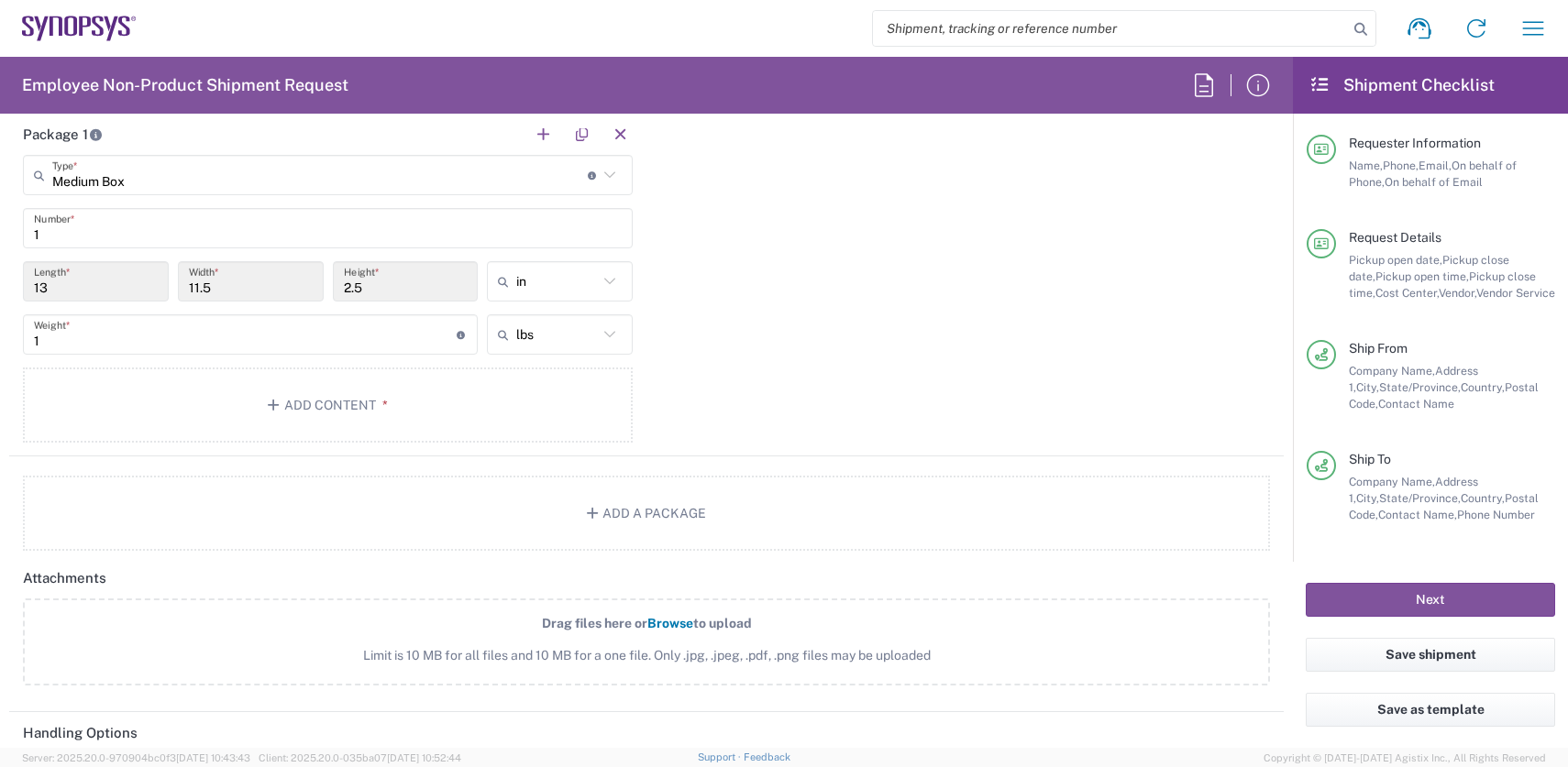
drag, startPoint x: 44, startPoint y: 347, endPoint x: 3, endPoint y: 340, distance: 41.6
click at [3, 340] on form "Requester Information [PERSON_NAME] Name * [PHONE_NUMBER] Phone * [EMAIL_ADDRES…" at bounding box center [646, 438] width 1293 height 620
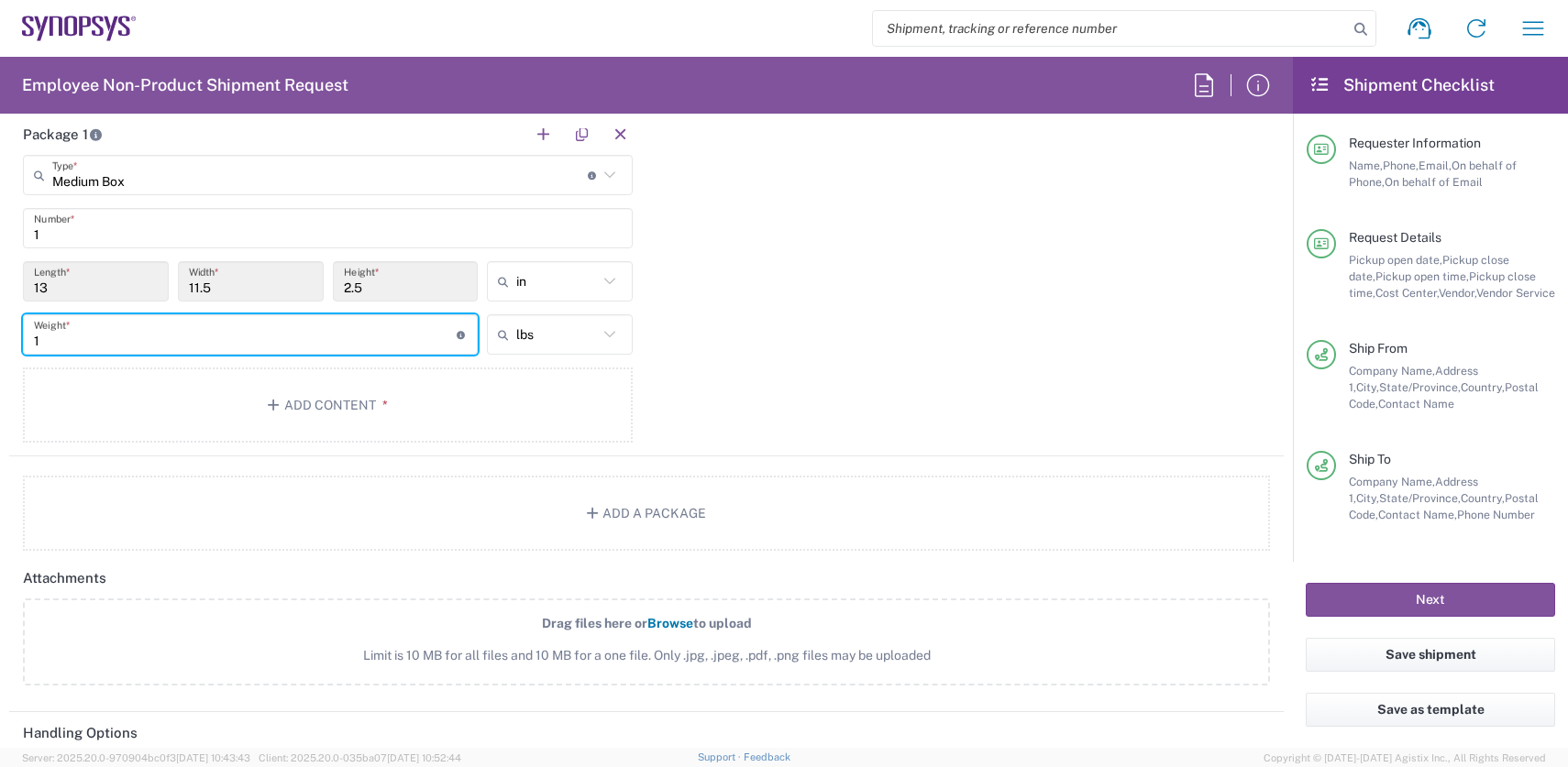
drag, startPoint x: 55, startPoint y: 339, endPoint x: 31, endPoint y: 335, distance: 24.3
click at [31, 335] on div "1 Weight * Total weight of package(s) in pounds or kilograms" at bounding box center [251, 335] width 455 height 41
type input "2"
click at [486, 418] on button "Add Content *" at bounding box center [328, 405] width 609 height 75
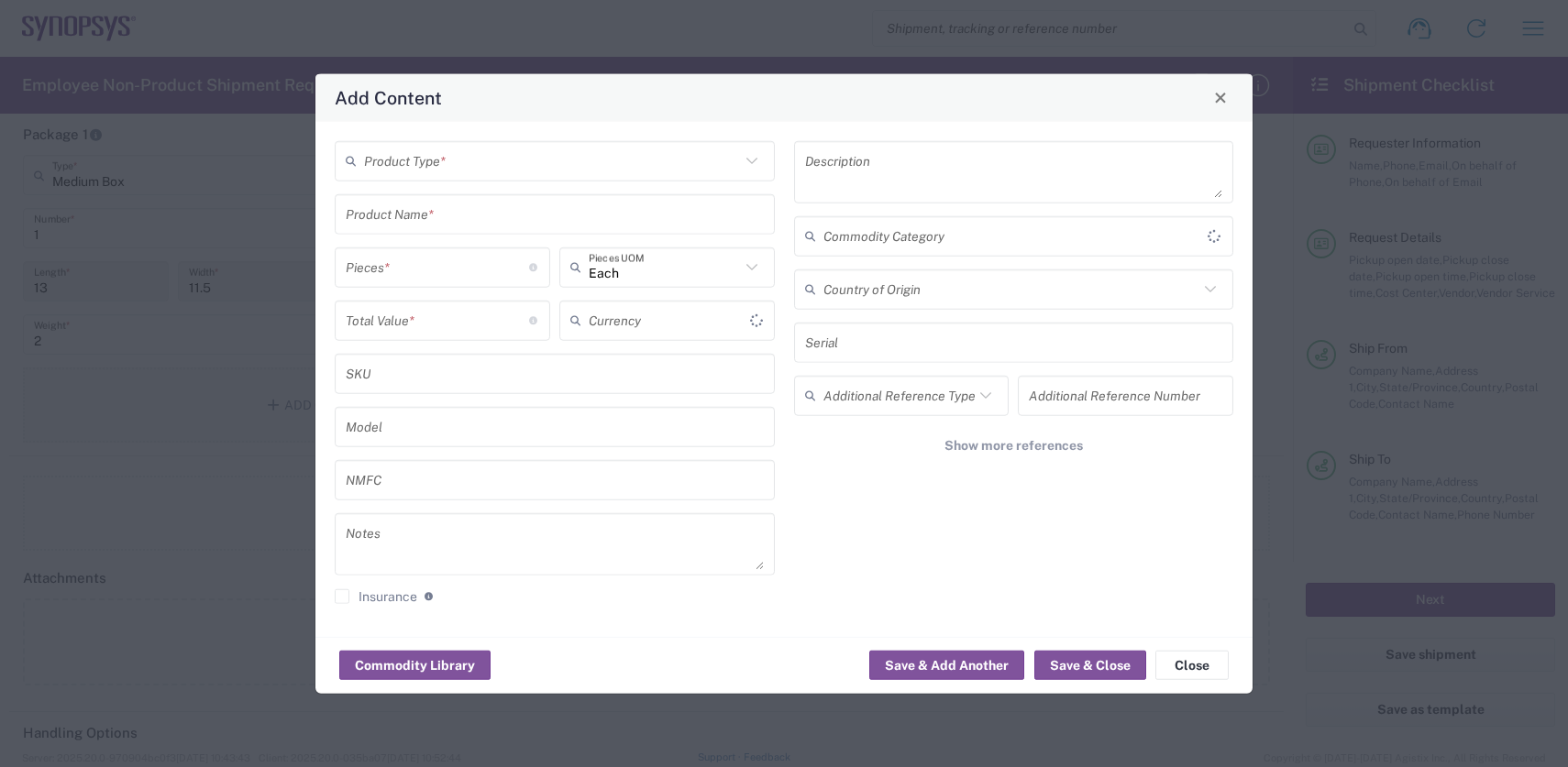
type input "US Dollar"
click at [451, 158] on input "text" at bounding box center [551, 161] width 376 height 32
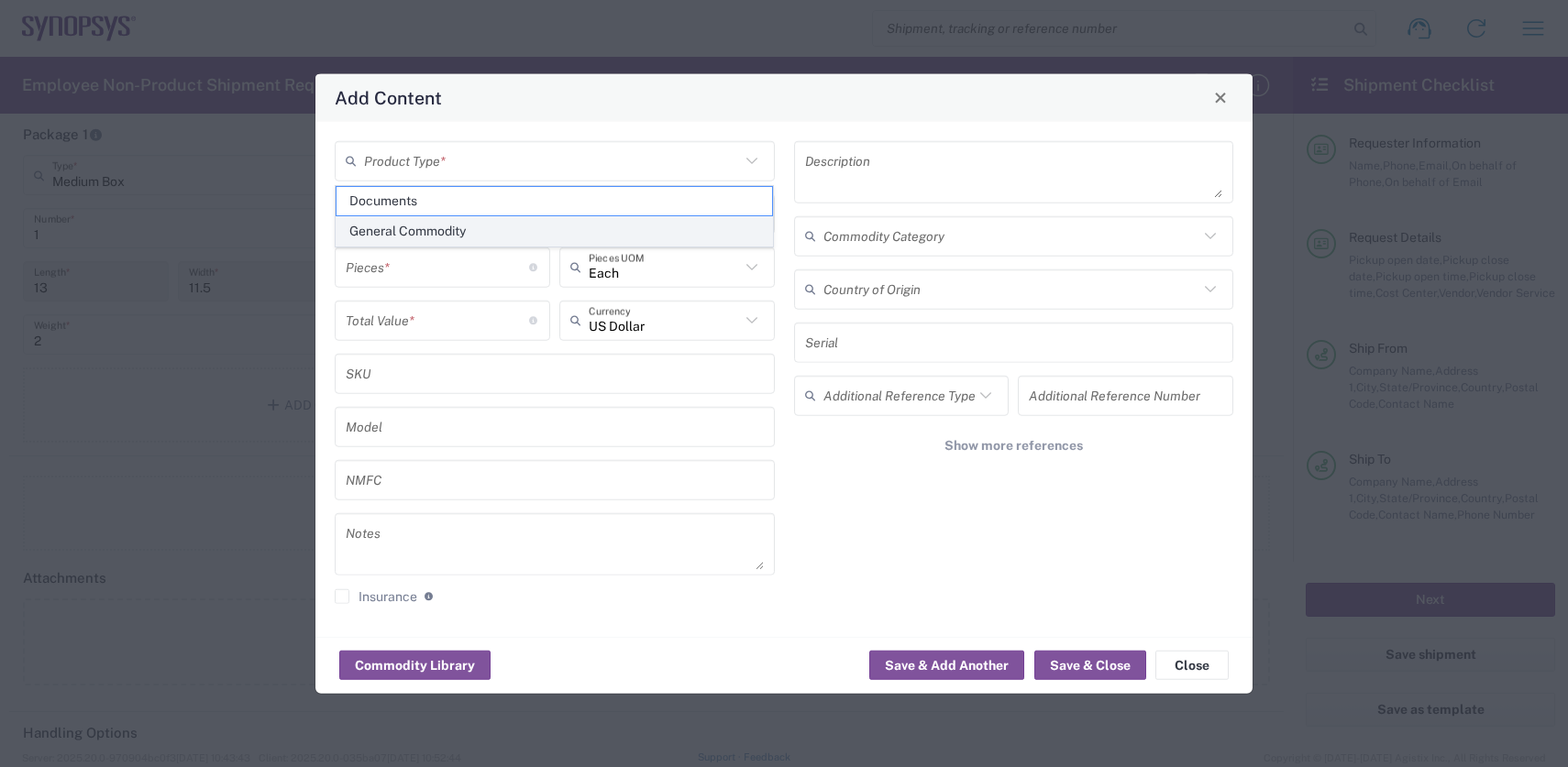
click at [396, 232] on span "General Commodity" at bounding box center [554, 231] width 436 height 28
type input "General Commodity"
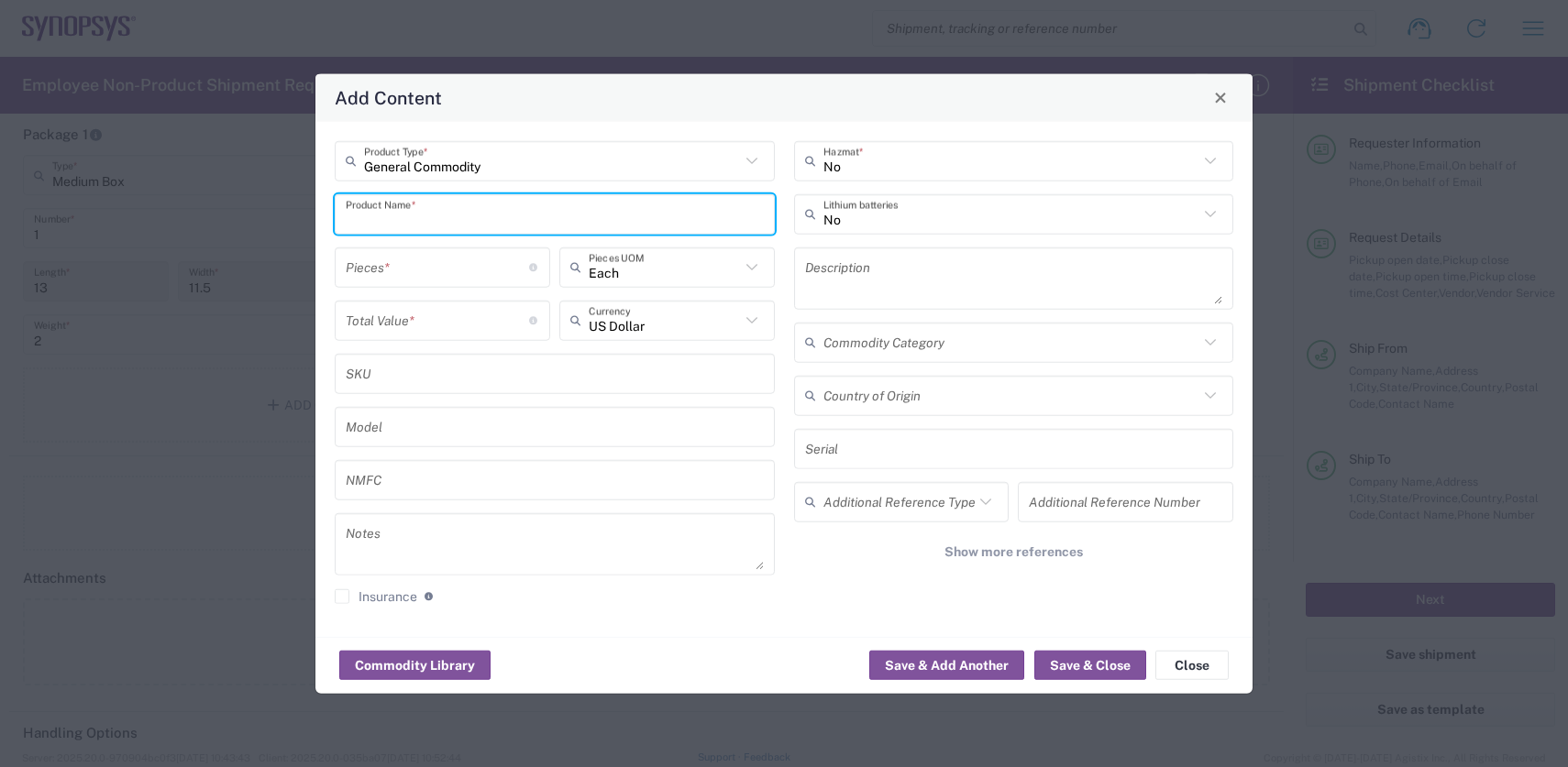
click at [413, 221] on input "text" at bounding box center [554, 214] width 418 height 32
type input "e"
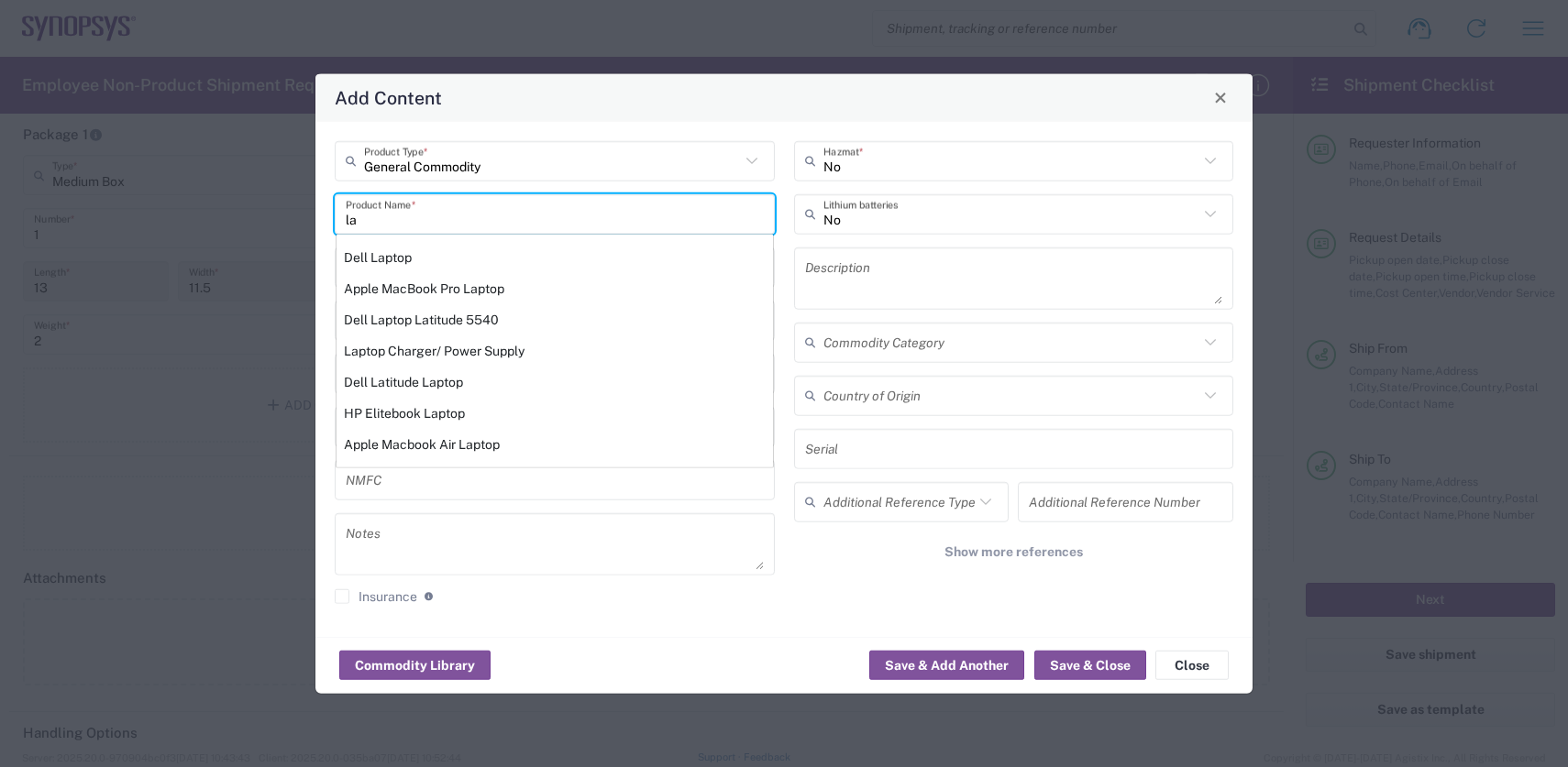
type input "l"
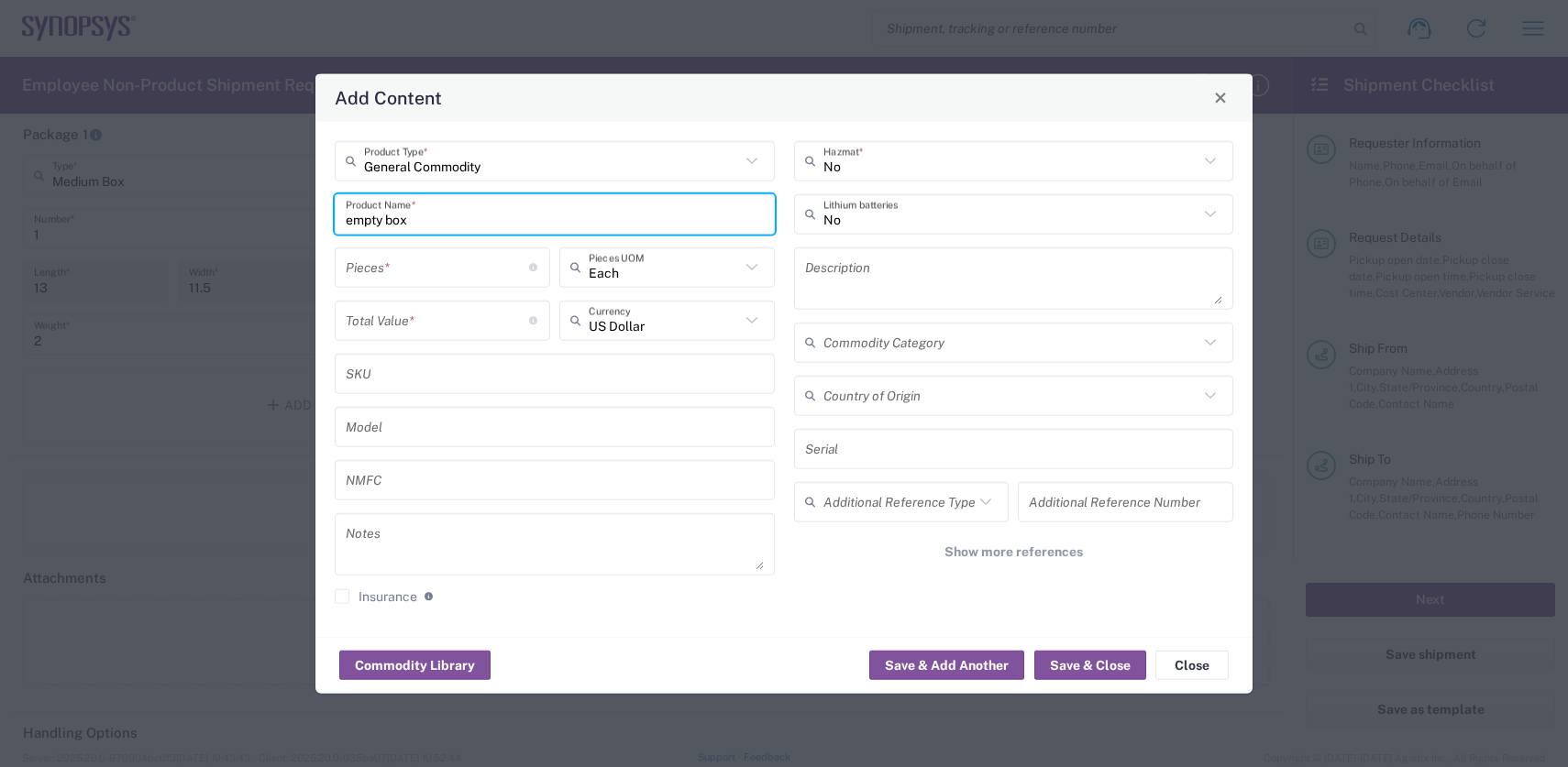
type input "empty box"
click at [459, 259] on input "number" at bounding box center [437, 267] width 184 height 32
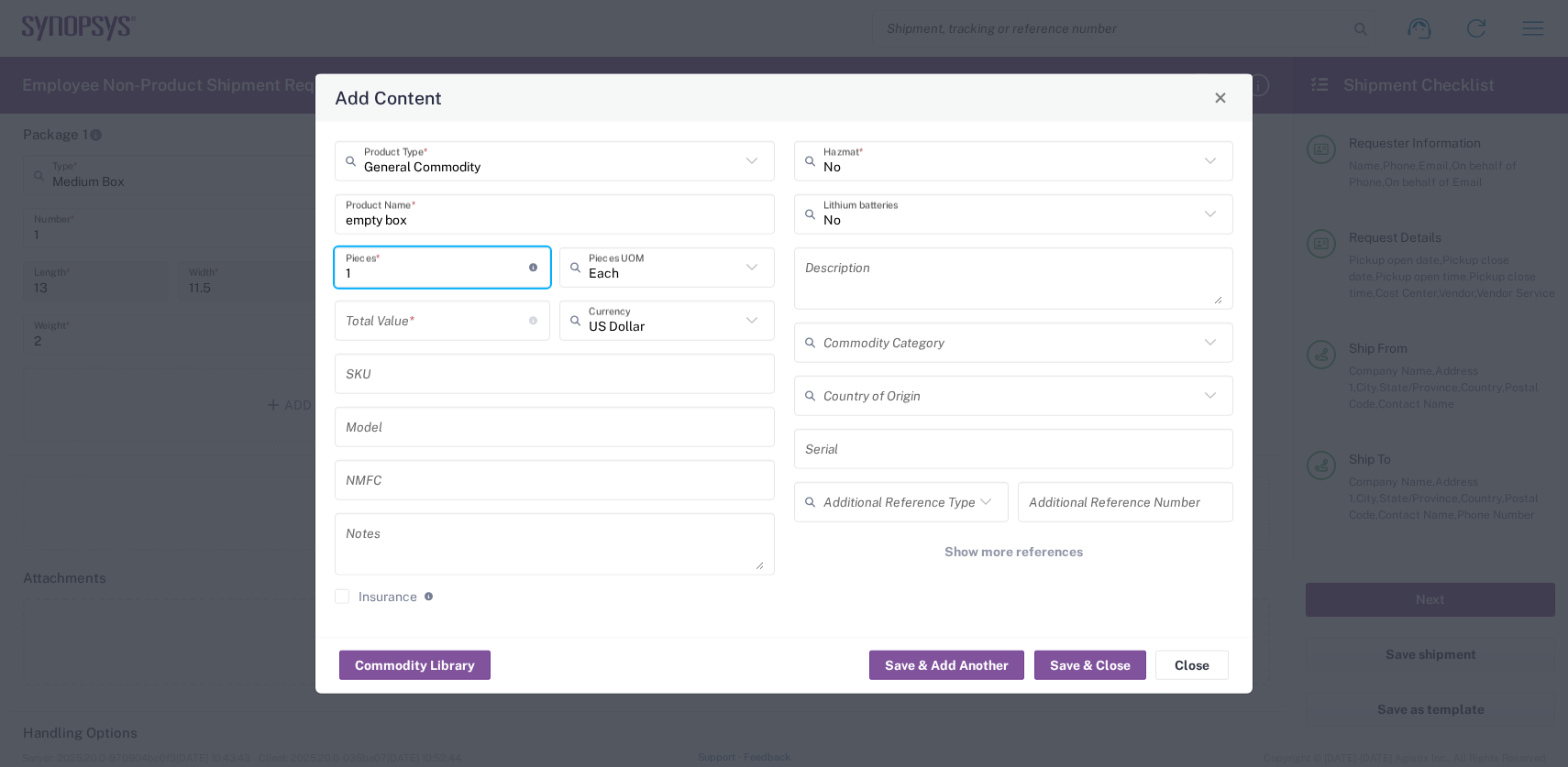
type input "1"
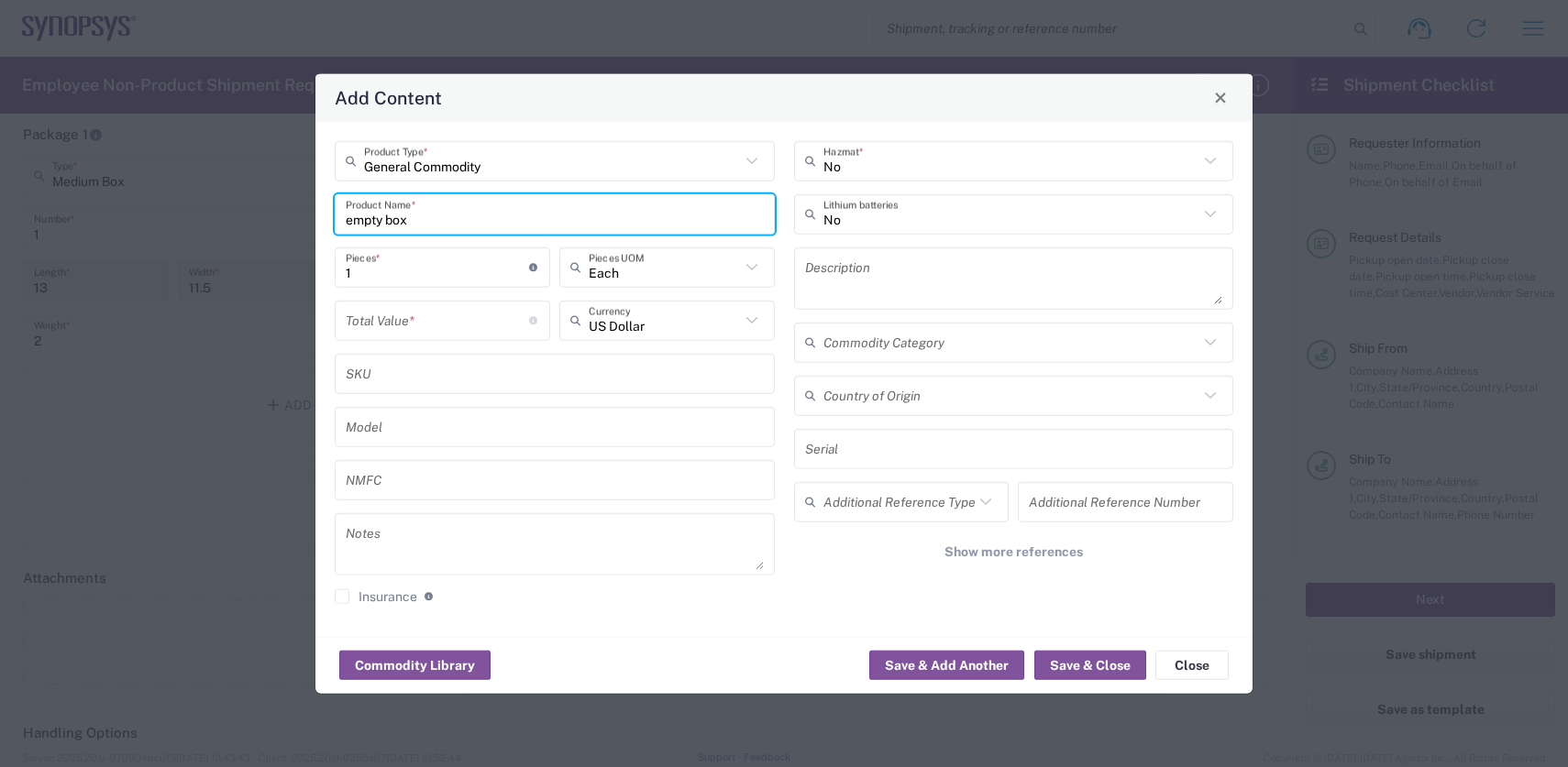
drag, startPoint x: 416, startPoint y: 221, endPoint x: 247, endPoint y: 210, distance: 169.4
click at [248, 210] on div "Add Content General Commodity Product Type * empty box Product Name * 1 Pieces …" at bounding box center [784, 383] width 1568 height 767
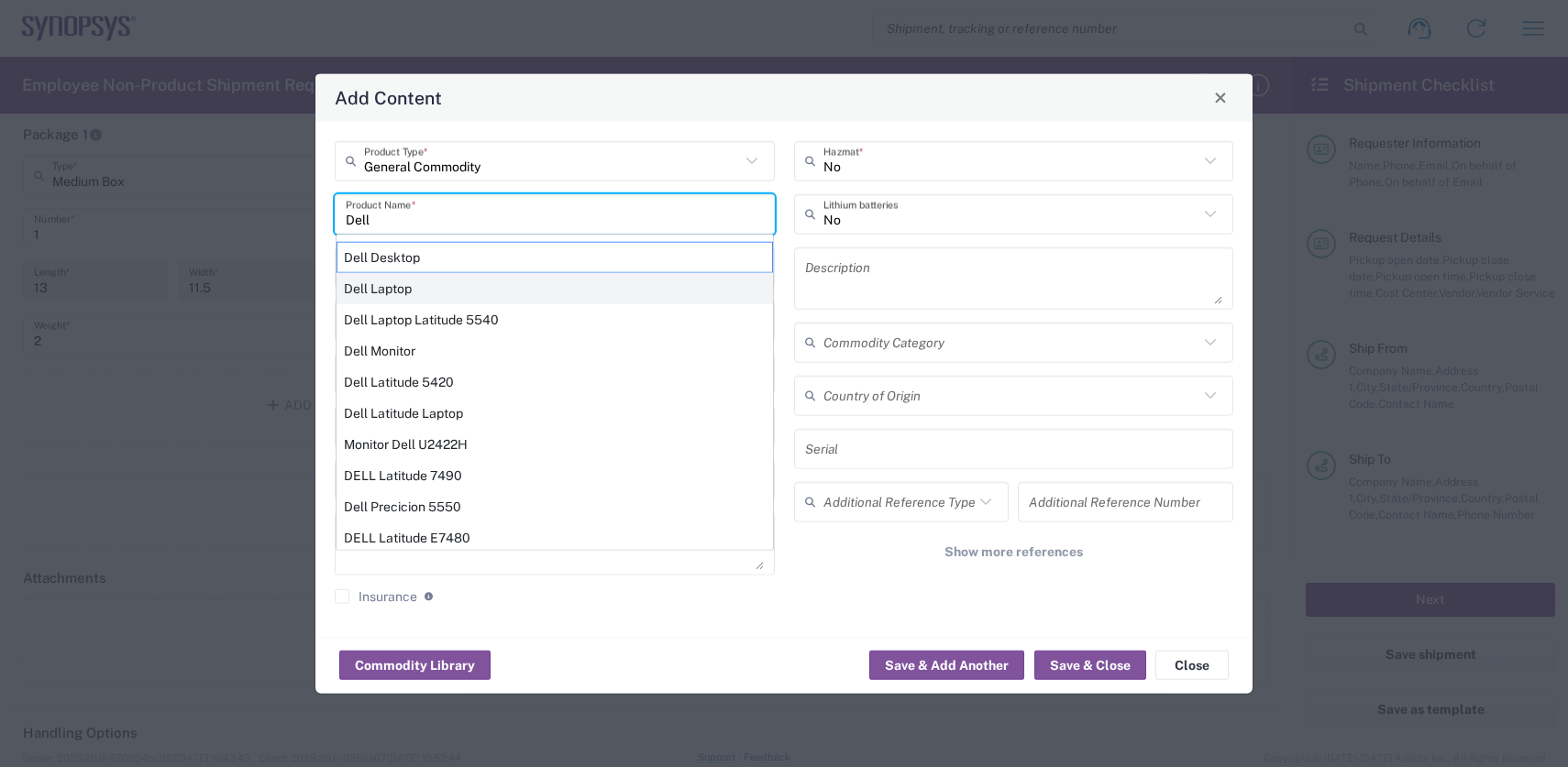
click at [407, 287] on div "Dell Laptop" at bounding box center [554, 288] width 436 height 31
type input "Dell Laptop"
type textarea "Dell Laptop"
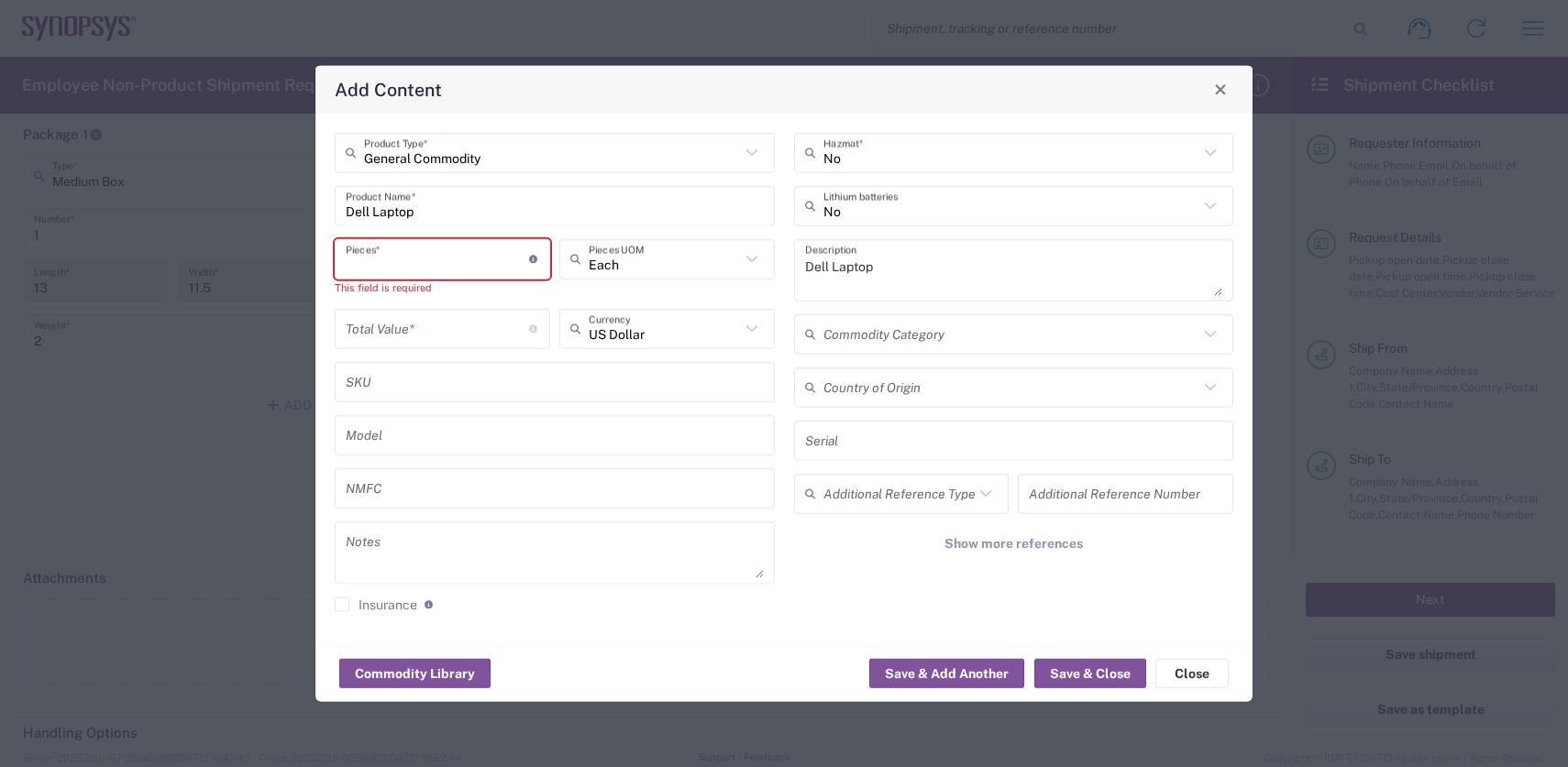
click at [499, 255] on input "number" at bounding box center [437, 258] width 184 height 32
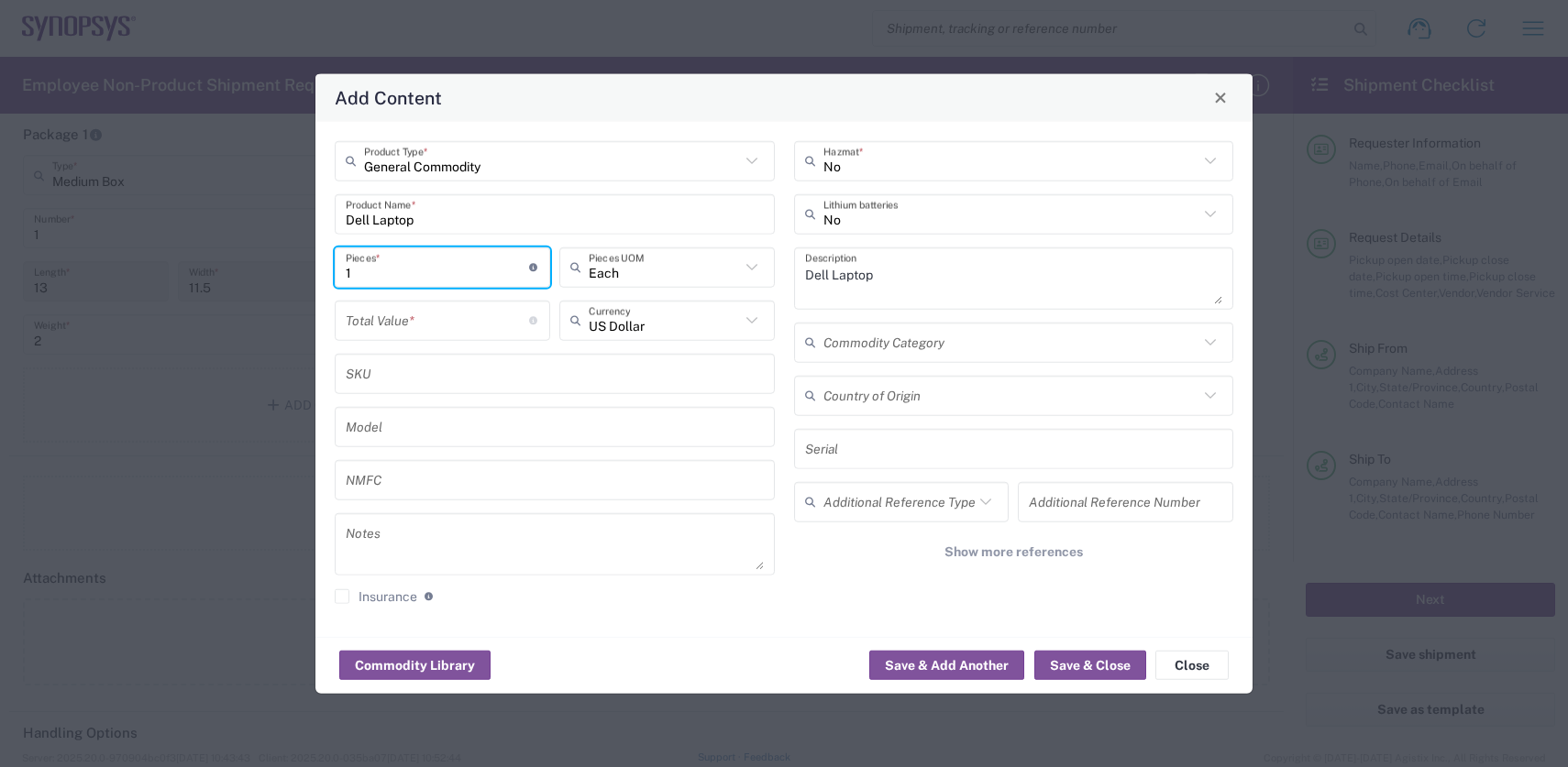
type input "1"
click at [401, 335] on input "number" at bounding box center [437, 320] width 184 height 32
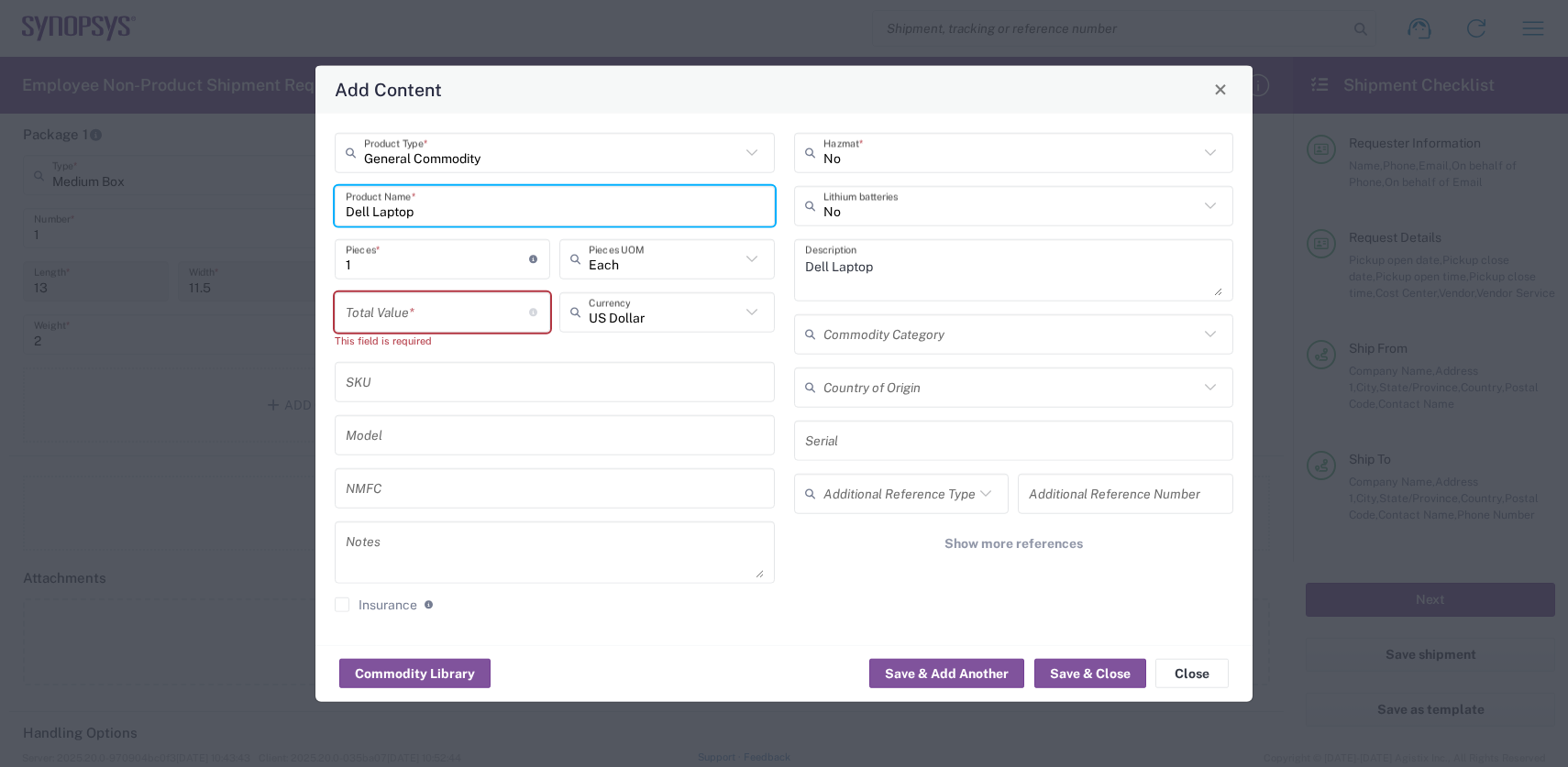
drag, startPoint x: 440, startPoint y: 221, endPoint x: 269, endPoint y: 218, distance: 171.0
click at [269, 218] on div "Add Content General Commodity Product Type * Dell Laptop Product Name * 1 Piece…" at bounding box center [784, 383] width 1568 height 767
drag, startPoint x: 425, startPoint y: 209, endPoint x: 251, endPoint y: 199, distance: 174.3
click at [251, 199] on div "Add Content General Commodity Product Type * Empty box Product Name * 1 Pieces …" at bounding box center [784, 383] width 1568 height 767
type input "Dell Laptop"
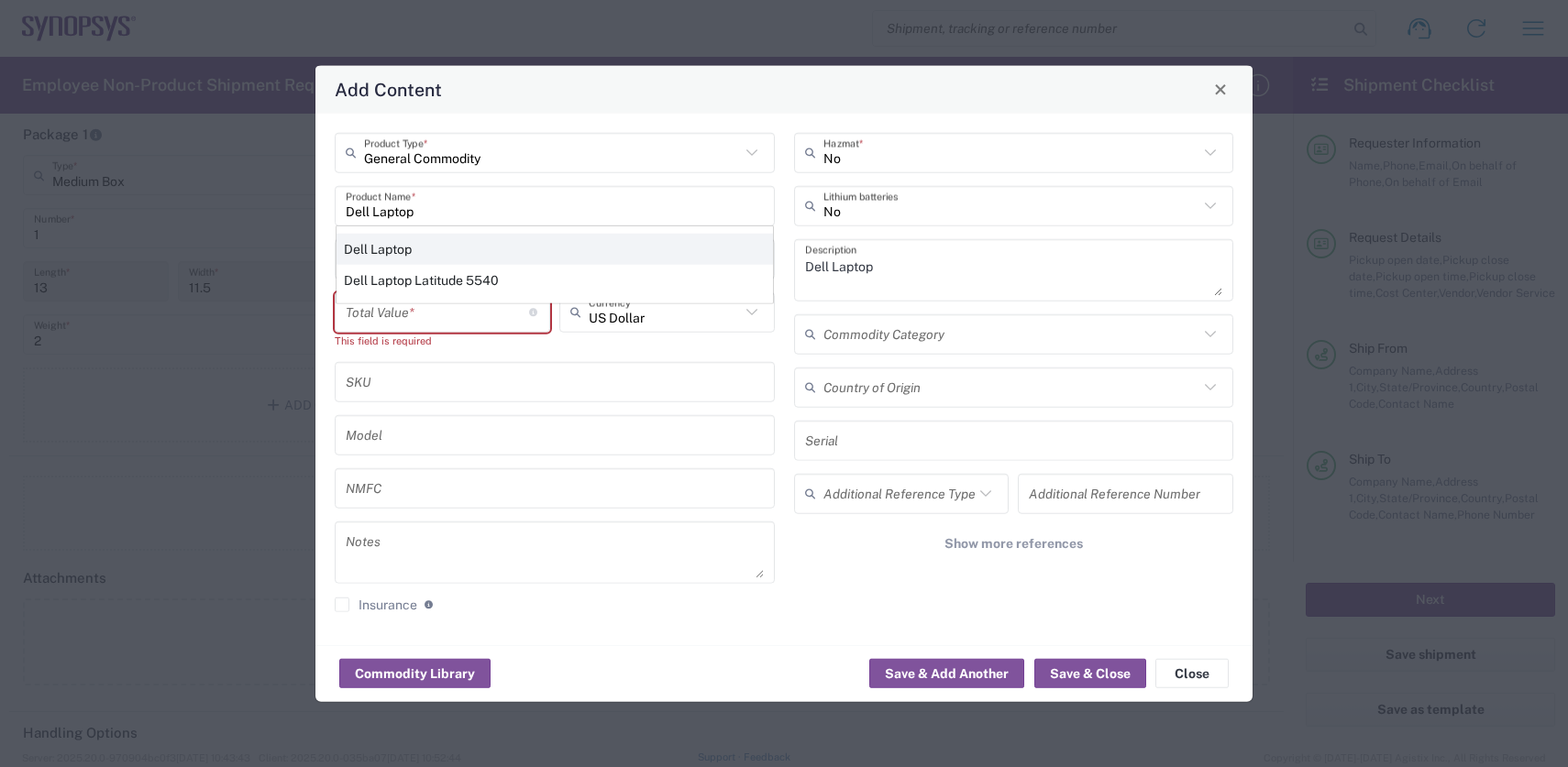
click at [357, 239] on div "Dell Laptop" at bounding box center [554, 249] width 436 height 31
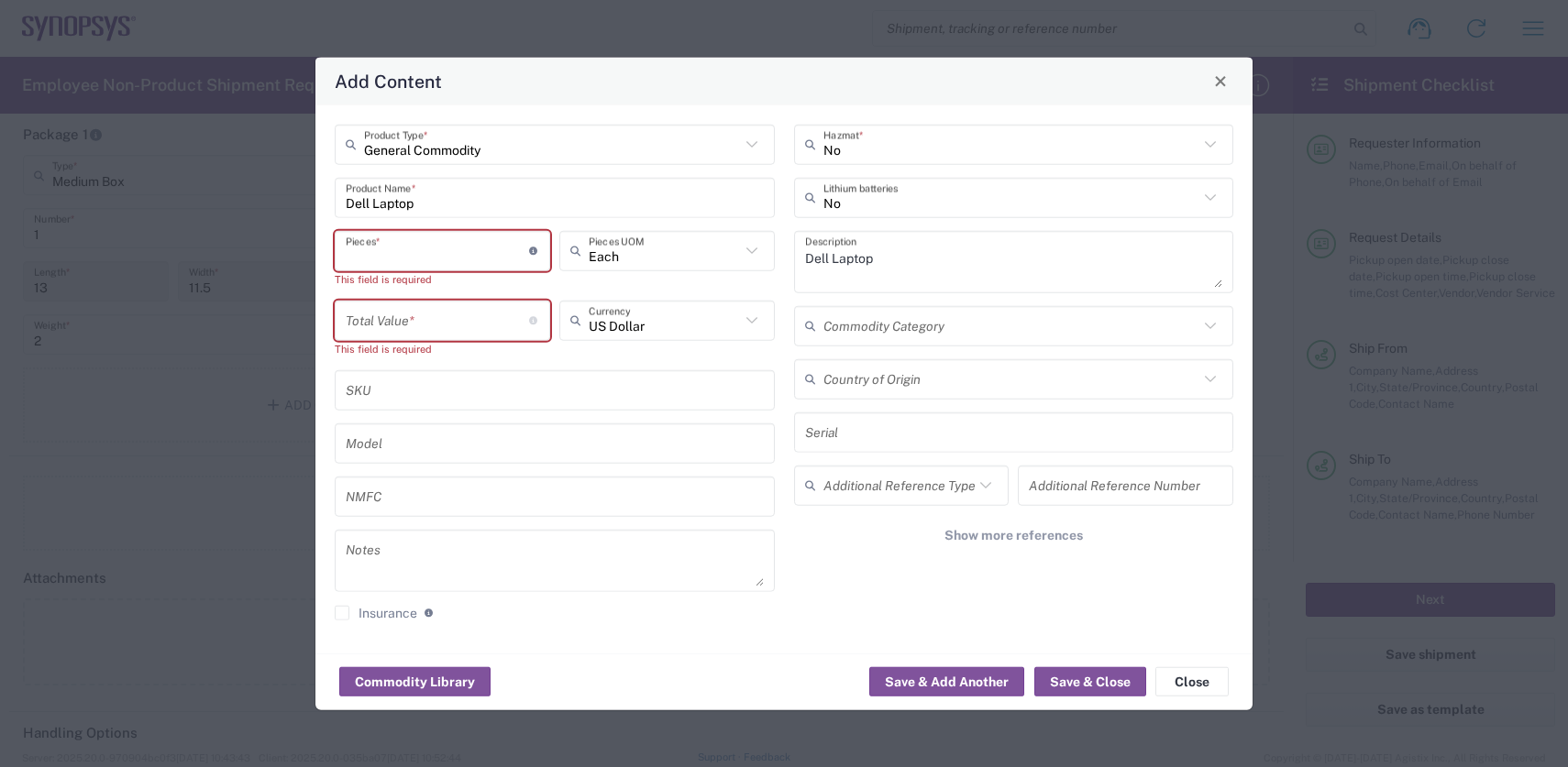
click at [455, 254] on input "number" at bounding box center [437, 251] width 184 height 32
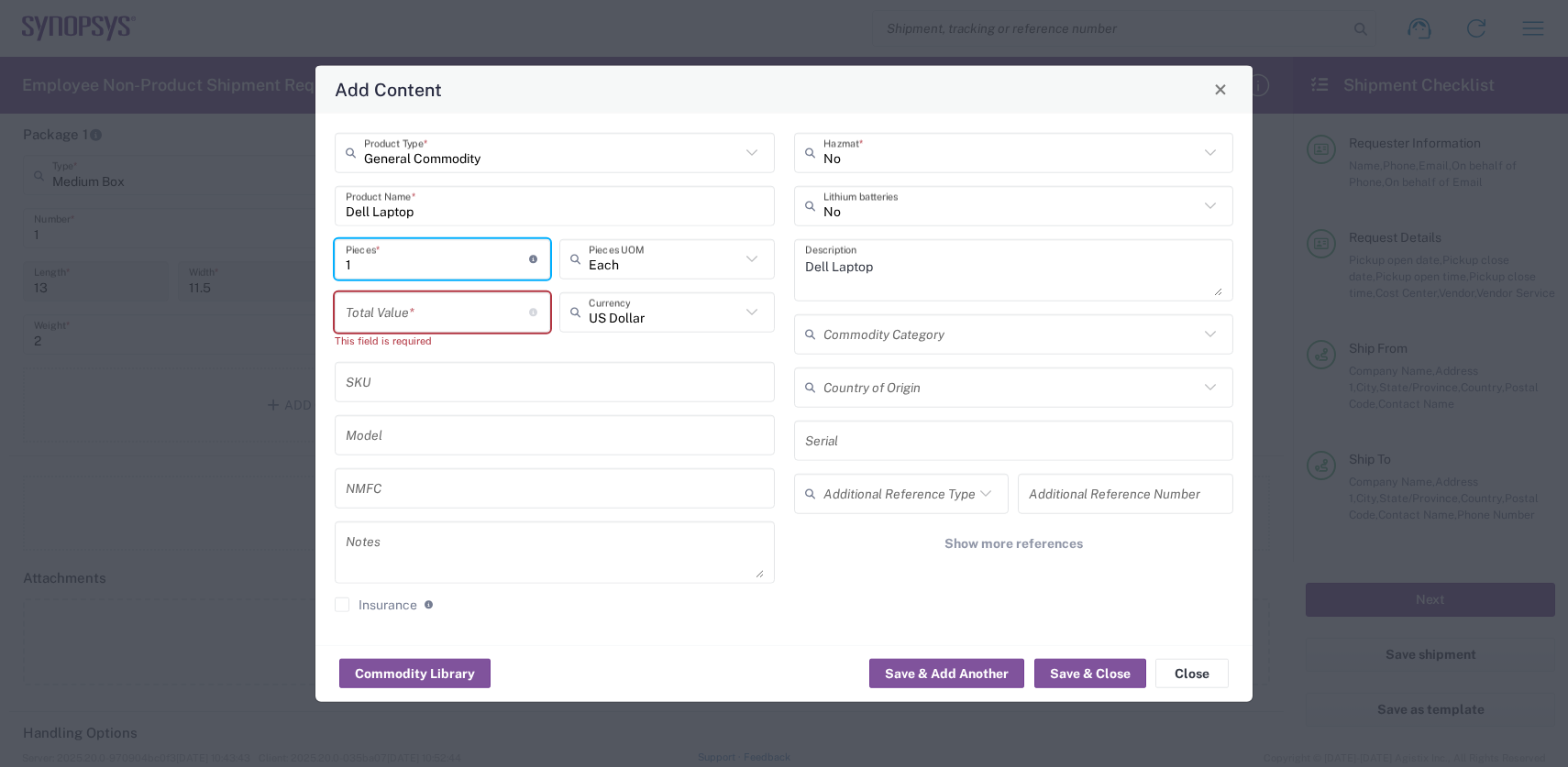
type input "1"
click at [436, 319] on input "number" at bounding box center [437, 311] width 184 height 32
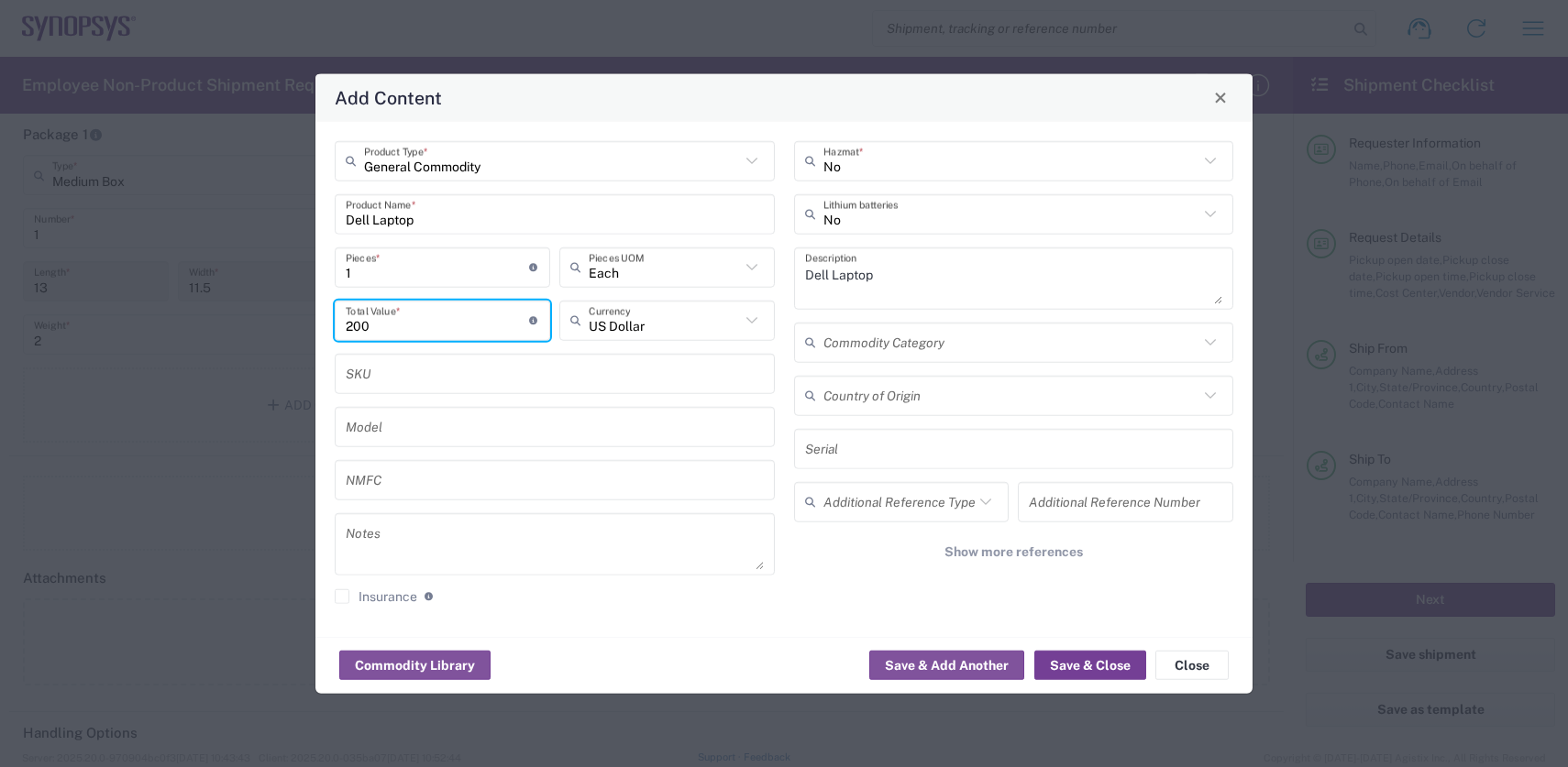
type input "200"
click at [1102, 672] on button "Save & Close" at bounding box center [1090, 665] width 112 height 29
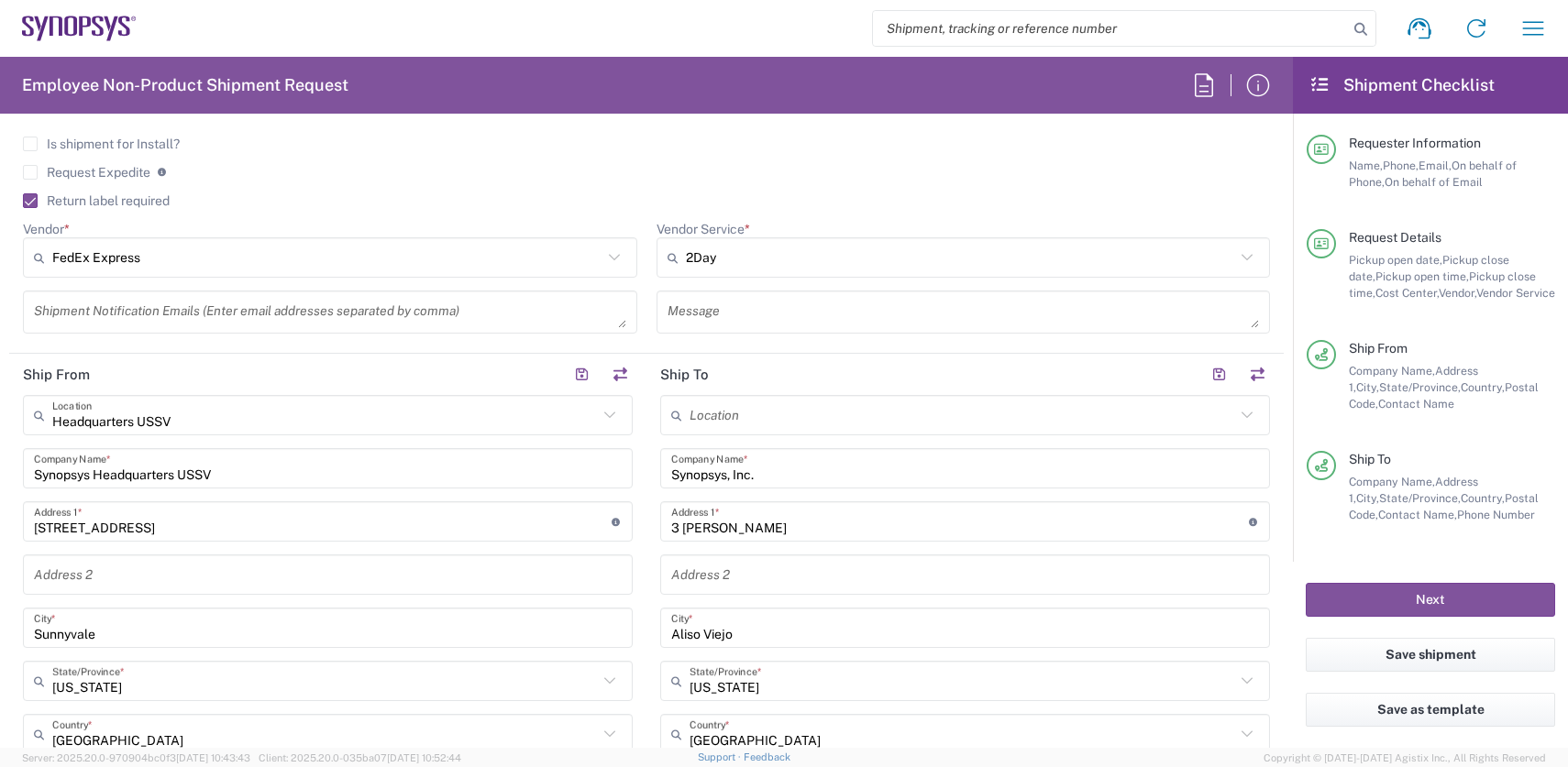
scroll to position [1027, 0]
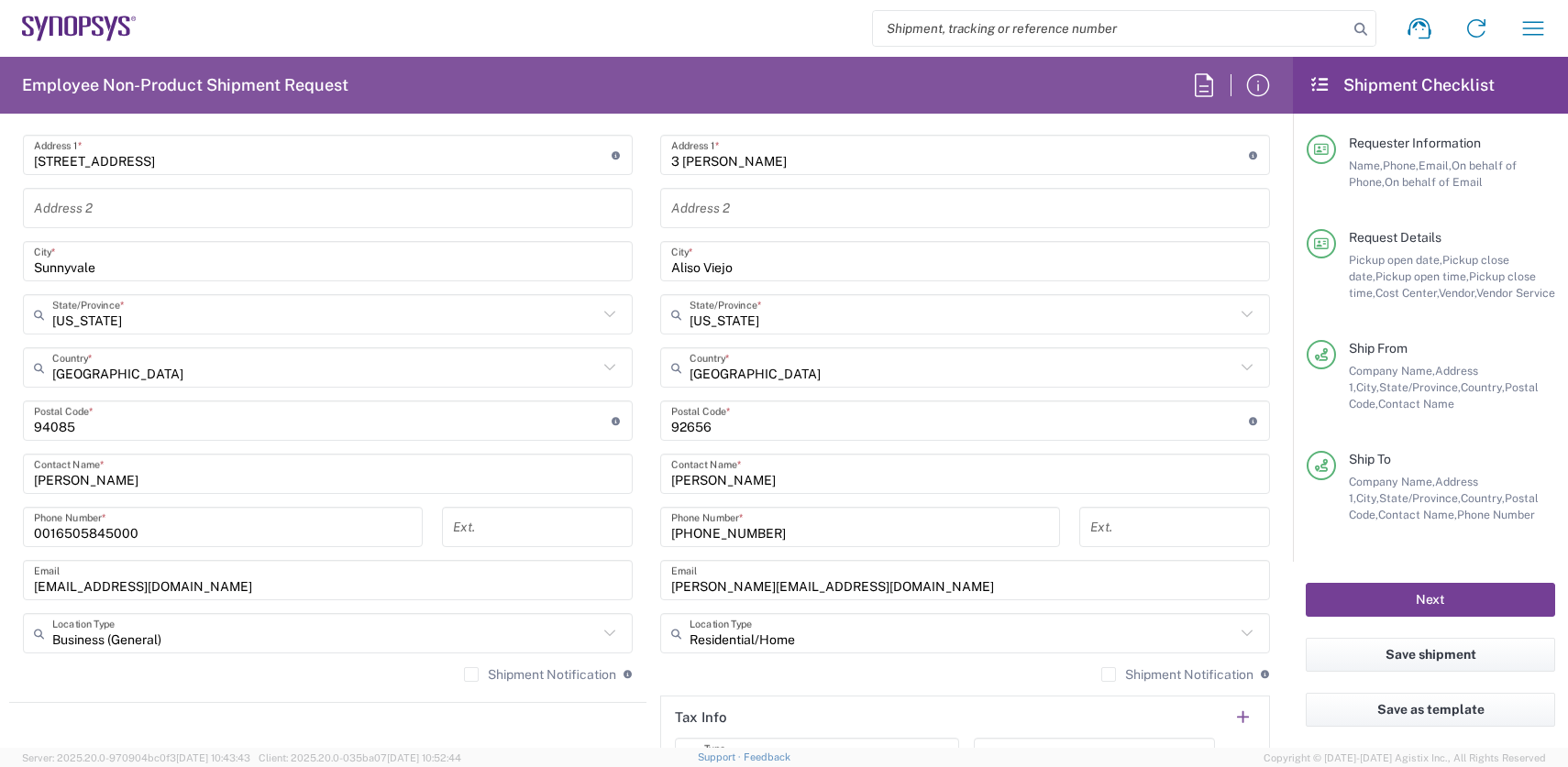
click at [1471, 600] on button "Next" at bounding box center [1431, 600] width 250 height 34
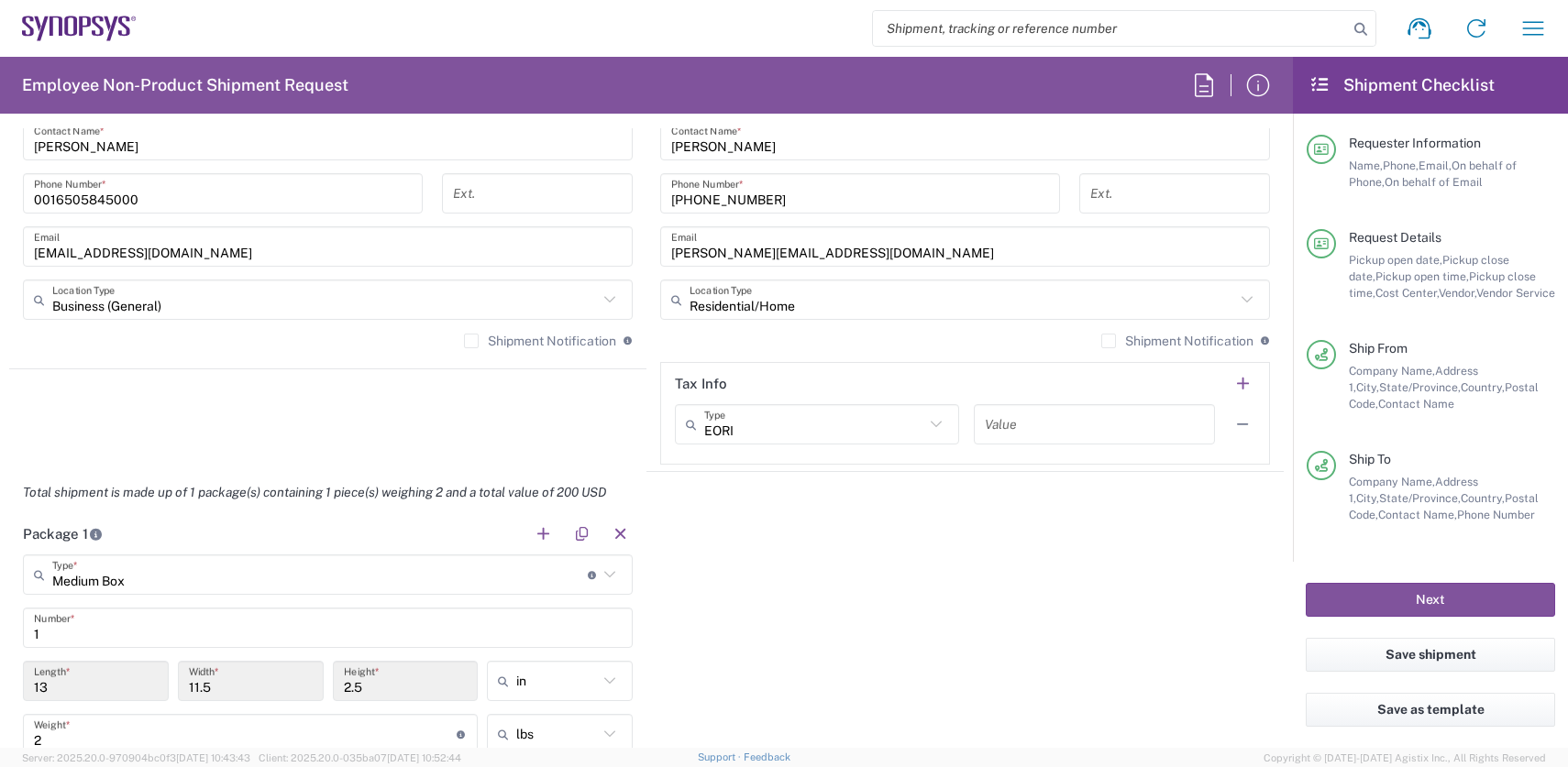
scroll to position [1247, 0]
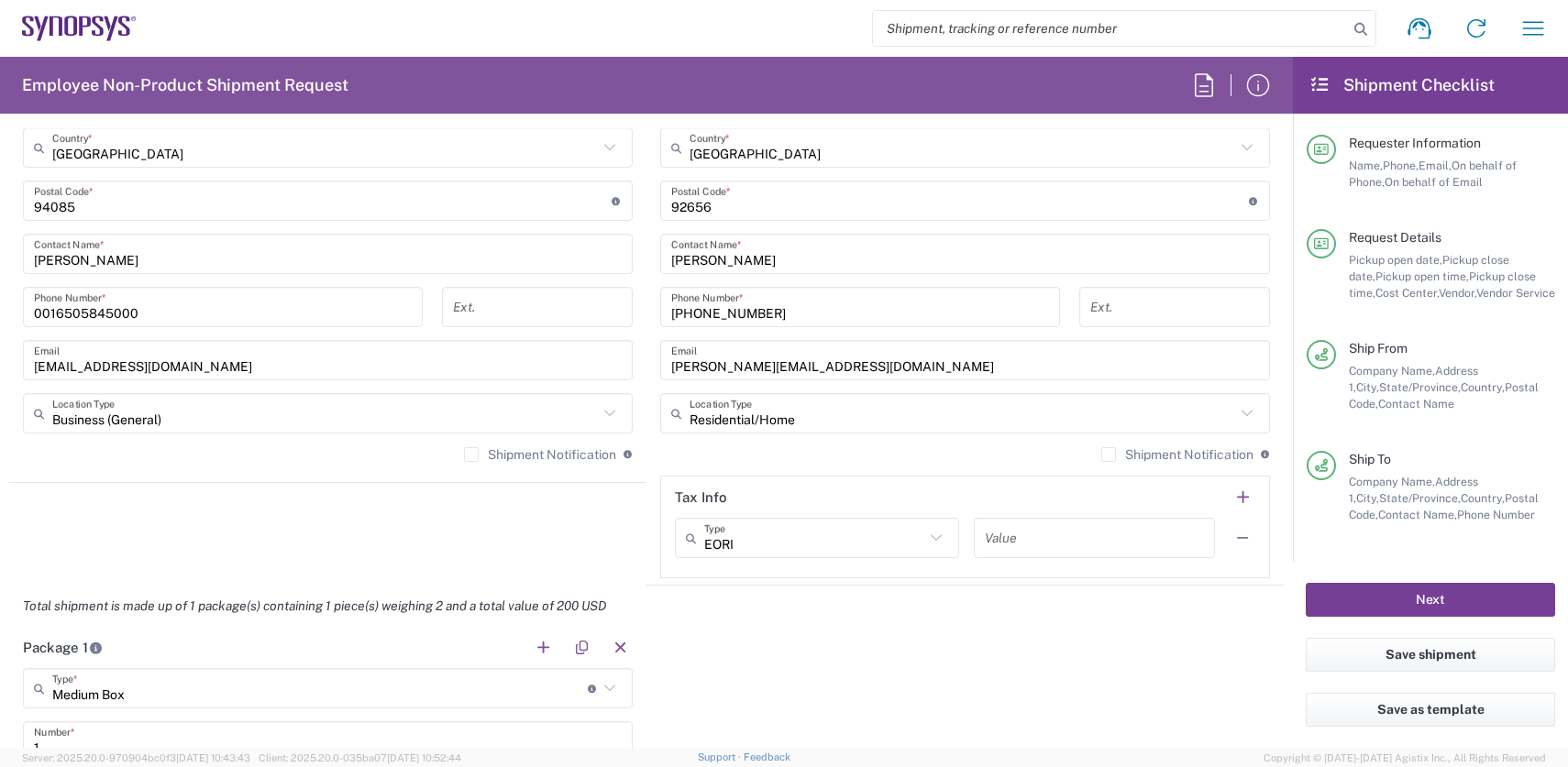
click at [1427, 595] on button "Next" at bounding box center [1431, 600] width 250 height 34
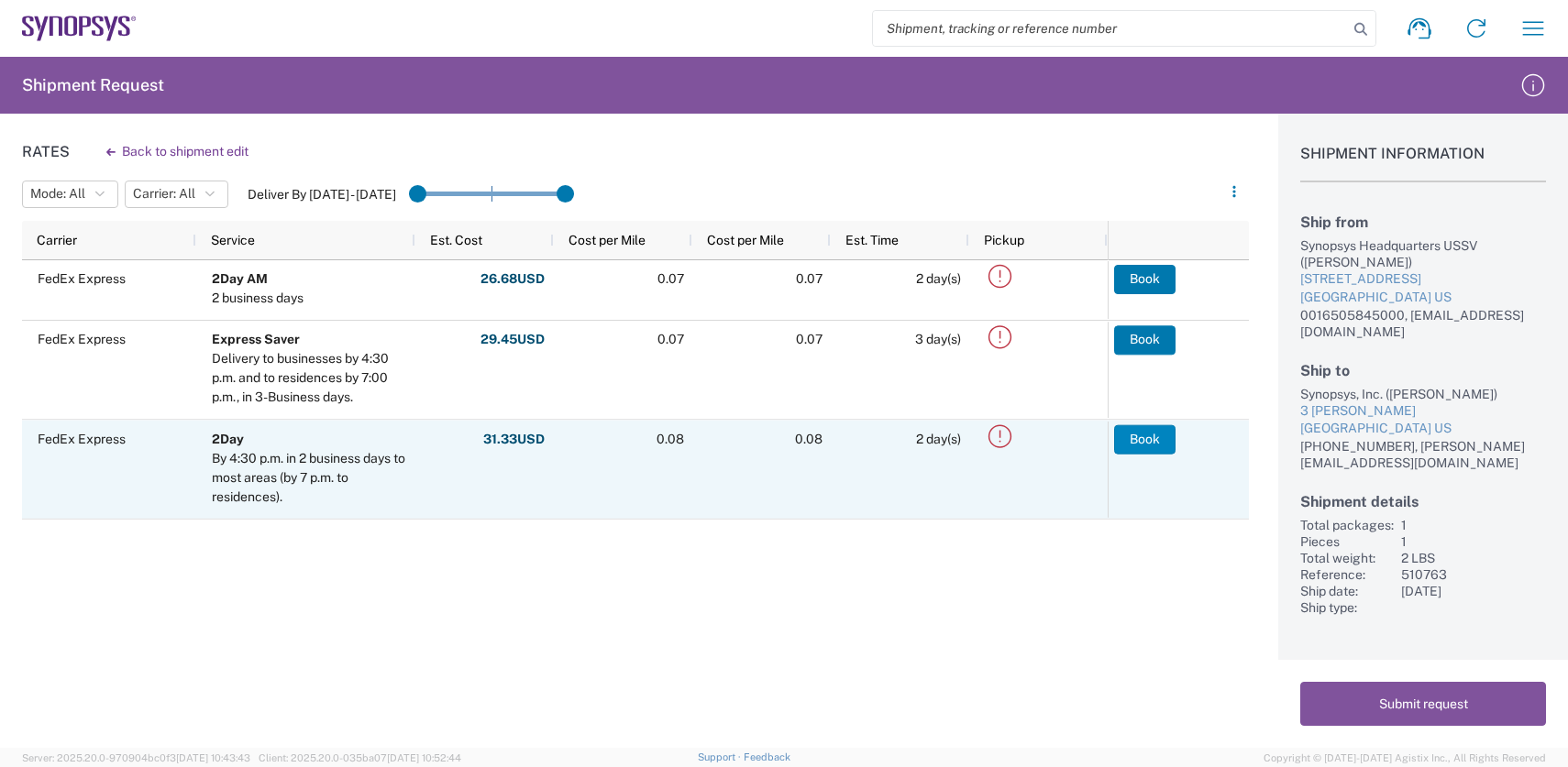
click at [1138, 440] on button "Book" at bounding box center [1145, 439] width 62 height 29
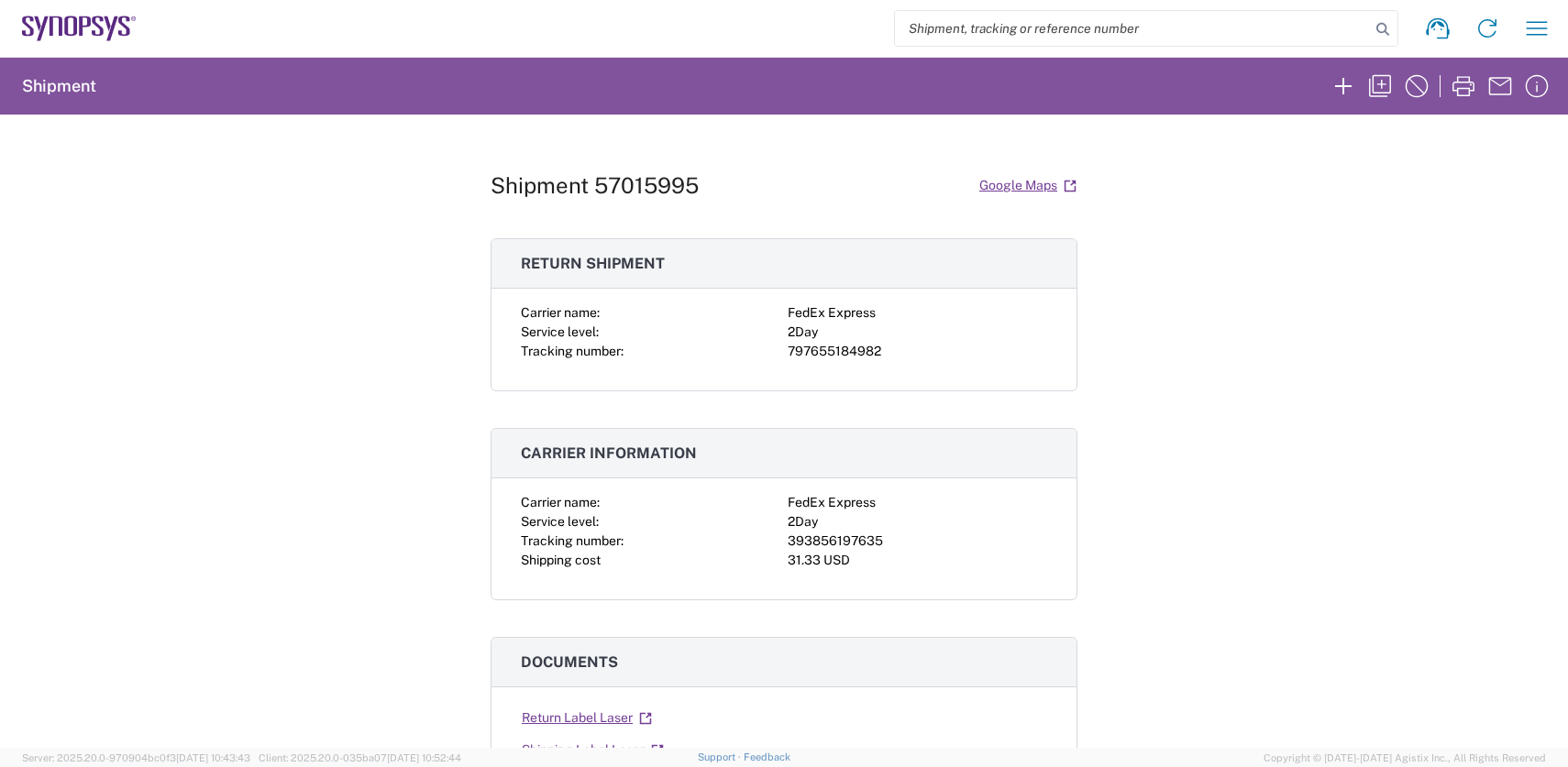
scroll to position [147, 0]
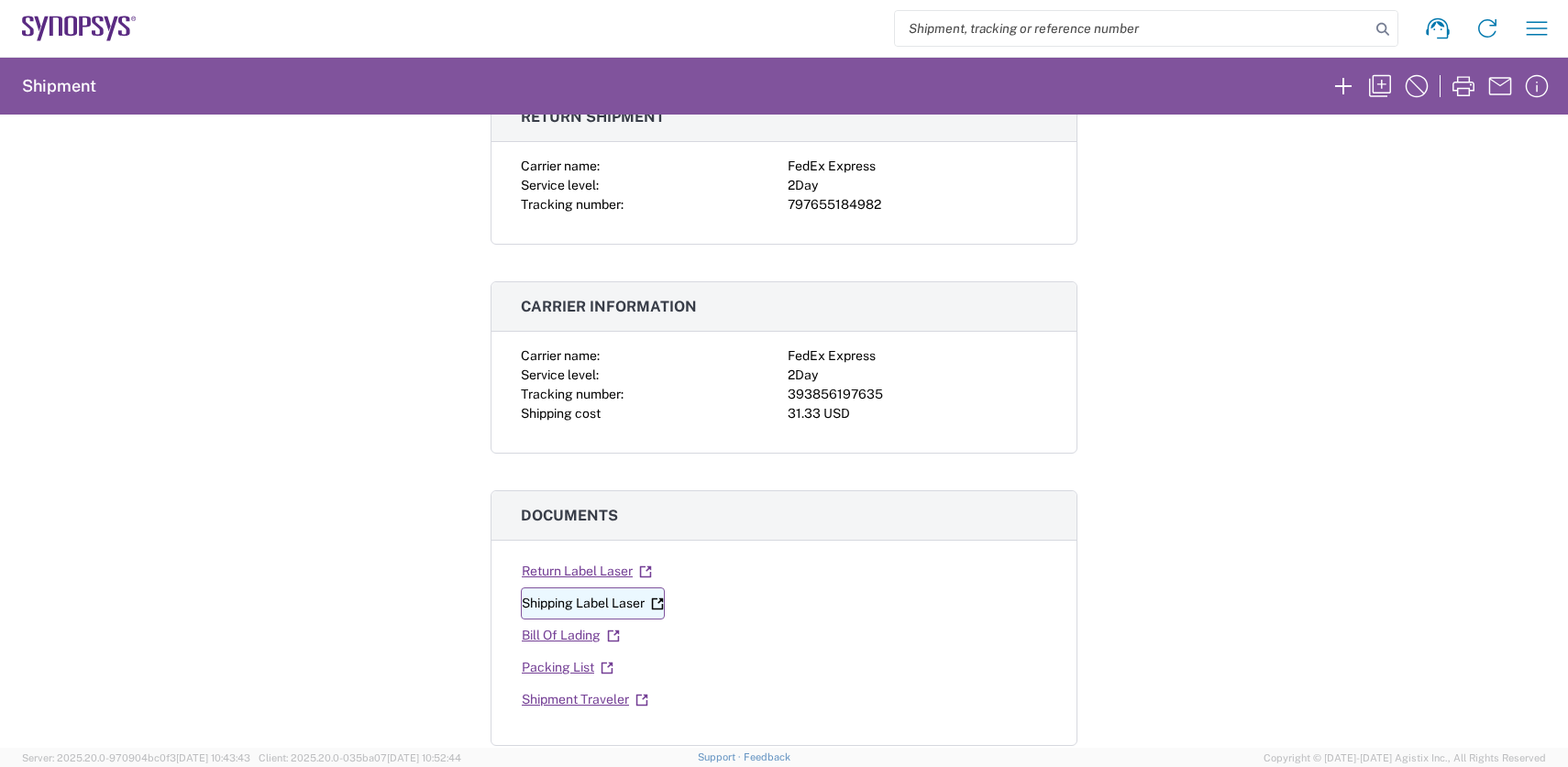
click at [603, 605] on link "Shipping Label Laser" at bounding box center [592, 604] width 144 height 32
click at [571, 573] on link "Return Label Laser" at bounding box center [586, 571] width 132 height 32
